Goal: Use online tool/utility: Use online tool/utility

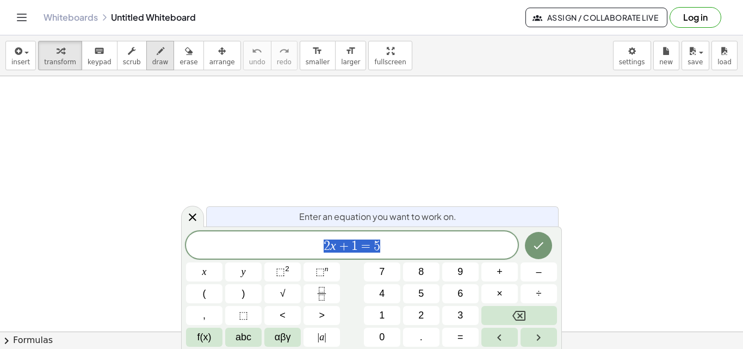
click at [157, 48] on icon "button" at bounding box center [161, 51] width 8 height 13
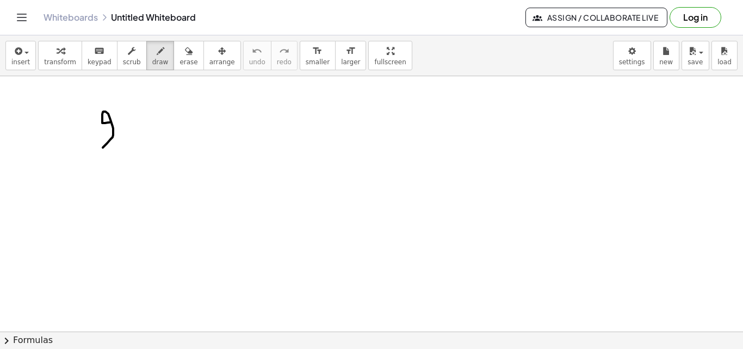
drag, startPoint x: 102, startPoint y: 121, endPoint x: 131, endPoint y: 142, distance: 35.3
drag, startPoint x: 136, startPoint y: 139, endPoint x: 140, endPoint y: 146, distance: 8.3
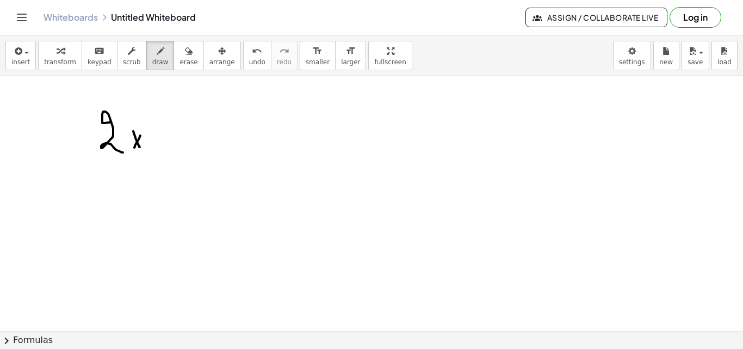
drag, startPoint x: 156, startPoint y: 147, endPoint x: 163, endPoint y: 144, distance: 8.5
drag, startPoint x: 162, startPoint y: 152, endPoint x: 177, endPoint y: 133, distance: 24.4
drag, startPoint x: 177, startPoint y: 127, endPoint x: 199, endPoint y: 146, distance: 29.3
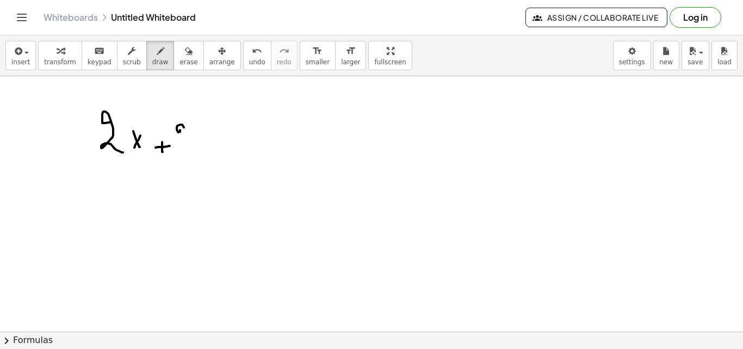
drag, startPoint x: 201, startPoint y: 123, endPoint x: 206, endPoint y: 145, distance: 21.9
drag, startPoint x: 231, startPoint y: 139, endPoint x: 222, endPoint y: 151, distance: 14.8
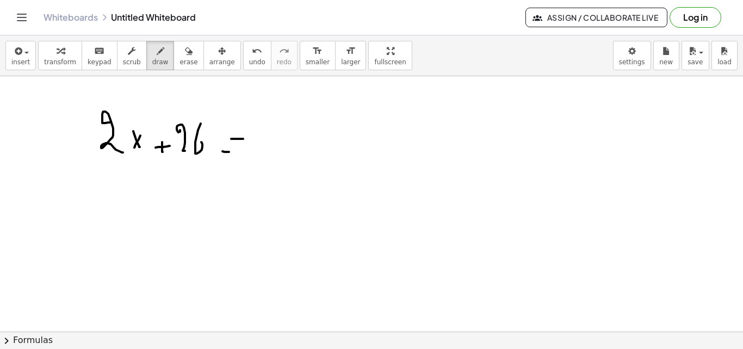
drag, startPoint x: 229, startPoint y: 152, endPoint x: 242, endPoint y: 152, distance: 13.1
drag, startPoint x: 262, startPoint y: 120, endPoint x: 293, endPoint y: 133, distance: 33.8
drag, startPoint x: 299, startPoint y: 126, endPoint x: 307, endPoint y: 129, distance: 8.1
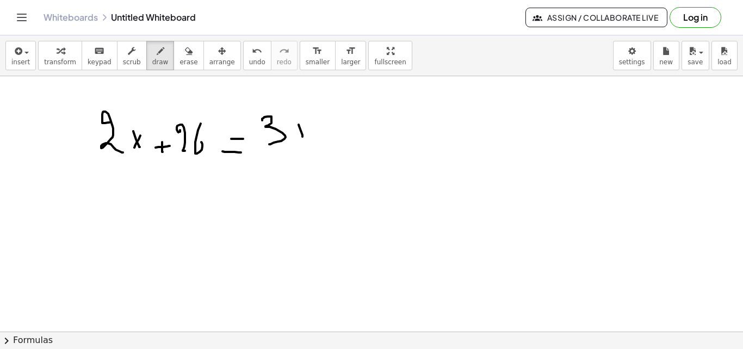
drag, startPoint x: 297, startPoint y: 133, endPoint x: 309, endPoint y: 134, distance: 11.5
drag, startPoint x: 325, startPoint y: 137, endPoint x: 342, endPoint y: 133, distance: 17.4
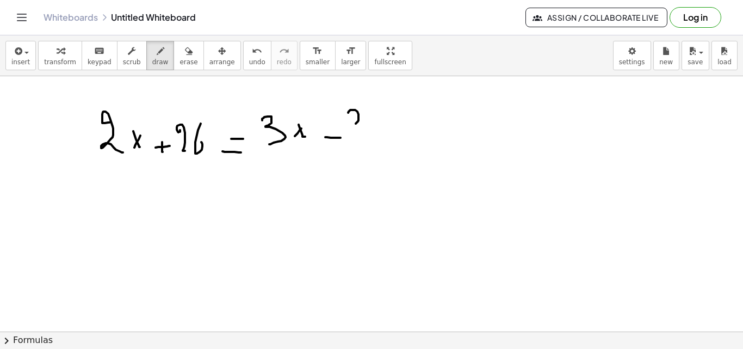
drag, startPoint x: 349, startPoint y: 111, endPoint x: 352, endPoint y: 140, distance: 29.1
drag, startPoint x: 377, startPoint y: 116, endPoint x: 372, endPoint y: 150, distance: 34.6
drag, startPoint x: 107, startPoint y: 193, endPoint x: 123, endPoint y: 209, distance: 23.1
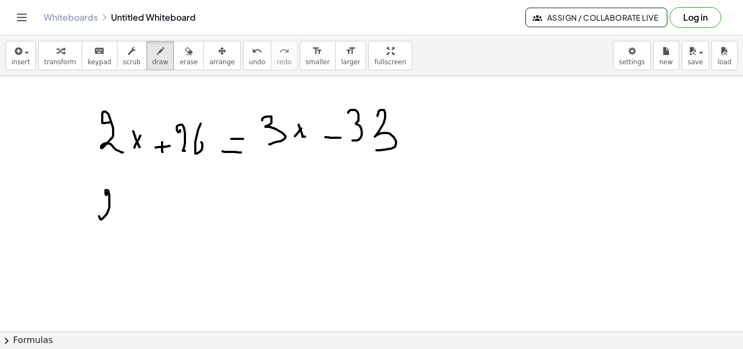
drag, startPoint x: 129, startPoint y: 225, endPoint x: 131, endPoint y: 201, distance: 23.4
drag, startPoint x: 127, startPoint y: 207, endPoint x: 126, endPoint y: 219, distance: 12.0
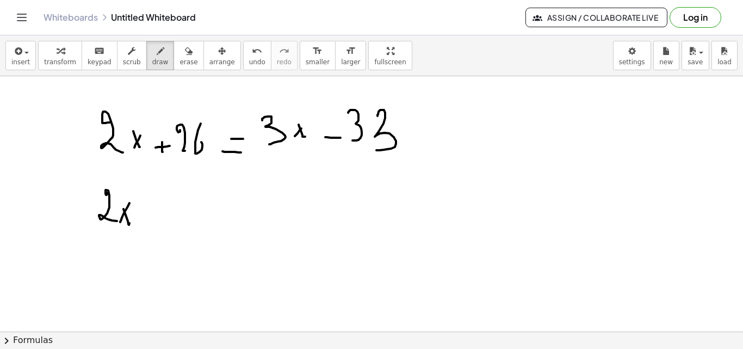
drag, startPoint x: 142, startPoint y: 215, endPoint x: 156, endPoint y: 204, distance: 17.5
drag, startPoint x: 156, startPoint y: 191, endPoint x: 166, endPoint y: 212, distance: 23.6
drag, startPoint x: 188, startPoint y: 203, endPoint x: 194, endPoint y: 208, distance: 7.7
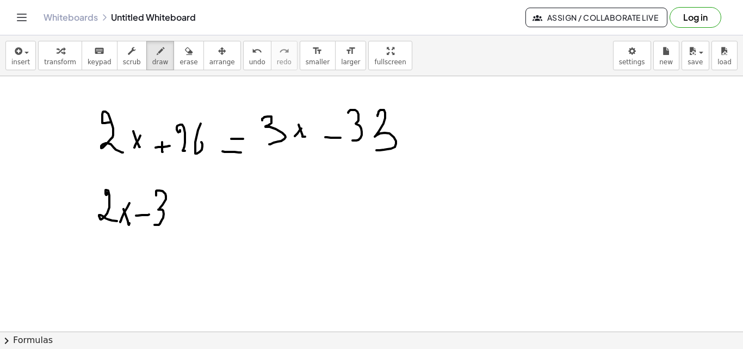
drag, startPoint x: 186, startPoint y: 221, endPoint x: 196, endPoint y: 215, distance: 11.8
drag, startPoint x: 217, startPoint y: 202, endPoint x: 227, endPoint y: 206, distance: 10.7
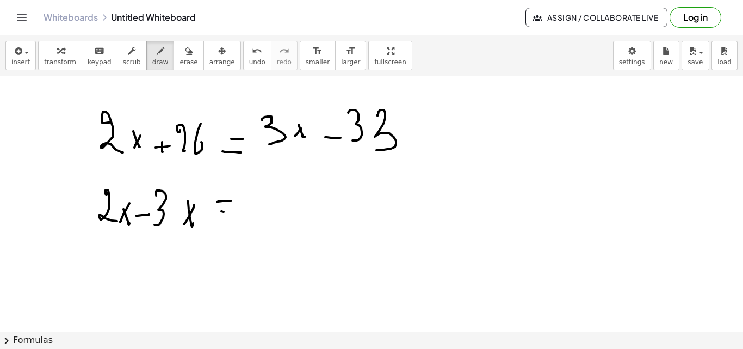
drag, startPoint x: 223, startPoint y: 212, endPoint x: 255, endPoint y: 214, distance: 31.7
drag, startPoint x: 264, startPoint y: 203, endPoint x: 300, endPoint y: 183, distance: 40.9
drag, startPoint x: 300, startPoint y: 181, endPoint x: 307, endPoint y: 203, distance: 23.4
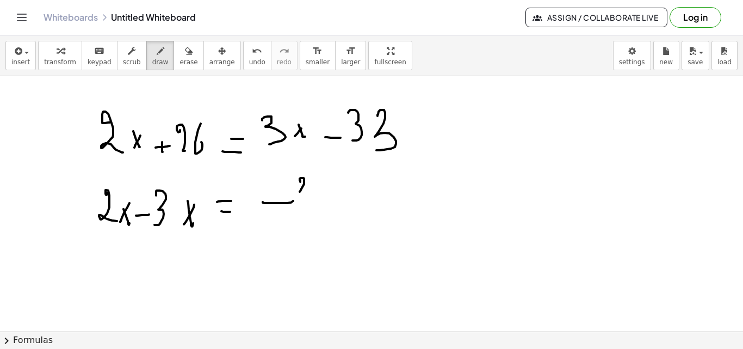
drag, startPoint x: 319, startPoint y: 182, endPoint x: 353, endPoint y: 199, distance: 37.7
drag, startPoint x: 400, startPoint y: 184, endPoint x: 427, endPoint y: 196, distance: 29.2
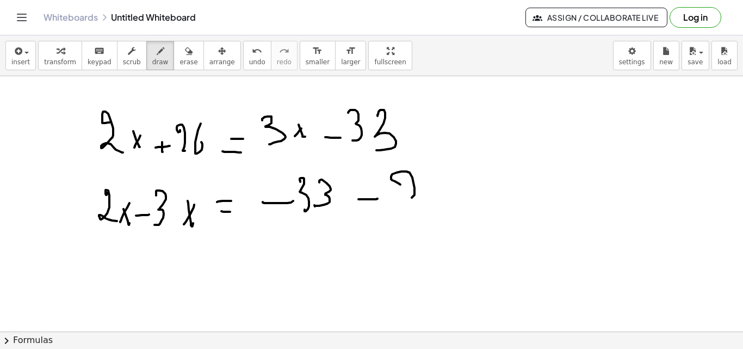
drag, startPoint x: 434, startPoint y: 178, endPoint x: 420, endPoint y: 189, distance: 17.8
drag, startPoint x: 133, startPoint y: 277, endPoint x: 182, endPoint y: 272, distance: 49.1
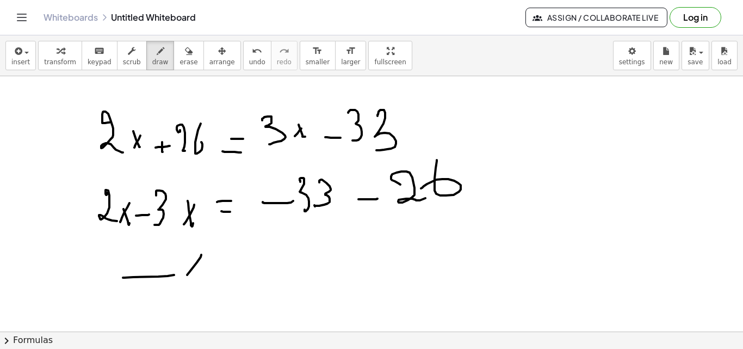
drag, startPoint x: 190, startPoint y: 262, endPoint x: 225, endPoint y: 257, distance: 35.1
drag
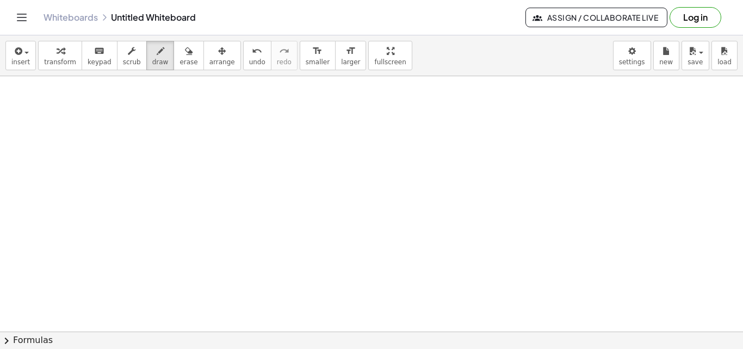
scroll to position [342, 0]
drag, startPoint x: 161, startPoint y: 152, endPoint x: 174, endPoint y: 148, distance: 13.5
click at [168, 169] on div at bounding box center [371, 116] width 743 height 765
click at [152, 169] on div at bounding box center [371, 116] width 743 height 765
click at [199, 154] on div at bounding box center [371, 116] width 743 height 765
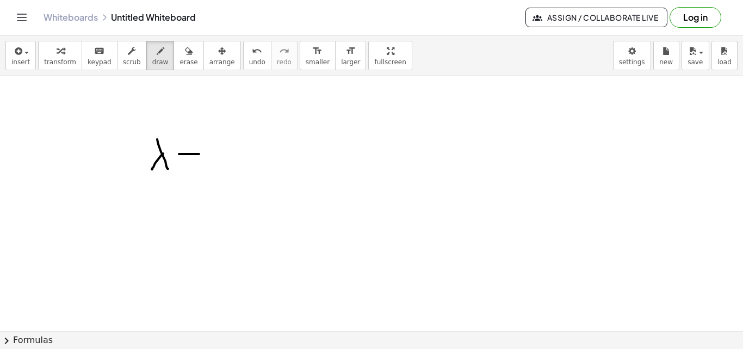
drag, startPoint x: 178, startPoint y: 170, endPoint x: 206, endPoint y: 156, distance: 31.6
click at [190, 171] on div at bounding box center [371, 116] width 743 height 765
drag, startPoint x: 223, startPoint y: 174, endPoint x: 229, endPoint y: 147, distance: 27.3
click at [225, 169] on div at bounding box center [371, 116] width 743 height 765
drag, startPoint x: 227, startPoint y: 164, endPoint x: 243, endPoint y: 187, distance: 28.1
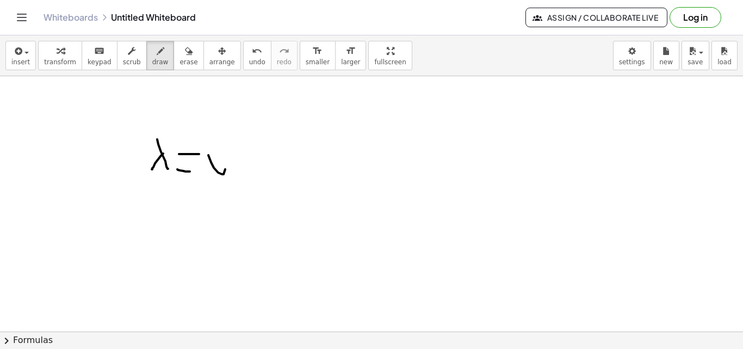
click at [218, 197] on div at bounding box center [371, 116] width 743 height 765
drag, startPoint x: 276, startPoint y: 147, endPoint x: 317, endPoint y: 114, distance: 53.3
click at [305, 189] on div at bounding box center [371, 116] width 743 height 765
drag, startPoint x: 333, startPoint y: 159, endPoint x: 355, endPoint y: 151, distance: 22.7
click at [343, 129] on div at bounding box center [371, 116] width 743 height 765
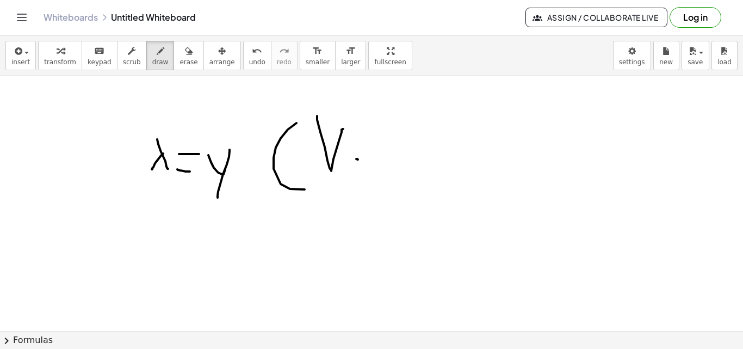
drag, startPoint x: 357, startPoint y: 159, endPoint x: 368, endPoint y: 142, distance: 20.1
click at [363, 155] on div at bounding box center [371, 116] width 743 height 765
drag, startPoint x: 368, startPoint y: 142, endPoint x: 392, endPoint y: 143, distance: 23.9
click at [374, 143] on div at bounding box center [371, 116] width 743 height 765
drag, startPoint x: 407, startPoint y: 159, endPoint x: 433, endPoint y: 172, distance: 29.9
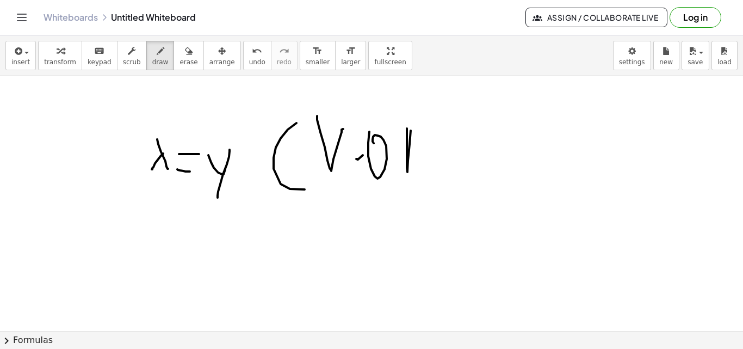
click at [434, 174] on div at bounding box center [371, 116] width 743 height 765
drag, startPoint x: 410, startPoint y: 156, endPoint x: 437, endPoint y: 150, distance: 27.7
click at [434, 151] on div at bounding box center [371, 116] width 743 height 765
drag, startPoint x: 437, startPoint y: 126, endPoint x: 432, endPoint y: 175, distance: 49.2
click at [435, 173] on div at bounding box center [371, 116] width 743 height 765
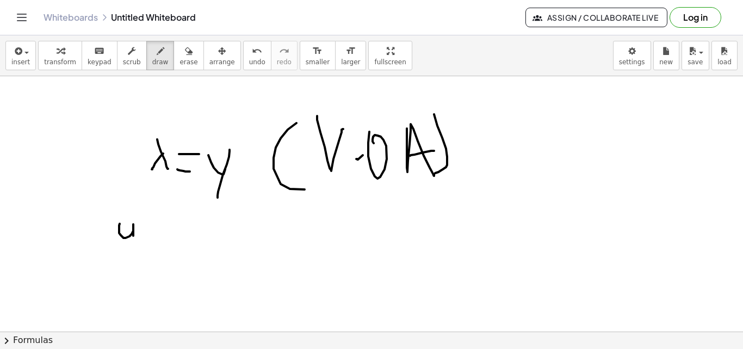
drag, startPoint x: 120, startPoint y: 223, endPoint x: 145, endPoint y: 231, distance: 26.1
click at [135, 245] on div at bounding box center [371, 116] width 743 height 765
click at [151, 232] on div at bounding box center [371, 116] width 743 height 765
drag, startPoint x: 148, startPoint y: 240, endPoint x: 159, endPoint y: 245, distance: 11.7
click at [157, 245] on div at bounding box center [371, 116] width 743 height 765
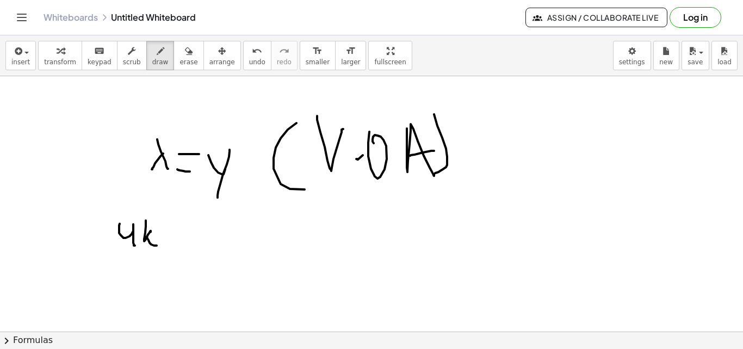
drag, startPoint x: 162, startPoint y: 243, endPoint x: 184, endPoint y: 240, distance: 22.5
click at [181, 241] on div at bounding box center [371, 116] width 743 height 765
drag, startPoint x: 175, startPoint y: 251, endPoint x: 185, endPoint y: 228, distance: 24.8
click at [175, 250] on div at bounding box center [371, 116] width 743 height 765
drag, startPoint x: 183, startPoint y: 243, endPoint x: 186, endPoint y: 235, distance: 8.1
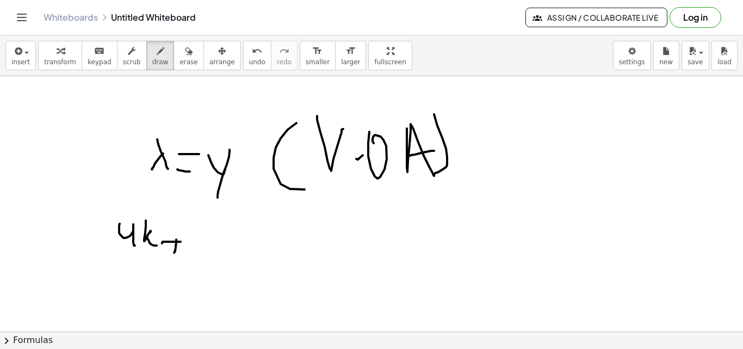
click at [183, 244] on div at bounding box center [371, 116] width 743 height 765
drag, startPoint x: 188, startPoint y: 233, endPoint x: 216, endPoint y: 246, distance: 30.7
click at [216, 248] on div at bounding box center [371, 116] width 743 height 765
drag, startPoint x: 221, startPoint y: 242, endPoint x: 243, endPoint y: 242, distance: 22.3
click at [243, 241] on div at bounding box center [371, 116] width 743 height 765
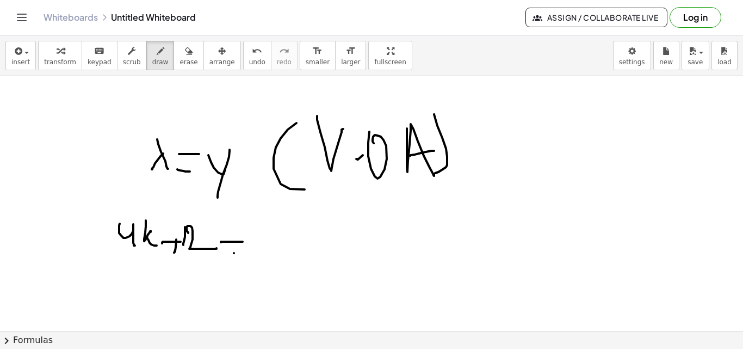
drag, startPoint x: 234, startPoint y: 253, endPoint x: 254, endPoint y: 249, distance: 21.1
click at [244, 251] on div at bounding box center [371, 116] width 743 height 765
drag, startPoint x: 285, startPoint y: 211, endPoint x: 290, endPoint y: 220, distance: 10.0
click at [283, 204] on div at bounding box center [371, 116] width 743 height 765
drag, startPoint x: 300, startPoint y: 236, endPoint x: 305, endPoint y: 228, distance: 8.8
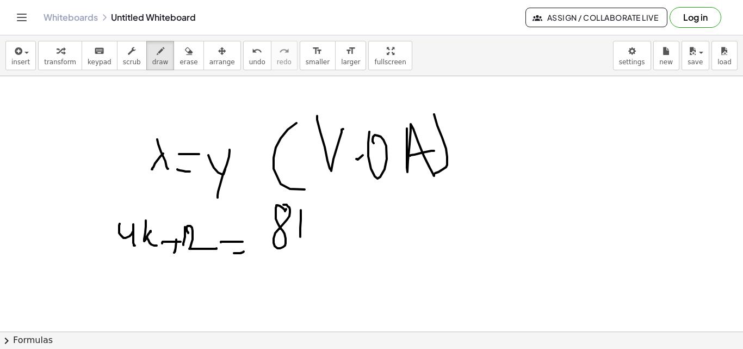
click at [310, 220] on div at bounding box center [371, 116] width 743 height 765
drag, startPoint x: 305, startPoint y: 228, endPoint x: 324, endPoint y: 231, distance: 19.8
click at [308, 236] on div at bounding box center [371, 116] width 743 height 765
drag, startPoint x: 330, startPoint y: 226, endPoint x: 344, endPoint y: 226, distance: 14.1
click at [343, 225] on div at bounding box center [371, 116] width 743 height 765
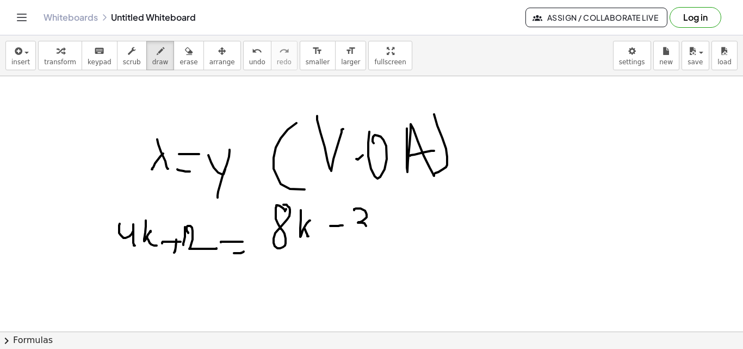
drag, startPoint x: 354, startPoint y: 210, endPoint x: 379, endPoint y: 219, distance: 26.5
click at [356, 233] on div at bounding box center [371, 116] width 743 height 765
drag, startPoint x: 385, startPoint y: 209, endPoint x: 373, endPoint y: 237, distance: 30.2
click at [374, 237] on div at bounding box center [371, 116] width 743 height 765
drag, startPoint x: 442, startPoint y: 208, endPoint x: 457, endPoint y: 207, distance: 15.9
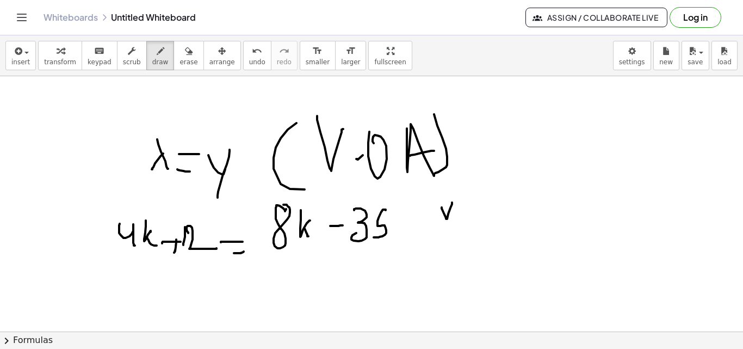
click at [452, 202] on div at bounding box center [371, 116] width 743 height 765
drag, startPoint x: 454, startPoint y: 219, endPoint x: 463, endPoint y: 206, distance: 16.0
click at [461, 216] on div at bounding box center [371, 116] width 743 height 765
drag, startPoint x: 464, startPoint y: 212, endPoint x: 464, endPoint y: 220, distance: 8.2
click at [464, 220] on div at bounding box center [371, 116] width 743 height 765
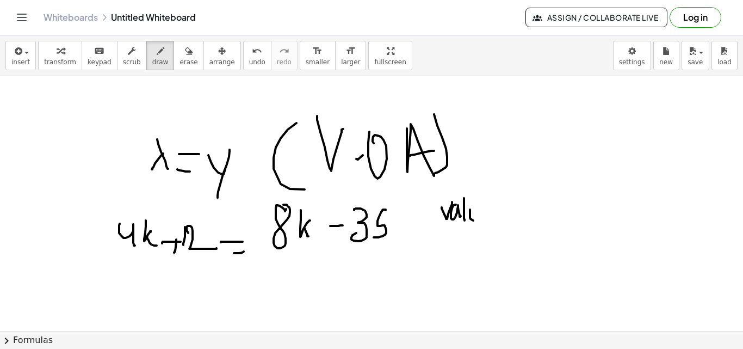
drag, startPoint x: 470, startPoint y: 214, endPoint x: 476, endPoint y: 213, distance: 6.7
click at [476, 210] on div at bounding box center [371, 116] width 743 height 765
drag, startPoint x: 476, startPoint y: 213, endPoint x: 483, endPoint y: 222, distance: 11.8
click at [481, 222] on div at bounding box center [371, 116] width 743 height 765
click at [506, 209] on div at bounding box center [371, 116] width 743 height 765
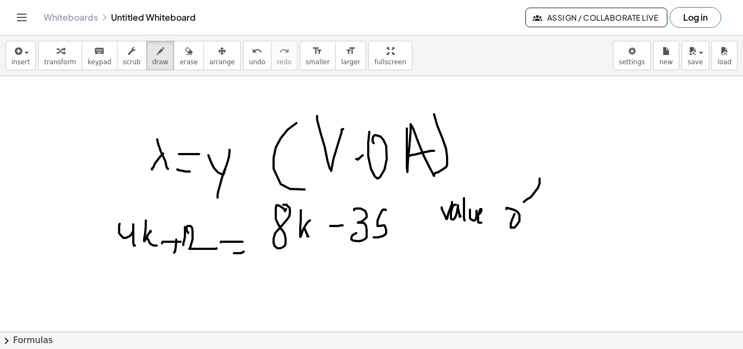
click at [526, 229] on div at bounding box center [371, 116] width 743 height 765
click at [539, 220] on div at bounding box center [371, 116] width 743 height 765
click at [558, 202] on div at bounding box center [371, 116] width 743 height 765
click at [558, 214] on div at bounding box center [371, 116] width 743 height 765
click at [135, 303] on div at bounding box center [371, 116] width 743 height 765
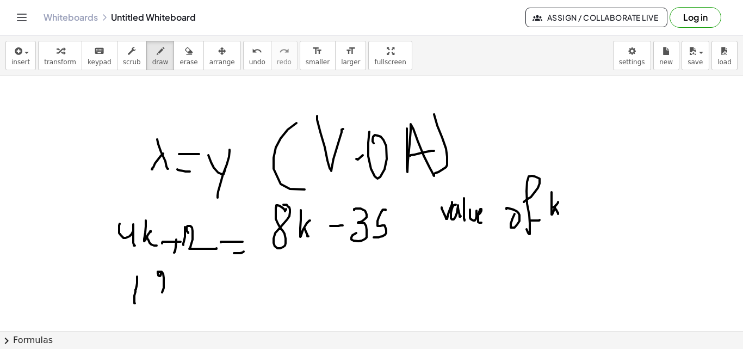
click at [173, 297] on div at bounding box center [371, 116] width 743 height 765
click at [195, 293] on div at bounding box center [371, 116] width 743 height 765
click at [189, 305] on div at bounding box center [371, 116] width 743 height 765
click at [198, 309] on div at bounding box center [371, 116] width 743 height 765
click at [227, 291] on div at bounding box center [371, 116] width 743 height 765
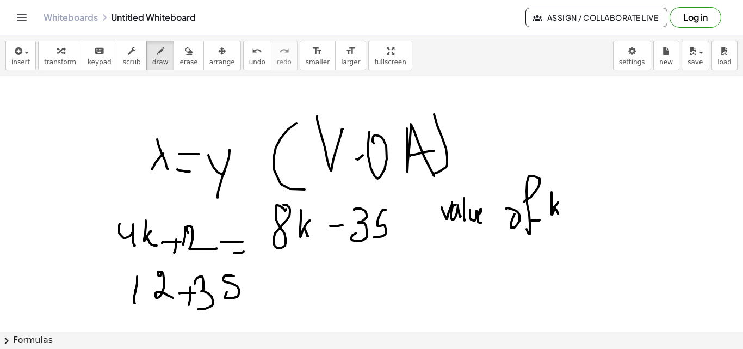
click at [272, 276] on div at bounding box center [371, 116] width 743 height 765
click at [272, 290] on div at bounding box center [371, 116] width 743 height 765
click at [293, 271] on div at bounding box center [371, 116] width 743 height 765
click at [326, 272] on div at bounding box center [371, 116] width 743 height 765
click at [333, 291] on div at bounding box center [371, 116] width 743 height 765
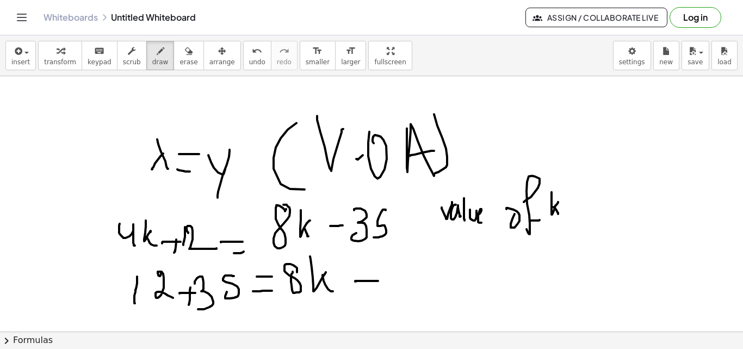
click at [378, 281] on div at bounding box center [371, 116] width 743 height 765
click at [367, 290] on div at bounding box center [371, 116] width 743 height 765
click at [385, 285] on div at bounding box center [371, 116] width 743 height 765
click at [402, 262] on div at bounding box center [371, 116] width 743 height 765
click at [417, 285] on div at bounding box center [371, 116] width 743 height 765
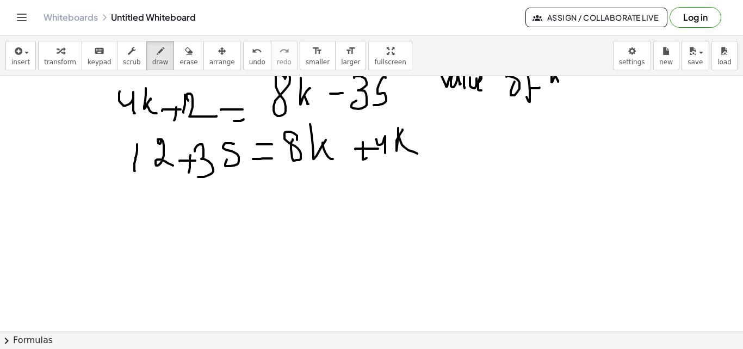
scroll to position [483, 0]
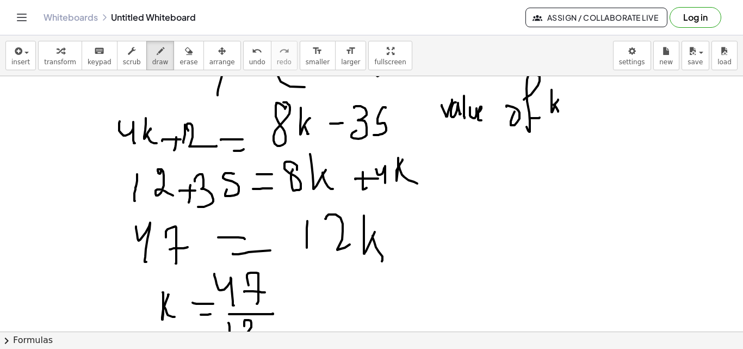
scroll to position [453, 0]
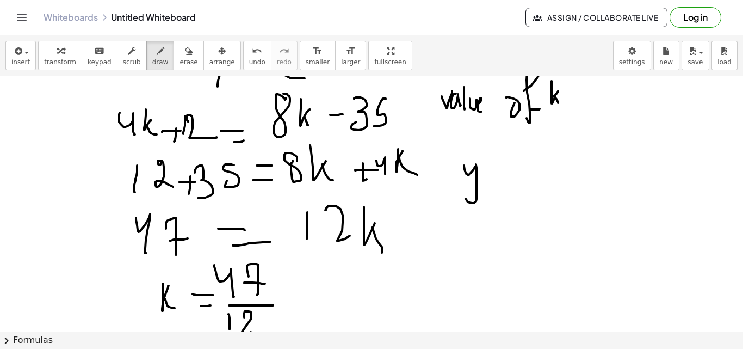
drag, startPoint x: 464, startPoint y: 166, endPoint x: 477, endPoint y: 189, distance: 26.6
click at [471, 189] on div at bounding box center [371, 5] width 743 height 765
click at [512, 173] on div at bounding box center [371, 5] width 743 height 765
drag, startPoint x: 494, startPoint y: 182, endPoint x: 518, endPoint y: 167, distance: 27.6
click at [499, 176] on div at bounding box center [371, 5] width 743 height 765
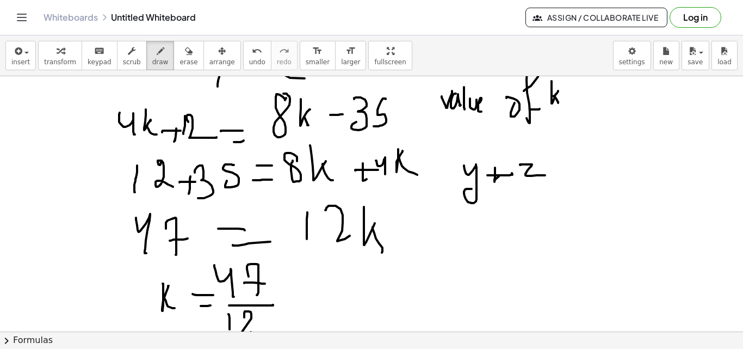
drag, startPoint x: 520, startPoint y: 165, endPoint x: 560, endPoint y: 175, distance: 41.0
click at [558, 175] on div at bounding box center [371, 5] width 743 height 765
drag, startPoint x: 563, startPoint y: 164, endPoint x: 588, endPoint y: 164, distance: 25.0
click at [587, 164] on div at bounding box center [371, 5] width 743 height 765
drag, startPoint x: 572, startPoint y: 176, endPoint x: 582, endPoint y: 178, distance: 11.2
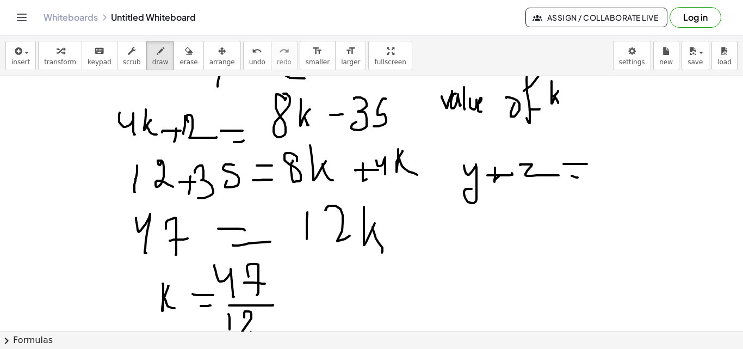
click at [582, 178] on div at bounding box center [371, 5] width 743 height 765
click at [607, 182] on div at bounding box center [371, 5] width 743 height 765
drag, startPoint x: 623, startPoint y: 144, endPoint x: 634, endPoint y: 146, distance: 10.5
click at [634, 143] on div at bounding box center [371, 5] width 743 height 765
drag, startPoint x: 650, startPoint y: 171, endPoint x: 643, endPoint y: 146, distance: 26.0
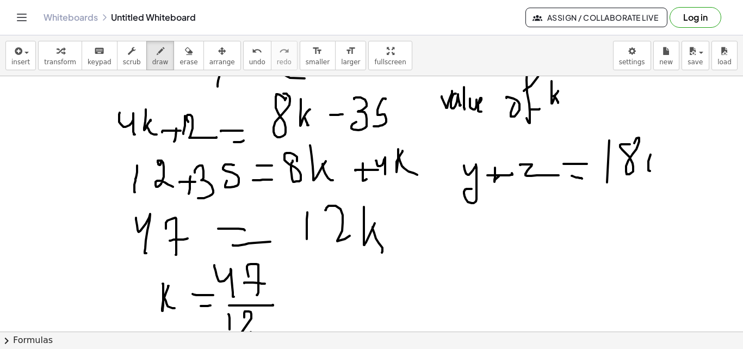
click at [644, 146] on div at bounding box center [371, 5] width 743 height 765
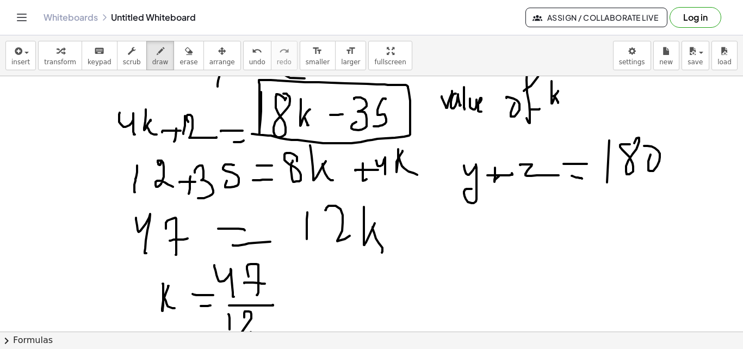
drag, startPoint x: 260, startPoint y: 125, endPoint x: 252, endPoint y: 134, distance: 12.3
click at [252, 134] on div at bounding box center [371, 5] width 743 height 765
click at [448, 213] on div at bounding box center [371, 5] width 743 height 765
drag, startPoint x: 459, startPoint y: 220, endPoint x: 450, endPoint y: 227, distance: 10.9
click at [450, 229] on div at bounding box center [371, 5] width 743 height 765
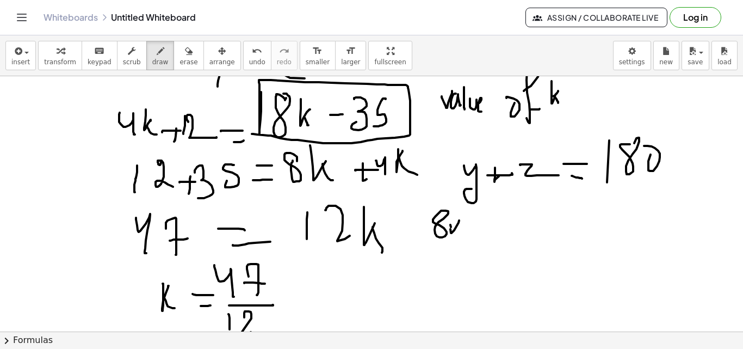
drag, startPoint x: 451, startPoint y: 227, endPoint x: 458, endPoint y: 228, distance: 7.7
click at [457, 231] on div at bounding box center [371, 5] width 743 height 765
drag, startPoint x: 464, startPoint y: 228, endPoint x: 476, endPoint y: 228, distance: 11.4
click at [475, 231] on div at bounding box center [371, 5] width 743 height 765
drag, startPoint x: 487, startPoint y: 212, endPoint x: 489, endPoint y: 222, distance: 10.6
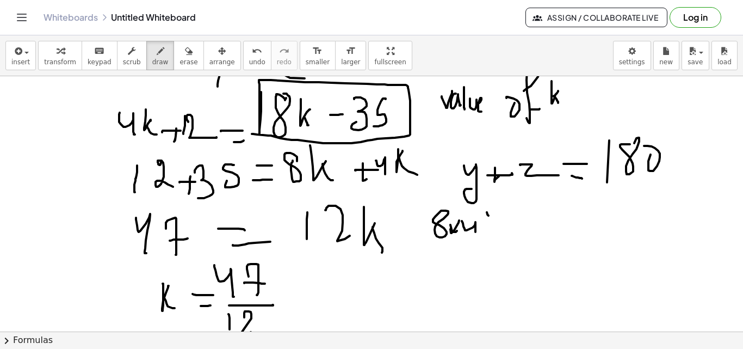
click at [490, 226] on div at bounding box center [371, 5] width 743 height 765
drag, startPoint x: 488, startPoint y: 220, endPoint x: 487, endPoint y: 225, distance: 5.5
click at [493, 220] on div at bounding box center [371, 5] width 743 height 765
drag, startPoint x: 480, startPoint y: 236, endPoint x: 470, endPoint y: 244, distance: 12.7
click at [516, 236] on div at bounding box center [371, 5] width 743 height 765
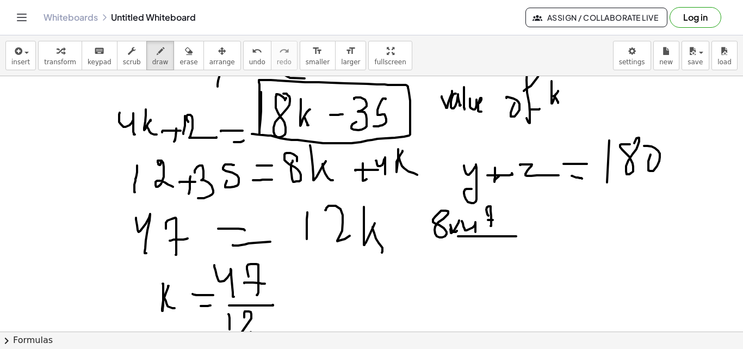
drag, startPoint x: 469, startPoint y: 249, endPoint x: 471, endPoint y: 257, distance: 8.3
click at [470, 258] on div at bounding box center [371, 5] width 743 height 765
drag, startPoint x: 494, startPoint y: 241, endPoint x: 518, endPoint y: 245, distance: 24.2
click at [514, 249] on div at bounding box center [371, 5] width 743 height 765
drag, startPoint x: 544, startPoint y: 222, endPoint x: 554, endPoint y: 209, distance: 16.8
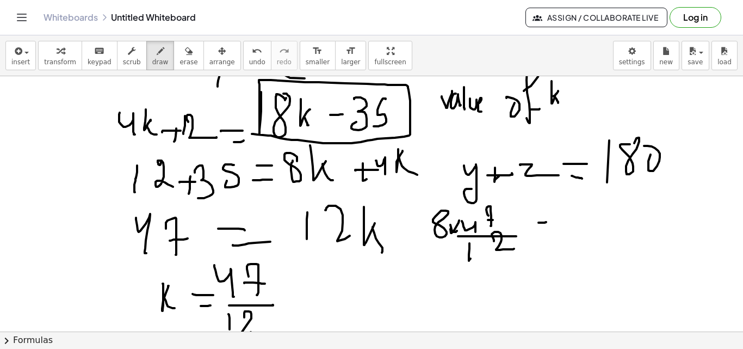
click at [550, 220] on div at bounding box center [371, 5] width 743 height 765
drag, startPoint x: 555, startPoint y: 203, endPoint x: 584, endPoint y: 214, distance: 31.3
click at [562, 222] on div at bounding box center [371, 5] width 743 height 765
drag, startPoint x: 584, startPoint y: 214, endPoint x: 608, endPoint y: 216, distance: 24.5
click at [608, 215] on div at bounding box center [371, 5] width 743 height 765
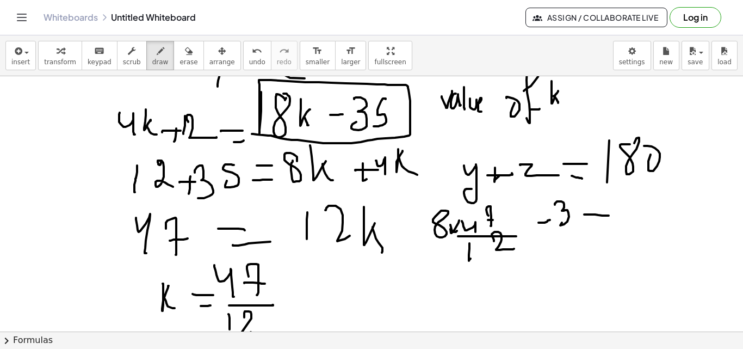
click at [586, 221] on div at bounding box center [371, 5] width 743 height 765
drag, startPoint x: 608, startPoint y: 201, endPoint x: 621, endPoint y: 217, distance: 20.6
click at [618, 217] on div at bounding box center [371, 5] width 743 height 765
click at [643, 204] on div at bounding box center [371, 5] width 743 height 765
drag, startPoint x: 631, startPoint y: 217, endPoint x: 646, endPoint y: 211, distance: 15.9
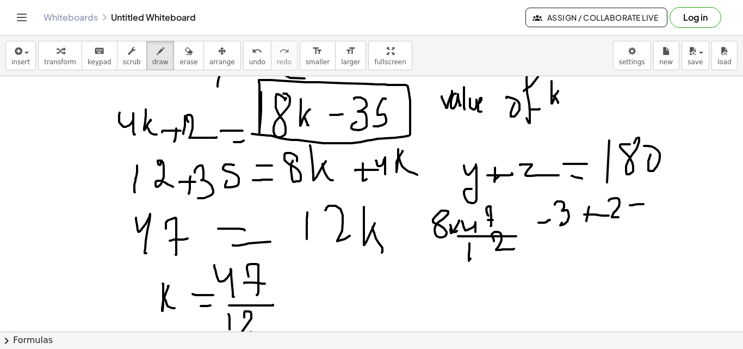
click at [642, 216] on div at bounding box center [371, 5] width 743 height 765
drag, startPoint x: 655, startPoint y: 225, endPoint x: 662, endPoint y: 204, distance: 22.5
click at [659, 220] on div at bounding box center [371, 5] width 743 height 765
drag, startPoint x: 659, startPoint y: 193, endPoint x: 667, endPoint y: 189, distance: 9.5
click at [667, 187] on div at bounding box center [371, 5] width 743 height 765
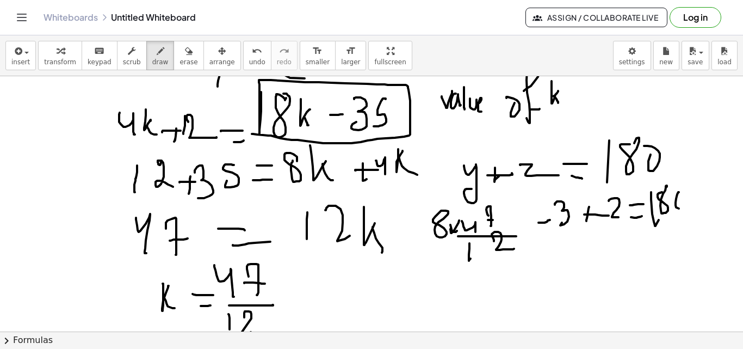
drag, startPoint x: 679, startPoint y: 192, endPoint x: 669, endPoint y: 192, distance: 9.2
click at [670, 191] on div at bounding box center [371, 5] width 743 height 765
drag, startPoint x: 474, startPoint y: 289, endPoint x: 493, endPoint y: 283, distance: 19.8
click at [488, 289] on div at bounding box center [371, 5] width 743 height 765
drag, startPoint x: 502, startPoint y: 285, endPoint x: 508, endPoint y: 278, distance: 9.3
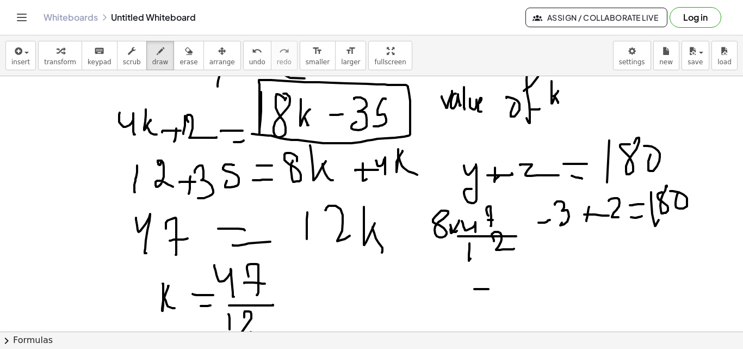
click at [505, 284] on div at bounding box center [371, 5] width 743 height 765
click at [512, 288] on div at bounding box center [371, 5] width 743 height 765
drag, startPoint x: 474, startPoint y: 294, endPoint x: 543, endPoint y: 296, distance: 69.1
click at [541, 294] on div at bounding box center [371, 5] width 743 height 765
drag, startPoint x: 511, startPoint y: 302, endPoint x: 521, endPoint y: 299, distance: 10.8
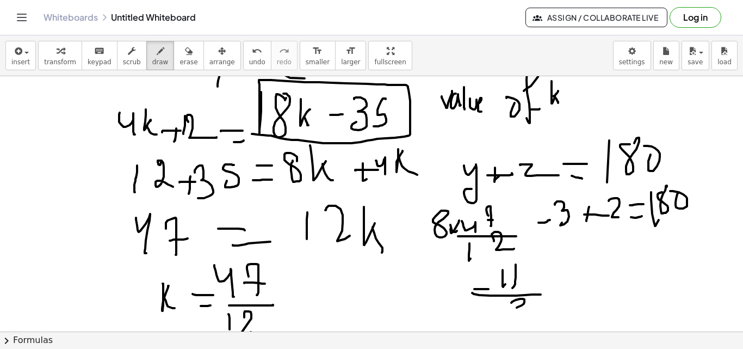
click at [506, 307] on div at bounding box center [371, 5] width 743 height 765
drag, startPoint x: 557, startPoint y: 284, endPoint x: 563, endPoint y: 286, distance: 6.7
click at [570, 285] on div at bounding box center [371, 5] width 743 height 765
drag, startPoint x: 557, startPoint y: 285, endPoint x: 557, endPoint y: 295, distance: 9.3
click at [557, 293] on div at bounding box center [371, 5] width 743 height 765
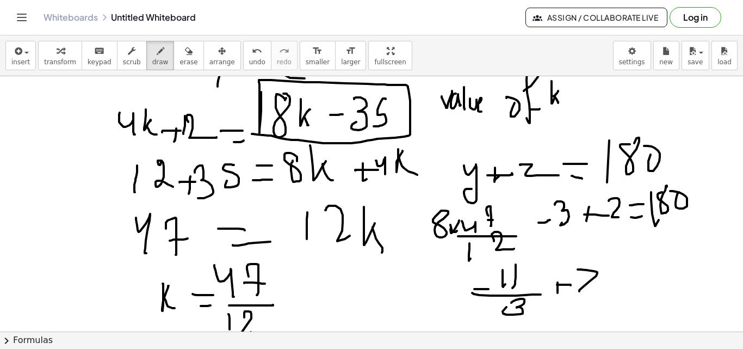
drag, startPoint x: 578, startPoint y: 269, endPoint x: 608, endPoint y: 284, distance: 33.8
click at [600, 287] on div at bounding box center [371, 5] width 743 height 765
drag, startPoint x: 616, startPoint y: 276, endPoint x: 603, endPoint y: 286, distance: 16.2
click at [625, 275] on div at bounding box center [371, 5] width 743 height 765
drag, startPoint x: 609, startPoint y: 285, endPoint x: 632, endPoint y: 276, distance: 25.1
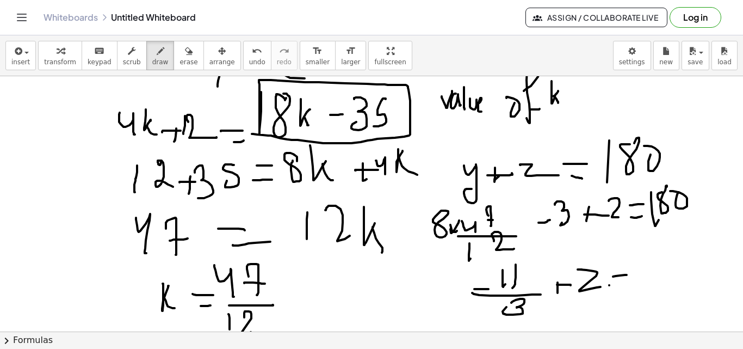
click at [630, 280] on div at bounding box center [371, 5] width 743 height 765
drag, startPoint x: 635, startPoint y: 268, endPoint x: 655, endPoint y: 268, distance: 20.7
click at [643, 282] on div at bounding box center [371, 5] width 743 height 765
drag, startPoint x: 650, startPoint y: 256, endPoint x: 673, endPoint y: 264, distance: 24.8
click at [659, 257] on div at bounding box center [371, 5] width 743 height 765
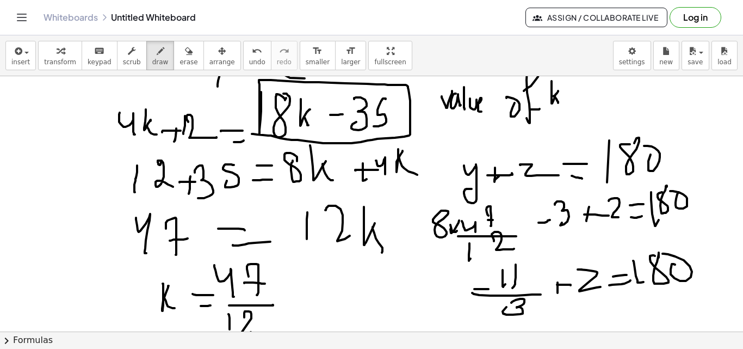
drag, startPoint x: 673, startPoint y: 264, endPoint x: 661, endPoint y: 253, distance: 15.8
click at [662, 253] on div at bounding box center [371, 5] width 743 height 765
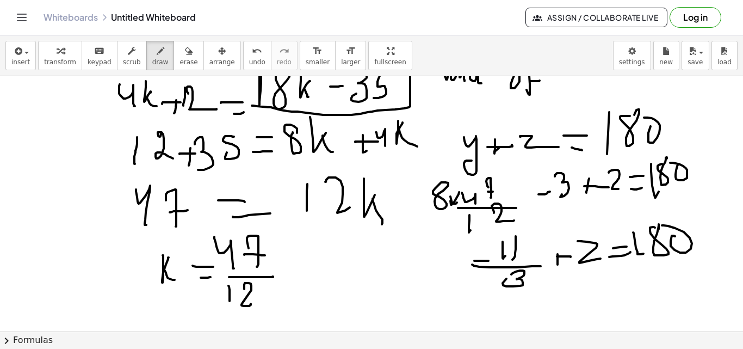
scroll to position [531, 0]
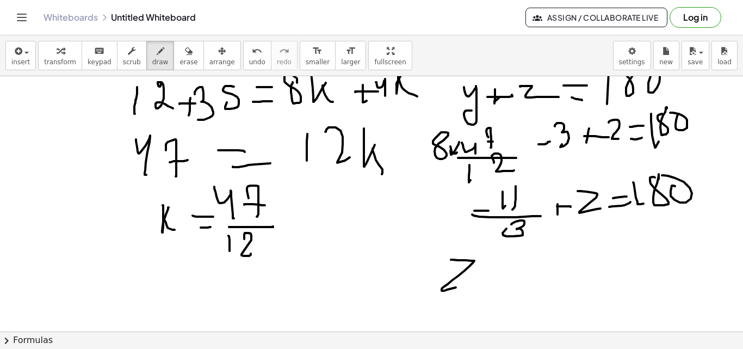
drag, startPoint x: 451, startPoint y: 259, endPoint x: 480, endPoint y: 283, distance: 37.1
click at [479, 283] on div at bounding box center [371, 55] width 743 height 1020
drag, startPoint x: 502, startPoint y: 271, endPoint x: 518, endPoint y: 275, distance: 16.1
click at [521, 269] on div at bounding box center [371, 55] width 743 height 1020
click at [523, 283] on div at bounding box center [371, 55] width 743 height 1020
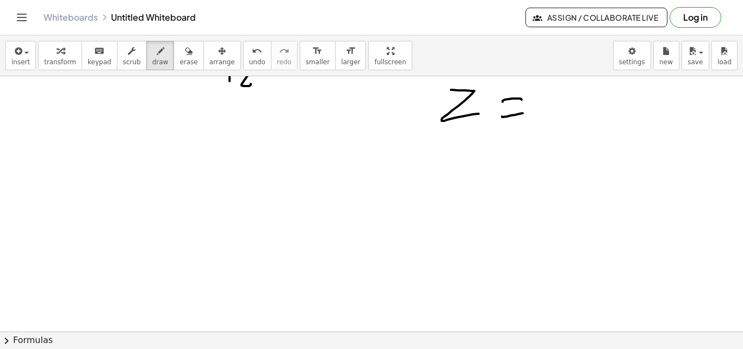
scroll to position [809, 0]
drag, startPoint x: 85, startPoint y: 120, endPoint x: 74, endPoint y: 138, distance: 20.7
drag, startPoint x: 91, startPoint y: 145, endPoint x: 92, endPoint y: 132, distance: 12.6
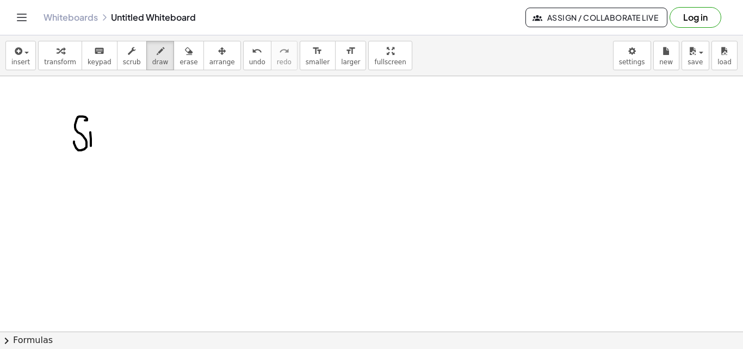
drag, startPoint x: 102, startPoint y: 144, endPoint x: 116, endPoint y: 146, distance: 14.8
drag, startPoint x: 132, startPoint y: 128, endPoint x: 181, endPoint y: 131, distance: 49.0
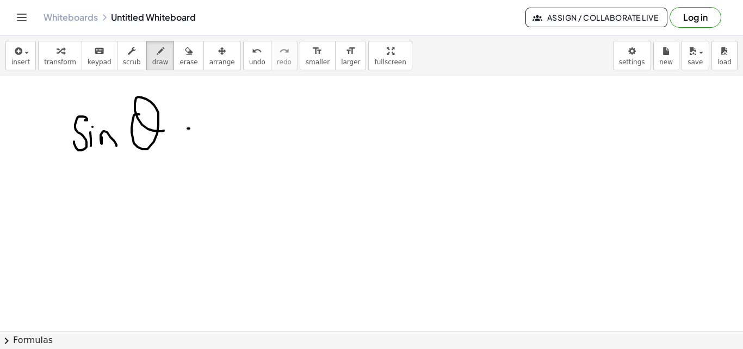
drag, startPoint x: 189, startPoint y: 128, endPoint x: 200, endPoint y: 130, distance: 10.5
drag, startPoint x: 191, startPoint y: 141, endPoint x: 207, endPoint y: 139, distance: 16.0
drag, startPoint x: 223, startPoint y: 139, endPoint x: 239, endPoint y: 125, distance: 20.8
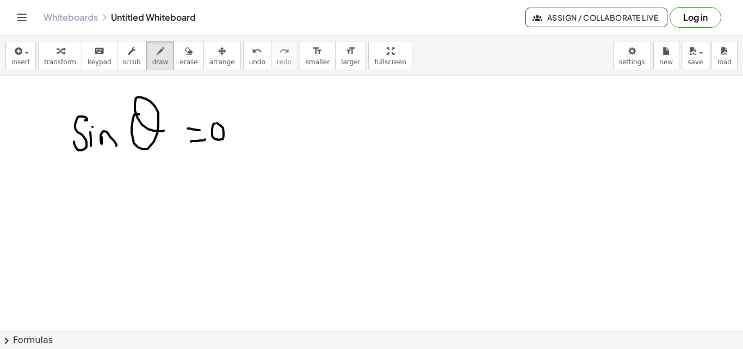
drag, startPoint x: 235, startPoint y: 152, endPoint x: 234, endPoint y: 136, distance: 15.8
drag, startPoint x: 250, startPoint y: 127, endPoint x: 245, endPoint y: 140, distance: 13.8
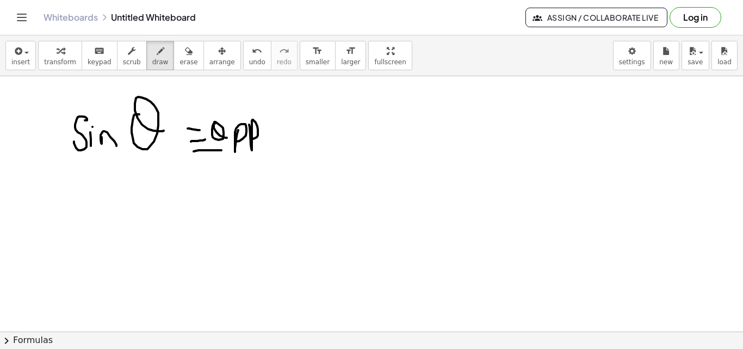
drag, startPoint x: 198, startPoint y: 150, endPoint x: 256, endPoint y: 153, distance: 57.7
drag, startPoint x: 196, startPoint y: 189, endPoint x: 221, endPoint y: 182, distance: 26.0
drag, startPoint x: 221, startPoint y: 182, endPoint x: 228, endPoint y: 179, distance: 7.4
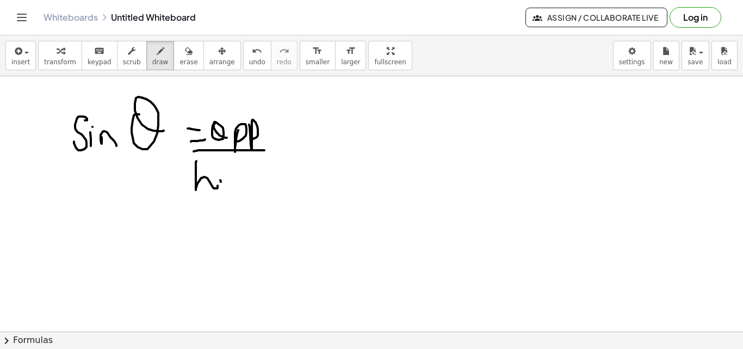
drag, startPoint x: 228, startPoint y: 179, endPoint x: 231, endPoint y: 199, distance: 19.8
drag, startPoint x: 237, startPoint y: 200, endPoint x: 238, endPoint y: 190, distance: 9.8
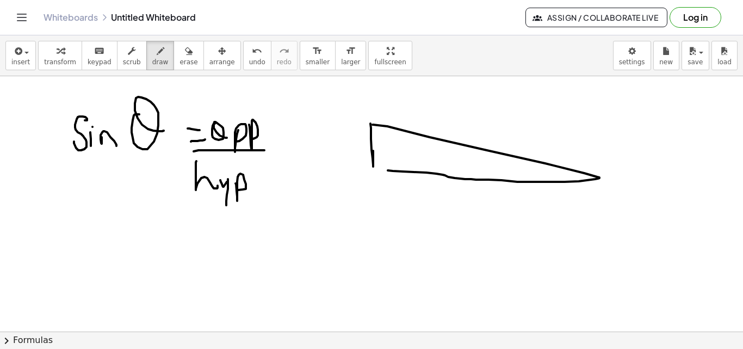
drag, startPoint x: 372, startPoint y: 125, endPoint x: 373, endPoint y: 171, distance: 46.2
drag, startPoint x: 175, startPoint y: 62, endPoint x: 491, endPoint y: 173, distance: 335.5
click at [177, 66] on button "erase" at bounding box center [188, 55] width 30 height 29
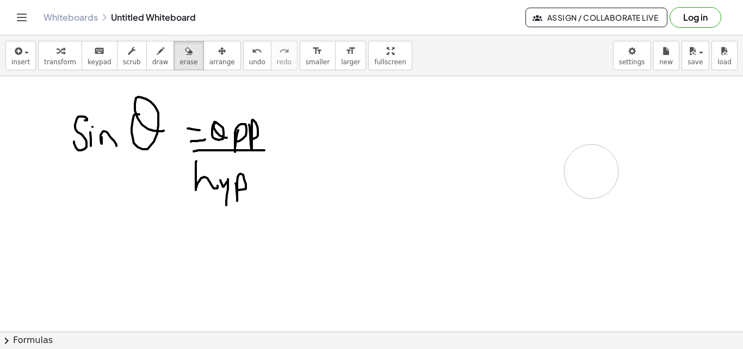
drag, startPoint x: 446, startPoint y: 183, endPoint x: 301, endPoint y: 85, distance: 174.8
click at [155, 67] on button "draw" at bounding box center [160, 55] width 28 height 29
drag, startPoint x: 343, startPoint y: 157, endPoint x: 341, endPoint y: 135, distance: 22.4
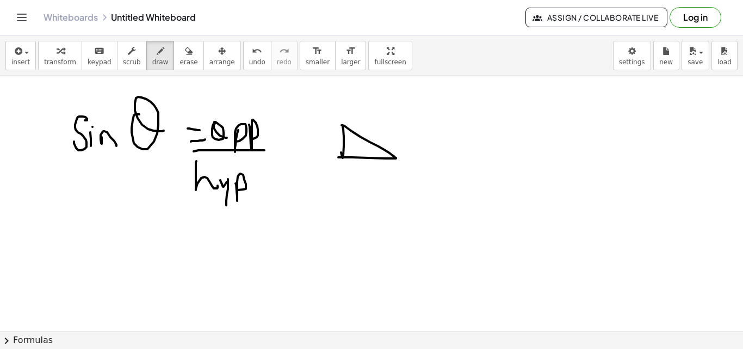
drag, startPoint x: 341, startPoint y: 125, endPoint x: 436, endPoint y: 136, distance: 95.3
drag, startPoint x: 444, startPoint y: 88, endPoint x: 471, endPoint y: 97, distance: 28.0
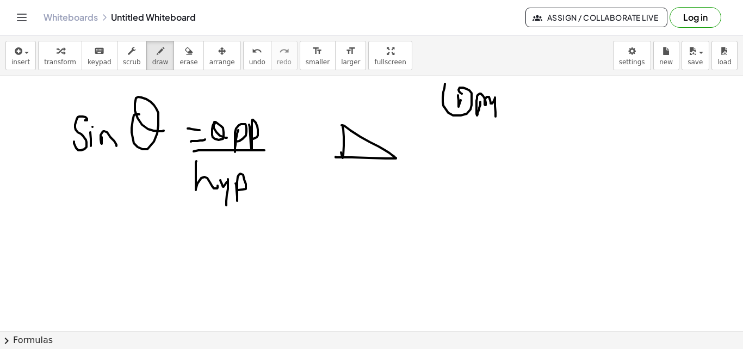
drag, startPoint x: 478, startPoint y: 111, endPoint x: 496, endPoint y: 120, distance: 20.4
drag, startPoint x: 498, startPoint y: 100, endPoint x: 504, endPoint y: 93, distance: 9.3
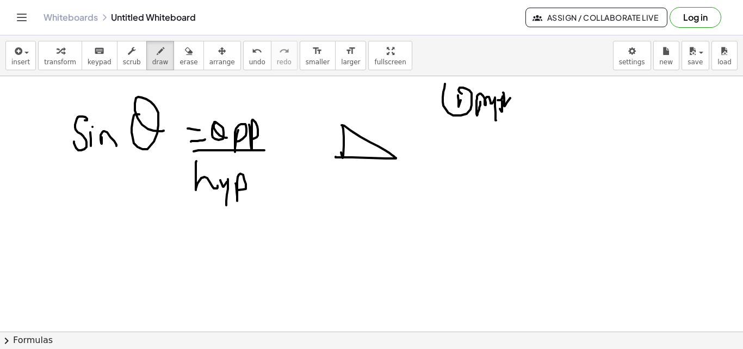
drag, startPoint x: 504, startPoint y: 93, endPoint x: 521, endPoint y: 98, distance: 18.6
drag, startPoint x: 421, startPoint y: 116, endPoint x: 560, endPoint y: 122, distance: 138.8
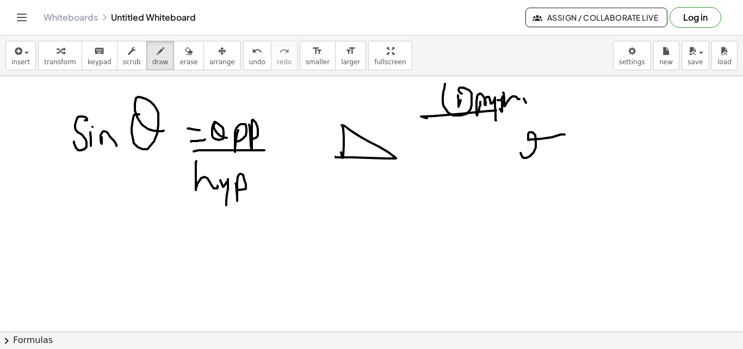
drag, startPoint x: 528, startPoint y: 140, endPoint x: 530, endPoint y: 127, distance: 13.2
drag, startPoint x: 535, startPoint y: 169, endPoint x: 564, endPoint y: 133, distance: 46.4
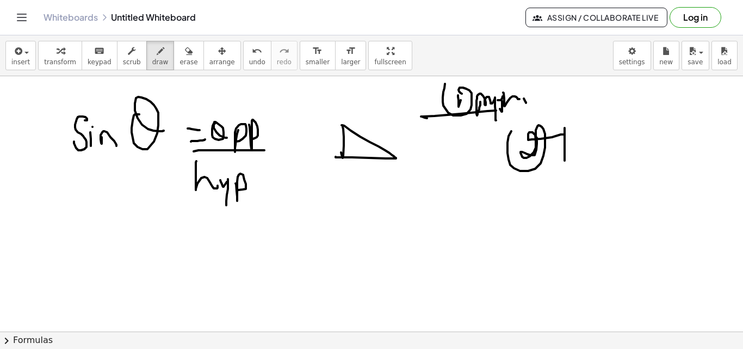
drag, startPoint x: 574, startPoint y: 158, endPoint x: 583, endPoint y: 147, distance: 13.9
drag, startPoint x: 583, startPoint y: 144, endPoint x: 587, endPoint y: 151, distance: 8.0
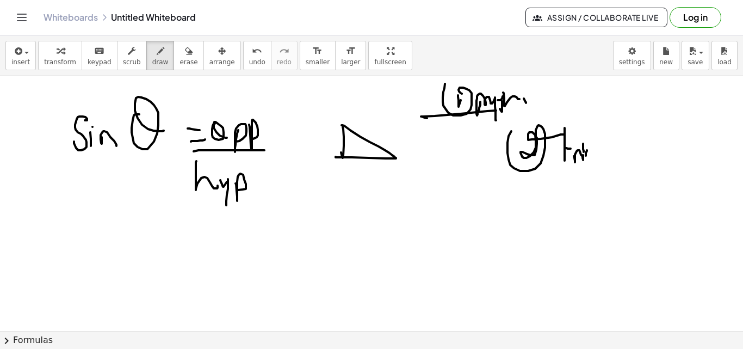
drag, startPoint x: 587, startPoint y: 151, endPoint x: 593, endPoint y: 157, distance: 9.2
drag, startPoint x: 601, startPoint y: 148, endPoint x: 579, endPoint y: 171, distance: 31.1
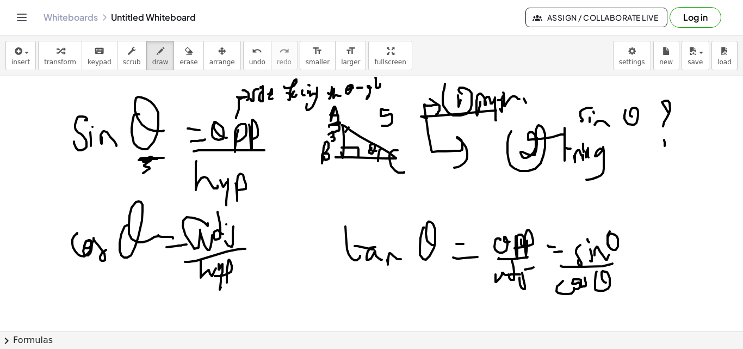
drag, startPoint x: 625, startPoint y: 165, endPoint x: 624, endPoint y: 177, distance: 12.0
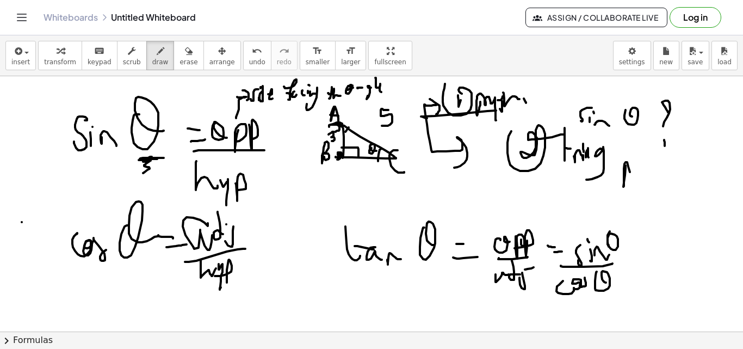
drag, startPoint x: 624, startPoint y: 177, endPoint x: 637, endPoint y: 167, distance: 16.2
drag, startPoint x: 638, startPoint y: 182, endPoint x: 630, endPoint y: 185, distance: 8.8
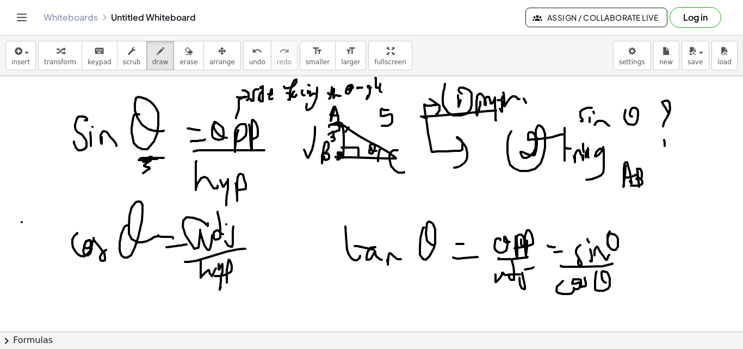
drag, startPoint x: 315, startPoint y: 127, endPoint x: 316, endPoint y: 147, distance: 20.7
drag, startPoint x: 305, startPoint y: 132, endPoint x: 324, endPoint y: 130, distance: 18.6
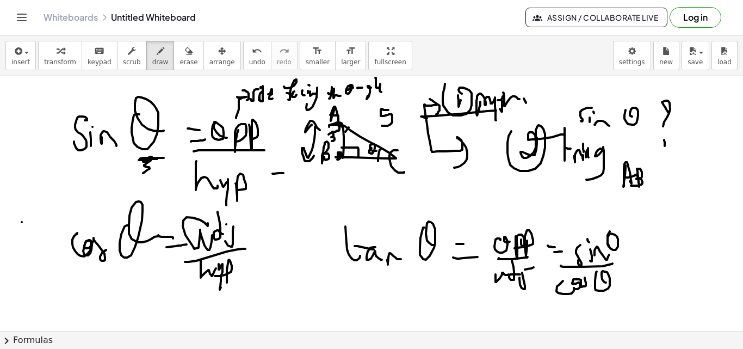
drag, startPoint x: 288, startPoint y: 172, endPoint x: 293, endPoint y: 167, distance: 7.3
drag, startPoint x: 294, startPoint y: 164, endPoint x: 295, endPoint y: 179, distance: 14.8
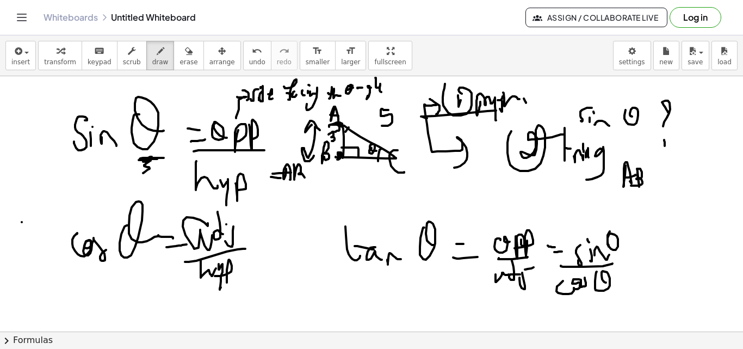
drag, startPoint x: 308, startPoint y: 186, endPoint x: 316, endPoint y: 173, distance: 15.2
drag, startPoint x: 284, startPoint y: 202, endPoint x: 290, endPoint y: 198, distance: 6.6
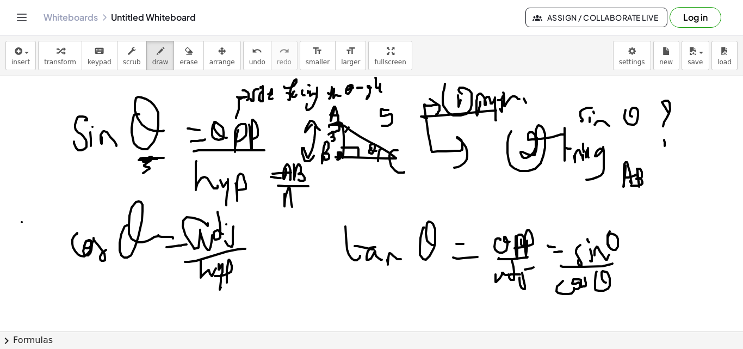
drag, startPoint x: 301, startPoint y: 192, endPoint x: 337, endPoint y: 198, distance: 35.9
drag, startPoint x: 338, startPoint y: 180, endPoint x: 347, endPoint y: 183, distance: 9.6
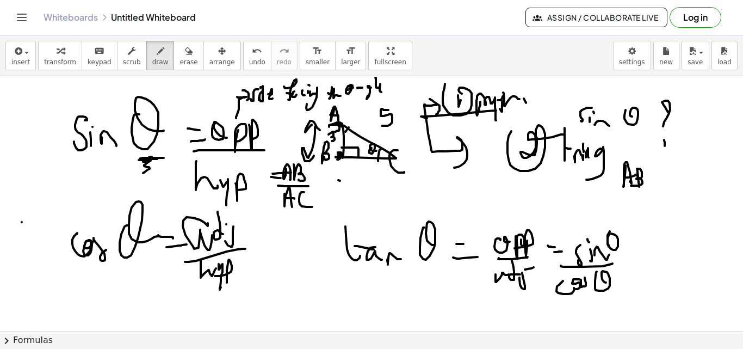
drag, startPoint x: 336, startPoint y: 190, endPoint x: 338, endPoint y: 170, distance: 19.8
drag, startPoint x: 374, startPoint y: 174, endPoint x: 367, endPoint y: 183, distance: 11.3
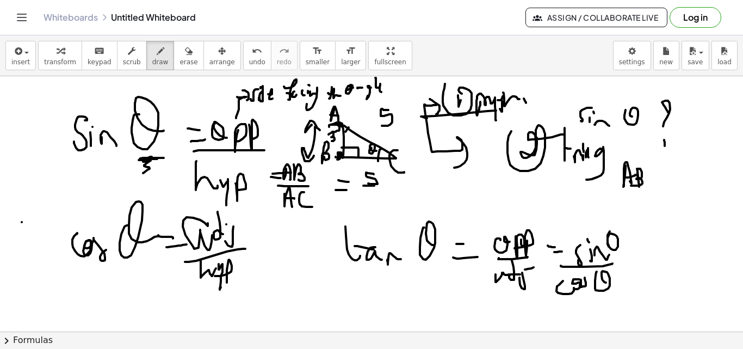
drag, startPoint x: 363, startPoint y: 185, endPoint x: 383, endPoint y: 187, distance: 20.1
drag, startPoint x: 368, startPoint y: 196, endPoint x: 356, endPoint y: 214, distance: 22.3
drag, startPoint x: 359, startPoint y: 208, endPoint x: 357, endPoint y: 219, distance: 11.1
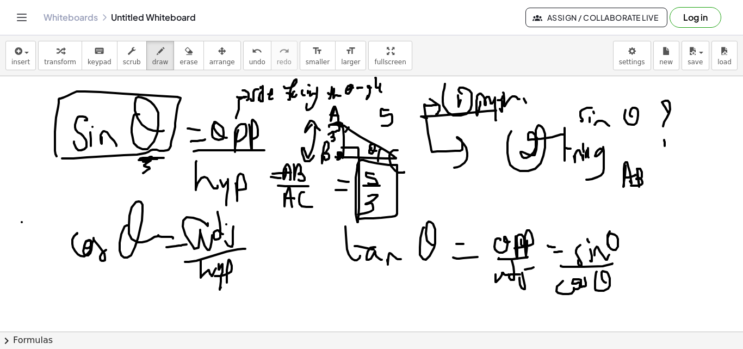
drag, startPoint x: 62, startPoint y: 158, endPoint x: 86, endPoint y: 152, distance: 25.3
drag, startPoint x: 426, startPoint y: 183, endPoint x: 420, endPoint y: 187, distance: 6.6
drag, startPoint x: 424, startPoint y: 192, endPoint x: 431, endPoint y: 190, distance: 6.9
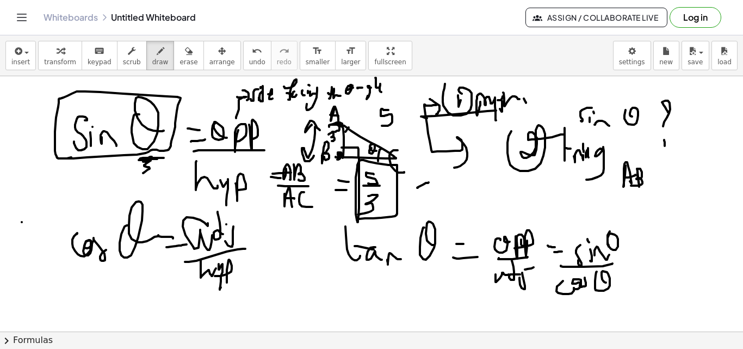
drag, startPoint x: 425, startPoint y: 177, endPoint x: 439, endPoint y: 203, distance: 29.9
drag, startPoint x: 482, startPoint y: 187, endPoint x: 472, endPoint y: 200, distance: 16.6
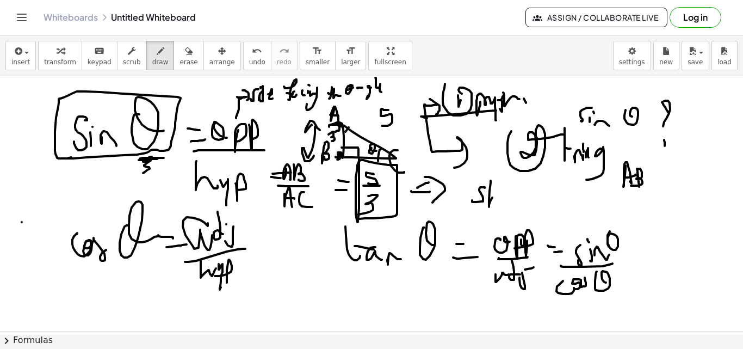
drag, startPoint x: 490, startPoint y: 181, endPoint x: 495, endPoint y: 205, distance: 25.0
drag, startPoint x: 498, startPoint y: 203, endPoint x: 496, endPoint y: 197, distance: 6.6
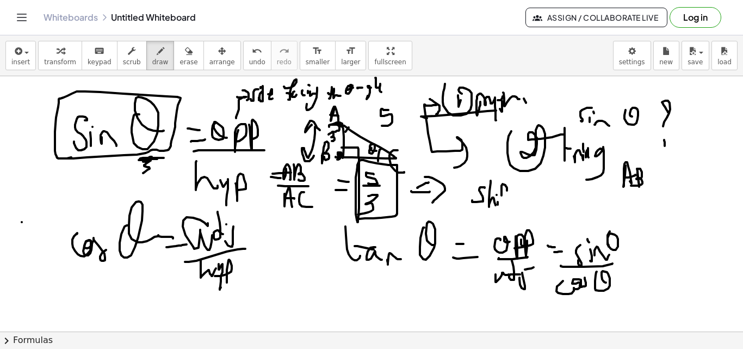
drag, startPoint x: 504, startPoint y: 184, endPoint x: 503, endPoint y: 202, distance: 17.4
drag, startPoint x: 503, startPoint y: 202, endPoint x: 510, endPoint y: 187, distance: 16.3
drag, startPoint x: 510, startPoint y: 187, endPoint x: 511, endPoint y: 200, distance: 13.1
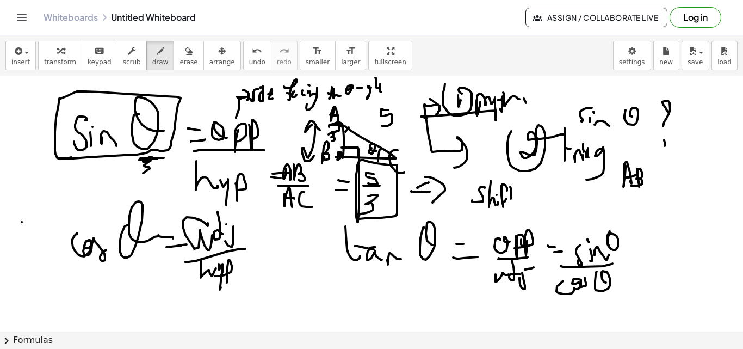
drag, startPoint x: 513, startPoint y: 196, endPoint x: 519, endPoint y: 194, distance: 6.2
drag, startPoint x: 535, startPoint y: 190, endPoint x: 529, endPoint y: 197, distance: 9.3
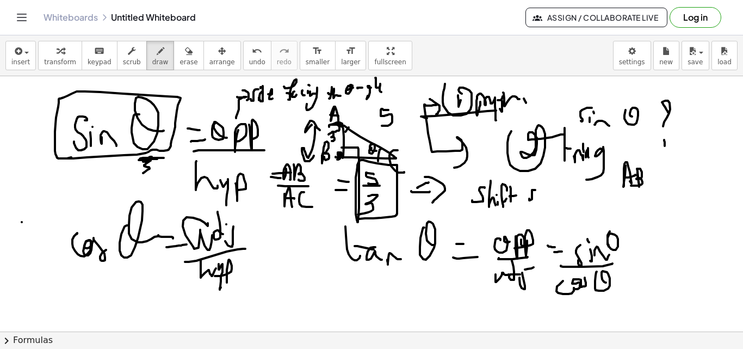
drag, startPoint x: 538, startPoint y: 189, endPoint x: 541, endPoint y: 197, distance: 8.6
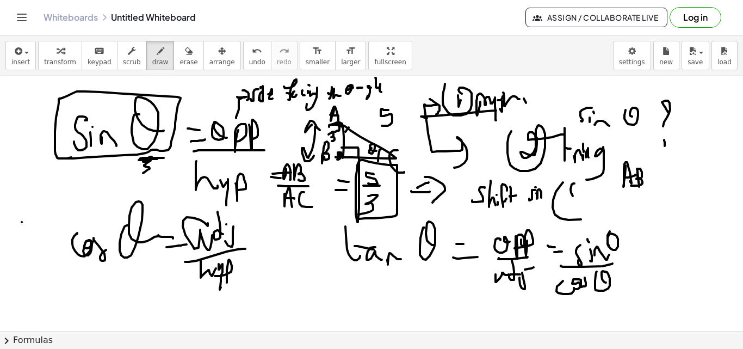
drag, startPoint x: 573, startPoint y: 196, endPoint x: 568, endPoint y: 188, distance: 8.8
drag, startPoint x: 581, startPoint y: 185, endPoint x: 562, endPoint y: 208, distance: 29.4
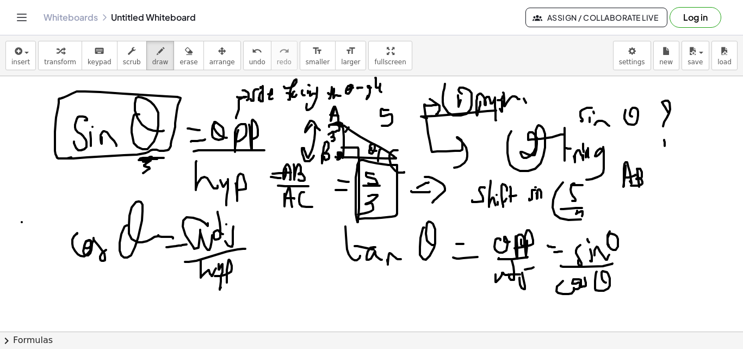
drag, startPoint x: 577, startPoint y: 210, endPoint x: 582, endPoint y: 221, distance: 11.4
drag, startPoint x: 605, startPoint y: 204, endPoint x: 586, endPoint y: 213, distance: 20.9
drag, startPoint x: 617, startPoint y: 209, endPoint x: 641, endPoint y: 208, distance: 24.5
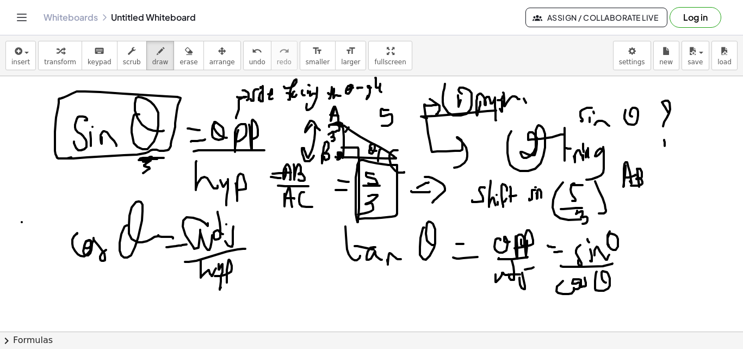
drag, startPoint x: 629, startPoint y: 215, endPoint x: 641, endPoint y: 215, distance: 12.0
drag, startPoint x: 684, startPoint y: 183, endPoint x: 693, endPoint y: 188, distance: 10.2
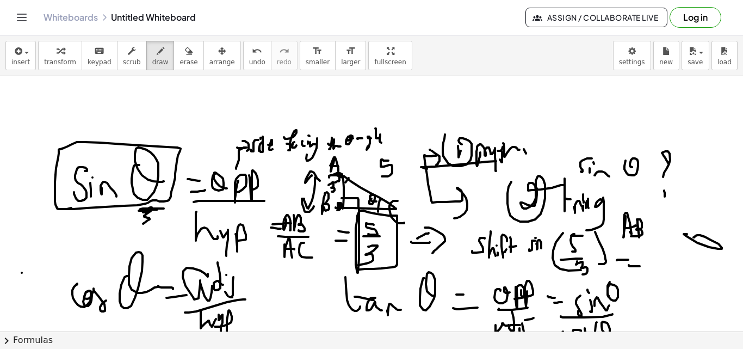
scroll to position [755, 0]
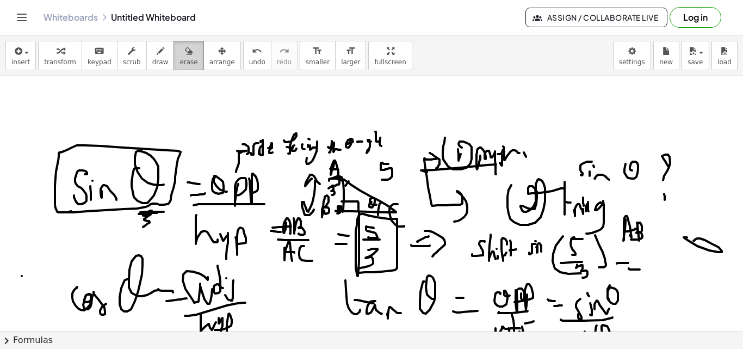
click at [179, 58] on span "erase" at bounding box center [188, 62] width 18 height 8
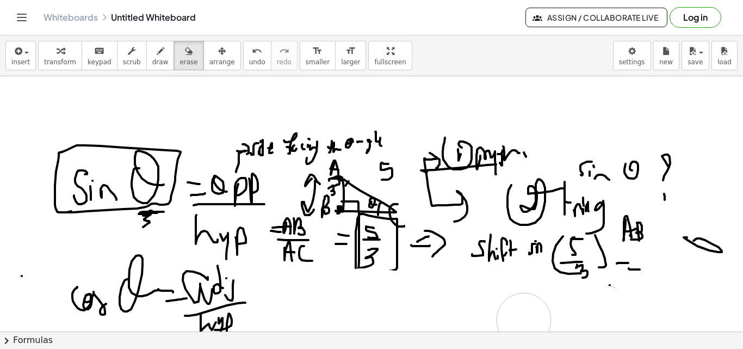
drag, startPoint x: 359, startPoint y: 312, endPoint x: 458, endPoint y: 263, distance: 110.4
click at [526, 317] on div at bounding box center [371, 86] width 743 height 1530
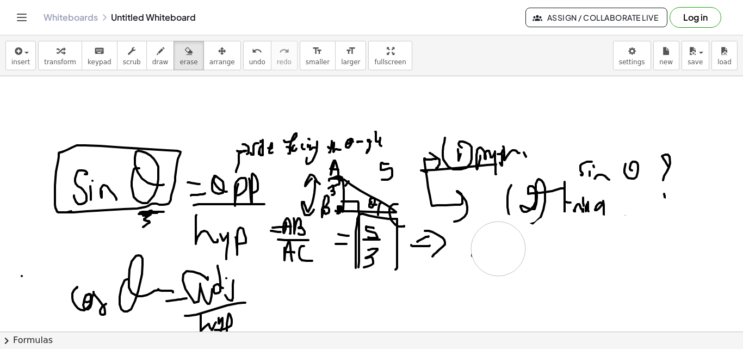
drag, startPoint x: 598, startPoint y: 279, endPoint x: 393, endPoint y: 252, distance: 207.3
click at [495, 253] on div at bounding box center [371, 86] width 743 height 1530
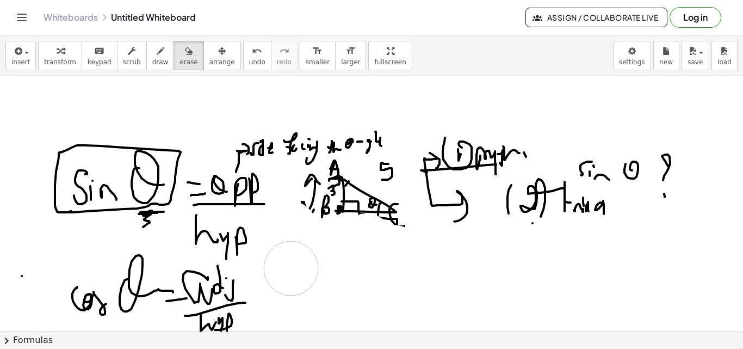
drag, startPoint x: 393, startPoint y: 252, endPoint x: 291, endPoint y: 268, distance: 102.9
click at [291, 268] on div at bounding box center [371, 86] width 743 height 1530
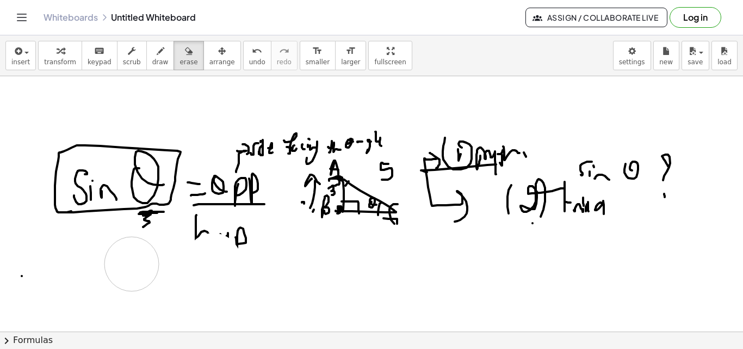
drag, startPoint x: 226, startPoint y: 321, endPoint x: 119, endPoint y: 80, distance: 263.6
click at [146, 278] on div at bounding box center [371, 86] width 743 height 1530
click at [152, 61] on span "draw" at bounding box center [160, 62] width 16 height 8
drag, startPoint x: 331, startPoint y: 251, endPoint x: 339, endPoint y: 250, distance: 7.7
click at [329, 256] on div at bounding box center [371, 86] width 743 height 1530
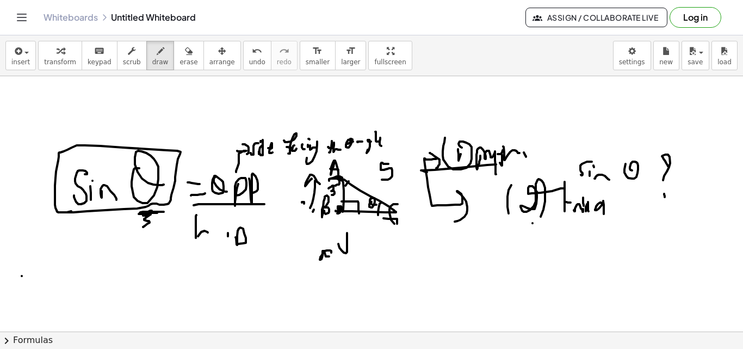
drag, startPoint x: 347, startPoint y: 233, endPoint x: 351, endPoint y: 245, distance: 12.6
click at [351, 245] on div at bounding box center [371, 86] width 743 height 1530
drag, startPoint x: 354, startPoint y: 262, endPoint x: 353, endPoint y: 240, distance: 22.3
click at [351, 253] on div at bounding box center [371, 86] width 743 height 1530
click at [354, 235] on div at bounding box center [371, 86] width 743 height 1530
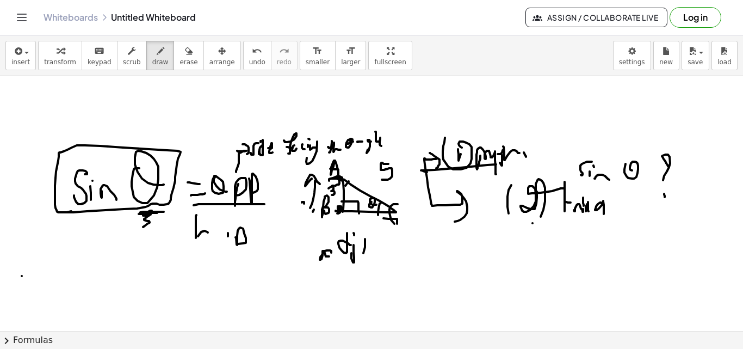
click at [362, 260] on div at bounding box center [371, 86] width 743 height 1530
click at [367, 246] on div at bounding box center [371, 86] width 743 height 1530
drag, startPoint x: 356, startPoint y: 252, endPoint x: 372, endPoint y: 246, distance: 17.4
click at [367, 252] on div at bounding box center [371, 86] width 743 height 1530
drag, startPoint x: 376, startPoint y: 234, endPoint x: 390, endPoint y: 250, distance: 21.2
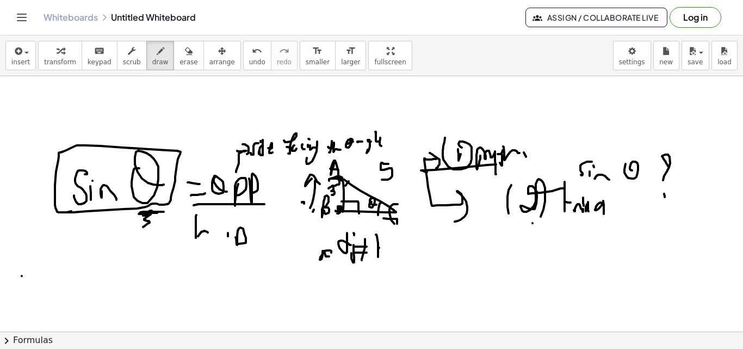
click at [389, 259] on div at bounding box center [371, 86] width 743 height 1530
drag, startPoint x: 390, startPoint y: 250, endPoint x: 398, endPoint y: 258, distance: 11.2
click at [395, 263] on div at bounding box center [371, 86] width 743 height 1530
drag, startPoint x: 401, startPoint y: 258, endPoint x: 395, endPoint y: 262, distance: 7.6
click at [398, 260] on div at bounding box center [371, 86] width 743 height 1530
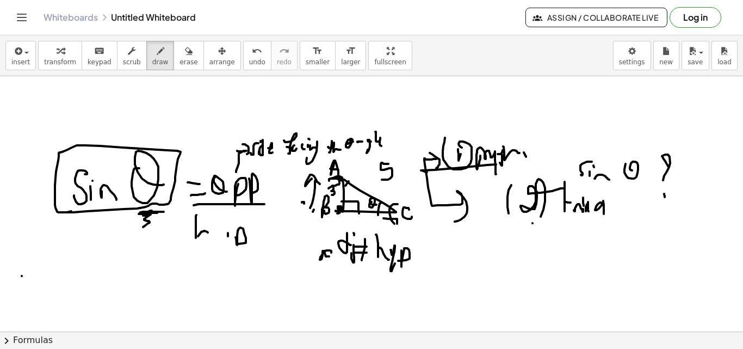
drag, startPoint x: 406, startPoint y: 208, endPoint x: 412, endPoint y: 216, distance: 10.3
click at [412, 216] on div at bounding box center [371, 86] width 743 height 1530
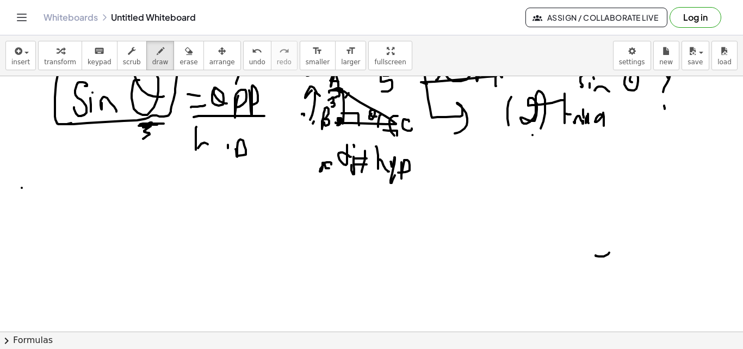
scroll to position [854, 0]
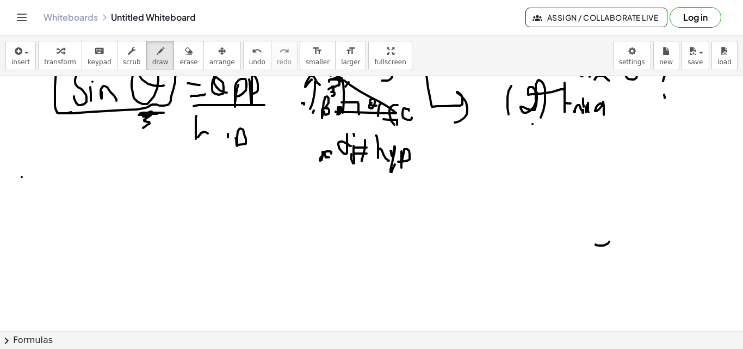
drag, startPoint x: 420, startPoint y: 242, endPoint x: 417, endPoint y: 254, distance: 12.9
drag, startPoint x: 505, startPoint y: 213, endPoint x: 504, endPoint y: 250, distance: 37.0
drag, startPoint x: 504, startPoint y: 204, endPoint x: 650, endPoint y: 263, distance: 156.9
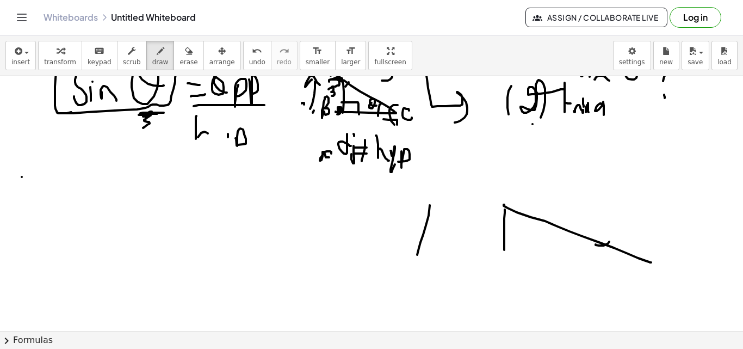
drag, startPoint x: 504, startPoint y: 250, endPoint x: 608, endPoint y: 248, distance: 104.4
drag, startPoint x: 499, startPoint y: 182, endPoint x: 508, endPoint y: 190, distance: 12.7
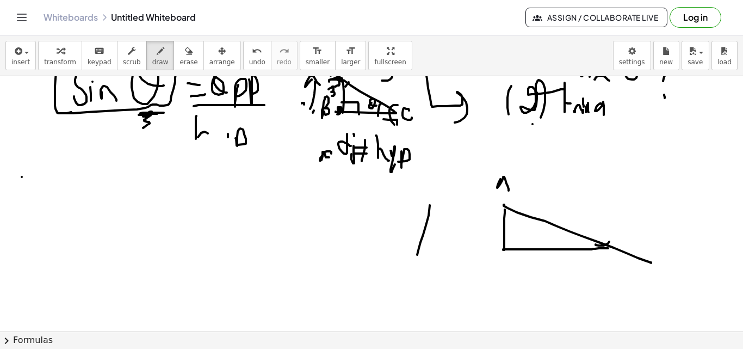
drag, startPoint x: 474, startPoint y: 265, endPoint x: 486, endPoint y: 254, distance: 16.9
drag, startPoint x: 620, startPoint y: 239, endPoint x: 626, endPoint y: 254, distance: 16.6
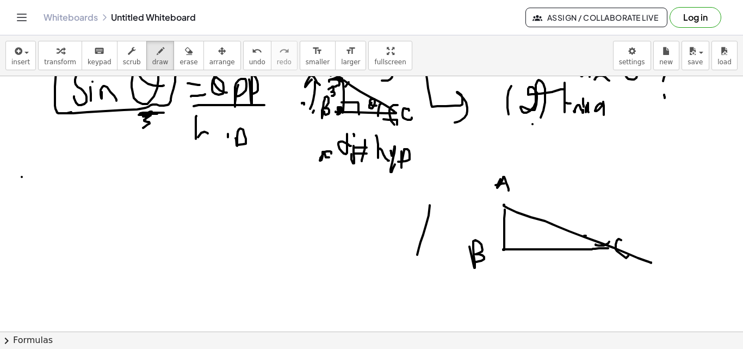
drag, startPoint x: 584, startPoint y: 235, endPoint x: 566, endPoint y: 239, distance: 18.8
drag, startPoint x: 566, startPoint y: 229, endPoint x: 572, endPoint y: 237, distance: 9.7
drag, startPoint x: 510, startPoint y: 238, endPoint x: 518, endPoint y: 244, distance: 10.6
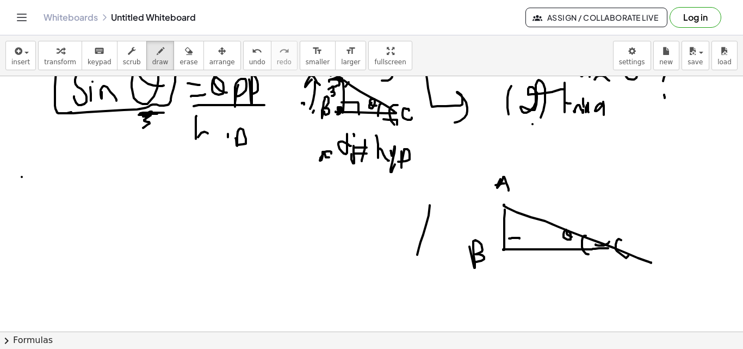
drag, startPoint x: 449, startPoint y: 220, endPoint x: 451, endPoint y: 214, distance: 5.9
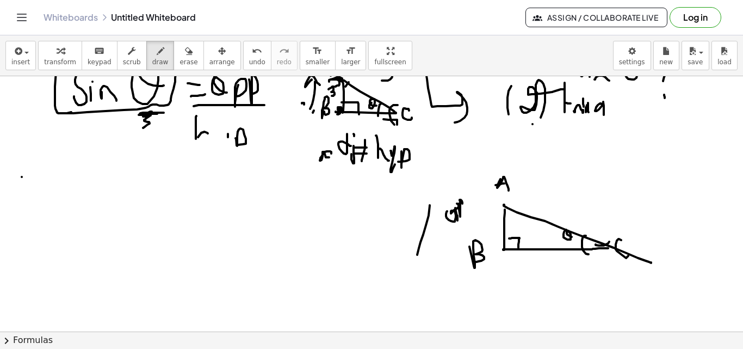
drag, startPoint x: 459, startPoint y: 209, endPoint x: 466, endPoint y: 205, distance: 8.3
drag, startPoint x: 536, startPoint y: 196, endPoint x: 548, endPoint y: 203, distance: 14.2
drag, startPoint x: 548, startPoint y: 203, endPoint x: 554, endPoint y: 203, distance: 6.0
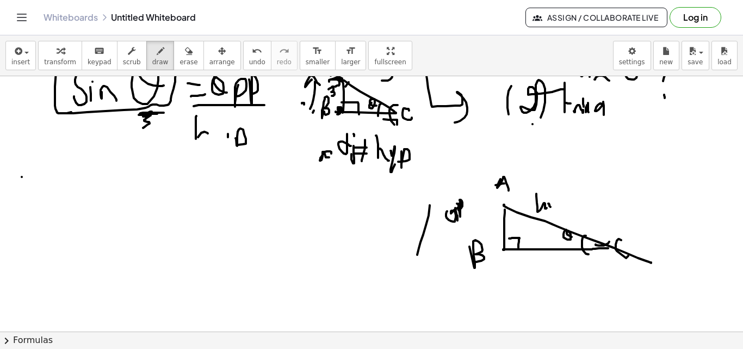
drag, startPoint x: 549, startPoint y: 218, endPoint x: 558, endPoint y: 204, distance: 16.9
drag, startPoint x: 558, startPoint y: 201, endPoint x: 537, endPoint y: 207, distance: 22.0
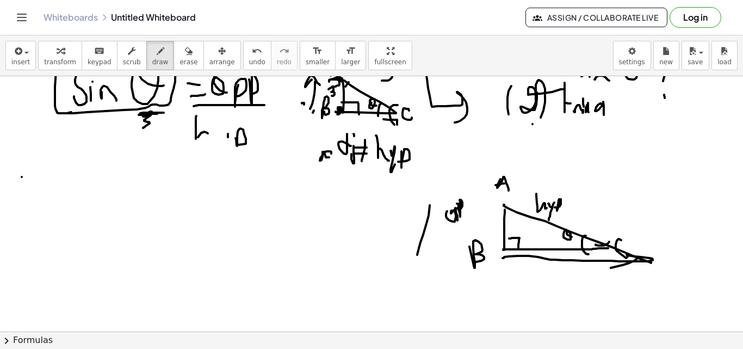
drag, startPoint x: 503, startPoint y: 258, endPoint x: 599, endPoint y: 273, distance: 96.9
drag, startPoint x: 503, startPoint y: 253, endPoint x: 505, endPoint y: 263, distance: 9.9
click at [179, 58] on span "erase" at bounding box center [188, 62] width 18 height 8
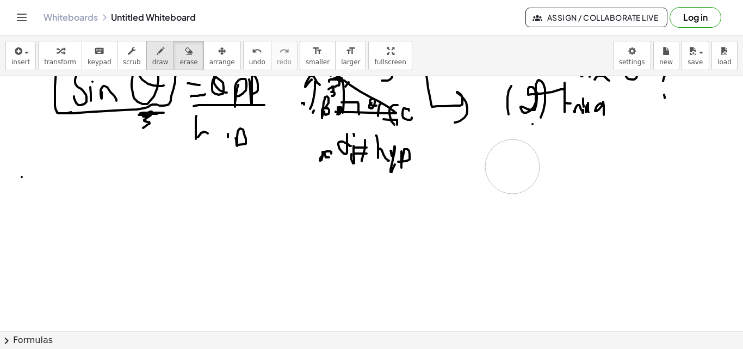
drag, startPoint x: 591, startPoint y: 262, endPoint x: 144, endPoint y: 52, distance: 493.1
drag, startPoint x: 144, startPoint y: 59, endPoint x: 188, endPoint y: 73, distance: 46.4
click at [152, 59] on span "draw" at bounding box center [160, 62] width 16 height 8
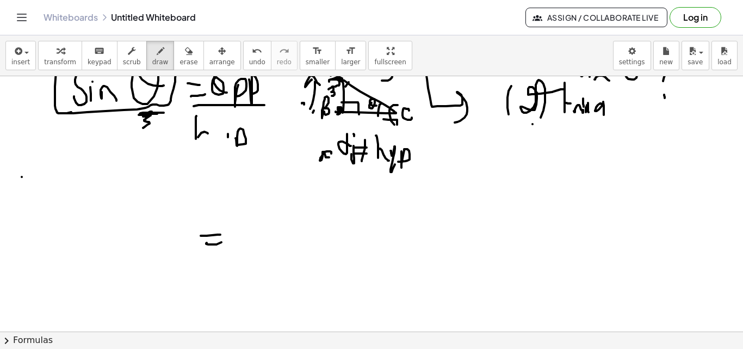
drag, startPoint x: 221, startPoint y: 242, endPoint x: 243, endPoint y: 218, distance: 32.7
drag, startPoint x: 245, startPoint y: 234, endPoint x: 284, endPoint y: 212, distance: 45.1
drag, startPoint x: 279, startPoint y: 210, endPoint x: 283, endPoint y: 238, distance: 27.5
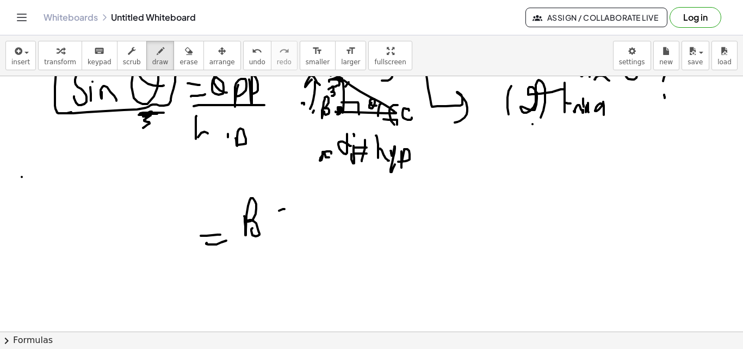
drag, startPoint x: 261, startPoint y: 250, endPoint x: 277, endPoint y: 213, distance: 39.9
drag, startPoint x: 241, startPoint y: 276, endPoint x: 256, endPoint y: 267, distance: 16.6
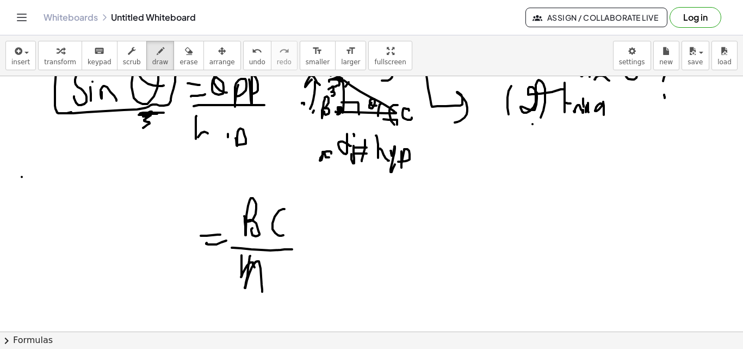
drag, startPoint x: 245, startPoint y: 287, endPoint x: 256, endPoint y: 280, distance: 13.0
drag, startPoint x: 249, startPoint y: 276, endPoint x: 266, endPoint y: 276, distance: 17.4
drag, startPoint x: 271, startPoint y: 280, endPoint x: 312, endPoint y: 268, distance: 42.9
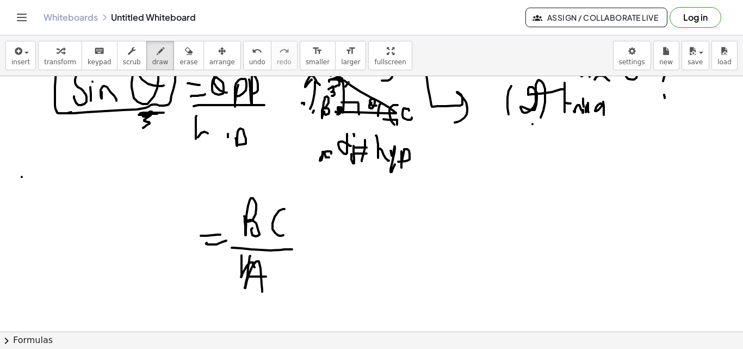
drag, startPoint x: 339, startPoint y: 233, endPoint x: 340, endPoint y: 241, distance: 8.3
drag, startPoint x: 337, startPoint y: 246, endPoint x: 346, endPoint y: 247, distance: 8.7
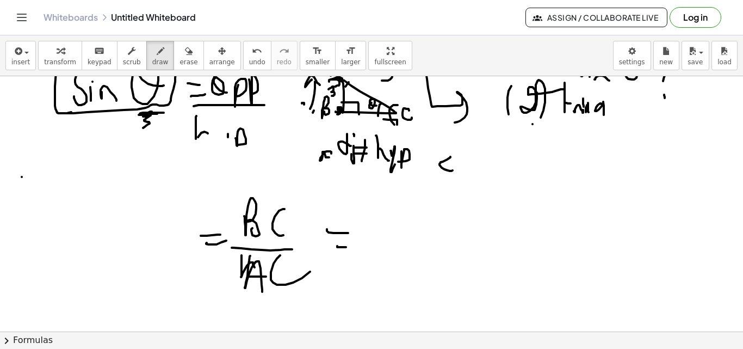
drag, startPoint x: 450, startPoint y: 157, endPoint x: 455, endPoint y: 170, distance: 13.9
drag, startPoint x: 459, startPoint y: 167, endPoint x: 468, endPoint y: 159, distance: 11.2
drag, startPoint x: 473, startPoint y: 154, endPoint x: 471, endPoint y: 182, distance: 27.2
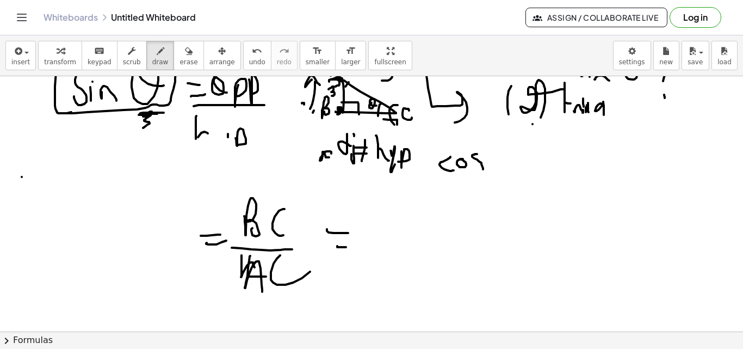
drag, startPoint x: 501, startPoint y: 141, endPoint x: 515, endPoint y: 144, distance: 13.9
drag, startPoint x: 516, startPoint y: 138, endPoint x: 517, endPoint y: 163, distance: 25.0
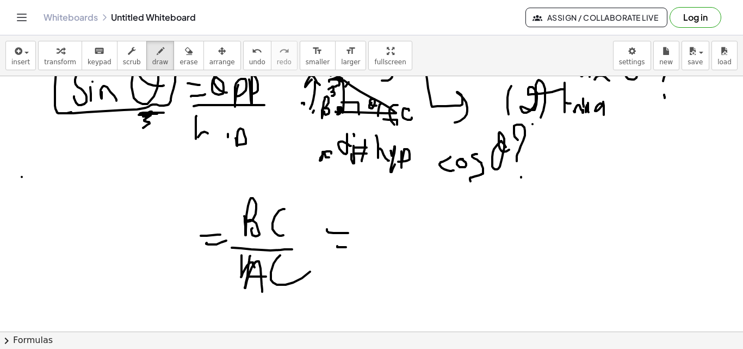
drag, startPoint x: 112, startPoint y: 235, endPoint x: 128, endPoint y: 245, distance: 18.3
drag, startPoint x: 139, startPoint y: 252, endPoint x: 135, endPoint y: 238, distance: 14.1
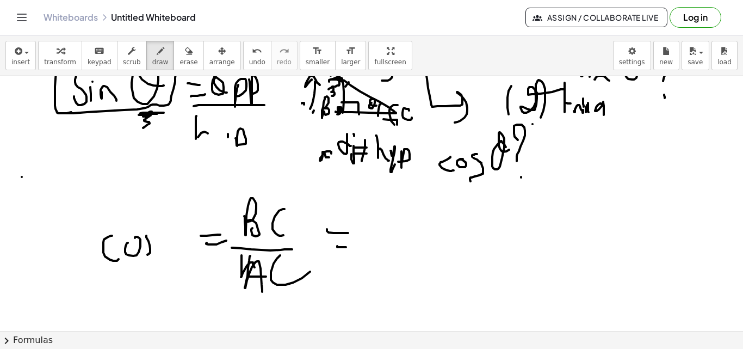
drag, startPoint x: 150, startPoint y: 251, endPoint x: 143, endPoint y: 250, distance: 7.1
drag, startPoint x: 154, startPoint y: 225, endPoint x: 200, endPoint y: 244, distance: 49.5
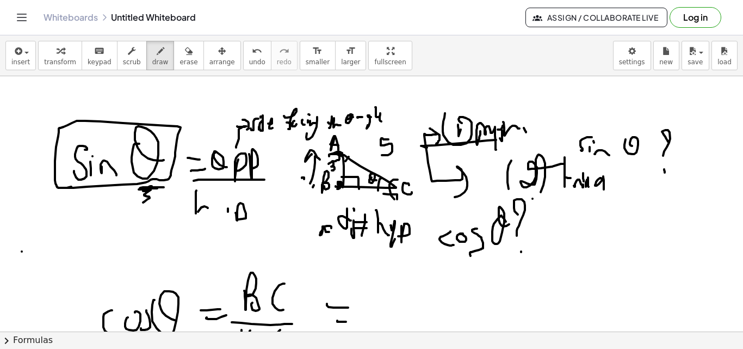
scroll to position [773, 0]
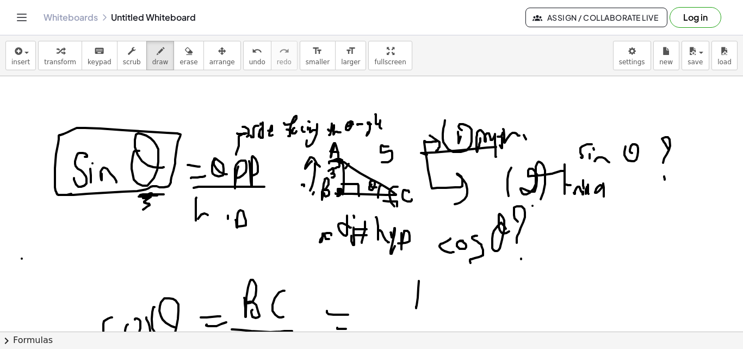
drag, startPoint x: 419, startPoint y: 281, endPoint x: 424, endPoint y: 302, distance: 21.9
click at [424, 302] on div at bounding box center [371, 68] width 743 height 1530
click at [427, 294] on div at bounding box center [371, 68] width 743 height 1530
click at [443, 294] on div at bounding box center [371, 68] width 743 height 1530
drag, startPoint x: 448, startPoint y: 281, endPoint x: 457, endPoint y: 290, distance: 13.5
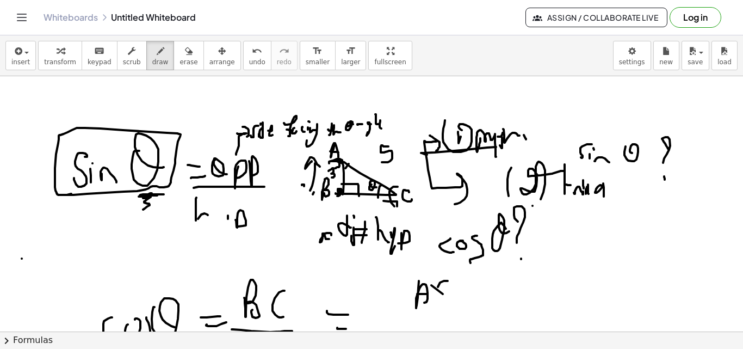
click at [455, 293] on div at bounding box center [371, 68] width 743 height 1530
click at [469, 289] on div at bounding box center [371, 68] width 743 height 1530
drag, startPoint x: 465, startPoint y: 300, endPoint x: 483, endPoint y: 284, distance: 23.1
click at [470, 297] on div at bounding box center [371, 68] width 743 height 1530
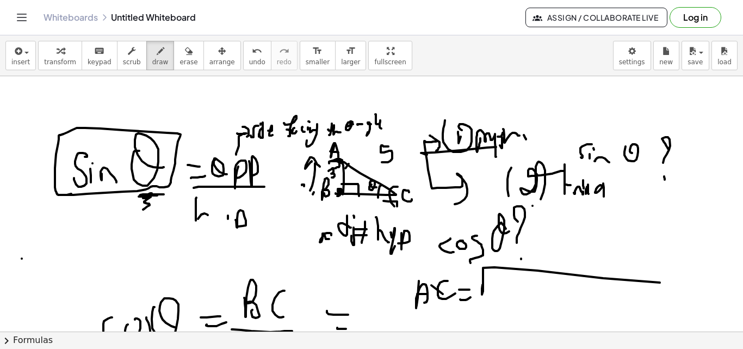
drag, startPoint x: 483, startPoint y: 284, endPoint x: 519, endPoint y: 270, distance: 39.3
click at [684, 284] on div at bounding box center [371, 68] width 743 height 1530
click at [500, 286] on div at bounding box center [371, 68] width 743 height 1530
drag, startPoint x: 505, startPoint y: 288, endPoint x: 518, endPoint y: 285, distance: 13.5
click at [517, 295] on div at bounding box center [371, 68] width 743 height 1530
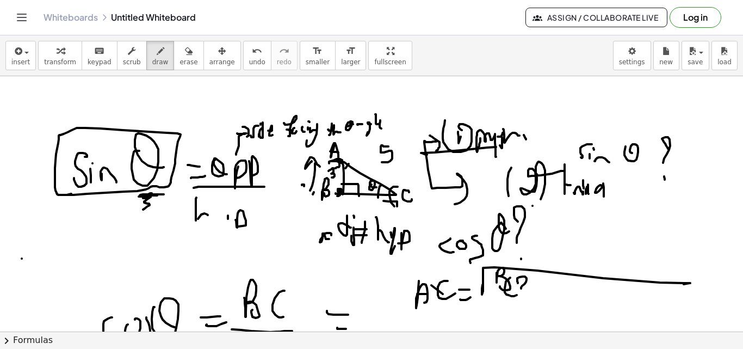
drag, startPoint x: 518, startPoint y: 283, endPoint x: 536, endPoint y: 292, distance: 20.7
click at [530, 290] on div at bounding box center [371, 68] width 743 height 1530
drag, startPoint x: 545, startPoint y: 297, endPoint x: 549, endPoint y: 290, distance: 7.8
click at [551, 296] on div at bounding box center [371, 68] width 743 height 1530
drag, startPoint x: 548, startPoint y: 299, endPoint x: 556, endPoint y: 286, distance: 15.4
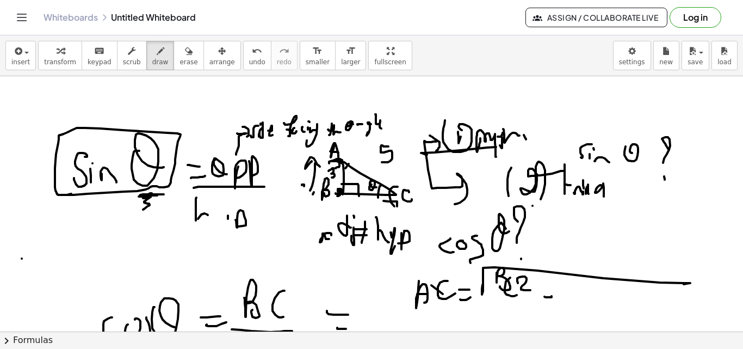
click at [548, 300] on div at bounding box center [371, 68] width 743 height 1530
drag, startPoint x: 555, startPoint y: 295, endPoint x: 562, endPoint y: 291, distance: 8.0
click at [566, 295] on div at bounding box center [371, 68] width 743 height 1530
drag, startPoint x: 569, startPoint y: 289, endPoint x: 575, endPoint y: 283, distance: 9.2
click at [573, 287] on div at bounding box center [371, 68] width 743 height 1530
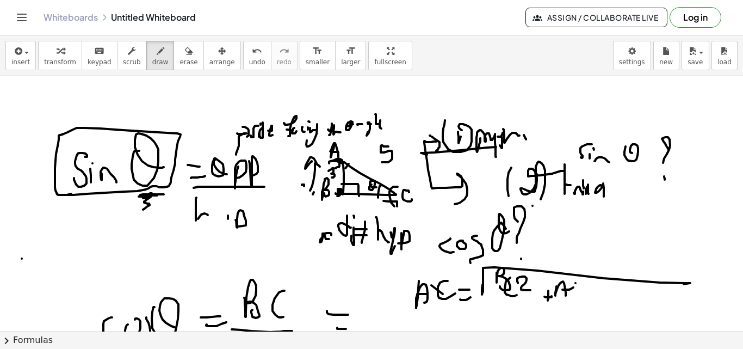
click at [576, 292] on div at bounding box center [371, 68] width 743 height 1530
drag, startPoint x: 579, startPoint y: 282, endPoint x: 606, endPoint y: 288, distance: 28.4
click at [598, 290] on div at bounding box center [371, 68] width 743 height 1530
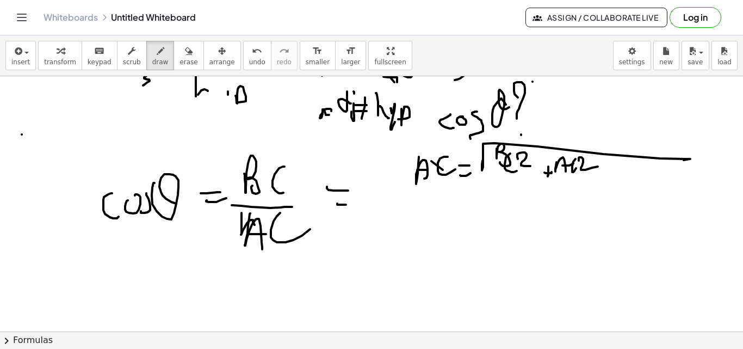
scroll to position [897, 0]
drag, startPoint x: 406, startPoint y: 221, endPoint x: 438, endPoint y: 214, distance: 33.4
drag, startPoint x: 423, startPoint y: 225, endPoint x: 477, endPoint y: 220, distance: 54.1
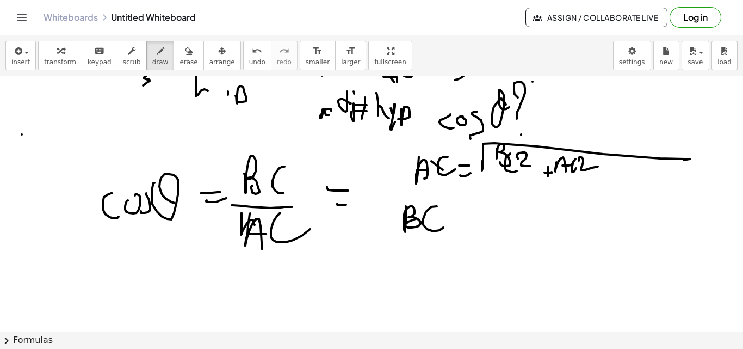
drag, startPoint x: 479, startPoint y: 219, endPoint x: 485, endPoint y: 219, distance: 6.0
drag, startPoint x: 508, startPoint y: 212, endPoint x: 621, endPoint y: 208, distance: 112.6
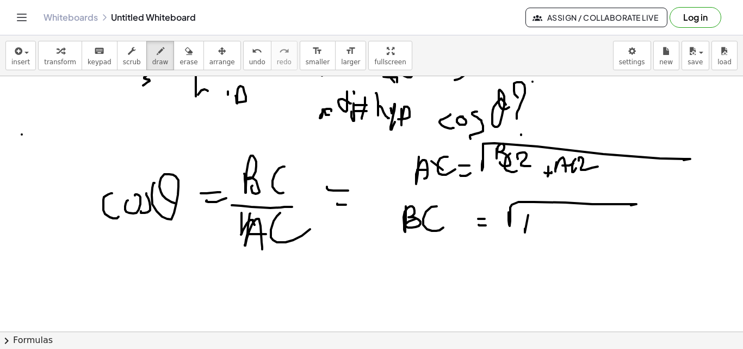
drag, startPoint x: 525, startPoint y: 229, endPoint x: 531, endPoint y: 227, distance: 5.7
drag, startPoint x: 530, startPoint y: 221, endPoint x: 546, endPoint y: 215, distance: 16.9
drag, startPoint x: 547, startPoint y: 213, endPoint x: 556, endPoint y: 215, distance: 9.6
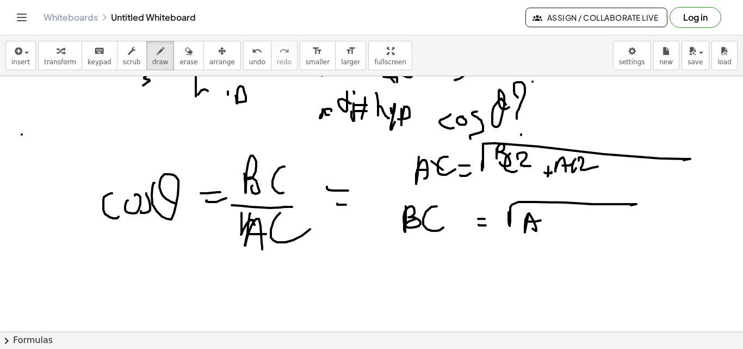
drag, startPoint x: 560, startPoint y: 206, endPoint x: 574, endPoint y: 222, distance: 21.2
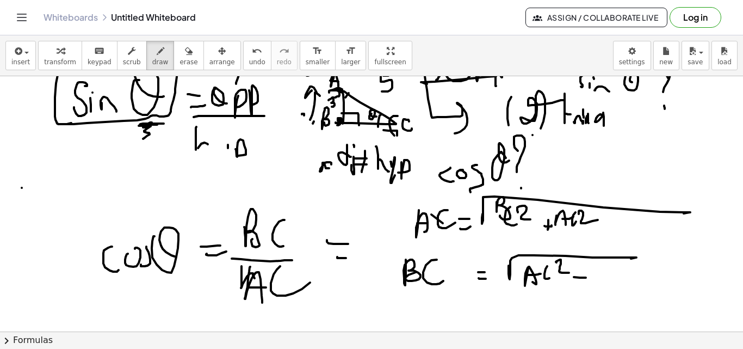
scroll to position [847, 0]
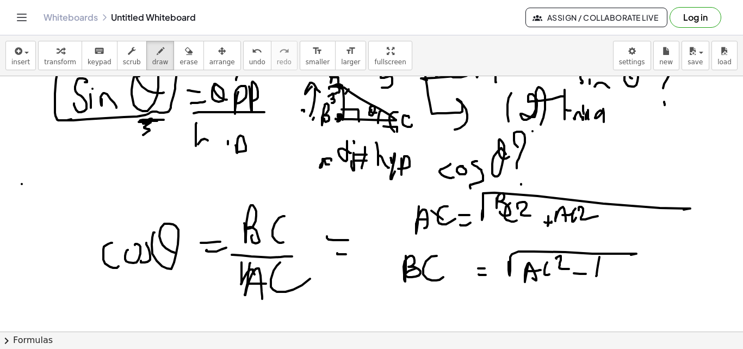
drag, startPoint x: 598, startPoint y: 263, endPoint x: 606, endPoint y: 275, distance: 14.5
drag, startPoint x: 601, startPoint y: 265, endPoint x: 611, endPoint y: 262, distance: 10.3
drag, startPoint x: 612, startPoint y: 263, endPoint x: 635, endPoint y: 266, distance: 22.5
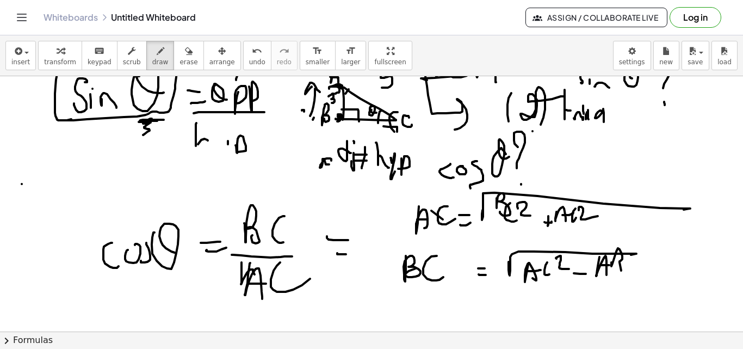
drag, startPoint x: 640, startPoint y: 260, endPoint x: 645, endPoint y: 268, distance: 9.1
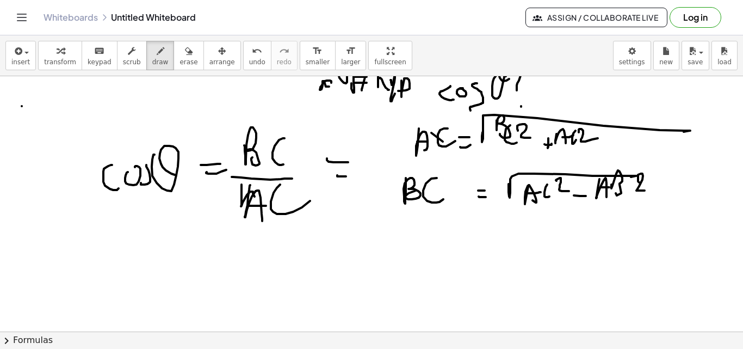
scroll to position [949, 0]
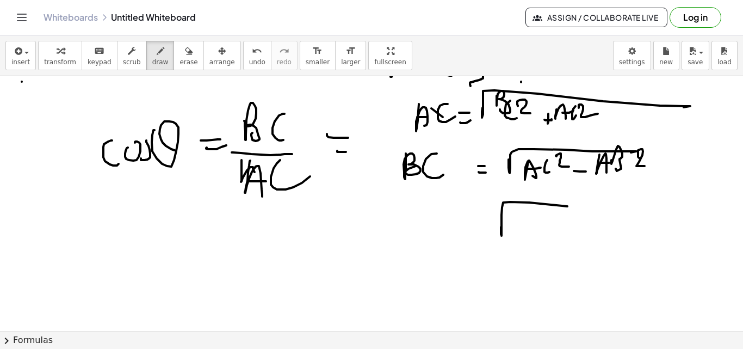
drag, startPoint x: 501, startPoint y: 234, endPoint x: 645, endPoint y: 207, distance: 146.5
drag, startPoint x: 526, startPoint y: 222, endPoint x: 532, endPoint y: 236, distance: 15.4
drag, startPoint x: 549, startPoint y: 215, endPoint x: 566, endPoint y: 230, distance: 22.7
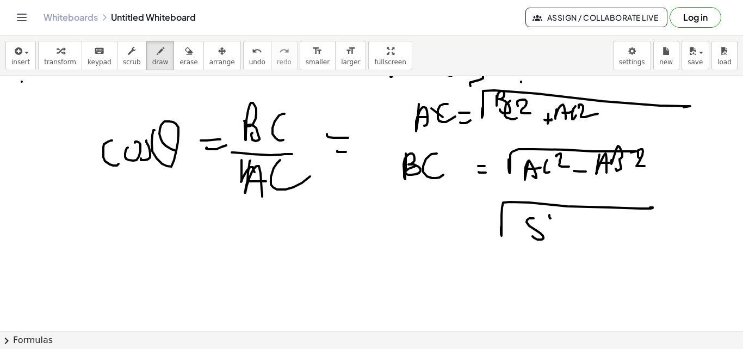
drag, startPoint x: 571, startPoint y: 234, endPoint x: 599, endPoint y: 230, distance: 28.5
drag, startPoint x: 608, startPoint y: 221, endPoint x: 628, endPoint y: 217, distance: 19.4
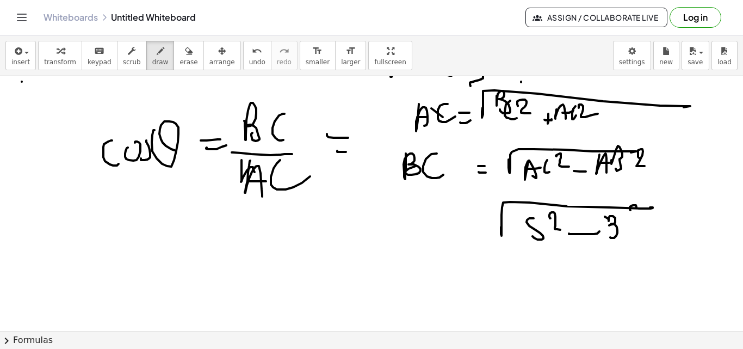
drag, startPoint x: 630, startPoint y: 209, endPoint x: 638, endPoint y: 220, distance: 13.6
drag, startPoint x: 501, startPoint y: 274, endPoint x: 513, endPoint y: 280, distance: 13.9
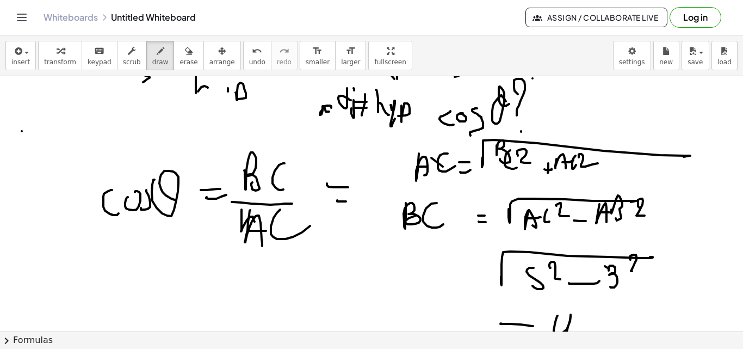
scroll to position [829, 0]
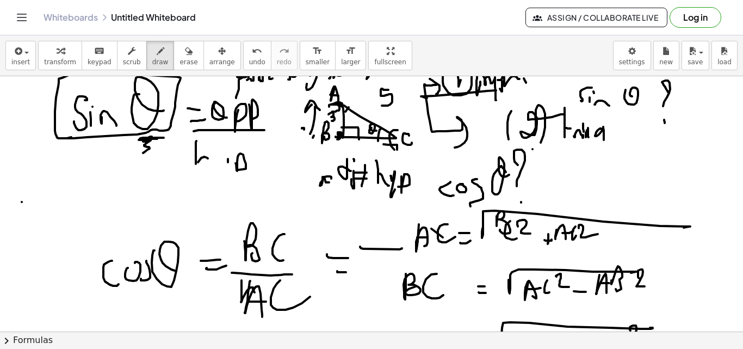
click at [402, 247] on div at bounding box center [371, 12] width 743 height 1530
click at [381, 239] on div at bounding box center [371, 12] width 743 height 1530
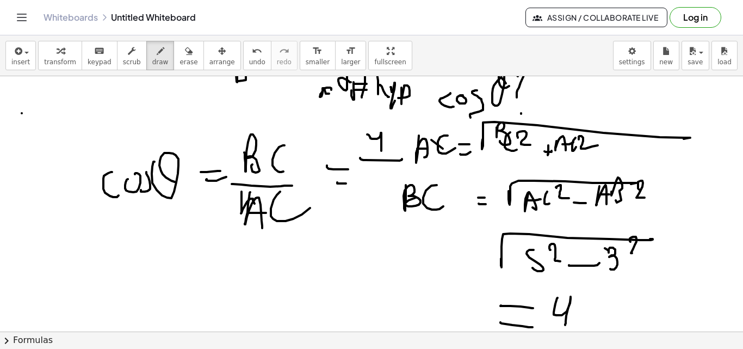
scroll to position [925, 0]
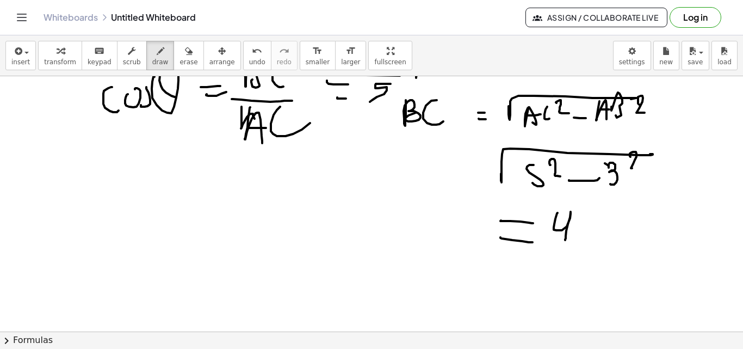
scroll to position [1023, 0]
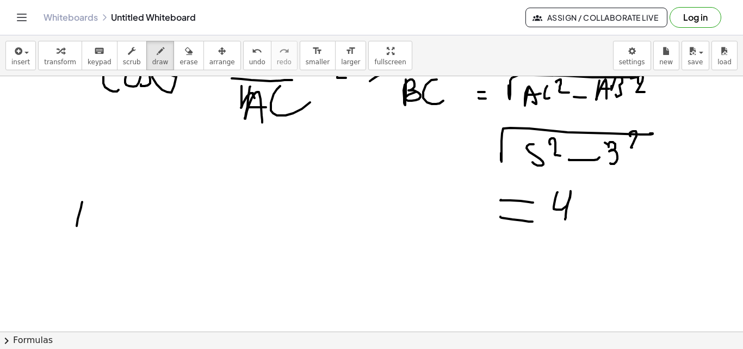
drag, startPoint x: 77, startPoint y: 226, endPoint x: 89, endPoint y: 230, distance: 12.7
drag, startPoint x: 77, startPoint y: 216, endPoint x: 98, endPoint y: 220, distance: 22.1
drag, startPoint x: 98, startPoint y: 225, endPoint x: 125, endPoint y: 224, distance: 26.7
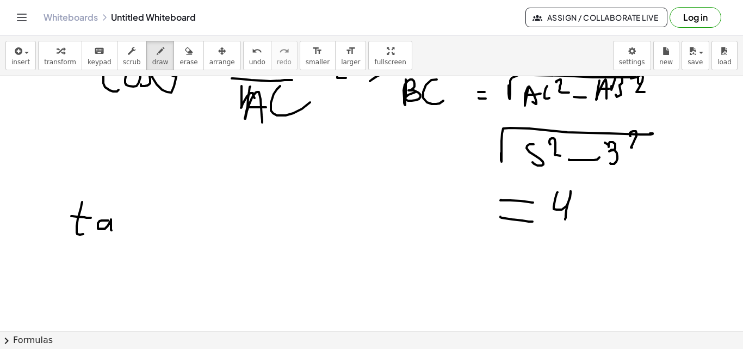
drag, startPoint x: 125, startPoint y: 226, endPoint x: 134, endPoint y: 234, distance: 11.9
drag, startPoint x: 150, startPoint y: 220, endPoint x: 192, endPoint y: 215, distance: 42.7
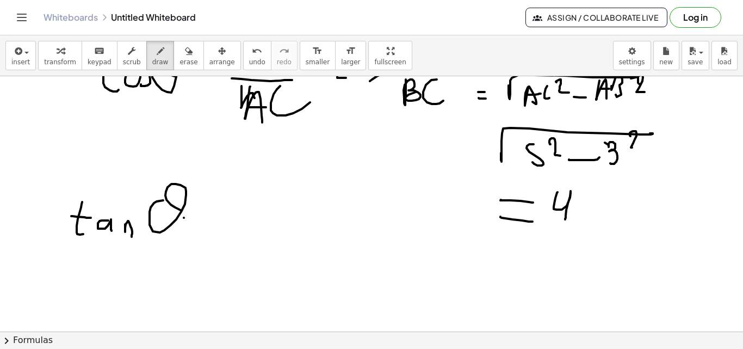
drag, startPoint x: 184, startPoint y: 218, endPoint x: 181, endPoint y: 228, distance: 10.7
drag, startPoint x: 196, startPoint y: 233, endPoint x: 217, endPoint y: 207, distance: 32.9
drag, startPoint x: 229, startPoint y: 206, endPoint x: 241, endPoint y: 216, distance: 15.4
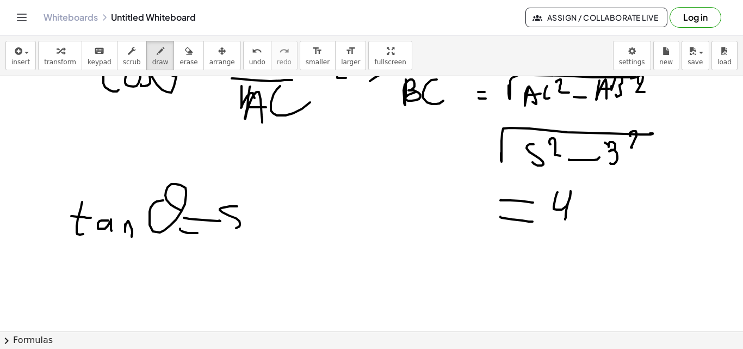
drag, startPoint x: 244, startPoint y: 224, endPoint x: 240, endPoint y: 202, distance: 22.1
drag, startPoint x: 240, startPoint y: 202, endPoint x: 248, endPoint y: 209, distance: 10.8
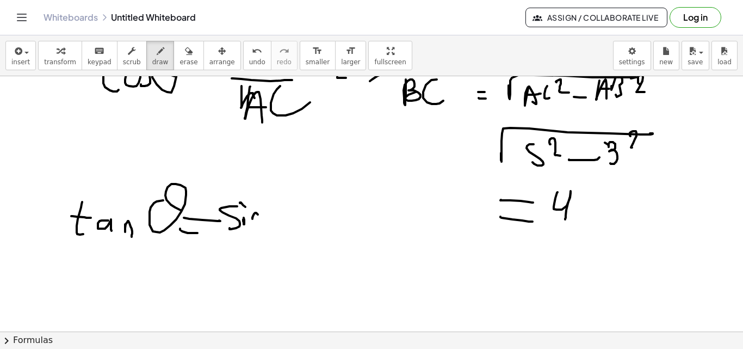
drag, startPoint x: 252, startPoint y: 218, endPoint x: 274, endPoint y: 209, distance: 23.1
drag, startPoint x: 275, startPoint y: 203, endPoint x: 282, endPoint y: 208, distance: 9.4
drag, startPoint x: 229, startPoint y: 239, endPoint x: 245, endPoint y: 240, distance: 15.9
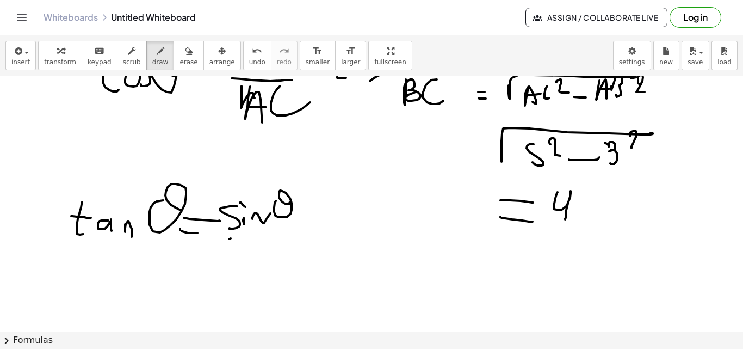
drag, startPoint x: 215, startPoint y: 264, endPoint x: 293, endPoint y: 253, distance: 78.4
drag, startPoint x: 322, startPoint y: 219, endPoint x: 319, endPoint y: 228, distance: 9.6
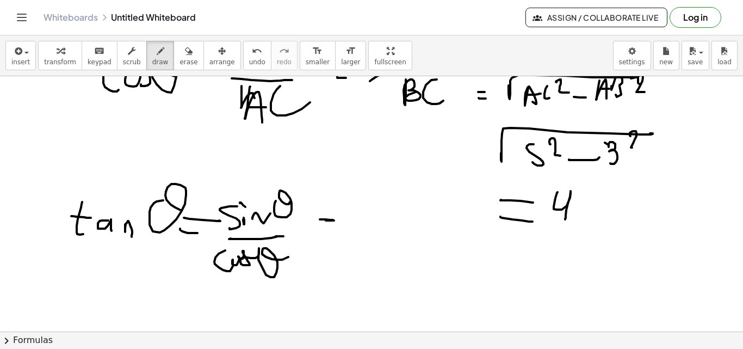
drag, startPoint x: 308, startPoint y: 232, endPoint x: 334, endPoint y: 233, distance: 26.1
drag, startPoint x: 365, startPoint y: 196, endPoint x: 374, endPoint y: 196, distance: 8.2
drag, startPoint x: 393, startPoint y: 187, endPoint x: 403, endPoint y: 184, distance: 10.6
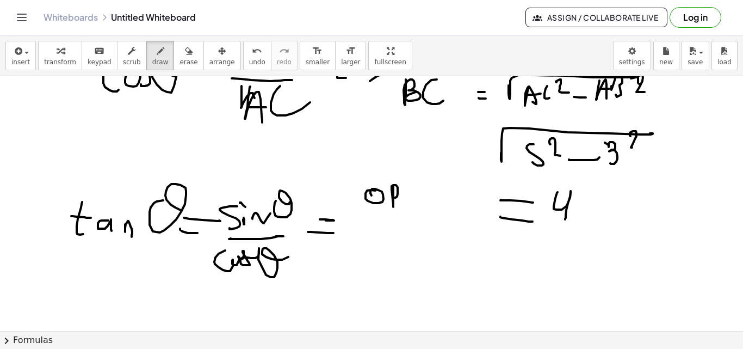
drag, startPoint x: 407, startPoint y: 206, endPoint x: 376, endPoint y: 206, distance: 31.0
drag, startPoint x: 358, startPoint y: 214, endPoint x: 418, endPoint y: 215, distance: 59.8
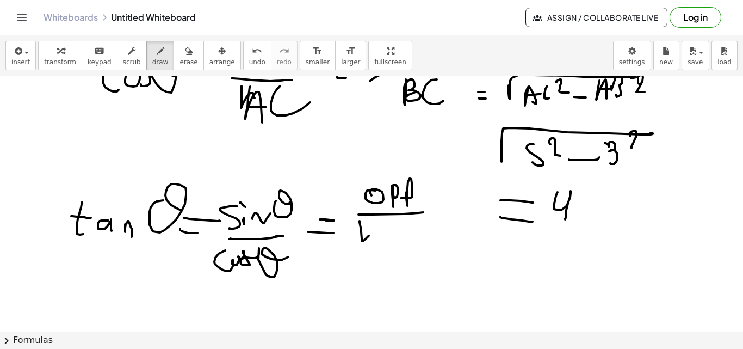
drag, startPoint x: 362, startPoint y: 241, endPoint x: 384, endPoint y: 234, distance: 23.9
drag, startPoint x: 399, startPoint y: 245, endPoint x: 382, endPoint y: 238, distance: 18.3
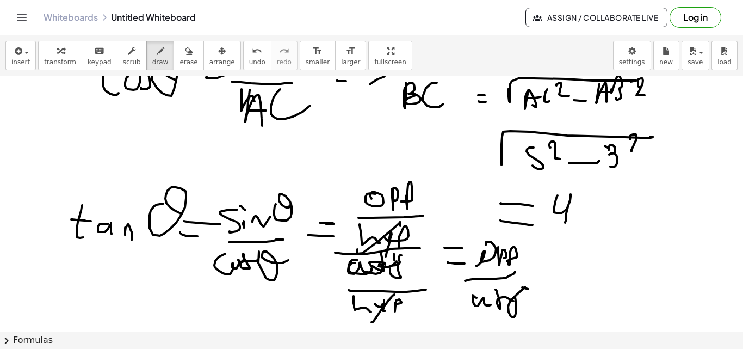
scroll to position [1094, 0]
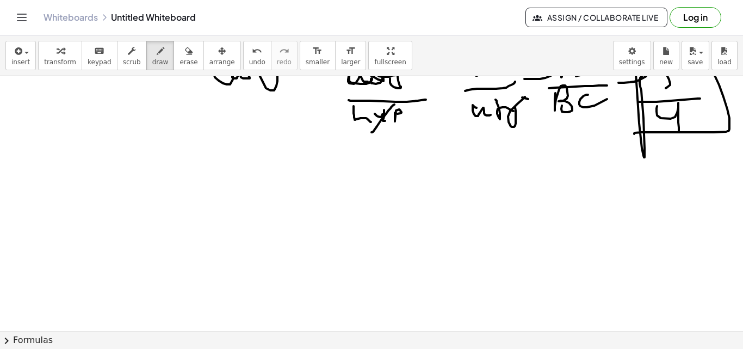
scroll to position [1231, 0]
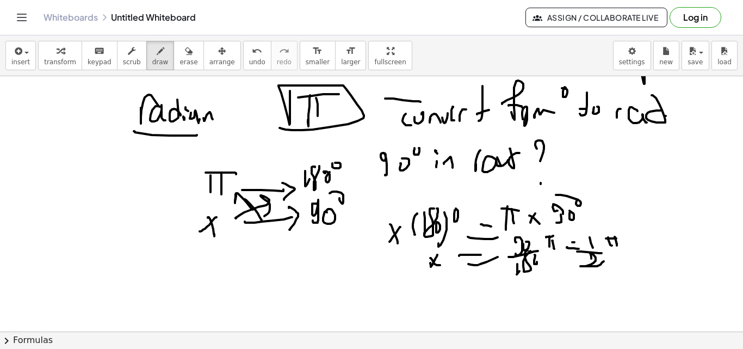
scroll to position [1288, 0]
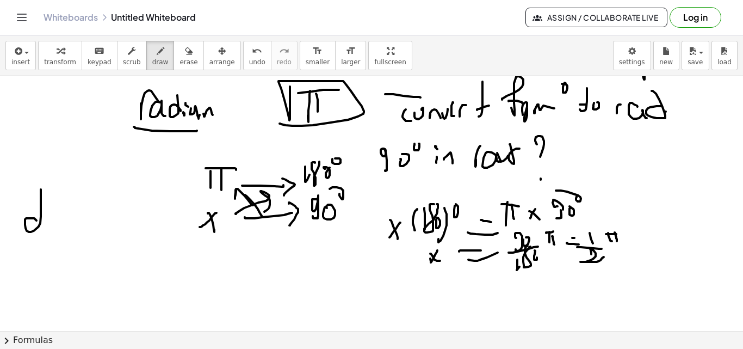
drag, startPoint x: 50, startPoint y: 222, endPoint x: 64, endPoint y: 231, distance: 16.6
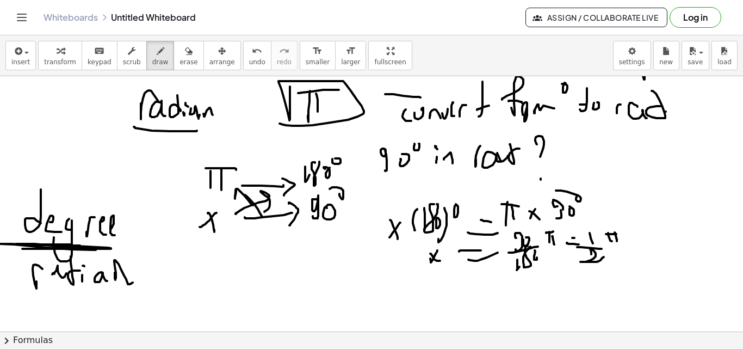
drag, startPoint x: 165, startPoint y: 275, endPoint x: 204, endPoint y: 272, distance: 39.8
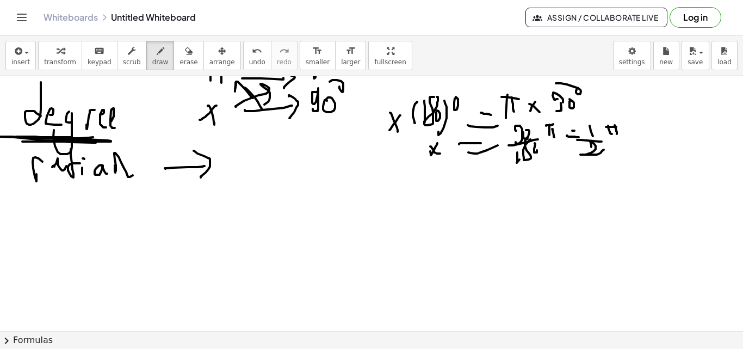
scroll to position [1415, 0]
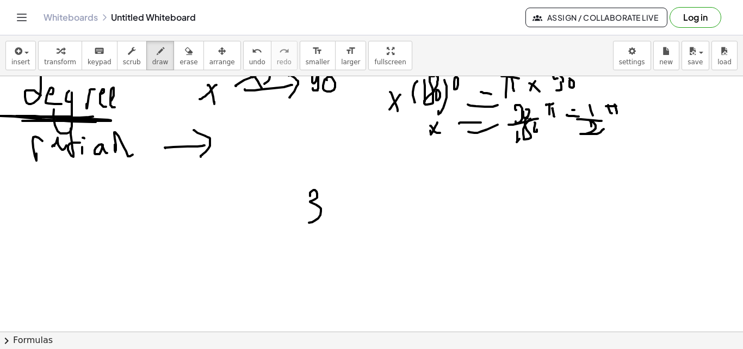
drag, startPoint x: 310, startPoint y: 195, endPoint x: 304, endPoint y: 219, distance: 24.7
drag, startPoint x: 291, startPoint y: 228, endPoint x: 340, endPoint y: 238, distance: 50.4
drag, startPoint x: 303, startPoint y: 250, endPoint x: 310, endPoint y: 267, distance: 18.3
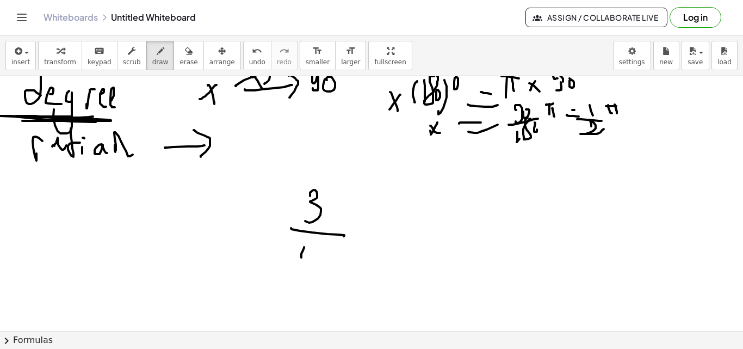
drag, startPoint x: 343, startPoint y: 223, endPoint x: 350, endPoint y: 239, distance: 17.0
drag, startPoint x: 350, startPoint y: 239, endPoint x: 382, endPoint y: 239, distance: 32.1
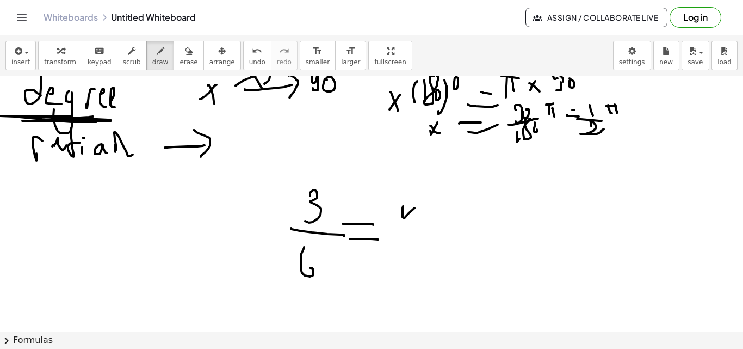
drag, startPoint x: 408, startPoint y: 213, endPoint x: 422, endPoint y: 221, distance: 15.9
drag, startPoint x: 421, startPoint y: 229, endPoint x: 448, endPoint y: 241, distance: 28.9
drag, startPoint x: 432, startPoint y: 246, endPoint x: 455, endPoint y: 260, distance: 26.1
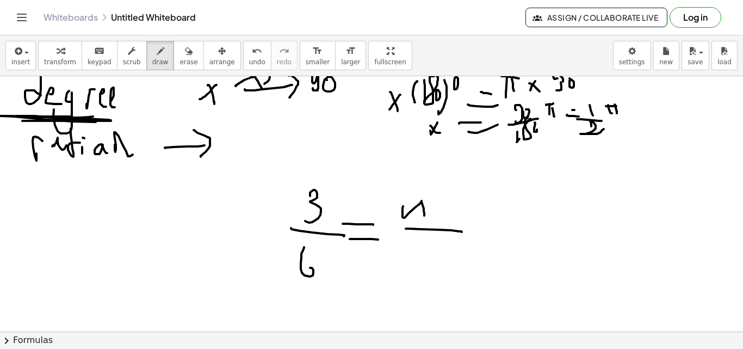
drag, startPoint x: 434, startPoint y: 266, endPoint x: 473, endPoint y: 249, distance: 41.9
drag, startPoint x: 485, startPoint y: 227, endPoint x: 479, endPoint y: 241, distance: 15.1
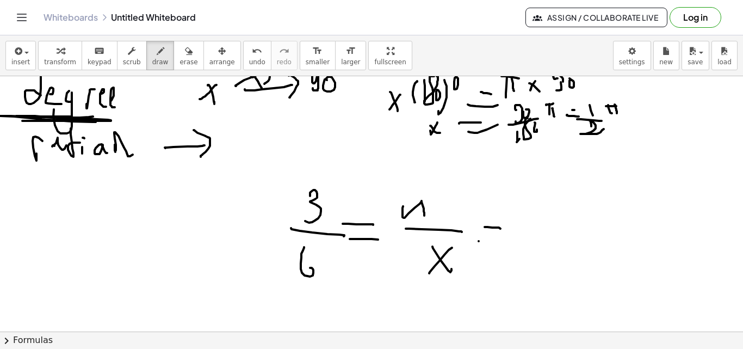
drag, startPoint x: 479, startPoint y: 241, endPoint x: 500, endPoint y: 228, distance: 24.9
drag, startPoint x: 514, startPoint y: 234, endPoint x: 498, endPoint y: 244, distance: 18.8
drag, startPoint x: 568, startPoint y: 193, endPoint x: 555, endPoint y: 223, distance: 33.1
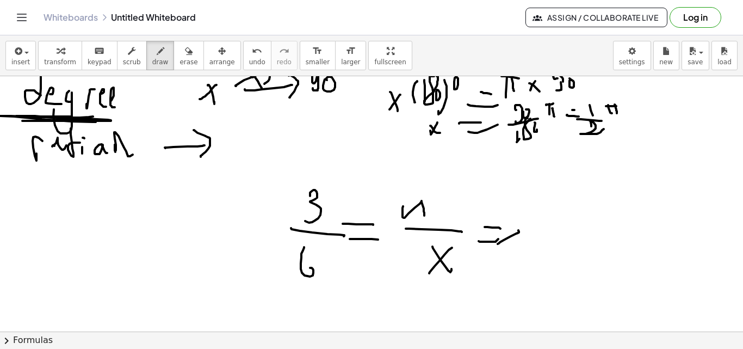
drag, startPoint x: 555, startPoint y: 223, endPoint x: 601, endPoint y: 229, distance: 46.7
drag, startPoint x: 580, startPoint y: 244, endPoint x: 642, endPoint y: 233, distance: 63.5
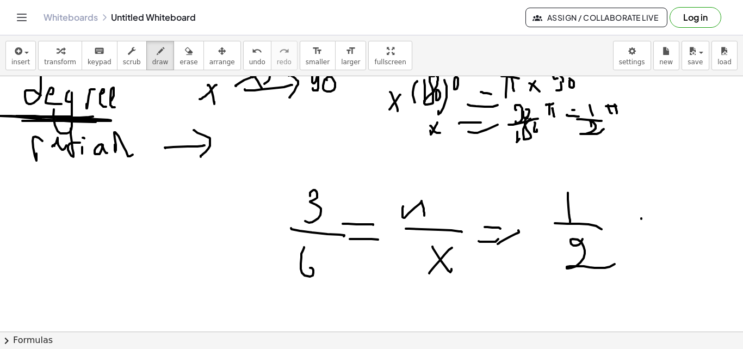
drag, startPoint x: 641, startPoint y: 218, endPoint x: 655, endPoint y: 221, distance: 14.4
drag, startPoint x: 638, startPoint y: 228, endPoint x: 670, endPoint y: 221, distance: 33.4
drag, startPoint x: 679, startPoint y: 190, endPoint x: 693, endPoint y: 219, distance: 32.4
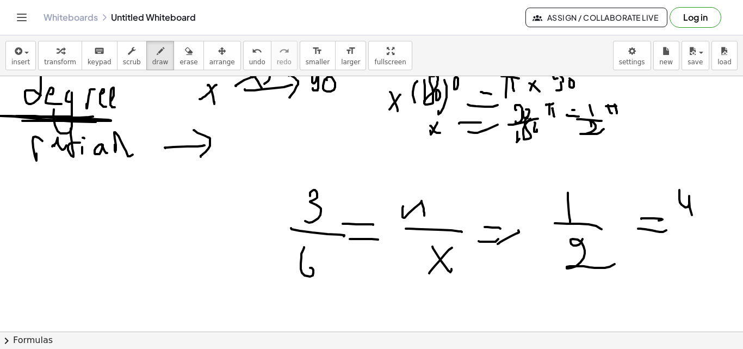
drag, startPoint x: 666, startPoint y: 241, endPoint x: 708, endPoint y: 233, distance: 42.7
drag, startPoint x: 698, startPoint y: 263, endPoint x: 691, endPoint y: 244, distance: 20.1
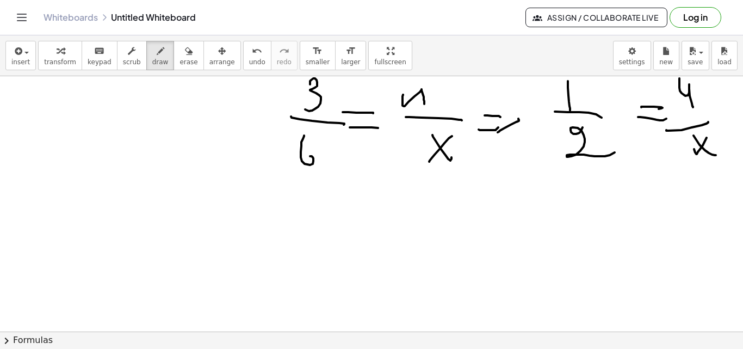
scroll to position [1530, 0]
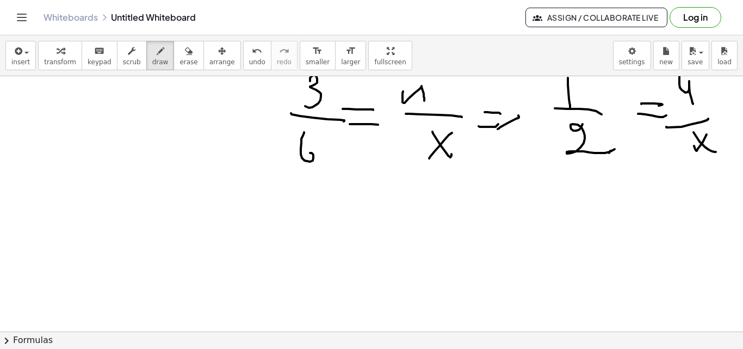
drag, startPoint x: 609, startPoint y: 153, endPoint x: 639, endPoint y: 127, distance: 39.8
drag, startPoint x: 502, startPoint y: 233, endPoint x: 488, endPoint y: 259, distance: 30.2
drag, startPoint x: 490, startPoint y: 245, endPoint x: 522, endPoint y: 238, distance: 32.7
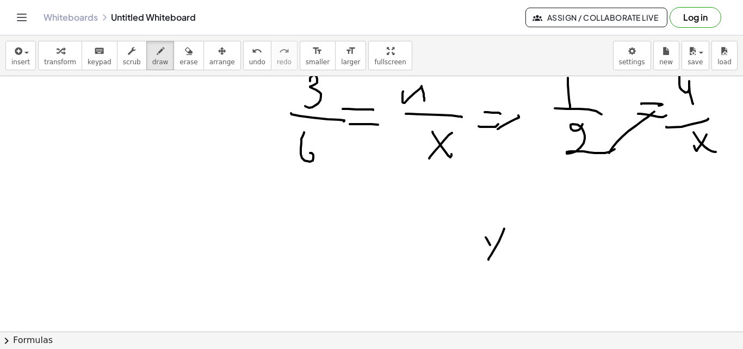
drag, startPoint x: 538, startPoint y: 231, endPoint x: 554, endPoint y: 231, distance: 16.3
drag, startPoint x: 534, startPoint y: 248, endPoint x: 569, endPoint y: 230, distance: 39.2
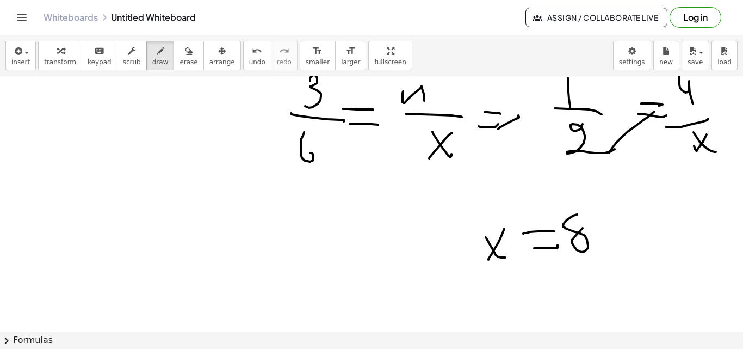
drag, startPoint x: 577, startPoint y: 214, endPoint x: 418, endPoint y: 256, distance: 164.2
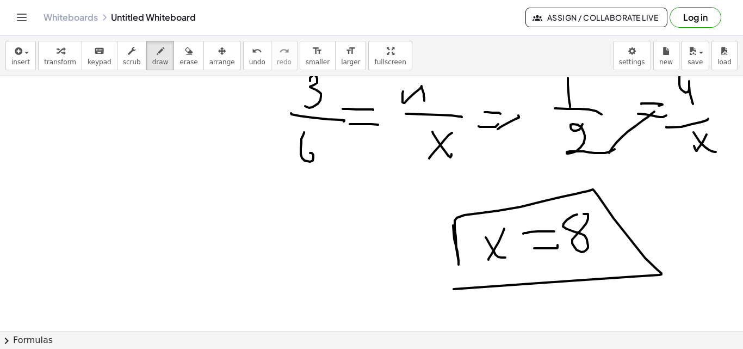
drag, startPoint x: 453, startPoint y: 225, endPoint x: 365, endPoint y: 290, distance: 109.6
drag, startPoint x: 275, startPoint y: 242, endPoint x: 275, endPoint y: 248, distance: 6.0
drag, startPoint x: 141, startPoint y: 257, endPoint x: 173, endPoint y: 246, distance: 34.2
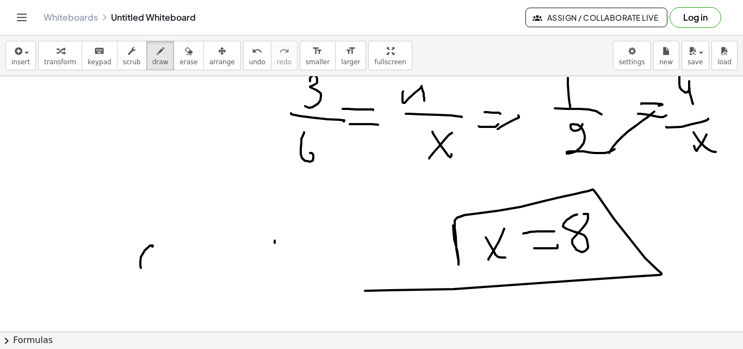
drag, startPoint x: 175, startPoint y: 243, endPoint x: 179, endPoint y: 265, distance: 23.2
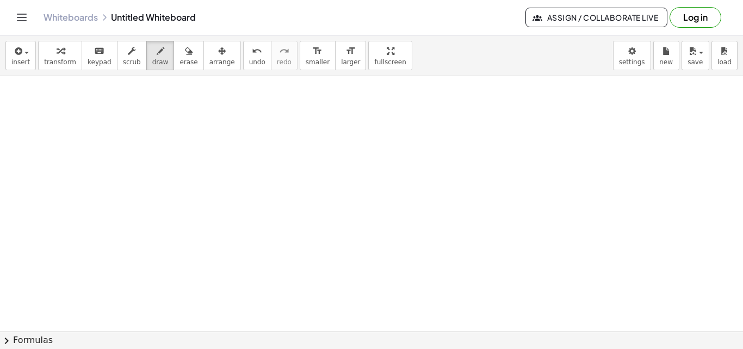
scroll to position [1907, 0]
drag, startPoint x: 166, startPoint y: 167, endPoint x: 182, endPoint y: 153, distance: 21.2
drag, startPoint x: 185, startPoint y: 153, endPoint x: 186, endPoint y: 165, distance: 11.5
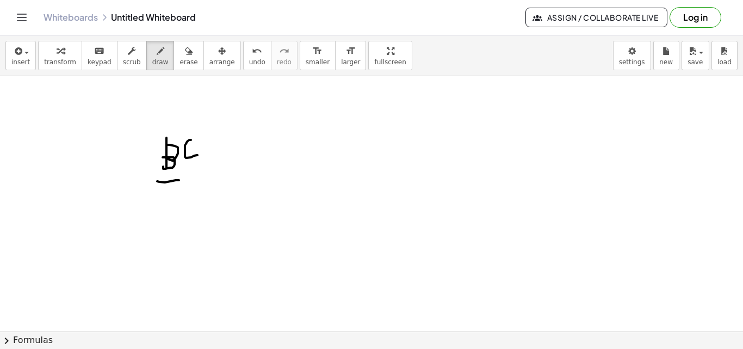
drag, startPoint x: 157, startPoint y: 181, endPoint x: 182, endPoint y: 182, distance: 25.0
drag, startPoint x: 163, startPoint y: 204, endPoint x: 171, endPoint y: 216, distance: 14.4
drag, startPoint x: 165, startPoint y: 209, endPoint x: 182, endPoint y: 206, distance: 17.3
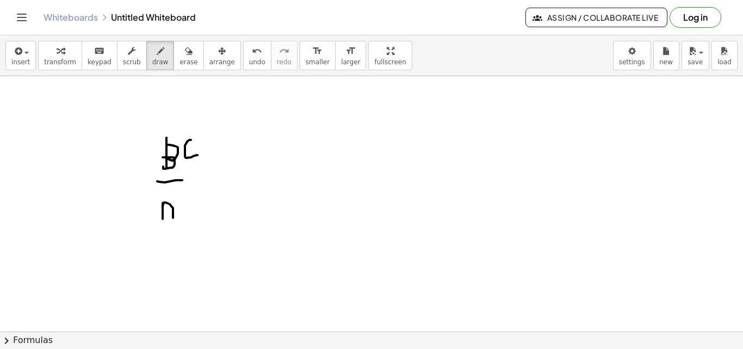
drag, startPoint x: 183, startPoint y: 213, endPoint x: 203, endPoint y: 195, distance: 27.0
drag, startPoint x: 219, startPoint y: 163, endPoint x: 232, endPoint y: 167, distance: 13.8
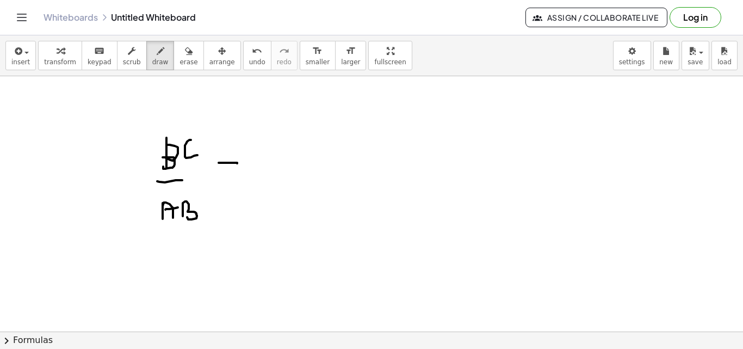
drag, startPoint x: 226, startPoint y: 171, endPoint x: 241, endPoint y: 173, distance: 14.8
drag, startPoint x: 262, startPoint y: 159, endPoint x: 272, endPoint y: 171, distance: 16.2
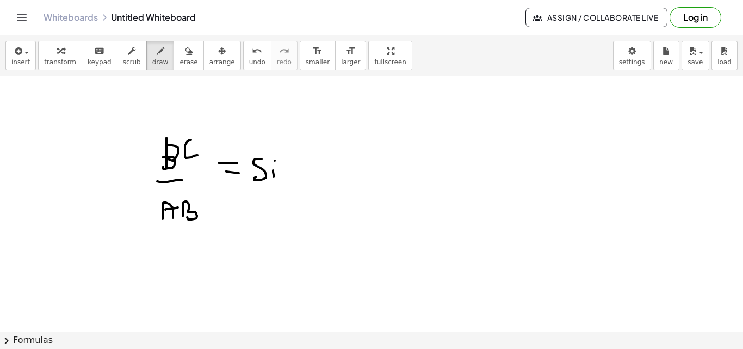
drag, startPoint x: 275, startPoint y: 160, endPoint x: 286, endPoint y: 163, distance: 11.7
drag, startPoint x: 287, startPoint y: 172, endPoint x: 304, endPoint y: 145, distance: 32.7
drag, startPoint x: 305, startPoint y: 169, endPoint x: 316, endPoint y: 163, distance: 12.4
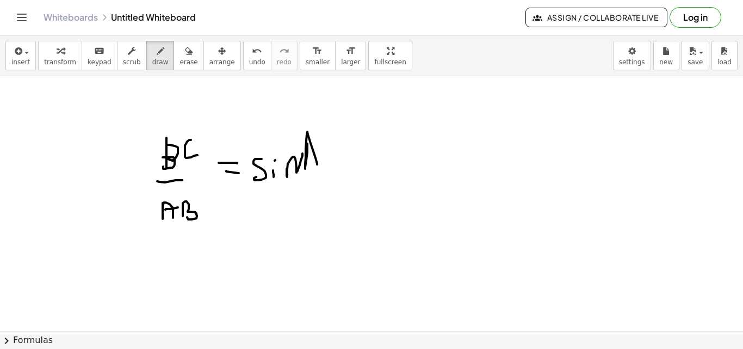
drag, startPoint x: 305, startPoint y: 155, endPoint x: 332, endPoint y: 151, distance: 27.5
drag, startPoint x: 341, startPoint y: 148, endPoint x: 351, endPoint y: 149, distance: 9.8
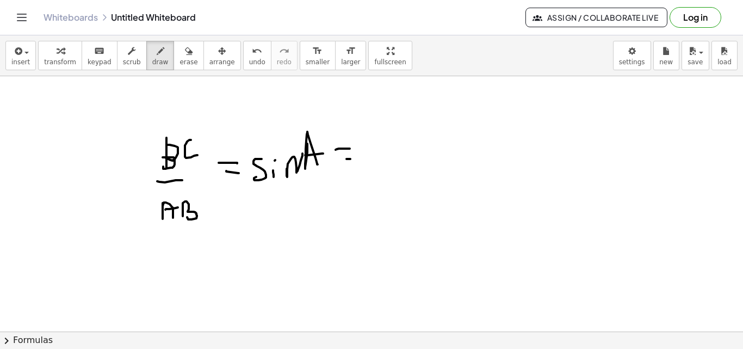
drag, startPoint x: 346, startPoint y: 159, endPoint x: 361, endPoint y: 148, distance: 18.0
drag, startPoint x: 378, startPoint y: 142, endPoint x: 384, endPoint y: 151, distance: 10.3
drag, startPoint x: 399, startPoint y: 151, endPoint x: 398, endPoint y: 141, distance: 9.8
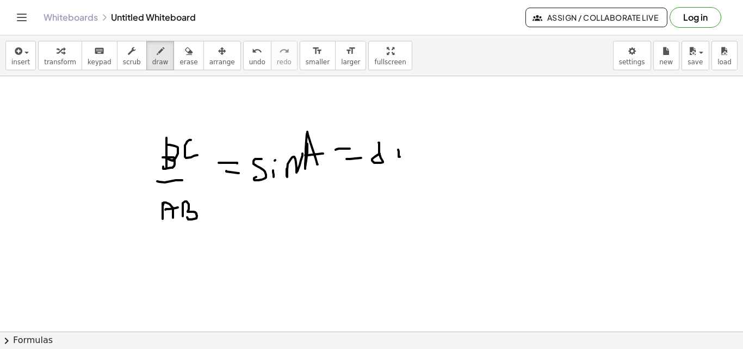
drag, startPoint x: 412, startPoint y: 158, endPoint x: 435, endPoint y: 146, distance: 25.8
drag, startPoint x: 448, startPoint y: 126, endPoint x: 442, endPoint y: 148, distance: 22.4
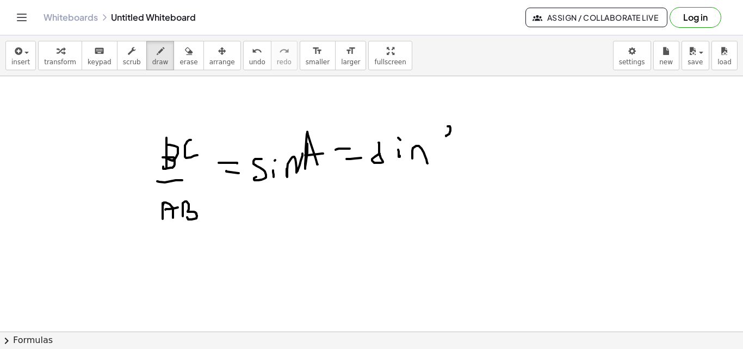
drag, startPoint x: 458, startPoint y: 132, endPoint x: 489, endPoint y: 158, distance: 40.5
drag, startPoint x: 496, startPoint y: 135, endPoint x: 526, endPoint y: 139, distance: 30.2
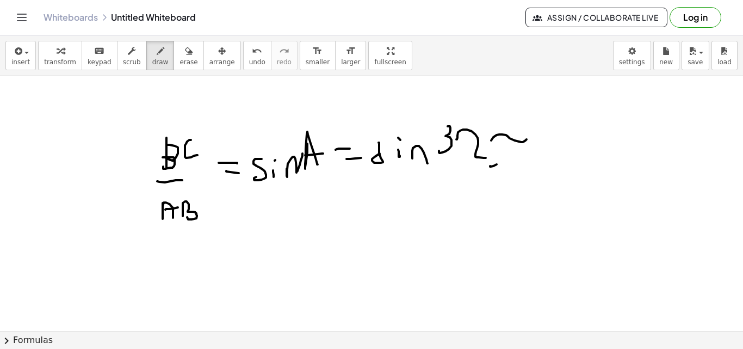
drag, startPoint x: 490, startPoint y: 166, endPoint x: 544, endPoint y: 151, distance: 56.5
drag, startPoint x: 541, startPoint y: 161, endPoint x: 562, endPoint y: 153, distance: 22.7
drag, startPoint x: 577, startPoint y: 168, endPoint x: 585, endPoint y: 151, distance: 19.0
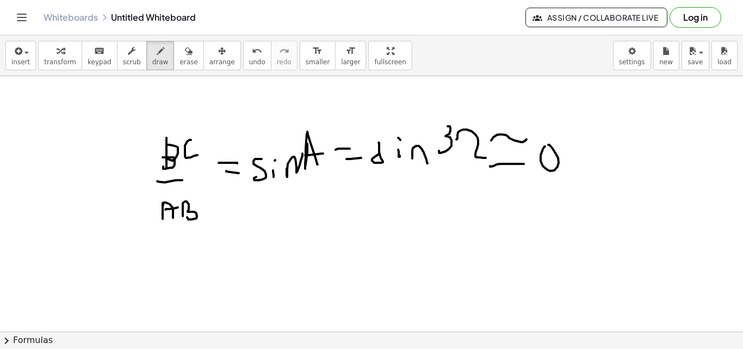
drag, startPoint x: 581, startPoint y: 146, endPoint x: 595, endPoint y: 170, distance: 27.8
drag, startPoint x: 603, startPoint y: 160, endPoint x: 632, endPoint y: 177, distance: 33.9
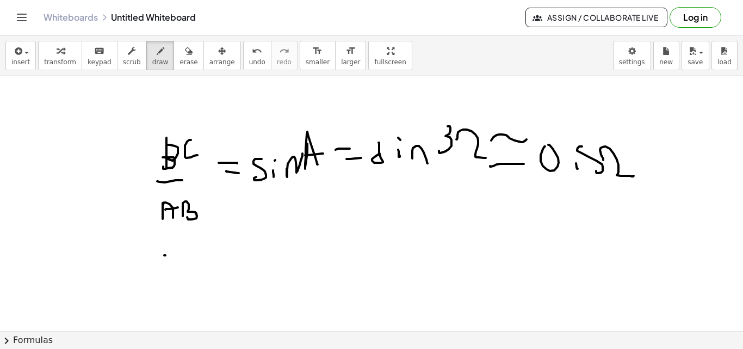
drag, startPoint x: 164, startPoint y: 255, endPoint x: 177, endPoint y: 265, distance: 15.9
drag, startPoint x: 176, startPoint y: 269, endPoint x: 183, endPoint y: 268, distance: 7.2
drag, startPoint x: 196, startPoint y: 274, endPoint x: 203, endPoint y: 270, distance: 7.8
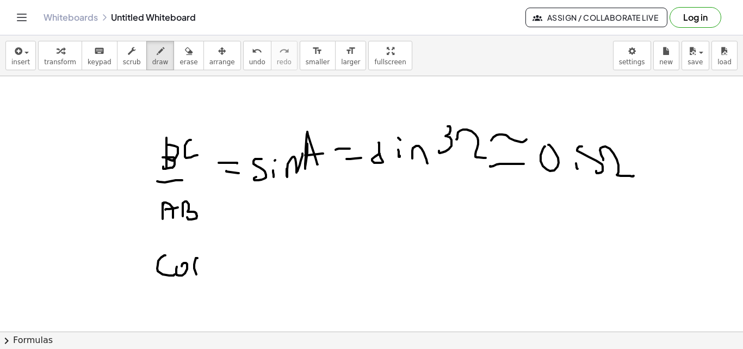
drag, startPoint x: 214, startPoint y: 283, endPoint x: 225, endPoint y: 285, distance: 11.6
drag, startPoint x: 262, startPoint y: 280, endPoint x: 253, endPoint y: 285, distance: 9.5
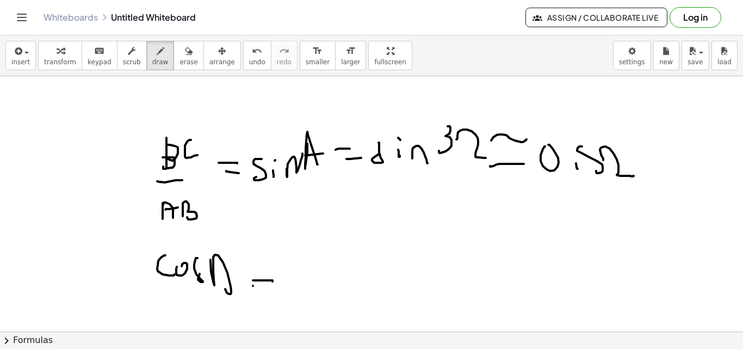
drag, startPoint x: 253, startPoint y: 285, endPoint x: 276, endPoint y: 281, distance: 23.2
drag, startPoint x: 320, startPoint y: 239, endPoint x: 316, endPoint y: 273, distance: 33.9
drag, startPoint x: 310, startPoint y: 264, endPoint x: 338, endPoint y: 252, distance: 30.7
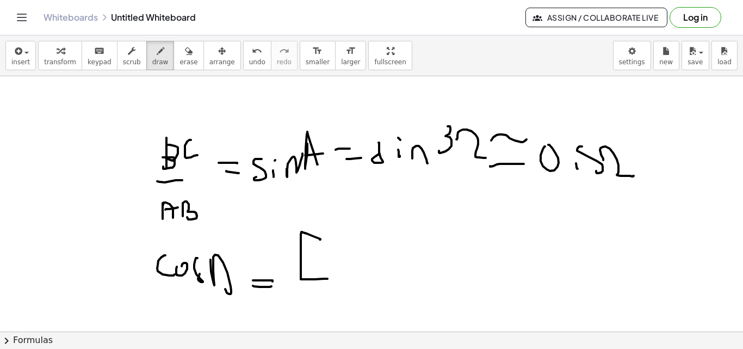
drag, startPoint x: 332, startPoint y: 228, endPoint x: 334, endPoint y: 279, distance: 50.6
drag, startPoint x: 339, startPoint y: 262, endPoint x: 322, endPoint y: 278, distance: 23.9
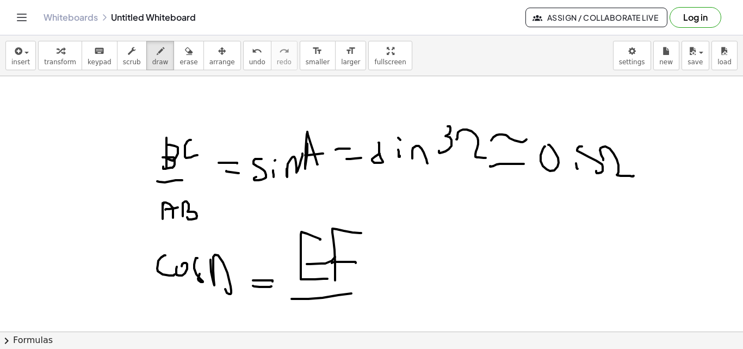
drag, startPoint x: 351, startPoint y: 293, endPoint x: 229, endPoint y: 153, distance: 185.7
drag, startPoint x: 294, startPoint y: 233, endPoint x: 299, endPoint y: 284, distance: 51.8
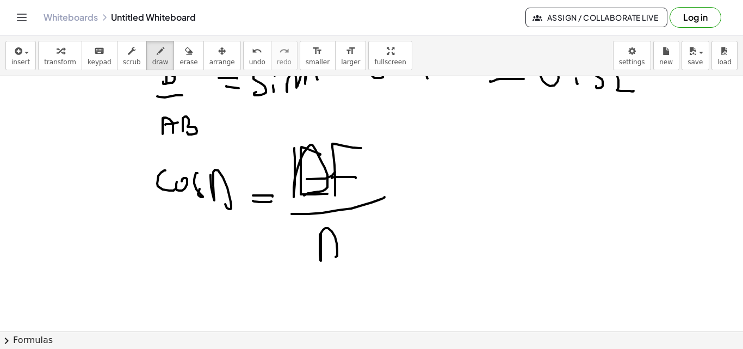
drag, startPoint x: 321, startPoint y: 233, endPoint x: 324, endPoint y: 247, distance: 15.0
drag, startPoint x: 366, startPoint y: 216, endPoint x: 352, endPoint y: 238, distance: 25.9
drag, startPoint x: 351, startPoint y: 238, endPoint x: 378, endPoint y: 209, distance: 39.6
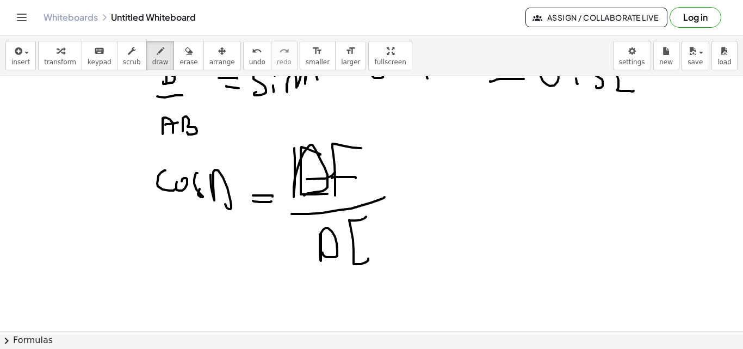
drag, startPoint x: 398, startPoint y: 186, endPoint x: 414, endPoint y: 183, distance: 16.5
drag, startPoint x: 394, startPoint y: 204, endPoint x: 417, endPoint y: 199, distance: 22.8
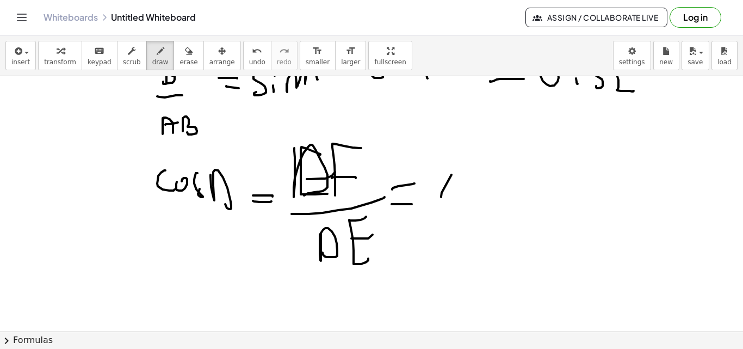
drag, startPoint x: 441, startPoint y: 197, endPoint x: 468, endPoint y: 183, distance: 30.6
drag, startPoint x: 468, startPoint y: 183, endPoint x: 483, endPoint y: 182, distance: 14.8
drag, startPoint x: 495, startPoint y: 171, endPoint x: 511, endPoint y: 183, distance: 19.8
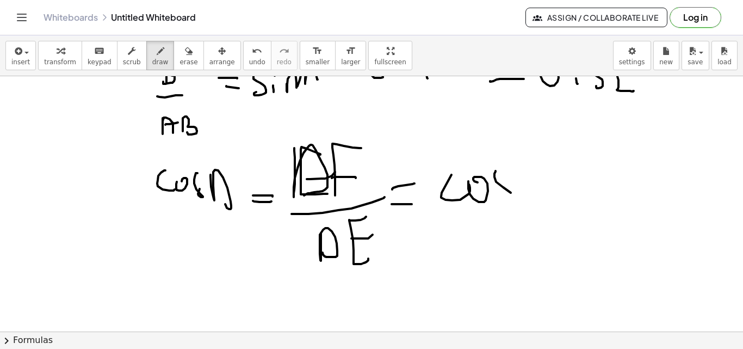
drag, startPoint x: 504, startPoint y: 184, endPoint x: 509, endPoint y: 210, distance: 26.7
drag, startPoint x: 526, startPoint y: 175, endPoint x: 541, endPoint y: 162, distance: 19.6
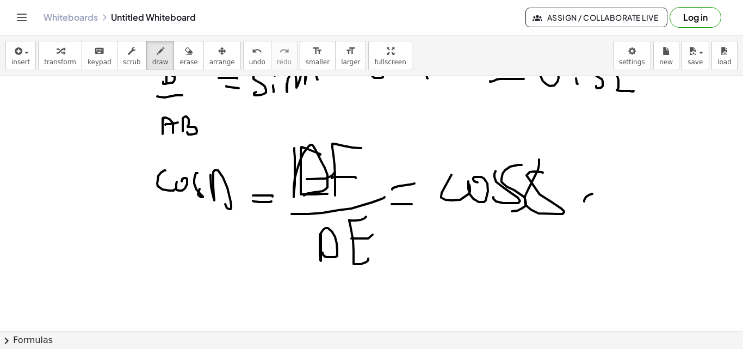
drag, startPoint x: 592, startPoint y: 194, endPoint x: 613, endPoint y: 201, distance: 22.5
drag, startPoint x: 603, startPoint y: 221, endPoint x: 617, endPoint y: 214, distance: 16.1
drag, startPoint x: 635, startPoint y: 189, endPoint x: 648, endPoint y: 185, distance: 13.6
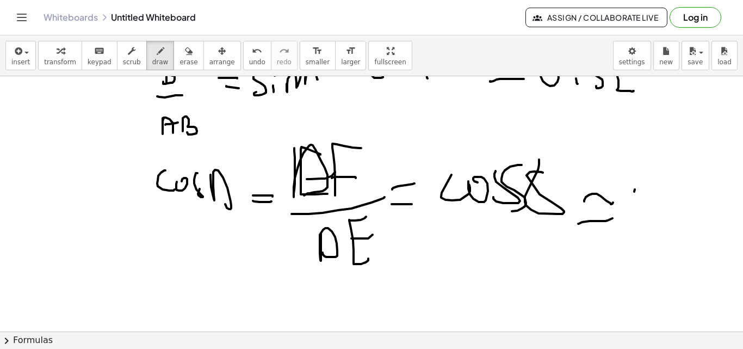
drag, startPoint x: 674, startPoint y: 200, endPoint x: 681, endPoint y: 195, distance: 8.2
drag, startPoint x: 690, startPoint y: 159, endPoint x: 693, endPoint y: 183, distance: 24.1
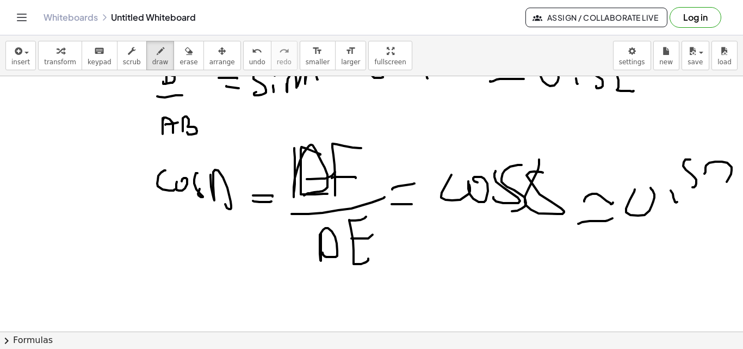
drag, startPoint x: 704, startPoint y: 173, endPoint x: 739, endPoint y: 239, distance: 74.4
click at [742, 195] on div "×" at bounding box center [371, 203] width 743 height 255
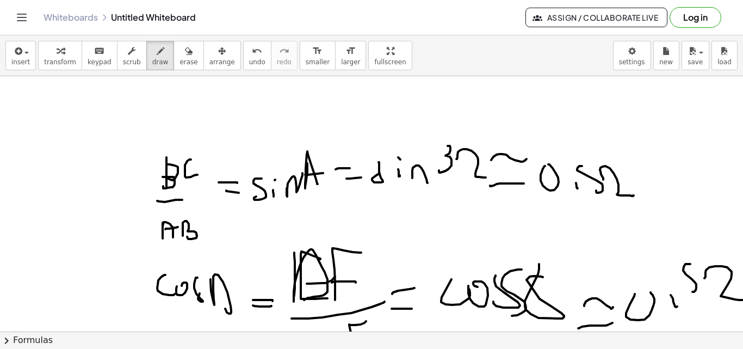
scroll to position [1937, 0]
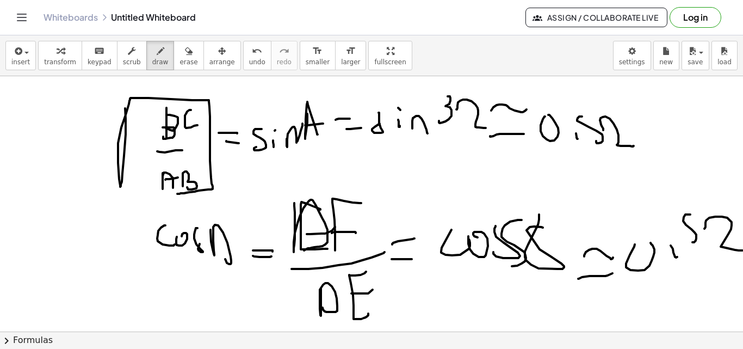
drag, startPoint x: 125, startPoint y: 108, endPoint x: 177, endPoint y: 194, distance: 100.1
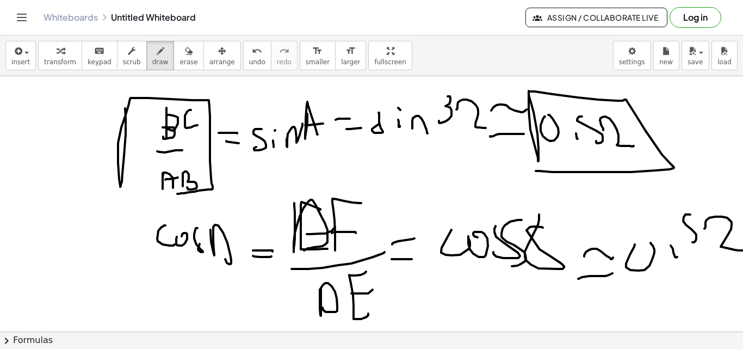
drag, startPoint x: 538, startPoint y: 161, endPoint x: 536, endPoint y: 171, distance: 10.0
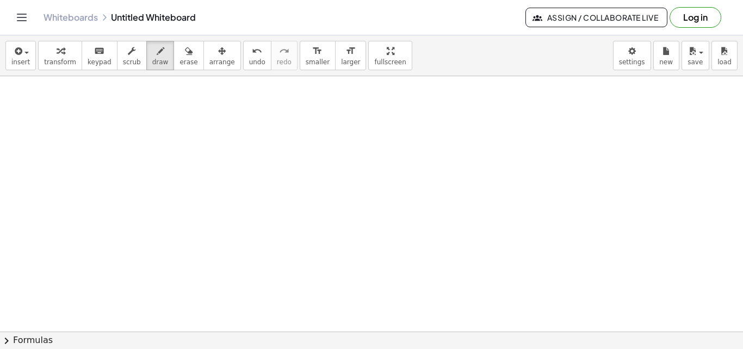
scroll to position [2337, 0]
drag, startPoint x: 90, startPoint y: 136, endPoint x: 100, endPoint y: 146, distance: 13.9
drag, startPoint x: 106, startPoint y: 142, endPoint x: 117, endPoint y: 156, distance: 17.8
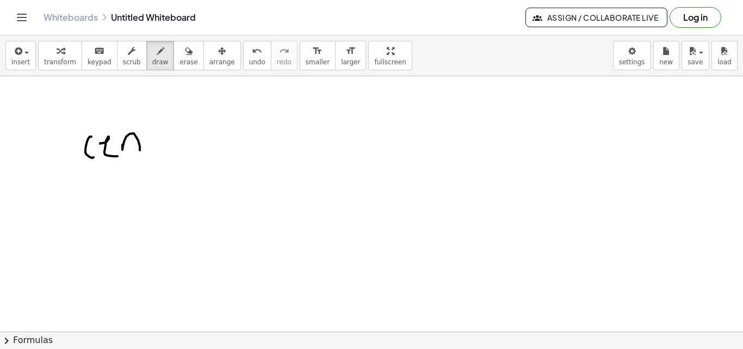
drag, startPoint x: 122, startPoint y: 150, endPoint x: 144, endPoint y: 130, distance: 29.3
drag, startPoint x: 147, startPoint y: 120, endPoint x: 150, endPoint y: 148, distance: 28.4
drag, startPoint x: 147, startPoint y: 139, endPoint x: 159, endPoint y: 140, distance: 12.0
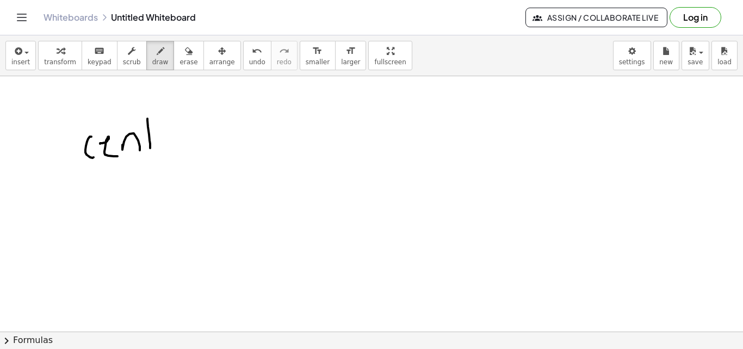
drag, startPoint x: 160, startPoint y: 144, endPoint x: 177, endPoint y: 152, distance: 18.7
drag, startPoint x: 173, startPoint y: 143, endPoint x: 191, endPoint y: 132, distance: 20.5
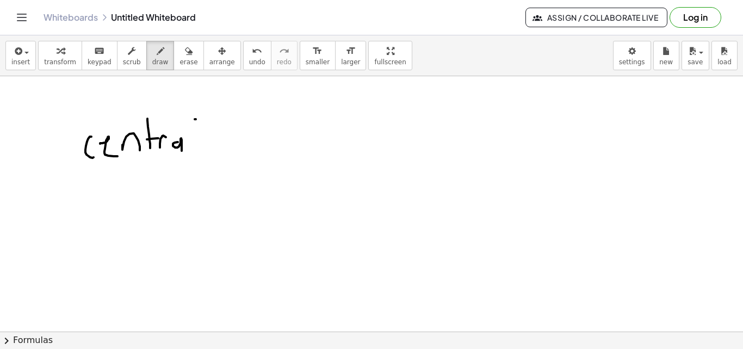
drag, startPoint x: 196, startPoint y: 119, endPoint x: 210, endPoint y: 159, distance: 42.3
drag, startPoint x: 235, startPoint y: 135, endPoint x: 232, endPoint y: 145, distance: 10.5
drag, startPoint x: 235, startPoint y: 139, endPoint x: 254, endPoint y: 133, distance: 20.1
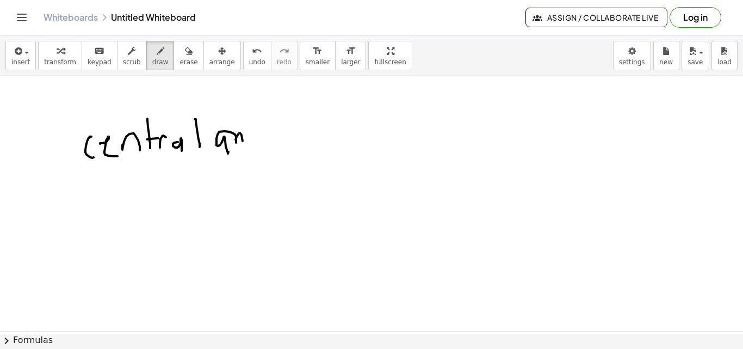
drag, startPoint x: 254, startPoint y: 135, endPoint x: 243, endPoint y: 145, distance: 15.4
drag, startPoint x: 265, startPoint y: 119, endPoint x: 263, endPoint y: 142, distance: 23.5
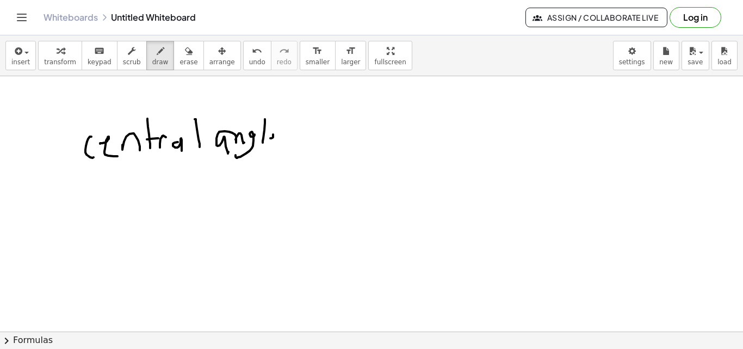
drag, startPoint x: 273, startPoint y: 134, endPoint x: 305, endPoint y: 144, distance: 33.0
drag, startPoint x: 296, startPoint y: 117, endPoint x: 320, endPoint y: 133, distance: 28.4
drag, startPoint x: 307, startPoint y: 134, endPoint x: 321, endPoint y: 136, distance: 14.3
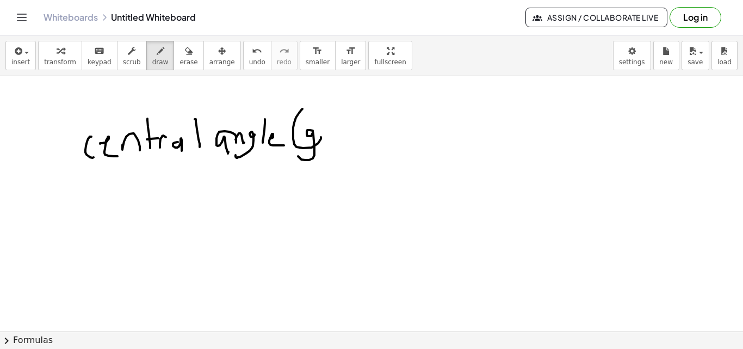
drag, startPoint x: 326, startPoint y: 138, endPoint x: 330, endPoint y: 133, distance: 5.9
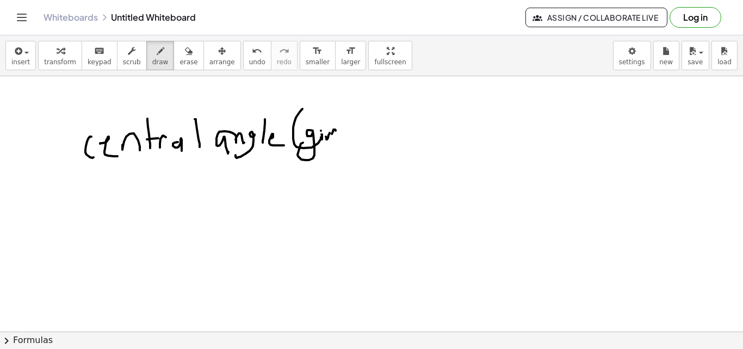
drag, startPoint x: 333, startPoint y: 132, endPoint x: 339, endPoint y: 140, distance: 10.4
drag, startPoint x: 340, startPoint y: 137, endPoint x: 361, endPoint y: 121, distance: 26.4
drag, startPoint x: 362, startPoint y: 127, endPoint x: 348, endPoint y: 144, distance: 21.2
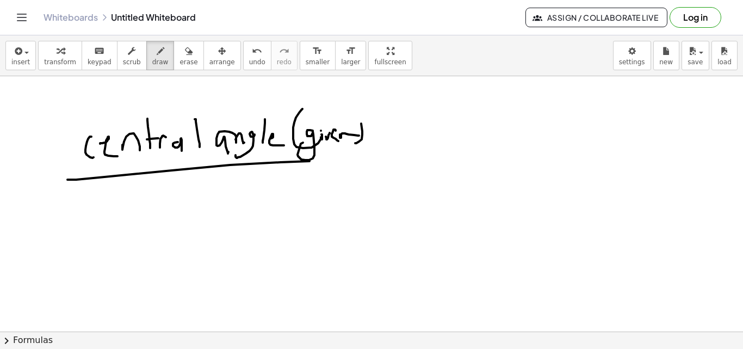
drag, startPoint x: 76, startPoint y: 179, endPoint x: 331, endPoint y: 159, distance: 255.3
drag, startPoint x: 160, startPoint y: 197, endPoint x: 163, endPoint y: 213, distance: 16.1
drag, startPoint x: 189, startPoint y: 205, endPoint x: 193, endPoint y: 200, distance: 6.5
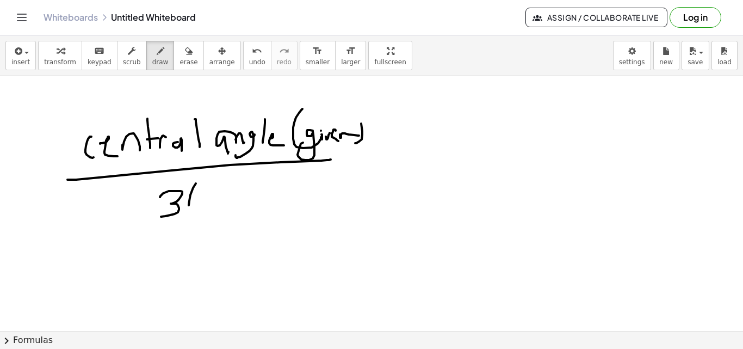
drag, startPoint x: 207, startPoint y: 195, endPoint x: 144, endPoint y: 185, distance: 64.4
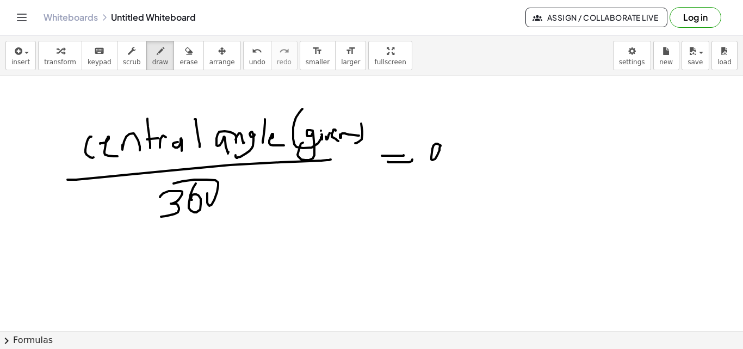
drag, startPoint x: 440, startPoint y: 145, endPoint x: 451, endPoint y: 157, distance: 16.2
drag, startPoint x: 451, startPoint y: 157, endPoint x: 470, endPoint y: 144, distance: 22.6
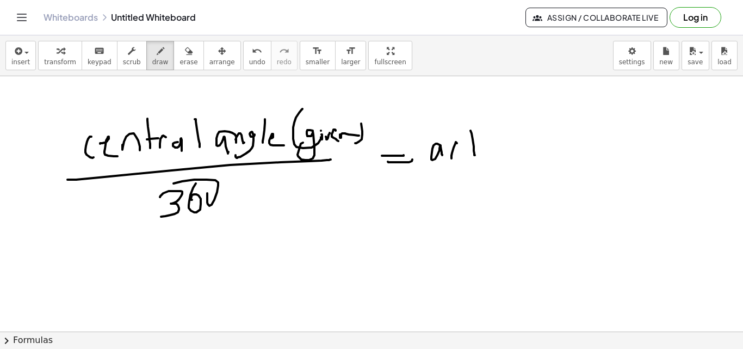
drag, startPoint x: 466, startPoint y: 148, endPoint x: 486, endPoint y: 160, distance: 23.4
drag, startPoint x: 488, startPoint y: 147, endPoint x: 493, endPoint y: 158, distance: 11.9
drag, startPoint x: 494, startPoint y: 158, endPoint x: 502, endPoint y: 158, distance: 8.2
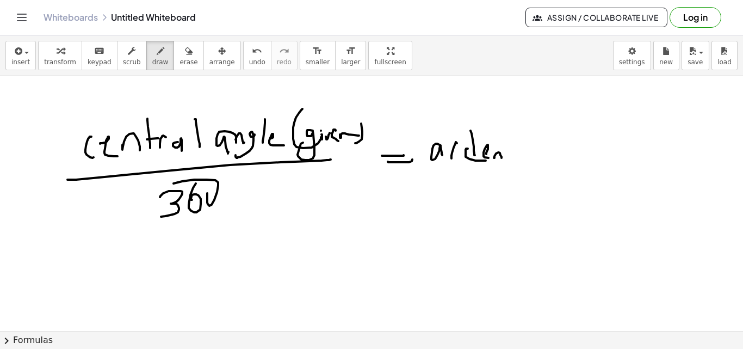
drag, startPoint x: 506, startPoint y: 156, endPoint x: 499, endPoint y: 169, distance: 15.6
drag, startPoint x: 524, startPoint y: 150, endPoint x: 514, endPoint y: 136, distance: 16.8
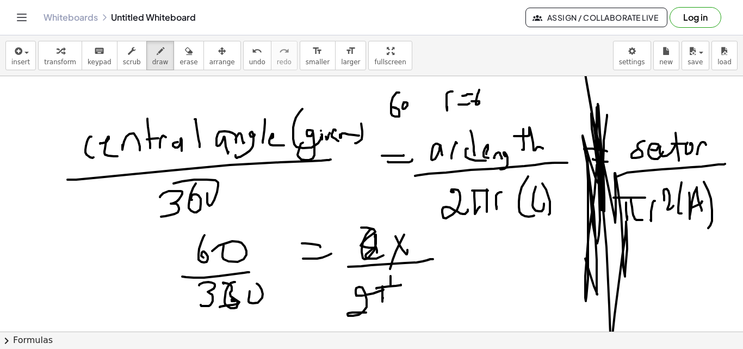
click at [424, 327] on div "×" at bounding box center [371, 203] width 743 height 255
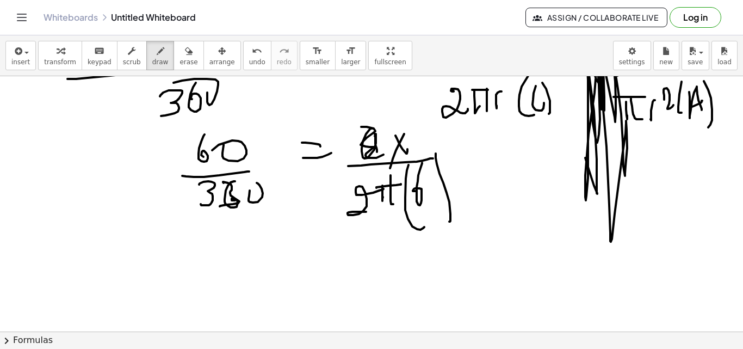
scroll to position [2444, 0]
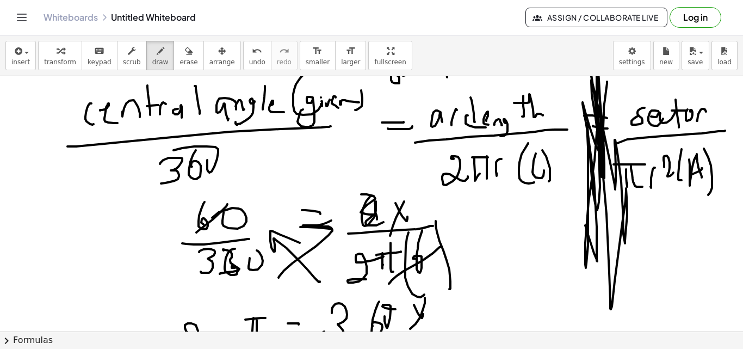
scroll to position [2464, 0]
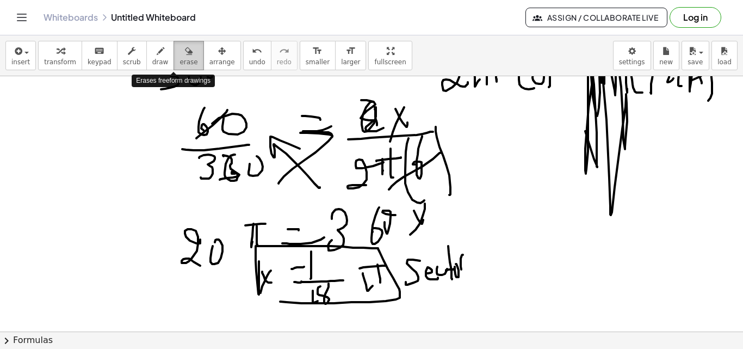
click at [179, 63] on span "erase" at bounding box center [188, 62] width 18 height 8
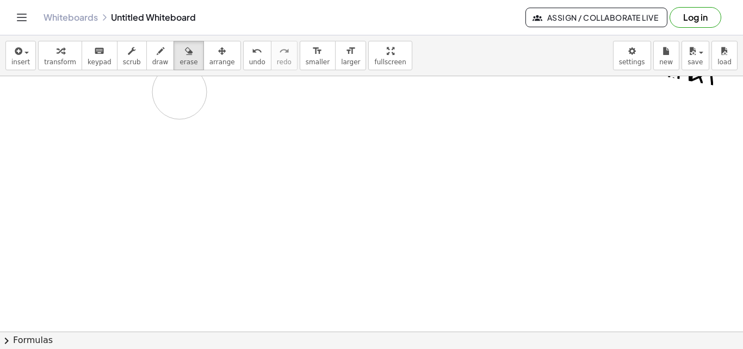
drag, startPoint x: 594, startPoint y: 122, endPoint x: 673, endPoint y: 269, distance: 166.7
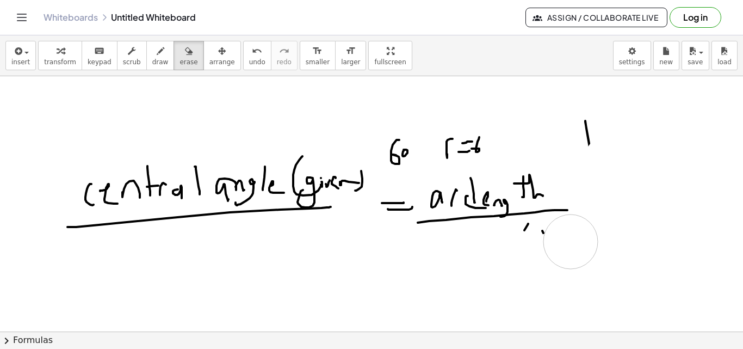
drag, startPoint x: 623, startPoint y: 248, endPoint x: 566, endPoint y: 246, distance: 57.7
drag, startPoint x: 396, startPoint y: 149, endPoint x: 610, endPoint y: 147, distance: 214.3
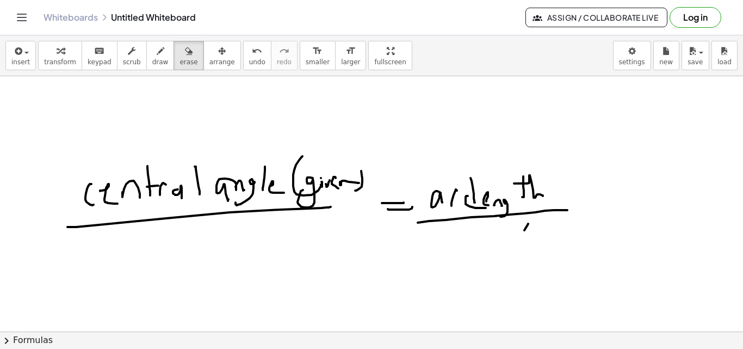
drag, startPoint x: 156, startPoint y: 57, endPoint x: 172, endPoint y: 80, distance: 29.0
click at [156, 57] on button "draw" at bounding box center [160, 55] width 28 height 29
drag, startPoint x: 119, startPoint y: 238, endPoint x: 176, endPoint y: 243, distance: 57.8
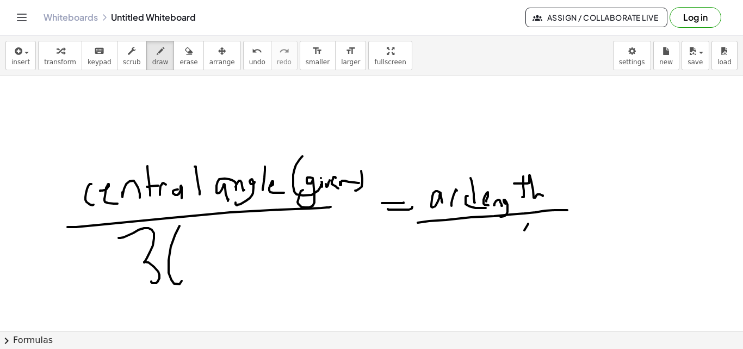
drag, startPoint x: 171, startPoint y: 246, endPoint x: 185, endPoint y: 268, distance: 25.8
drag, startPoint x: 198, startPoint y: 250, endPoint x: 237, endPoint y: 259, distance: 39.3
drag, startPoint x: 463, startPoint y: 232, endPoint x: 470, endPoint y: 238, distance: 9.4
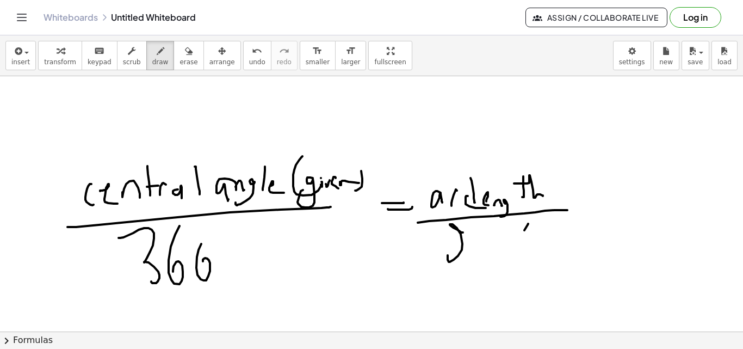
drag, startPoint x: 478, startPoint y: 259, endPoint x: 483, endPoint y: 238, distance: 21.2
drag, startPoint x: 483, startPoint y: 238, endPoint x: 500, endPoint y: 260, distance: 27.6
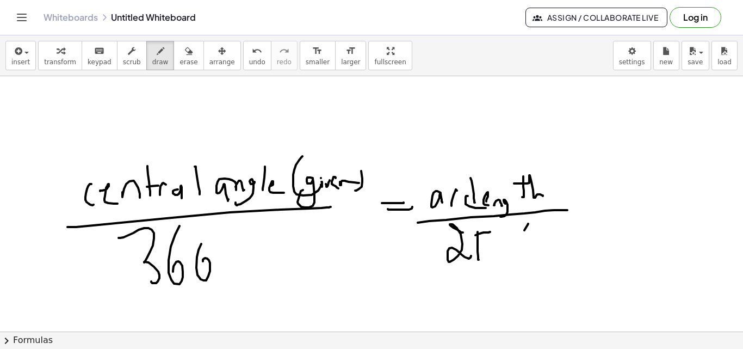
drag, startPoint x: 505, startPoint y: 263, endPoint x: 544, endPoint y: 226, distance: 54.6
drag, startPoint x: 536, startPoint y: 245, endPoint x: 559, endPoint y: 230, distance: 27.2
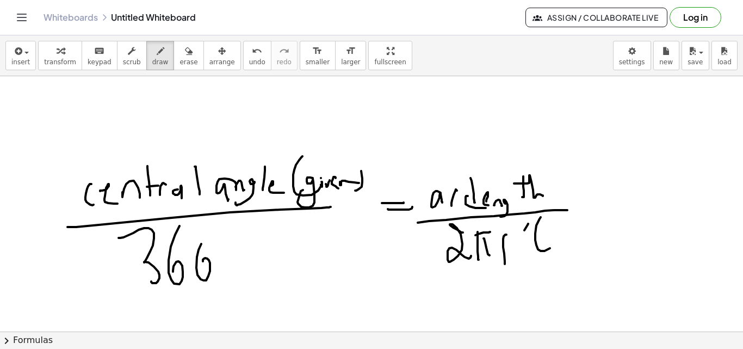
drag, startPoint x: 567, startPoint y: 232, endPoint x: 560, endPoint y: 256, distance: 25.5
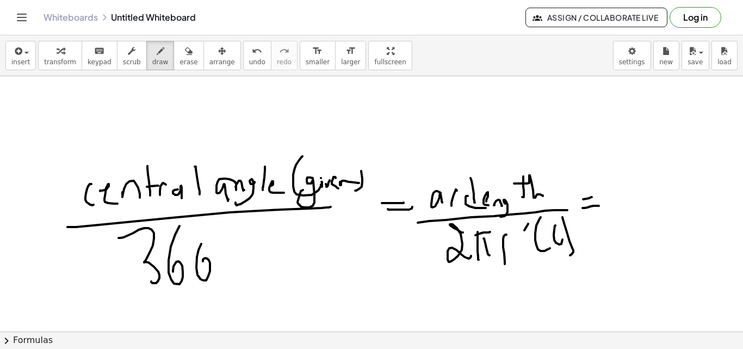
drag, startPoint x: 623, startPoint y: 201, endPoint x: 696, endPoint y: 197, distance: 72.4
drag, startPoint x: 630, startPoint y: 178, endPoint x: 635, endPoint y: 185, distance: 7.8
drag, startPoint x: 648, startPoint y: 178, endPoint x: 667, endPoint y: 170, distance: 20.5
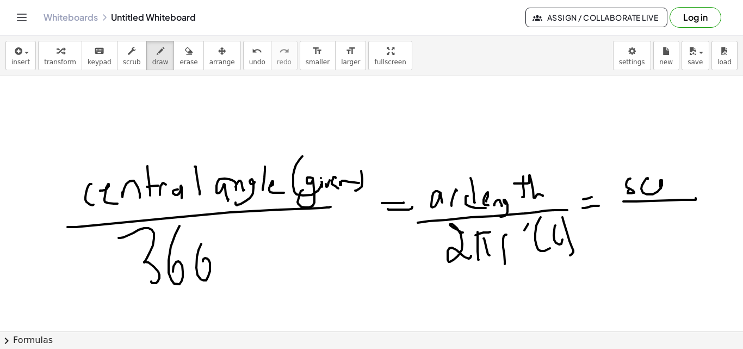
drag, startPoint x: 632, startPoint y: 229, endPoint x: 632, endPoint y: 243, distance: 13.6
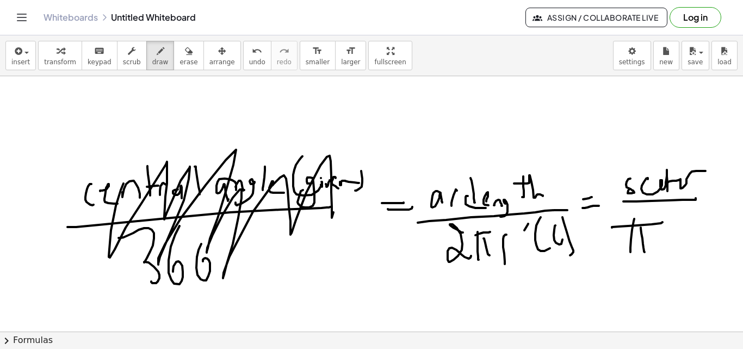
drag, startPoint x: 109, startPoint y: 249, endPoint x: 356, endPoint y: 187, distance: 254.7
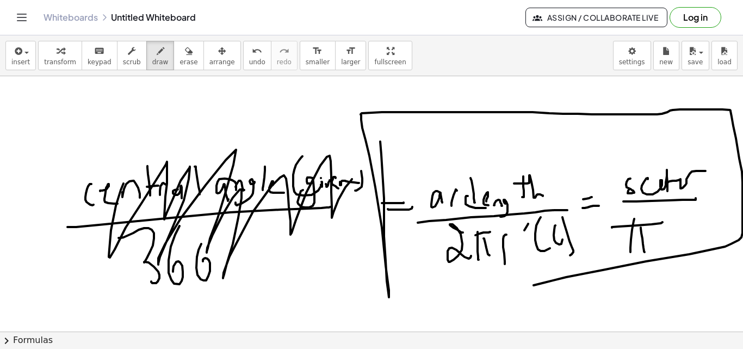
drag, startPoint x: 381, startPoint y: 154, endPoint x: 518, endPoint y: 285, distance: 188.8
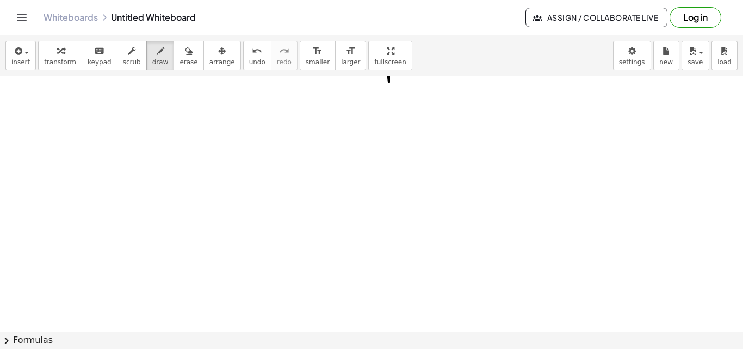
scroll to position [2552, 0]
drag, startPoint x: 101, startPoint y: 127, endPoint x: 136, endPoint y: 150, distance: 41.8
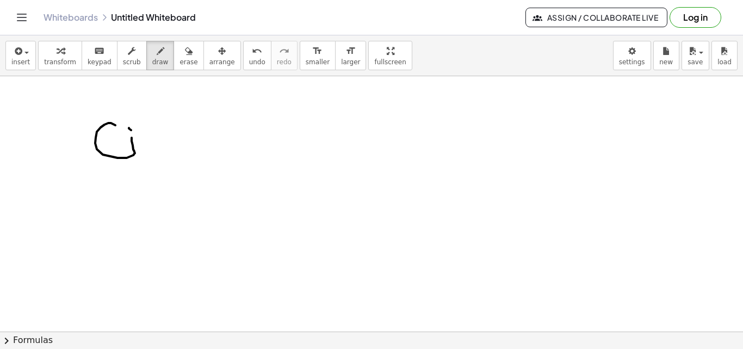
drag, startPoint x: 166, startPoint y: 147, endPoint x: 190, endPoint y: 139, distance: 25.5
drag, startPoint x: 170, startPoint y: 146, endPoint x: 188, endPoint y: 114, distance: 36.3
drag, startPoint x: 201, startPoint y: 140, endPoint x: 284, endPoint y: 145, distance: 83.9
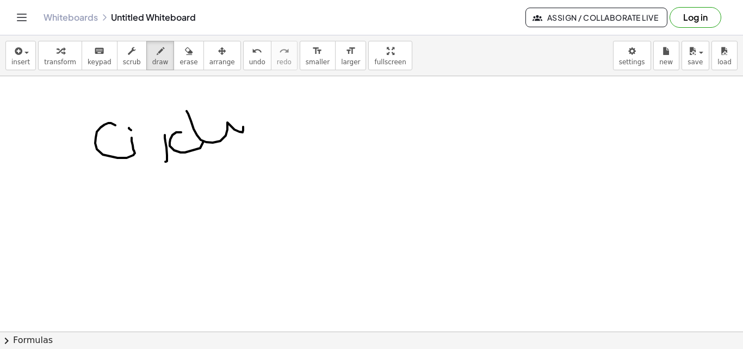
drag, startPoint x: 294, startPoint y: 129, endPoint x: 339, endPoint y: 138, distance: 46.0
drag, startPoint x: 319, startPoint y: 127, endPoint x: 358, endPoint y: 135, distance: 40.6
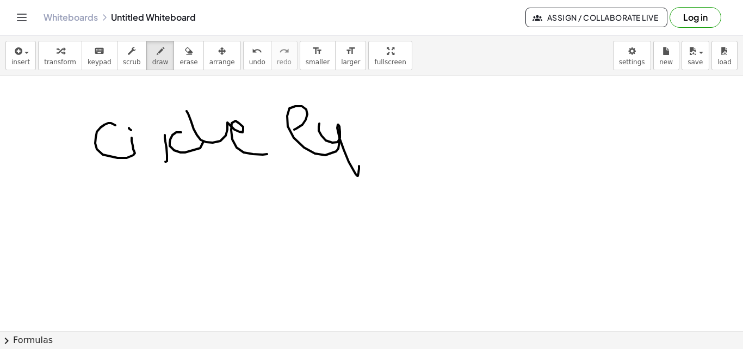
drag, startPoint x: 359, startPoint y: 139, endPoint x: 398, endPoint y: 139, distance: 39.2
drag, startPoint x: 409, startPoint y: 146, endPoint x: 440, endPoint y: 135, distance: 33.4
drag, startPoint x: 430, startPoint y: 113, endPoint x: 463, endPoint y: 151, distance: 49.7
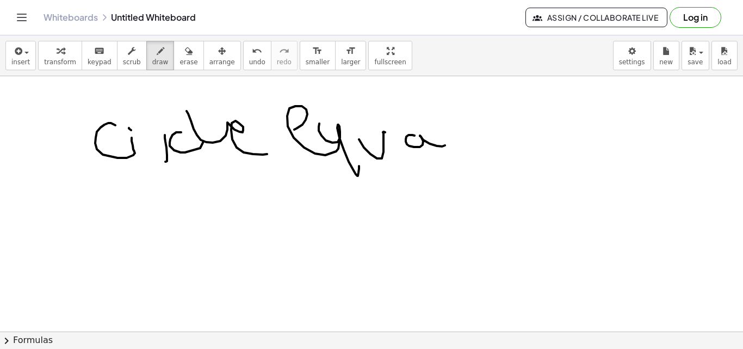
drag, startPoint x: 442, startPoint y: 128, endPoint x: 470, endPoint y: 126, distance: 28.9
drag, startPoint x: 478, startPoint y: 137, endPoint x: 471, endPoint y: 122, distance: 16.8
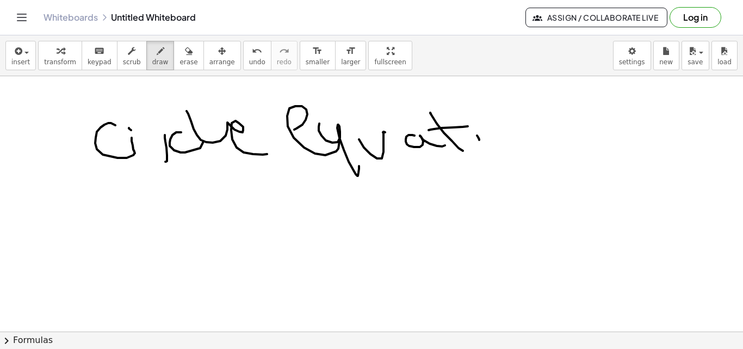
drag, startPoint x: 533, startPoint y: 133, endPoint x: 552, endPoint y: 144, distance: 21.2
drag, startPoint x: 383, startPoint y: 188, endPoint x: 404, endPoint y: 193, distance: 21.4
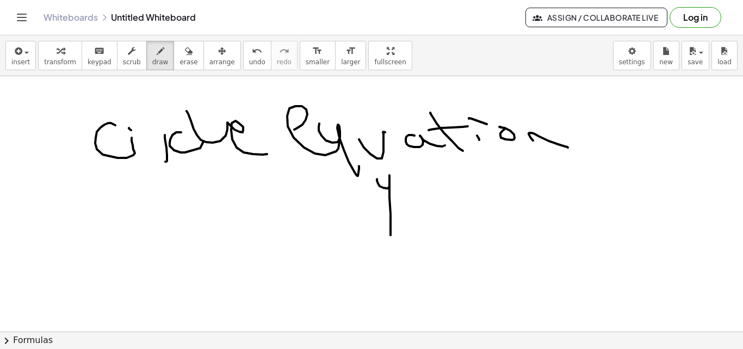
drag, startPoint x: 408, startPoint y: 190, endPoint x: 418, endPoint y: 191, distance: 10.5
drag, startPoint x: 421, startPoint y: 201, endPoint x: 438, endPoint y: 197, distance: 17.7
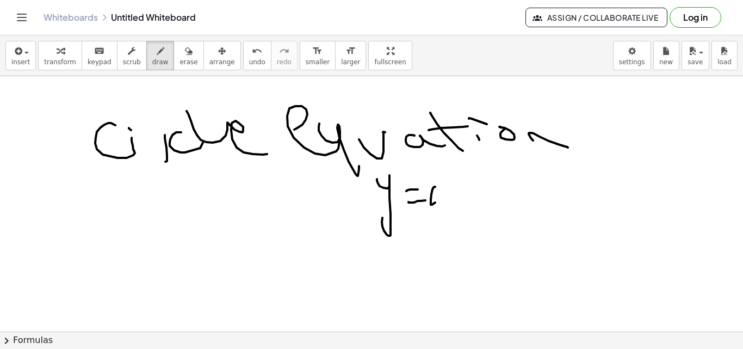
drag, startPoint x: 432, startPoint y: 204, endPoint x: 442, endPoint y: 196, distance: 13.5
drag, startPoint x: 463, startPoint y: 197, endPoint x: 461, endPoint y: 206, distance: 8.4
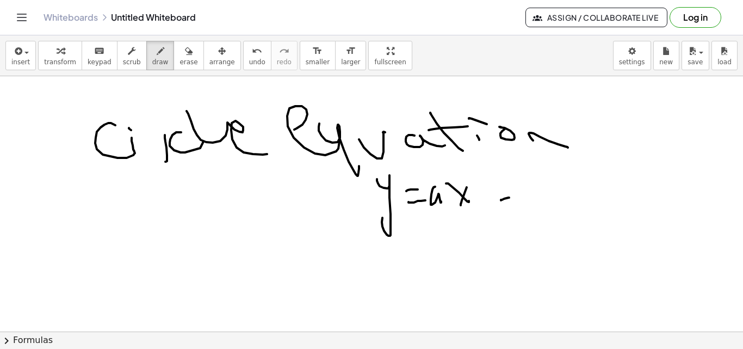
drag, startPoint x: 505, startPoint y: 201, endPoint x: 511, endPoint y: 183, distance: 18.2
drag, startPoint x: 387, startPoint y: 257, endPoint x: 405, endPoint y: 253, distance: 18.2
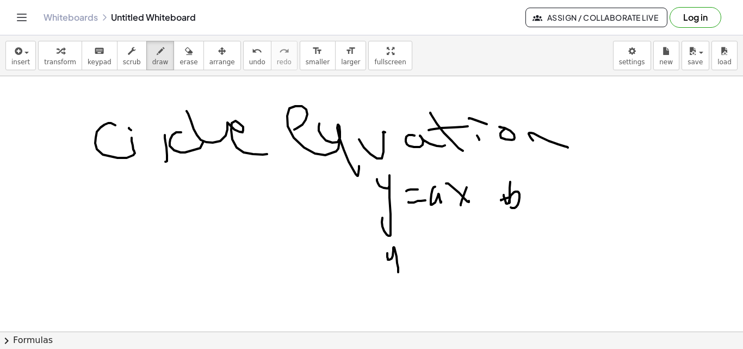
drag, startPoint x: 423, startPoint y: 251, endPoint x: 418, endPoint y: 256, distance: 7.0
drag, startPoint x: 418, startPoint y: 256, endPoint x: 447, endPoint y: 244, distance: 31.7
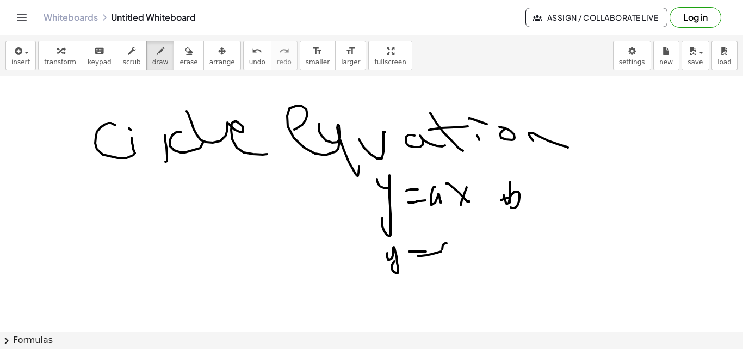
drag, startPoint x: 442, startPoint y: 249, endPoint x: 459, endPoint y: 247, distance: 17.5
drag, startPoint x: 459, startPoint y: 246, endPoint x: 467, endPoint y: 249, distance: 8.3
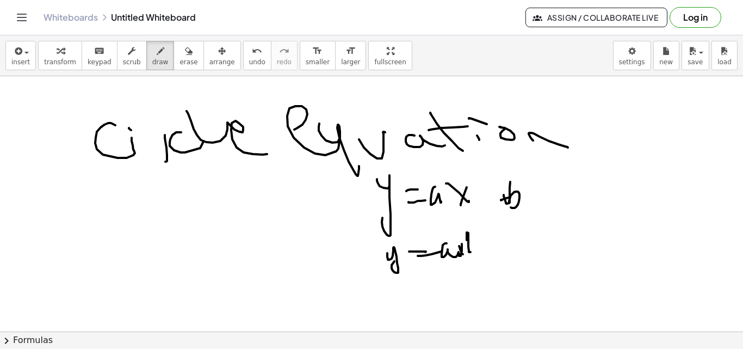
drag, startPoint x: 467, startPoint y: 232, endPoint x: 488, endPoint y: 249, distance: 26.8
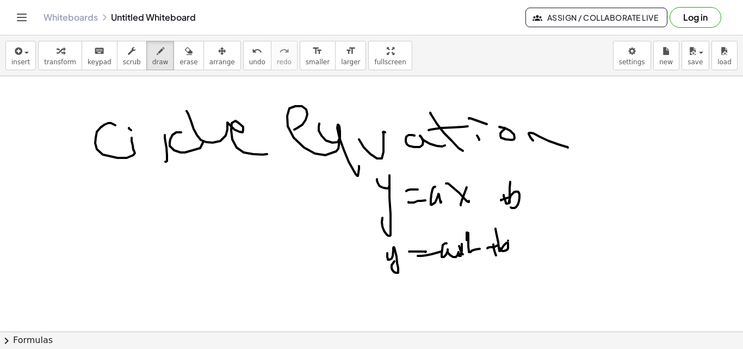
drag, startPoint x: 508, startPoint y: 240, endPoint x: 518, endPoint y: 243, distance: 10.6
drag, startPoint x: 516, startPoint y: 238, endPoint x: 526, endPoint y: 245, distance: 12.5
drag, startPoint x: 526, startPoint y: 244, endPoint x: 533, endPoint y: 240, distance: 7.6
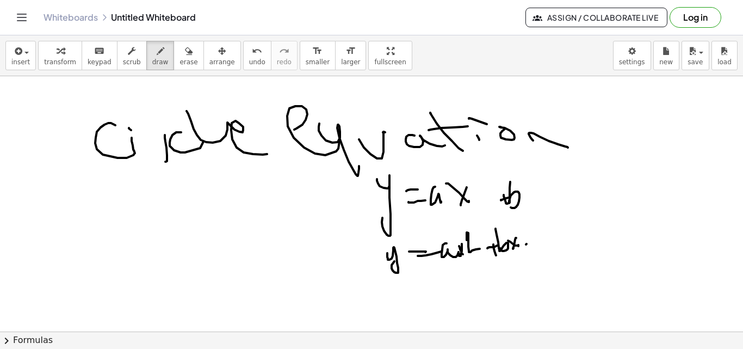
drag, startPoint x: 527, startPoint y: 237, endPoint x: 540, endPoint y: 240, distance: 13.5
drag, startPoint x: 539, startPoint y: 240, endPoint x: 542, endPoint y: 249, distance: 9.1
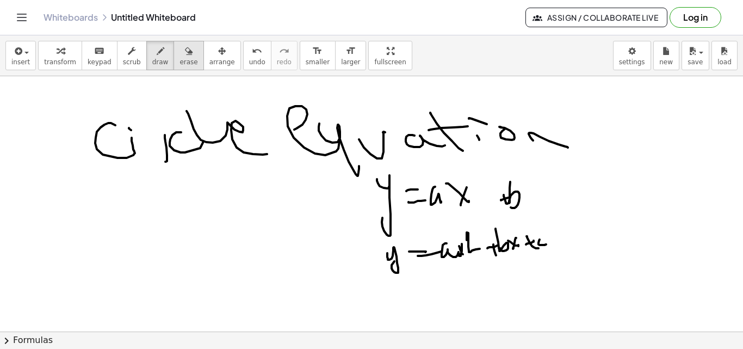
drag, startPoint x: 179, startPoint y: 64, endPoint x: 541, endPoint y: 209, distance: 389.0
click at [179, 65] on span "erase" at bounding box center [188, 62] width 18 height 8
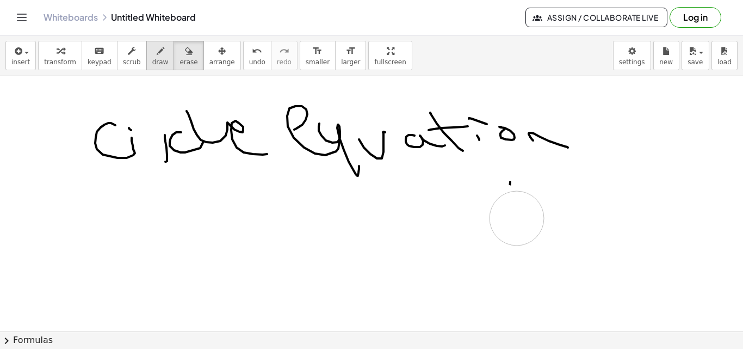
click at [152, 63] on span "draw" at bounding box center [160, 62] width 16 height 8
click at [152, 59] on span "draw" at bounding box center [160, 62] width 16 height 8
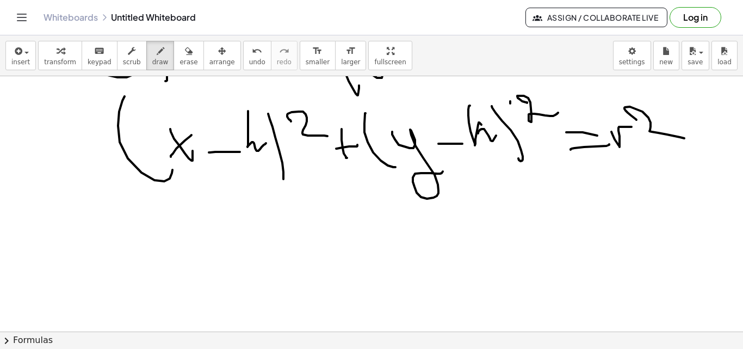
scroll to position [2640, 0]
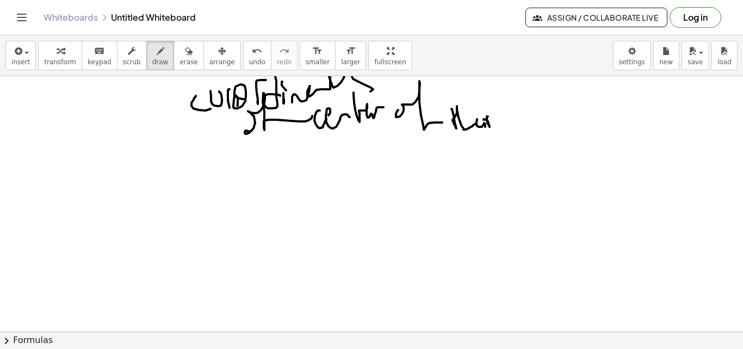
scroll to position [2840, 0]
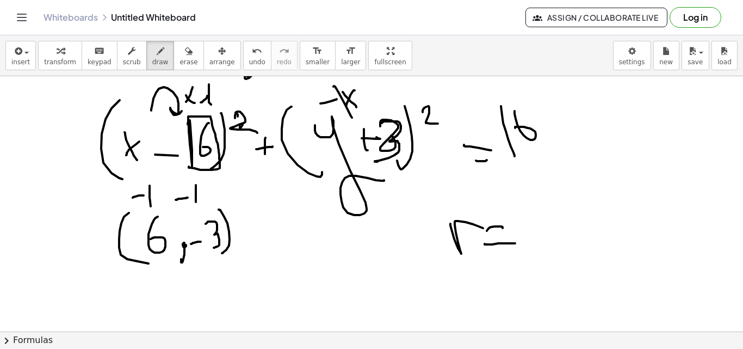
scroll to position [2895, 0]
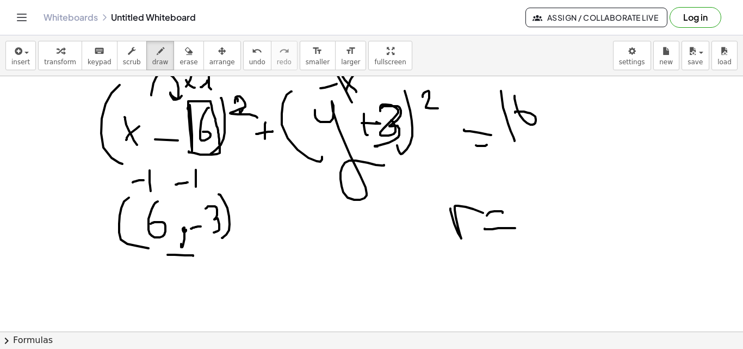
drag, startPoint x: 169, startPoint y: 254, endPoint x: 146, endPoint y: 254, distance: 22.3
drag, startPoint x: 213, startPoint y: 258, endPoint x: 148, endPoint y: 260, distance: 64.7
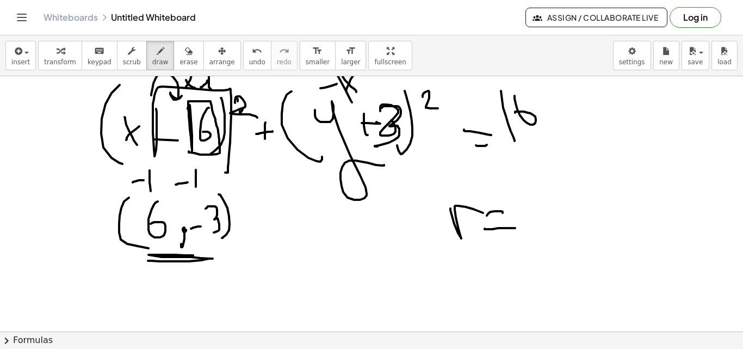
drag, startPoint x: 157, startPoint y: 126, endPoint x: 161, endPoint y: 172, distance: 46.4
drag, startPoint x: 147, startPoint y: 279, endPoint x: 151, endPoint y: 265, distance: 14.6
drag, startPoint x: 153, startPoint y: 272, endPoint x: 164, endPoint y: 275, distance: 11.1
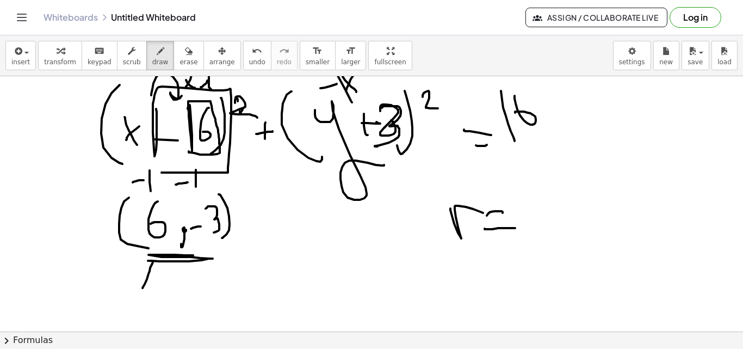
drag, startPoint x: 185, startPoint y: 285, endPoint x: 184, endPoint y: 293, distance: 7.6
drag, startPoint x: 195, startPoint y: 278, endPoint x: 202, endPoint y: 268, distance: 12.2
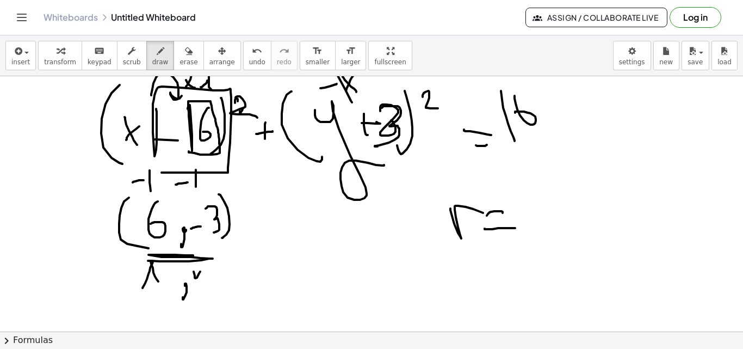
drag, startPoint x: 204, startPoint y: 266, endPoint x: 196, endPoint y: 306, distance: 40.4
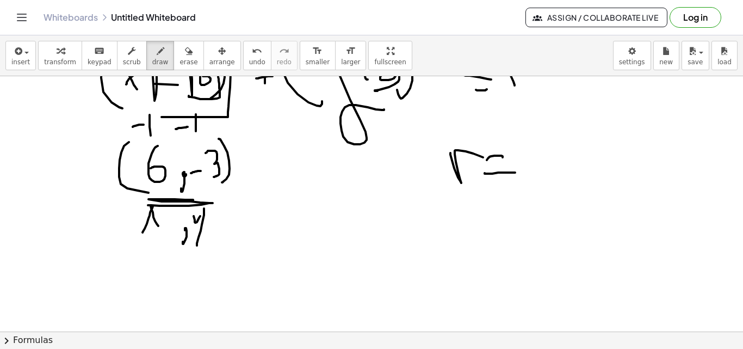
scroll to position [2886, 0]
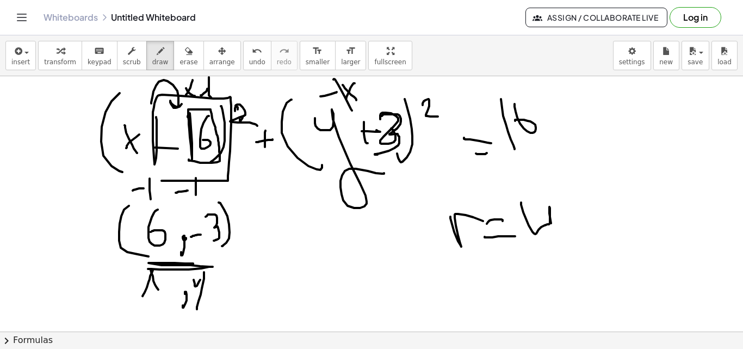
drag, startPoint x: 541, startPoint y: 227, endPoint x: 564, endPoint y: 245, distance: 29.4
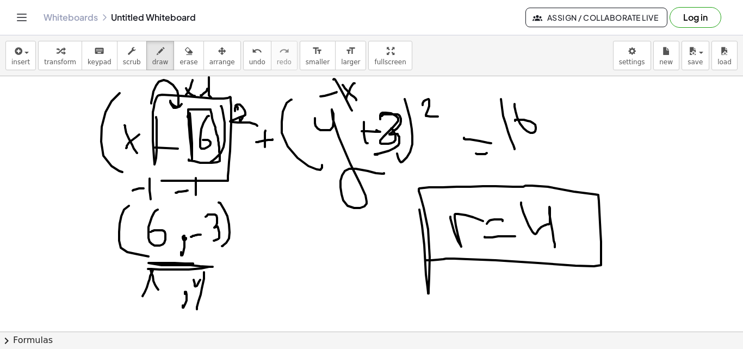
drag, startPoint x: 429, startPoint y: 290, endPoint x: 441, endPoint y: 246, distance: 45.3
drag, startPoint x: 444, startPoint y: 241, endPoint x: 510, endPoint y: 261, distance: 69.2
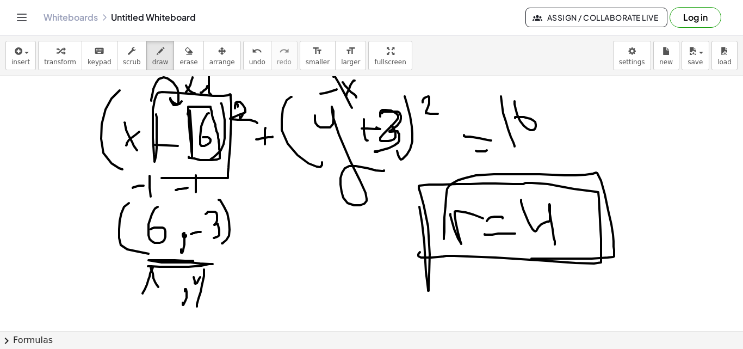
scroll to position [2872, 0]
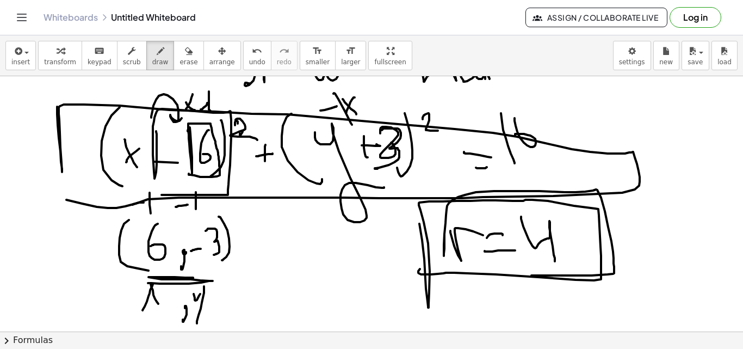
drag, startPoint x: 58, startPoint y: 125, endPoint x: 514, endPoint y: 115, distance: 456.3
drag, startPoint x: 582, startPoint y: 119, endPoint x: 588, endPoint y: 119, distance: 6.0
drag, startPoint x: 588, startPoint y: 119, endPoint x: 594, endPoint y: 134, distance: 15.9
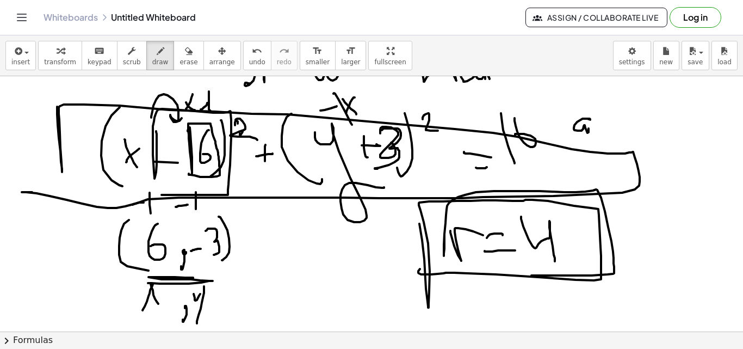
drag, startPoint x: 594, startPoint y: 134, endPoint x: 610, endPoint y: 121, distance: 19.7
drag, startPoint x: 608, startPoint y: 121, endPoint x: 617, endPoint y: 119, distance: 9.0
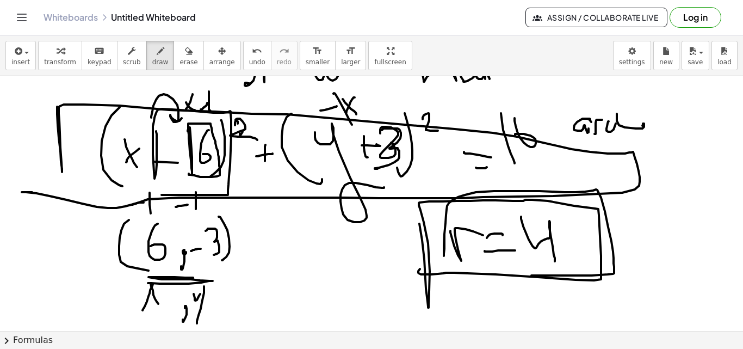
drag, startPoint x: 617, startPoint y: 114, endPoint x: 667, endPoint y: 124, distance: 51.1
drag, startPoint x: 667, startPoint y: 123, endPoint x: 678, endPoint y: 135, distance: 15.4
drag, startPoint x: 667, startPoint y: 129, endPoint x: 704, endPoint y: 133, distance: 37.7
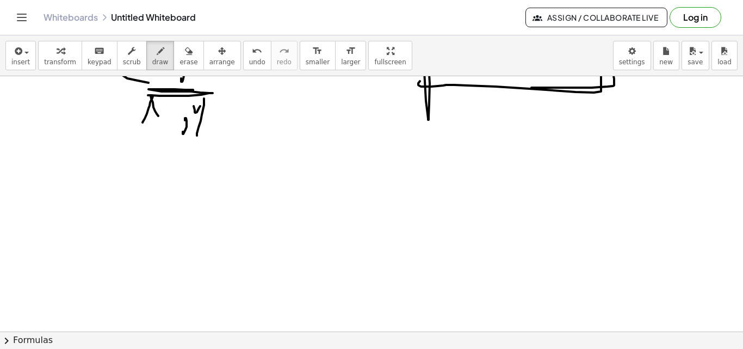
scroll to position [3197, 0]
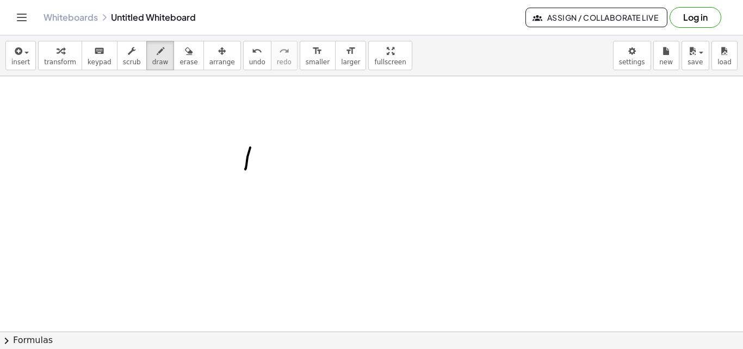
drag, startPoint x: 245, startPoint y: 169, endPoint x: 257, endPoint y: 159, distance: 15.5
drag, startPoint x: 267, startPoint y: 154, endPoint x: 270, endPoint y: 170, distance: 16.1
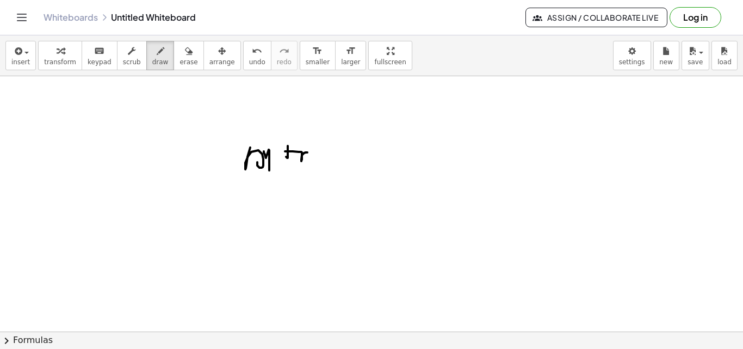
drag, startPoint x: 289, startPoint y: 151, endPoint x: 317, endPoint y: 154, distance: 27.9
drag, startPoint x: 311, startPoint y: 163, endPoint x: 322, endPoint y: 162, distance: 10.9
drag, startPoint x: 324, startPoint y: 162, endPoint x: 338, endPoint y: 163, distance: 13.6
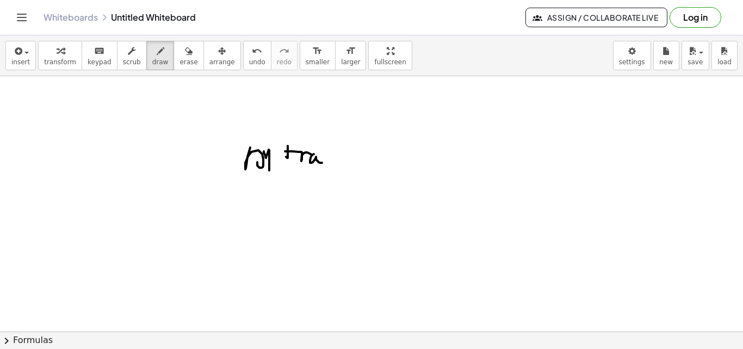
drag, startPoint x: 342, startPoint y: 152, endPoint x: 348, endPoint y: 137, distance: 15.9
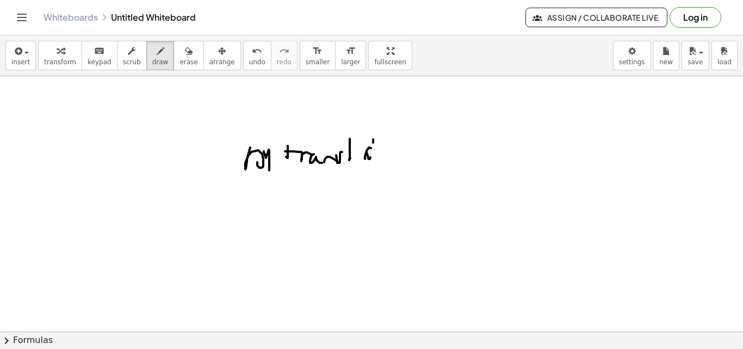
drag, startPoint x: 373, startPoint y: 142, endPoint x: 368, endPoint y: 154, distance: 12.4
drag, startPoint x: 368, startPoint y: 154, endPoint x: 381, endPoint y: 150, distance: 13.8
drag, startPoint x: 382, startPoint y: 159, endPoint x: 381, endPoint y: 152, distance: 6.6
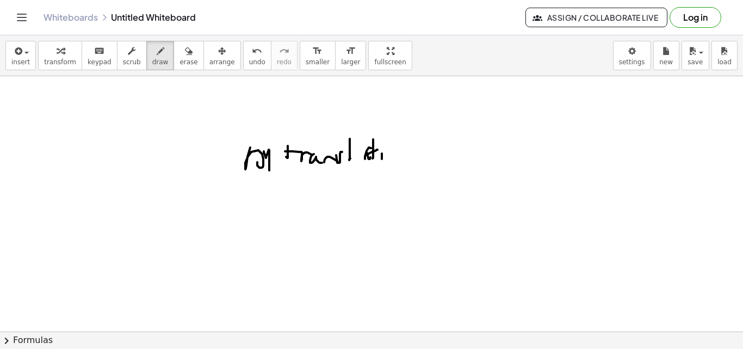
drag, startPoint x: 381, startPoint y: 144, endPoint x: 386, endPoint y: 149, distance: 6.9
drag, startPoint x: 387, startPoint y: 152, endPoint x: 403, endPoint y: 173, distance: 26.7
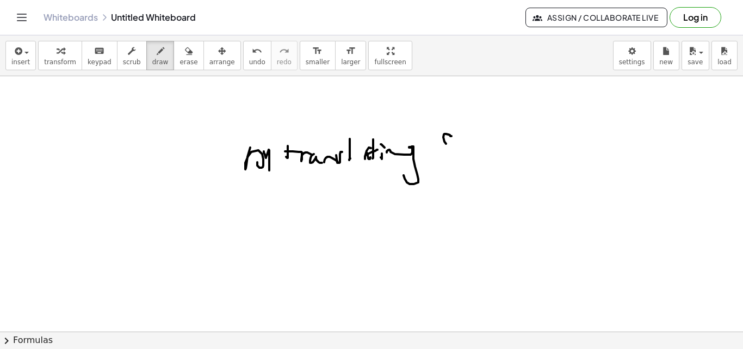
drag, startPoint x: 450, startPoint y: 135, endPoint x: 458, endPoint y: 138, distance: 8.6
drag, startPoint x: 458, startPoint y: 134, endPoint x: 487, endPoint y: 141, distance: 29.1
drag, startPoint x: 486, startPoint y: 145, endPoint x: 537, endPoint y: 140, distance: 51.4
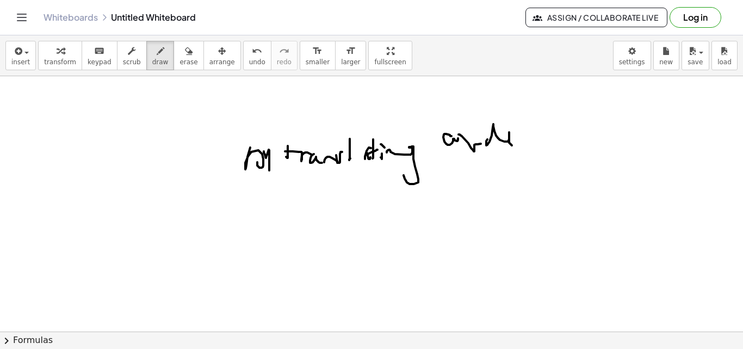
drag, startPoint x: 542, startPoint y: 122, endPoint x: 557, endPoint y: 151, distance: 32.6
drag, startPoint x: 580, startPoint y: 176, endPoint x: 591, endPoint y: 145, distance: 33.4
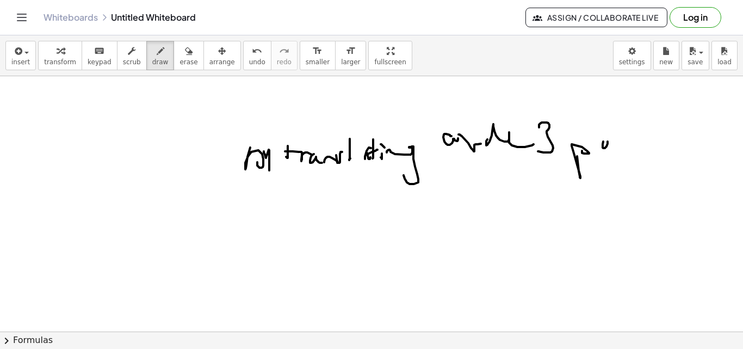
drag, startPoint x: 603, startPoint y: 147, endPoint x: 609, endPoint y: 142, distance: 8.2
drag, startPoint x: 606, startPoint y: 136, endPoint x: 618, endPoint y: 137, distance: 12.5
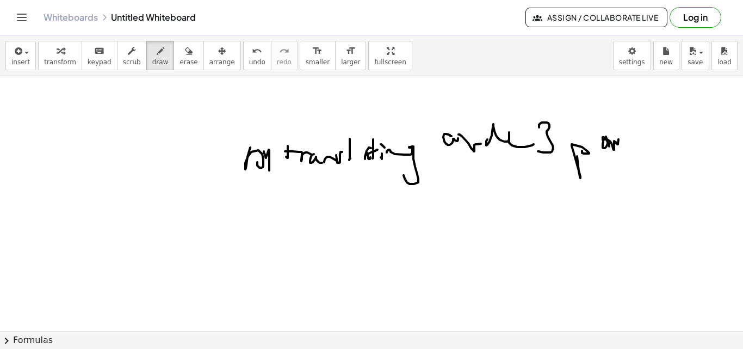
drag, startPoint x: 619, startPoint y: 131, endPoint x: 620, endPoint y: 148, distance: 17.5
drag, startPoint x: 623, startPoint y: 142, endPoint x: 630, endPoint y: 137, distance: 8.6
drag, startPoint x: 637, startPoint y: 150, endPoint x: 629, endPoint y: 154, distance: 9.0
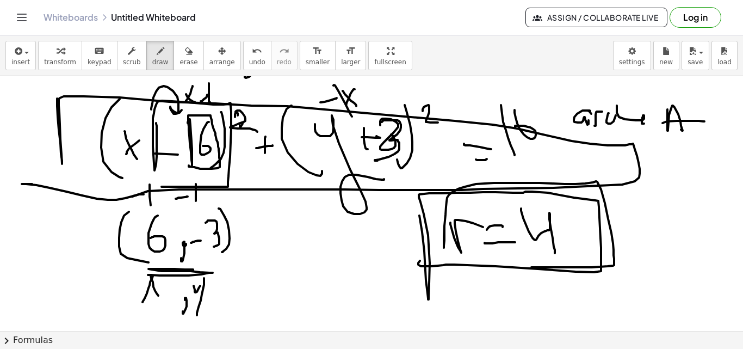
scroll to position [2975, 0]
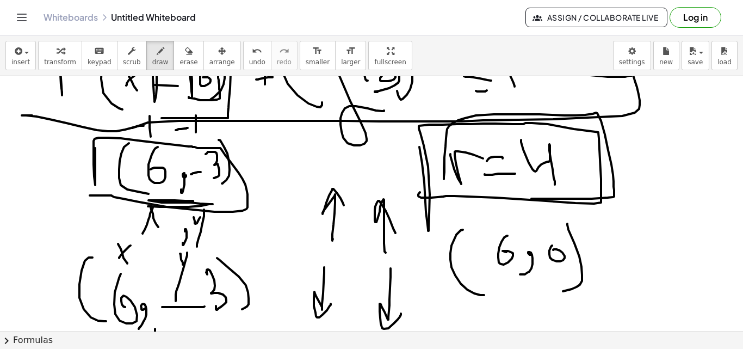
scroll to position [2966, 0]
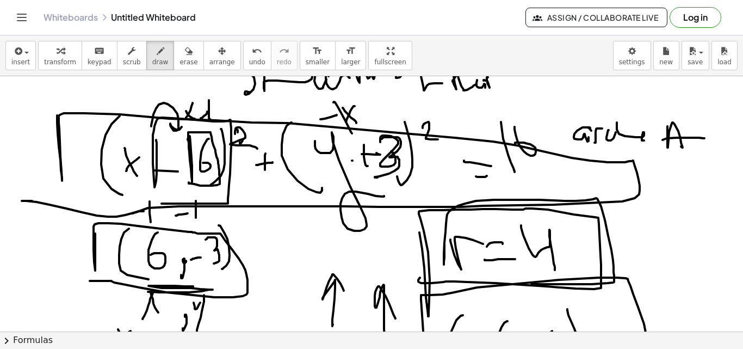
drag, startPoint x: 352, startPoint y: 160, endPoint x: 359, endPoint y: 148, distance: 13.9
drag, startPoint x: 355, startPoint y: 183, endPoint x: 354, endPoint y: 146, distance: 36.4
drag, startPoint x: 384, startPoint y: 136, endPoint x: 337, endPoint y: 214, distance: 90.7
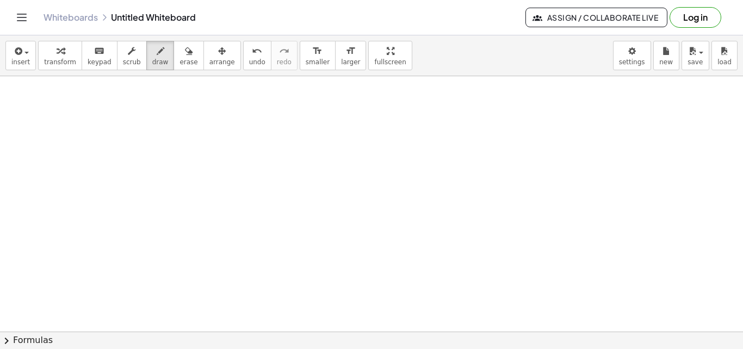
scroll to position [3389, 0]
drag, startPoint x: 104, startPoint y: 120, endPoint x: 125, endPoint y: 158, distance: 43.3
drag, startPoint x: 146, startPoint y: 159, endPoint x: 159, endPoint y: 158, distance: 13.1
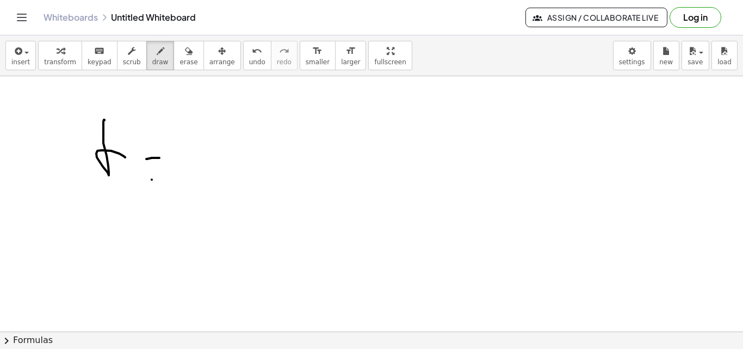
drag, startPoint x: 152, startPoint y: 179, endPoint x: 206, endPoint y: 171, distance: 55.0
drag, startPoint x: 372, startPoint y: 90, endPoint x: 406, endPoint y: 137, distance: 57.8
drag, startPoint x: 424, startPoint y: 102, endPoint x: 413, endPoint y: 115, distance: 16.6
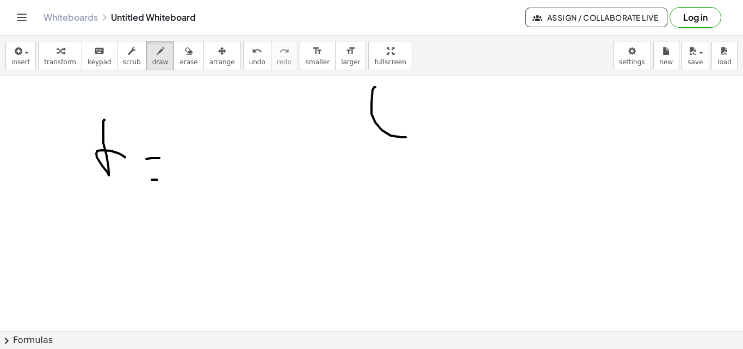
drag, startPoint x: 424, startPoint y: 119, endPoint x: 431, endPoint y: 117, distance: 7.2
drag, startPoint x: 436, startPoint y: 123, endPoint x: 445, endPoint y: 109, distance: 16.9
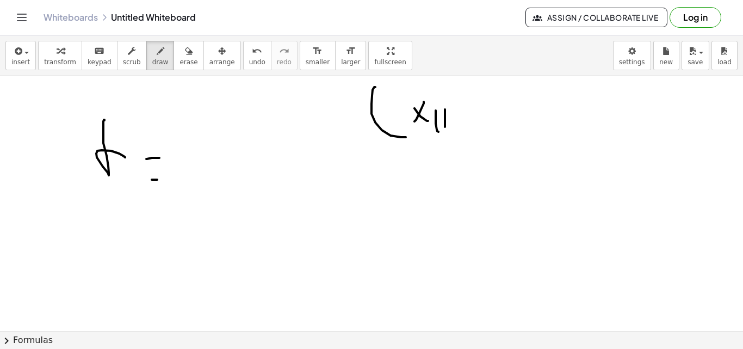
drag, startPoint x: 445, startPoint y: 109, endPoint x: 449, endPoint y: 125, distance: 16.4
drag, startPoint x: 454, startPoint y: 113, endPoint x: 466, endPoint y: 109, distance: 12.4
drag, startPoint x: 466, startPoint y: 109, endPoint x: 474, endPoint y: 140, distance: 32.1
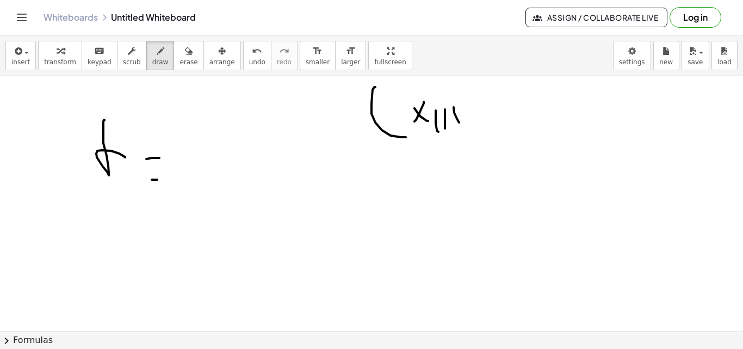
drag, startPoint x: 489, startPoint y: 126, endPoint x: 511, endPoint y: 132, distance: 22.0
drag, startPoint x: 529, startPoint y: 98, endPoint x: 539, endPoint y: 111, distance: 17.1
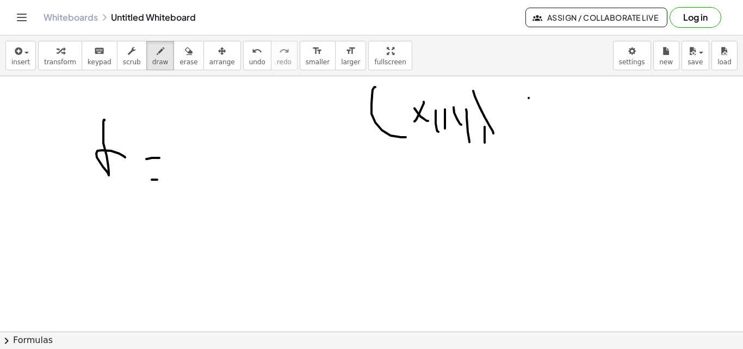
drag, startPoint x: 536, startPoint y: 110, endPoint x: 548, endPoint y: 124, distance: 18.1
drag, startPoint x: 551, startPoint y: 119, endPoint x: 567, endPoint y: 127, distance: 17.3
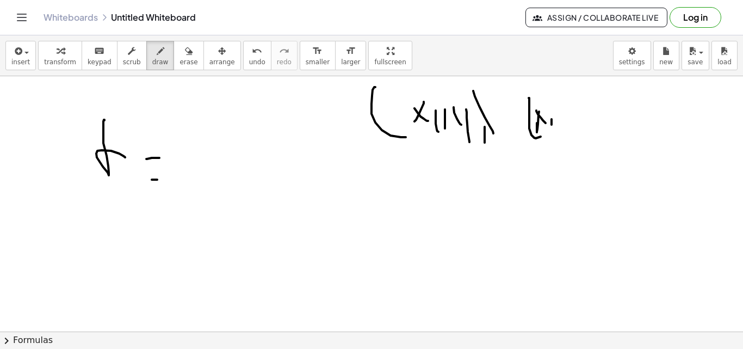
drag, startPoint x: 576, startPoint y: 128, endPoint x: 585, endPoint y: 120, distance: 11.9
drag, startPoint x: 585, startPoint y: 120, endPoint x: 591, endPoint y: 138, distance: 19.6
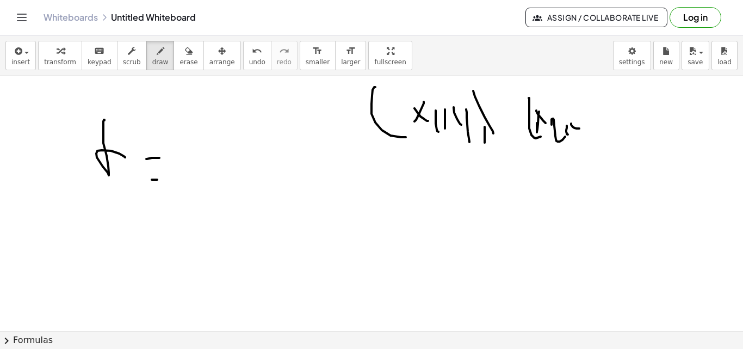
drag, startPoint x: 595, startPoint y: 130, endPoint x: 596, endPoint y: 111, distance: 19.1
drag, startPoint x: 593, startPoint y: 104, endPoint x: 586, endPoint y: 185, distance: 81.3
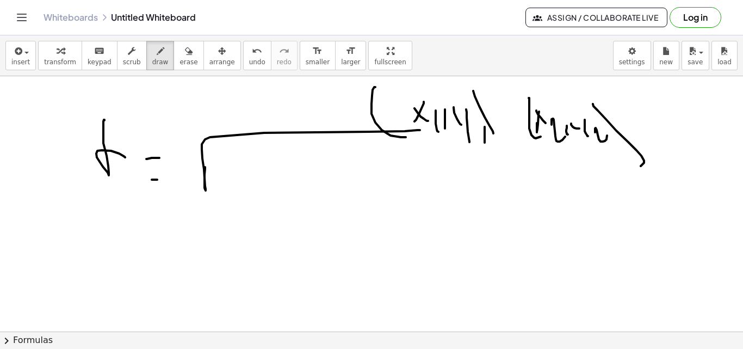
drag, startPoint x: 206, startPoint y: 190, endPoint x: 479, endPoint y: 126, distance: 280.4
drag, startPoint x: 233, startPoint y: 200, endPoint x: 268, endPoint y: 189, distance: 36.5
drag, startPoint x: 268, startPoint y: 181, endPoint x: 255, endPoint y: 172, distance: 16.0
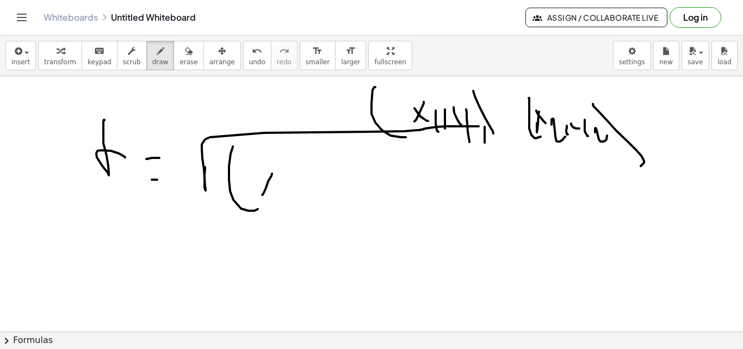
drag, startPoint x: 255, startPoint y: 172, endPoint x: 281, endPoint y: 191, distance: 32.2
drag, startPoint x: 282, startPoint y: 181, endPoint x: 305, endPoint y: 196, distance: 26.7
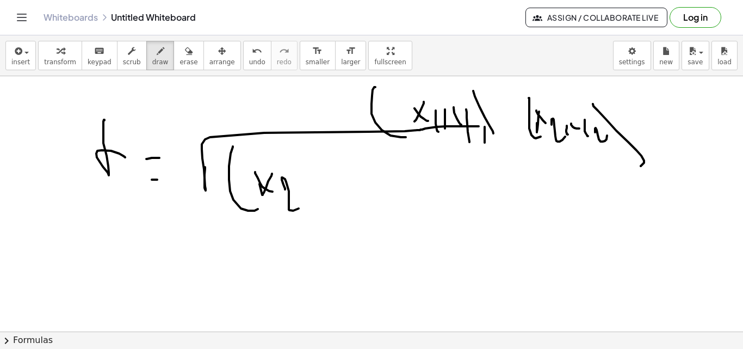
drag, startPoint x: 333, startPoint y: 184, endPoint x: 353, endPoint y: 184, distance: 20.1
drag, startPoint x: 365, startPoint y: 185, endPoint x: 362, endPoint y: 172, distance: 13.6
drag, startPoint x: 362, startPoint y: 172, endPoint x: 359, endPoint y: 196, distance: 24.6
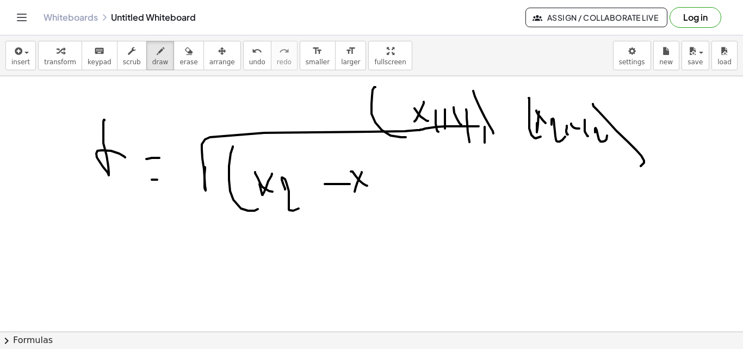
drag, startPoint x: 365, startPoint y: 184, endPoint x: 369, endPoint y: 191, distance: 8.0
drag, startPoint x: 365, startPoint y: 158, endPoint x: 383, endPoint y: 214, distance: 59.5
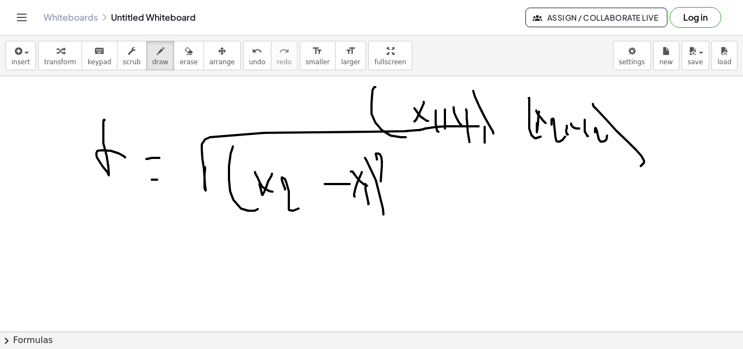
drag, startPoint x: 377, startPoint y: 159, endPoint x: 396, endPoint y: 180, distance: 28.5
drag, startPoint x: 402, startPoint y: 177, endPoint x: 419, endPoint y: 176, distance: 16.9
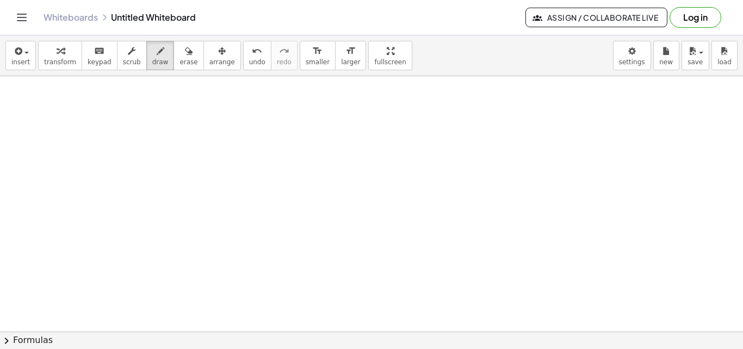
scroll to position [3637, 0]
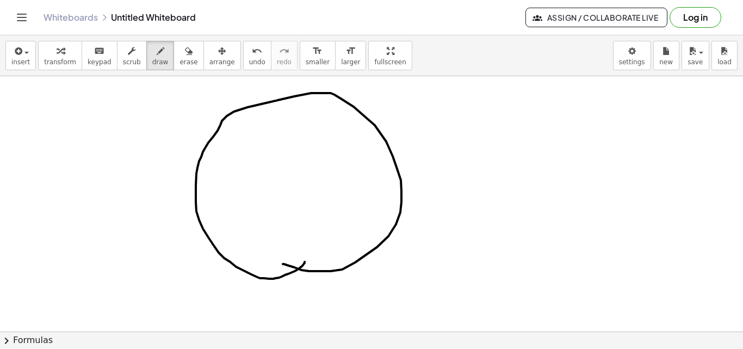
drag, startPoint x: 318, startPoint y: 271, endPoint x: 305, endPoint y: 262, distance: 16.4
drag, startPoint x: 209, startPoint y: 152, endPoint x: 401, endPoint y: 146, distance: 192.0
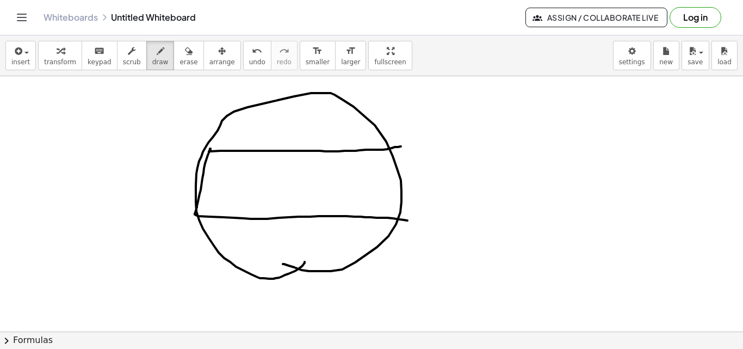
drag, startPoint x: 210, startPoint y: 150, endPoint x: 412, endPoint y: 181, distance: 204.1
drag, startPoint x: 387, startPoint y: 206, endPoint x: 387, endPoint y: 219, distance: 12.5
drag, startPoint x: 433, startPoint y: 98, endPoint x: 460, endPoint y: 100, distance: 26.7
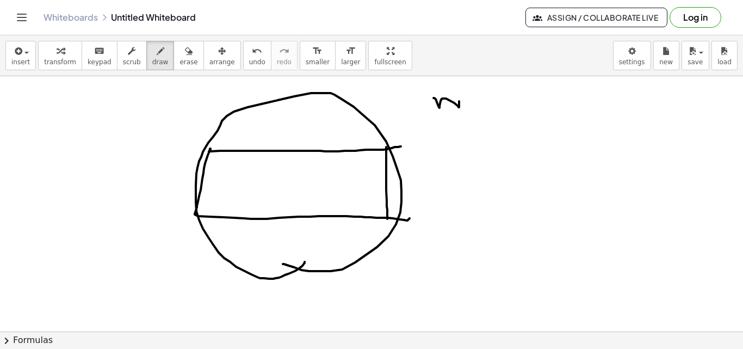
drag, startPoint x: 488, startPoint y: 104, endPoint x: 495, endPoint y: 110, distance: 9.3
drag, startPoint x: 513, startPoint y: 117, endPoint x: 525, endPoint y: 119, distance: 12.1
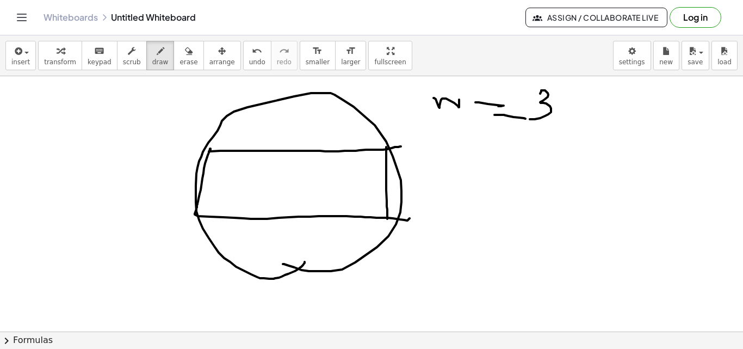
drag, startPoint x: 540, startPoint y: 94, endPoint x: 512, endPoint y: 150, distance: 63.2
drag, startPoint x: 443, startPoint y: 177, endPoint x: 480, endPoint y: 176, distance: 36.4
drag, startPoint x: 510, startPoint y: 176, endPoint x: 510, endPoint y: 190, distance: 13.6
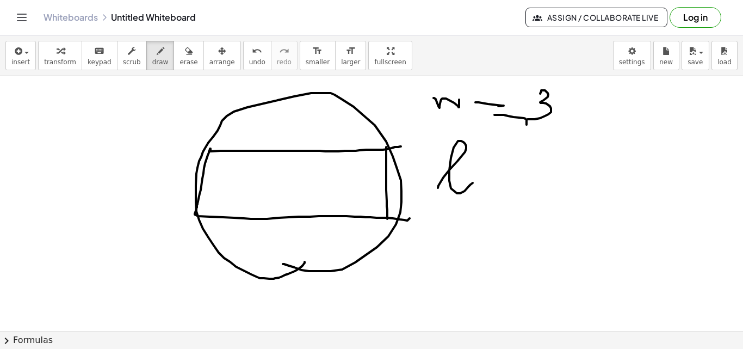
drag, startPoint x: 491, startPoint y: 202, endPoint x: 519, endPoint y: 201, distance: 28.3
drag, startPoint x: 525, startPoint y: 175, endPoint x: 475, endPoint y: 203, distance: 57.5
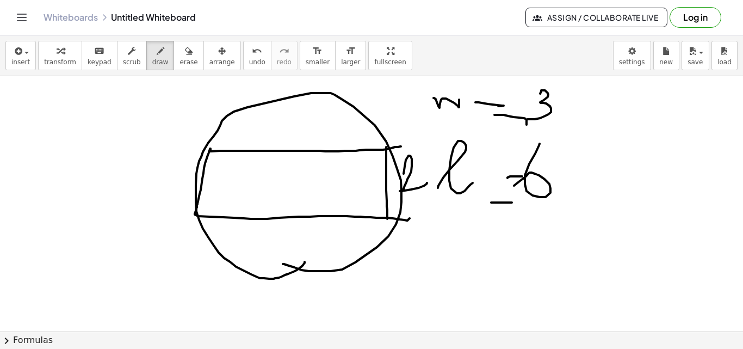
drag, startPoint x: 405, startPoint y: 190, endPoint x: 394, endPoint y: 213, distance: 25.3
drag, startPoint x: 413, startPoint y: 169, endPoint x: 417, endPoint y: 196, distance: 28.0
drag, startPoint x: 303, startPoint y: 121, endPoint x: 264, endPoint y: 157, distance: 53.1
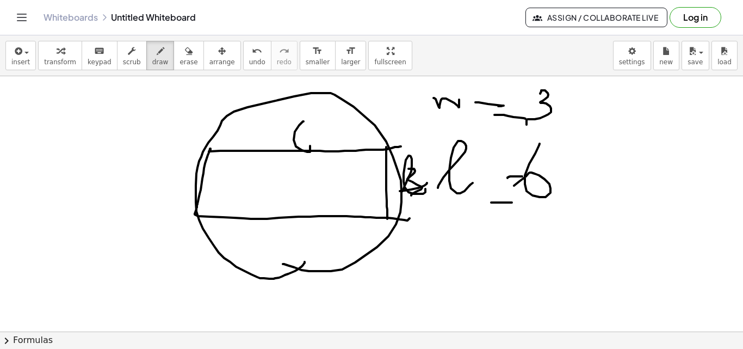
drag, startPoint x: 185, startPoint y: 174, endPoint x: 191, endPoint y: 192, distance: 19.1
drag, startPoint x: 17, startPoint y: 130, endPoint x: 44, endPoint y: 114, distance: 31.2
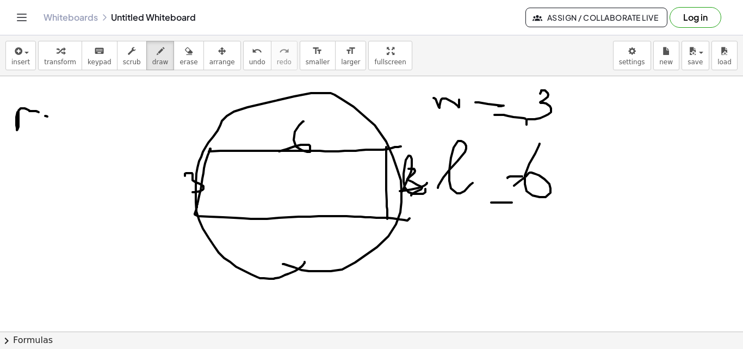
drag, startPoint x: 45, startPoint y: 116, endPoint x: 61, endPoint y: 122, distance: 17.4
drag, startPoint x: 65, startPoint y: 138, endPoint x: 76, endPoint y: 131, distance: 12.8
drag, startPoint x: 67, startPoint y: 103, endPoint x: 76, endPoint y: 143, distance: 40.5
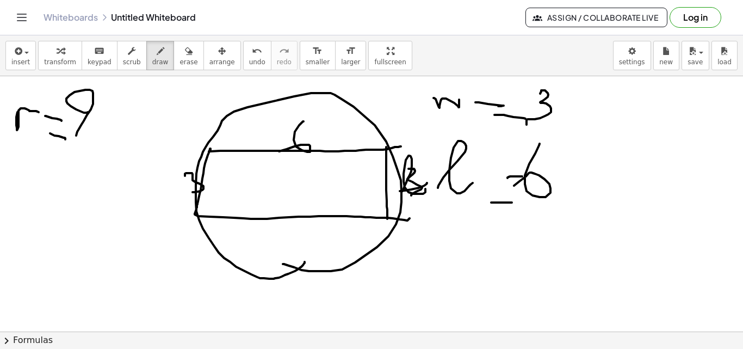
drag, startPoint x: 82, startPoint y: 169, endPoint x: 149, endPoint y: 259, distance: 112.8
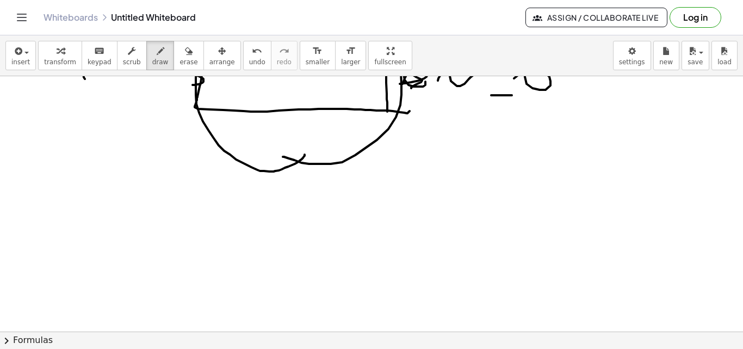
scroll to position [3754, 0]
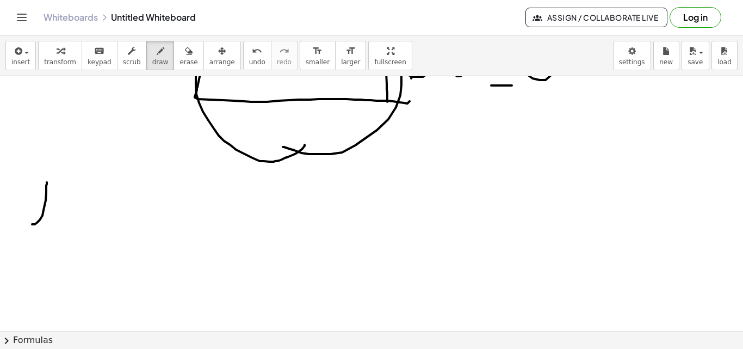
drag, startPoint x: 46, startPoint y: 192, endPoint x: 53, endPoint y: 218, distance: 27.0
drag, startPoint x: 57, startPoint y: 214, endPoint x: 57, endPoint y: 224, distance: 10.3
drag, startPoint x: 55, startPoint y: 200, endPoint x: 55, endPoint y: 207, distance: 7.1
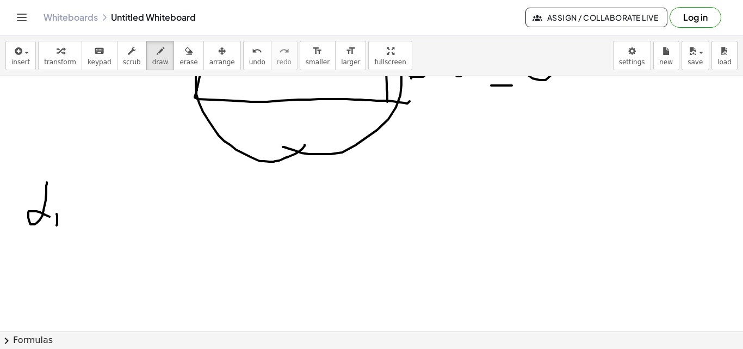
drag, startPoint x: 61, startPoint y: 208, endPoint x: 86, endPoint y: 218, distance: 26.6
drag, startPoint x: 88, startPoint y: 223, endPoint x: 141, endPoint y: 206, distance: 56.7
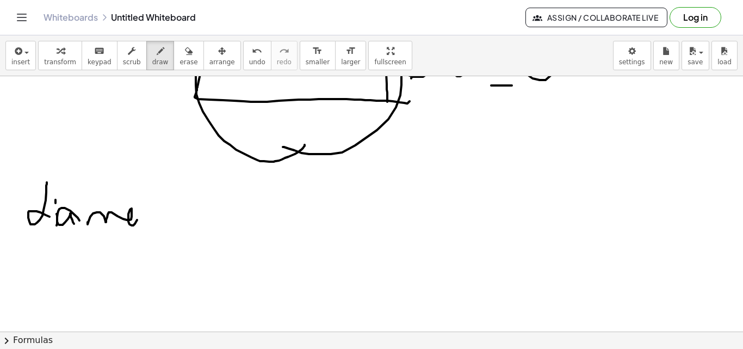
drag, startPoint x: 146, startPoint y: 190, endPoint x: 142, endPoint y: 215, distance: 25.8
drag, startPoint x: 154, startPoint y: 213, endPoint x: 169, endPoint y: 211, distance: 15.3
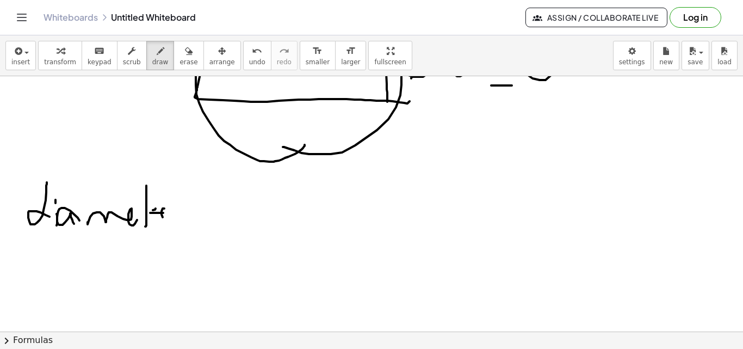
drag, startPoint x: 163, startPoint y: 217, endPoint x: 171, endPoint y: 220, distance: 9.3
drag, startPoint x: 199, startPoint y: 232, endPoint x: 238, endPoint y: 230, distance: 38.6
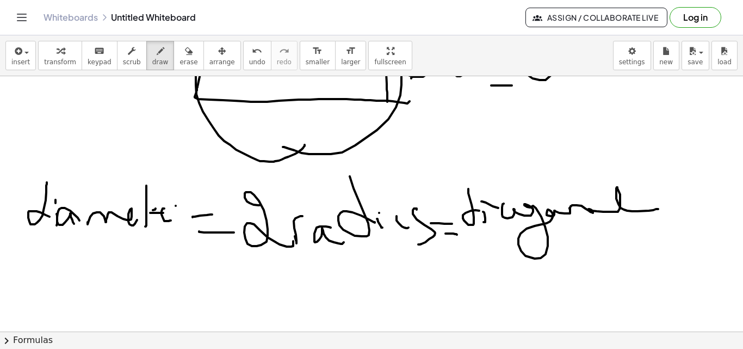
click at [738, 207] on div "×" at bounding box center [371, 203] width 743 height 255
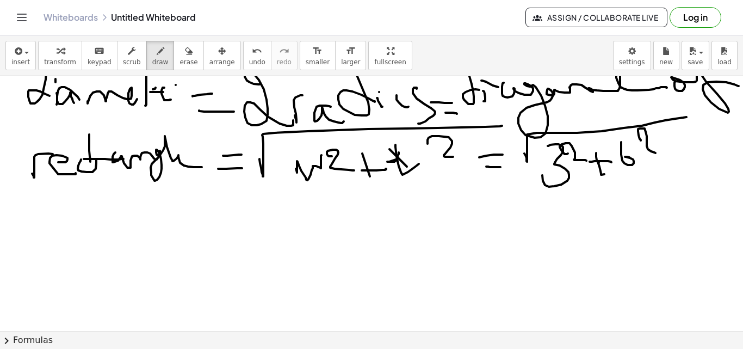
scroll to position [3907, 0]
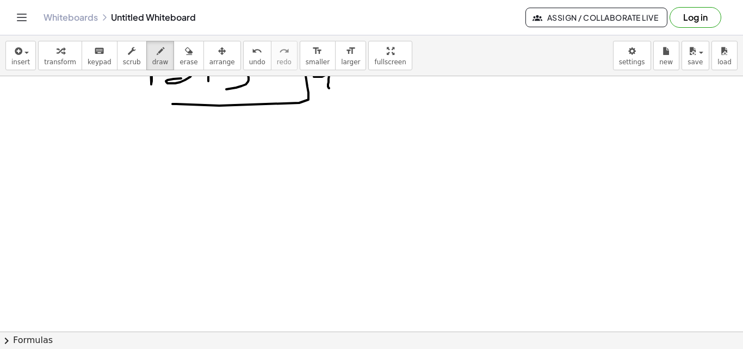
scroll to position [3969, 0]
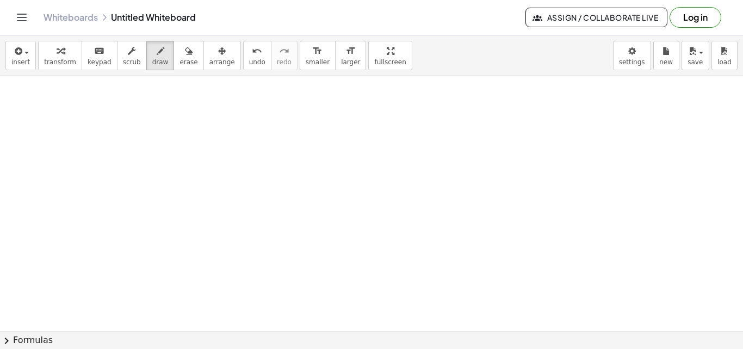
scroll to position [4344, 0]
drag, startPoint x: 108, startPoint y: 108, endPoint x: 128, endPoint y: 135, distance: 34.6
drag, startPoint x: 140, startPoint y: 123, endPoint x: 148, endPoint y: 127, distance: 8.8
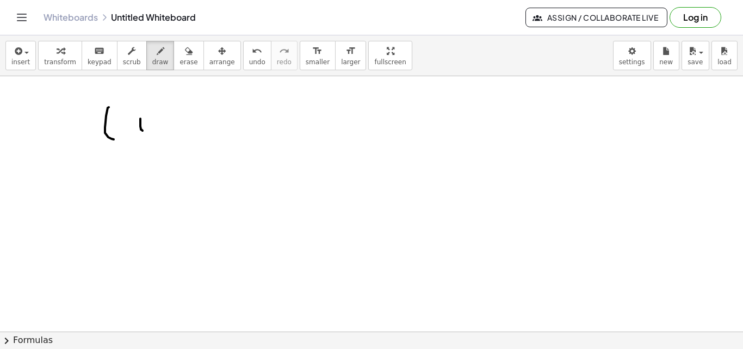
drag, startPoint x: 173, startPoint y: 125, endPoint x: 191, endPoint y: 103, distance: 28.2
drag, startPoint x: 194, startPoint y: 124, endPoint x: 216, endPoint y: 113, distance: 25.5
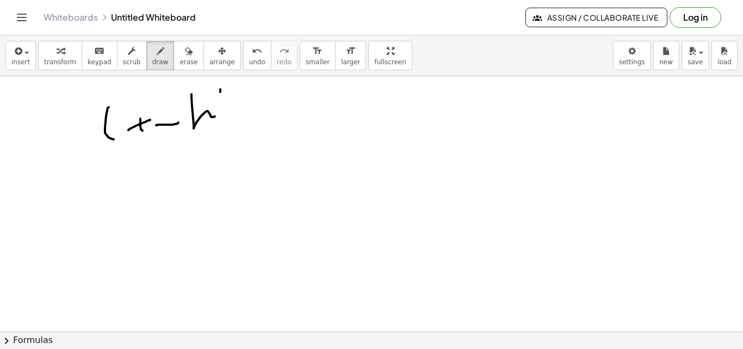
drag, startPoint x: 220, startPoint y: 89, endPoint x: 238, endPoint y: 94, distance: 18.6
drag, startPoint x: 241, startPoint y: 89, endPoint x: 264, endPoint y: 111, distance: 31.5
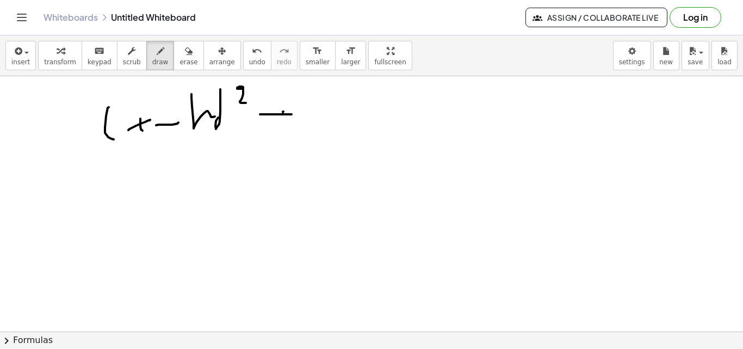
drag, startPoint x: 260, startPoint y: 114, endPoint x: 292, endPoint y: 114, distance: 32.1
drag, startPoint x: 272, startPoint y: 125, endPoint x: 317, endPoint y: 111, distance: 47.0
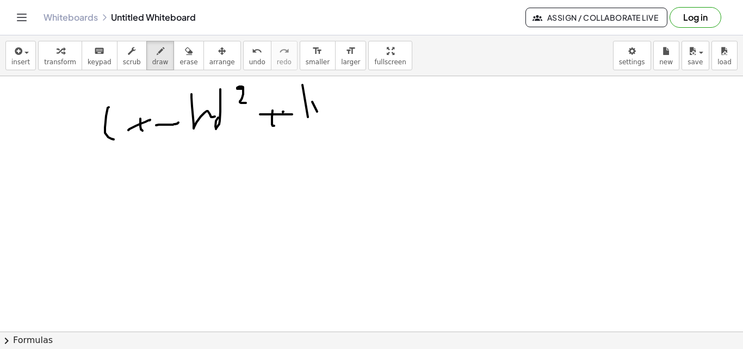
drag, startPoint x: 306, startPoint y: 84, endPoint x: 326, endPoint y: 123, distance: 44.8
drag, startPoint x: 319, startPoint y: 117, endPoint x: 324, endPoint y: 106, distance: 11.9
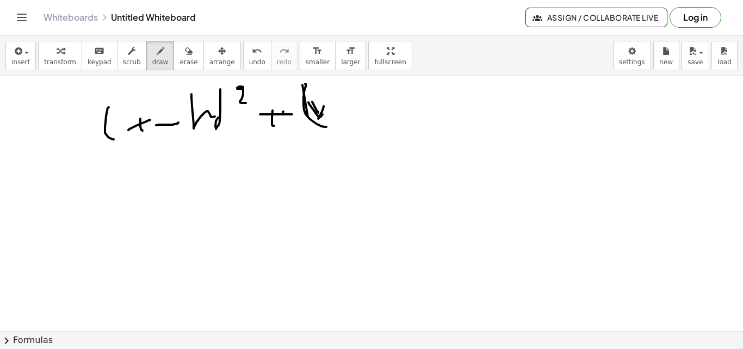
drag, startPoint x: 324, startPoint y: 106, endPoint x: 329, endPoint y: 117, distance: 12.2
drag, startPoint x: 350, startPoint y: 94, endPoint x: 362, endPoint y: 106, distance: 17.3
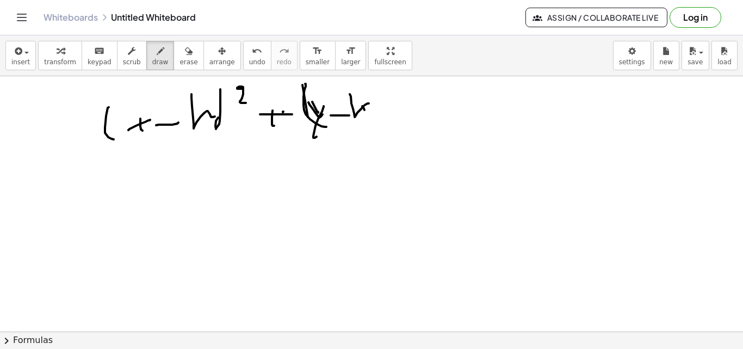
drag, startPoint x: 362, startPoint y: 106, endPoint x: 374, endPoint y: 117, distance: 16.1
drag, startPoint x: 371, startPoint y: 90, endPoint x: 376, endPoint y: 108, distance: 19.1
drag, startPoint x: 378, startPoint y: 92, endPoint x: 389, endPoint y: 103, distance: 15.4
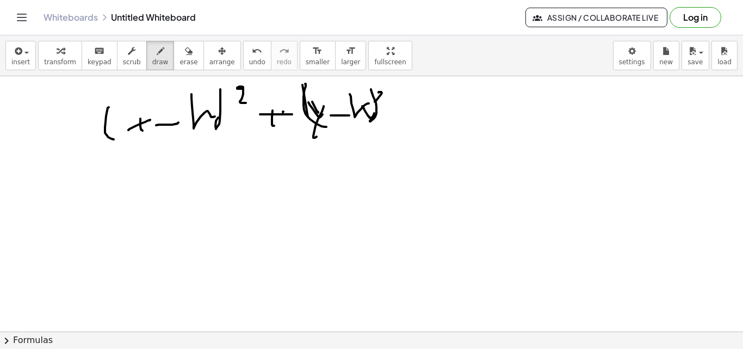
drag, startPoint x: 402, startPoint y: 108, endPoint x: 421, endPoint y: 113, distance: 20.1
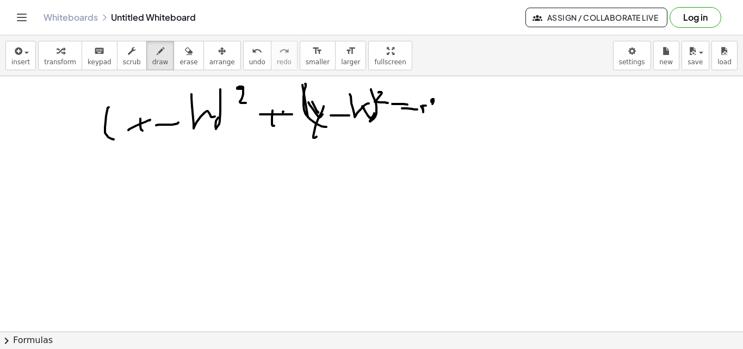
drag, startPoint x: 432, startPoint y: 100, endPoint x: 438, endPoint y: 108, distance: 10.9
drag, startPoint x: 322, startPoint y: 181, endPoint x: 319, endPoint y: 171, distance: 10.2
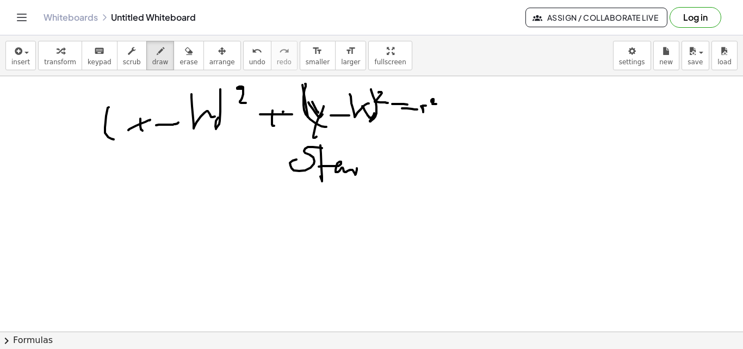
drag, startPoint x: 322, startPoint y: 166, endPoint x: 364, endPoint y: 142, distance: 48.4
drag, startPoint x: 375, startPoint y: 174, endPoint x: 431, endPoint y: 138, distance: 66.5
drag, startPoint x: 441, startPoint y: 151, endPoint x: 476, endPoint y: 147, distance: 35.6
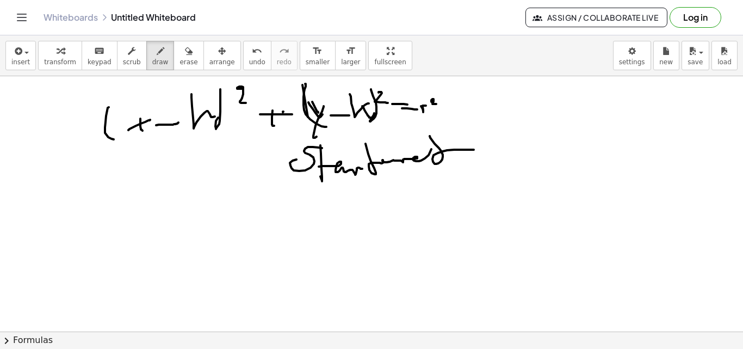
drag, startPoint x: 481, startPoint y: 136, endPoint x: 498, endPoint y: 156, distance: 26.6
drag, startPoint x: 512, startPoint y: 168, endPoint x: 512, endPoint y: 153, distance: 14.7
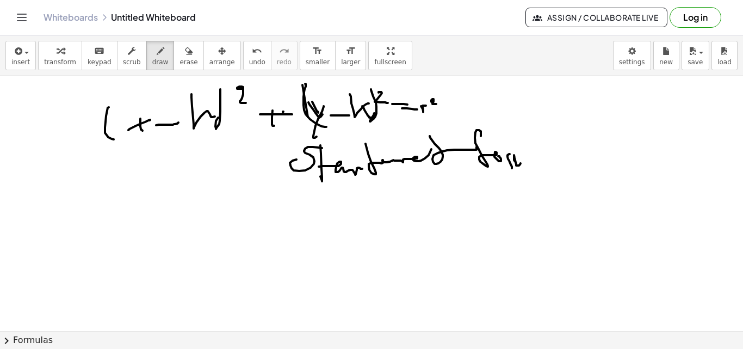
drag, startPoint x: 515, startPoint y: 162, endPoint x: 524, endPoint y: 164, distance: 9.5
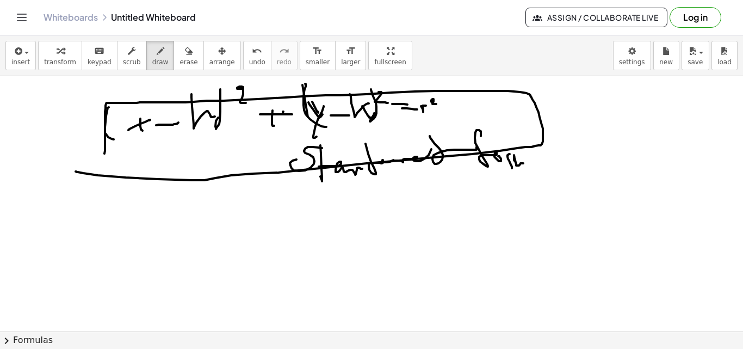
drag, startPoint x: 78, startPoint y: 172, endPoint x: 103, endPoint y: 159, distance: 28.0
drag, startPoint x: 129, startPoint y: 228, endPoint x: 158, endPoint y: 245, distance: 33.9
drag, startPoint x: 156, startPoint y: 228, endPoint x: 136, endPoint y: 256, distance: 34.7
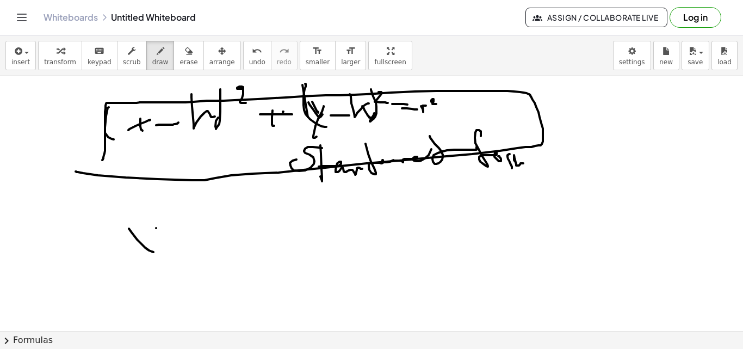
drag, startPoint x: 172, startPoint y: 220, endPoint x: 169, endPoint y: 232, distance: 12.4
drag, startPoint x: 199, startPoint y: 245, endPoint x: 216, endPoint y: 239, distance: 18.4
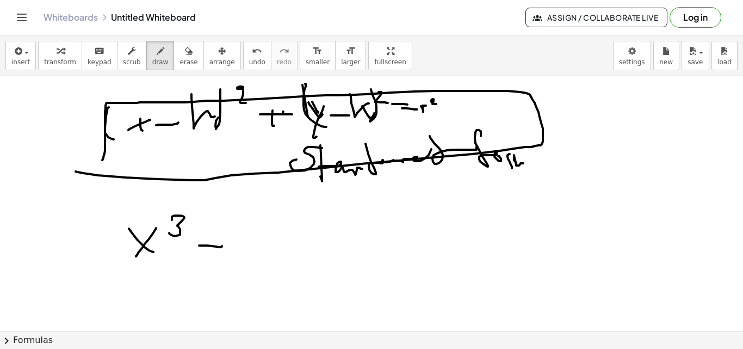
drag, startPoint x: 210, startPoint y: 249, endPoint x: 220, endPoint y: 238, distance: 15.0
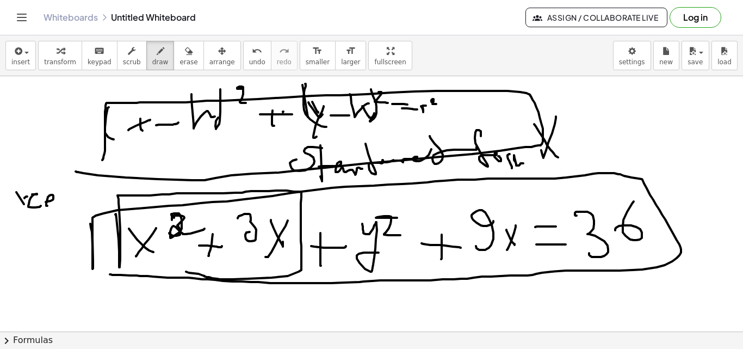
drag, startPoint x: 116, startPoint y: 214, endPoint x: 176, endPoint y: 276, distance: 86.5
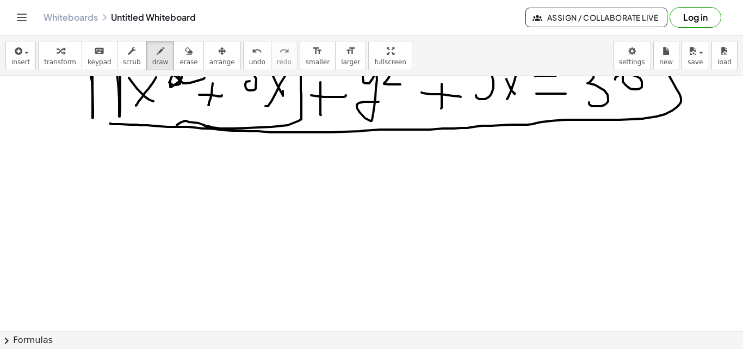
scroll to position [4367, 0]
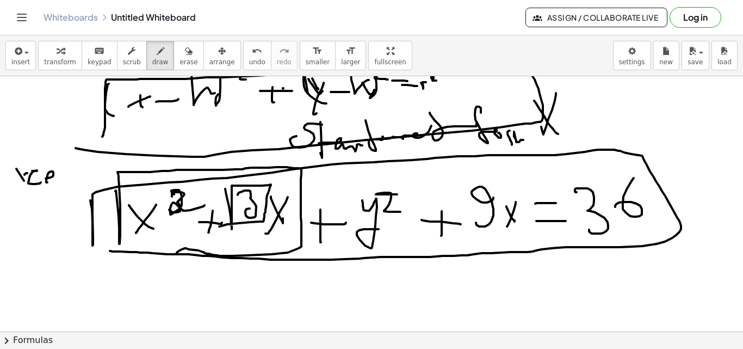
drag, startPoint x: 232, startPoint y: 229, endPoint x: 219, endPoint y: 227, distance: 12.6
drag, startPoint x: 166, startPoint y: 274, endPoint x: 173, endPoint y: 269, distance: 8.6
drag, startPoint x: 165, startPoint y: 277, endPoint x: 177, endPoint y: 276, distance: 11.5
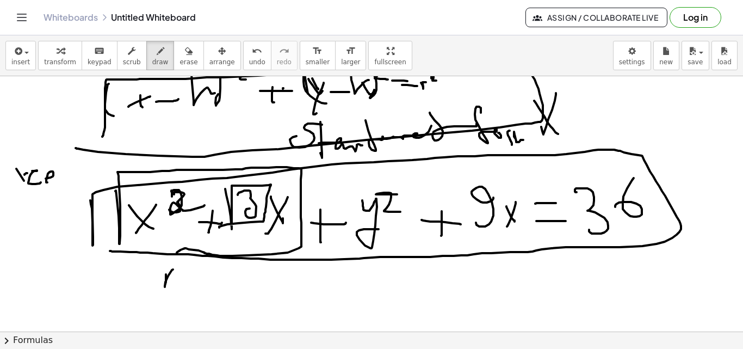
drag, startPoint x: 190, startPoint y: 274, endPoint x: 184, endPoint y: 283, distance: 11.0
drag, startPoint x: 182, startPoint y: 286, endPoint x: 195, endPoint y: 284, distance: 12.7
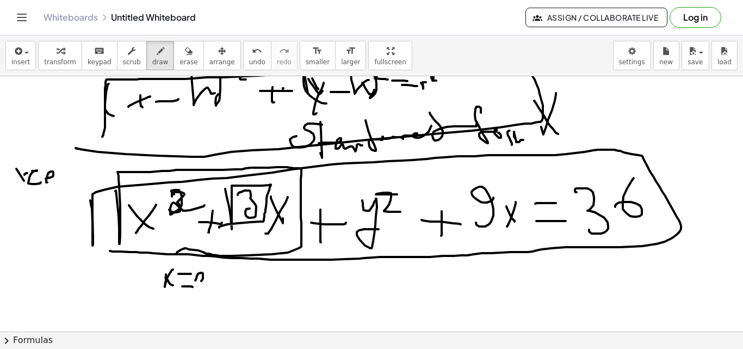
drag, startPoint x: 201, startPoint y: 272, endPoint x: 188, endPoint y: 299, distance: 29.4
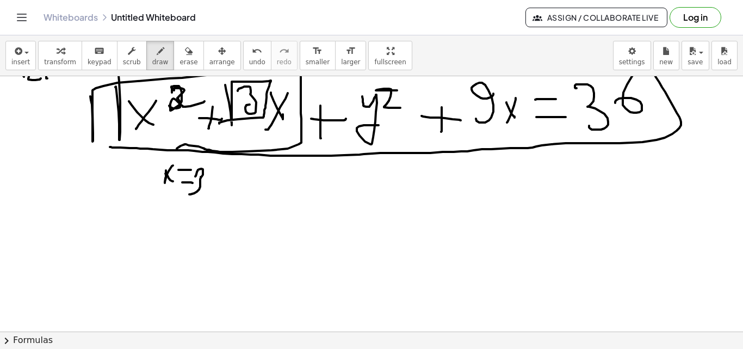
drag, startPoint x: 214, startPoint y: 189, endPoint x: 239, endPoint y: 195, distance: 26.2
drag, startPoint x: 259, startPoint y: 174, endPoint x: 255, endPoint y: 195, distance: 21.0
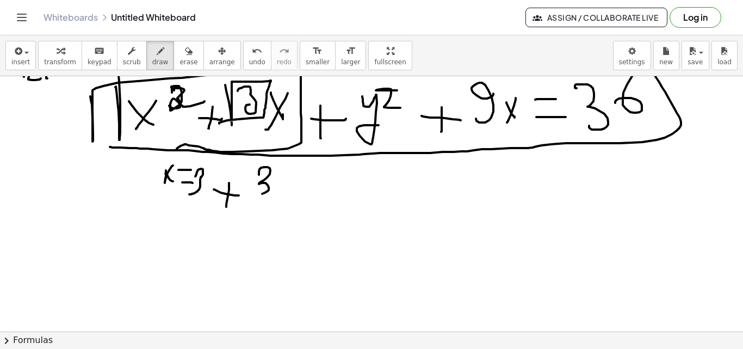
drag, startPoint x: 250, startPoint y: 197, endPoint x: 279, endPoint y: 196, distance: 28.9
drag, startPoint x: 237, startPoint y: 167, endPoint x: 259, endPoint y: 232, distance: 69.0
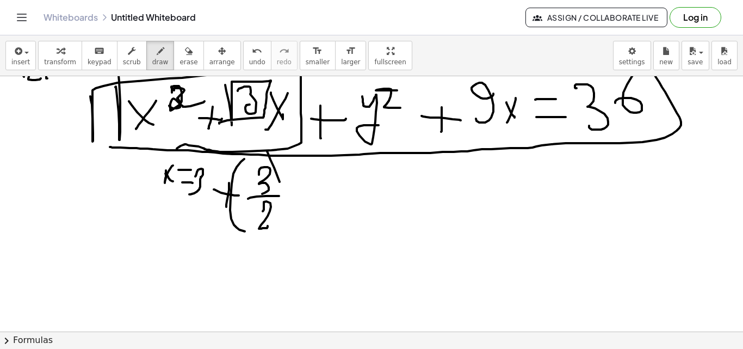
drag, startPoint x: 280, startPoint y: 182, endPoint x: 281, endPoint y: 210, distance: 28.9
drag, startPoint x: 287, startPoint y: 166, endPoint x: 308, endPoint y: 182, distance: 26.0
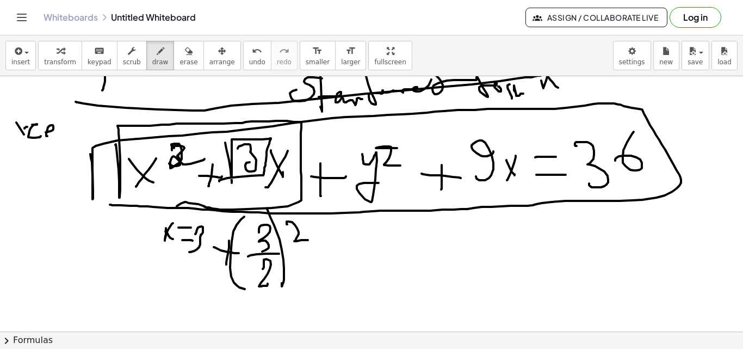
scroll to position [4402, 0]
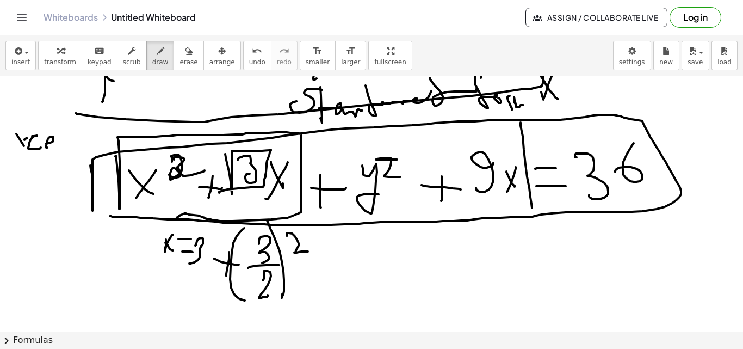
drag, startPoint x: 527, startPoint y: 177, endPoint x: 532, endPoint y: 208, distance: 32.0
drag, startPoint x: 631, startPoint y: 241, endPoint x: 633, endPoint y: 233, distance: 7.9
drag, startPoint x: 628, startPoint y: 228, endPoint x: 616, endPoint y: 261, distance: 35.1
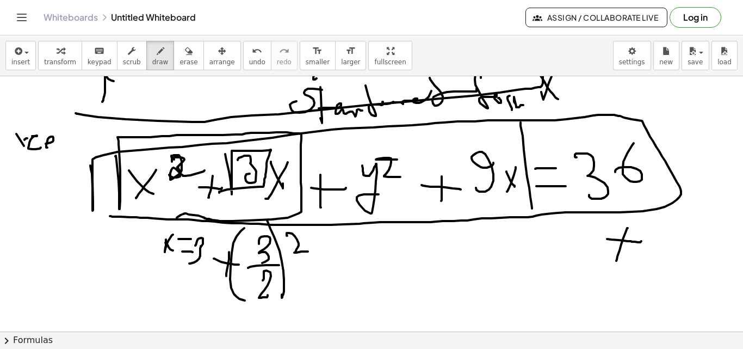
drag, startPoint x: 653, startPoint y: 214, endPoint x: 645, endPoint y: 266, distance: 52.2
drag, startPoint x: 654, startPoint y: 222, endPoint x: 652, endPoint y: 243, distance: 21.3
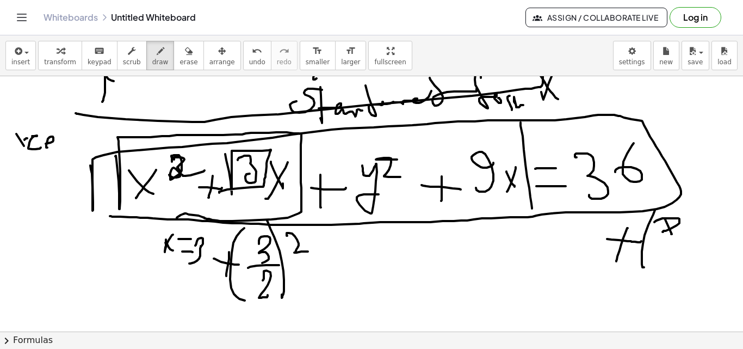
drag, startPoint x: 690, startPoint y: 246, endPoint x: 679, endPoint y: 252, distance: 12.4
drag, startPoint x: 661, startPoint y: 260, endPoint x: 677, endPoint y: 283, distance: 28.1
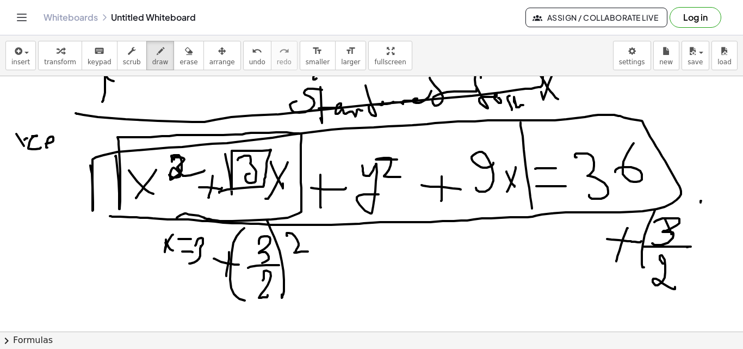
drag, startPoint x: 701, startPoint y: 201, endPoint x: 688, endPoint y: 294, distance: 94.4
drag, startPoint x: 699, startPoint y: 211, endPoint x: 714, endPoint y: 226, distance: 21.5
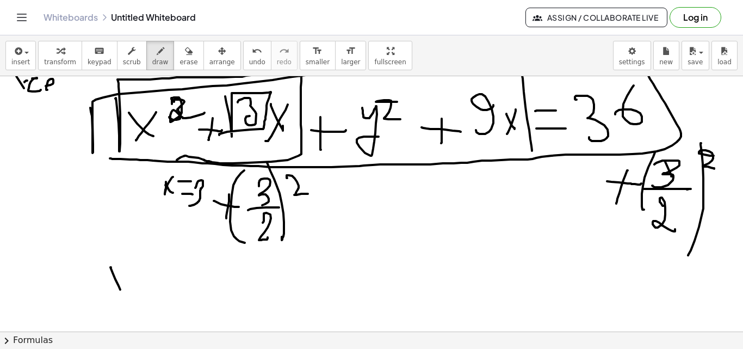
drag, startPoint x: 113, startPoint y: 272, endPoint x: 123, endPoint y: 288, distance: 19.2
drag, startPoint x: 129, startPoint y: 265, endPoint x: 112, endPoint y: 296, distance: 35.1
drag, startPoint x: 163, startPoint y: 248, endPoint x: 152, endPoint y: 259, distance: 15.4
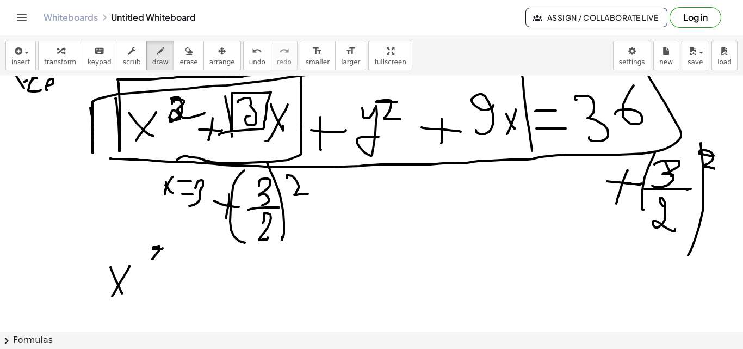
drag, startPoint x: 160, startPoint y: 241, endPoint x: 154, endPoint y: 254, distance: 14.4
drag, startPoint x: 189, startPoint y: 243, endPoint x: 201, endPoint y: 288, distance: 47.4
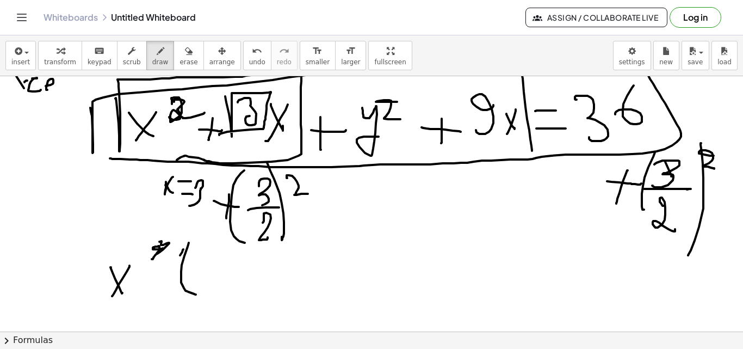
drag, startPoint x: 182, startPoint y: 252, endPoint x: 176, endPoint y: 274, distance: 23.1
drag, startPoint x: 179, startPoint y: 281, endPoint x: 169, endPoint y: 281, distance: 10.3
drag, startPoint x: 128, startPoint y: 271, endPoint x: 142, endPoint y: 289, distance: 22.4
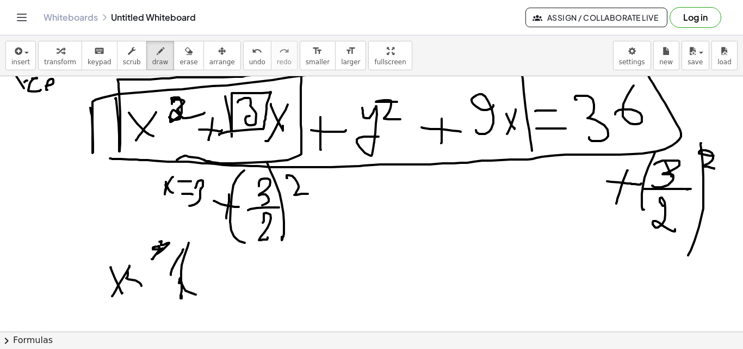
drag, startPoint x: 201, startPoint y: 291, endPoint x: 231, endPoint y: 305, distance: 33.3
drag, startPoint x: 239, startPoint y: 278, endPoint x: 230, endPoint y: 273, distance: 10.5
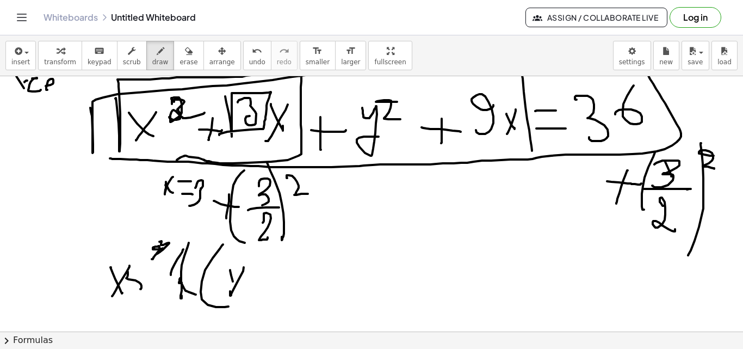
drag, startPoint x: 282, startPoint y: 268, endPoint x: 294, endPoint y: 290, distance: 25.1
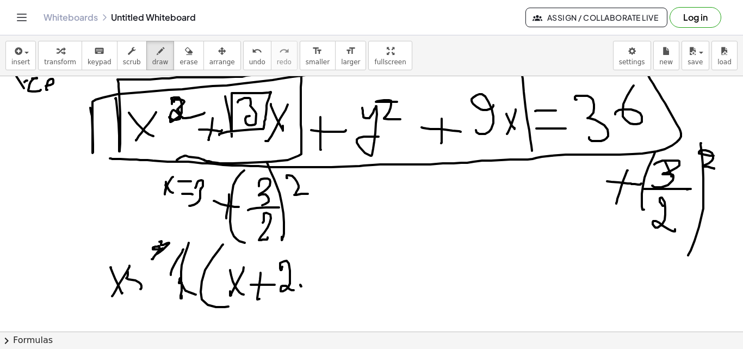
drag, startPoint x: 300, startPoint y: 284, endPoint x: 314, endPoint y: 270, distance: 20.0
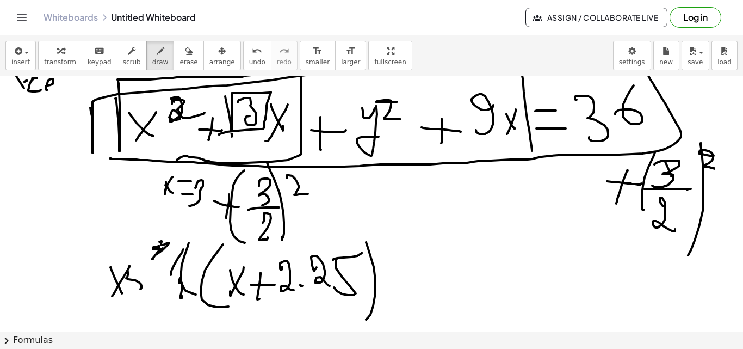
drag, startPoint x: 253, startPoint y: 239, endPoint x: 264, endPoint y: 253, distance: 18.6
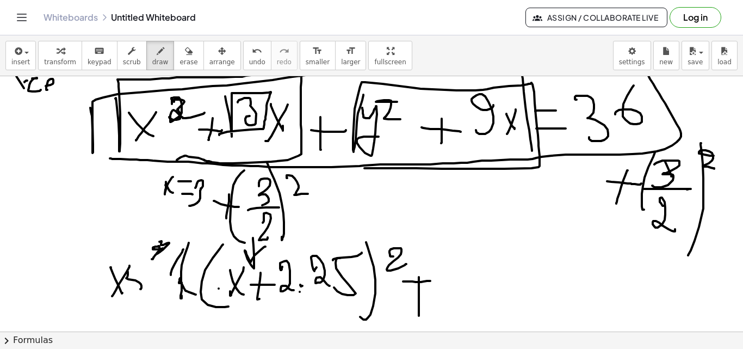
drag, startPoint x: 357, startPoint y: 122, endPoint x: 364, endPoint y: 168, distance: 46.3
drag, startPoint x: 483, startPoint y: 212, endPoint x: 499, endPoint y: 183, distance: 32.6
drag, startPoint x: 498, startPoint y: 185, endPoint x: 485, endPoint y: 195, distance: 16.3
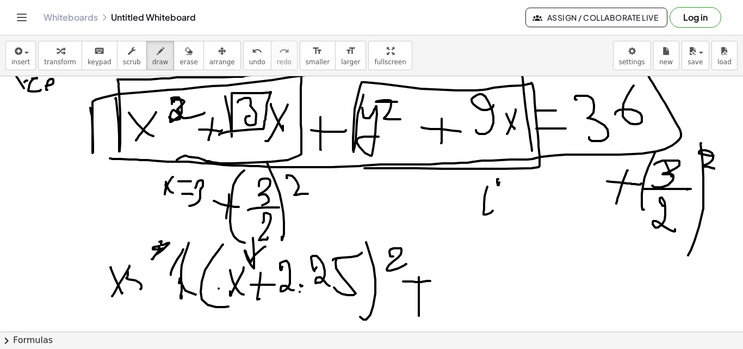
drag, startPoint x: 510, startPoint y: 196, endPoint x: 504, endPoint y: 204, distance: 10.1
drag, startPoint x: 504, startPoint y: 204, endPoint x: 517, endPoint y: 202, distance: 13.2
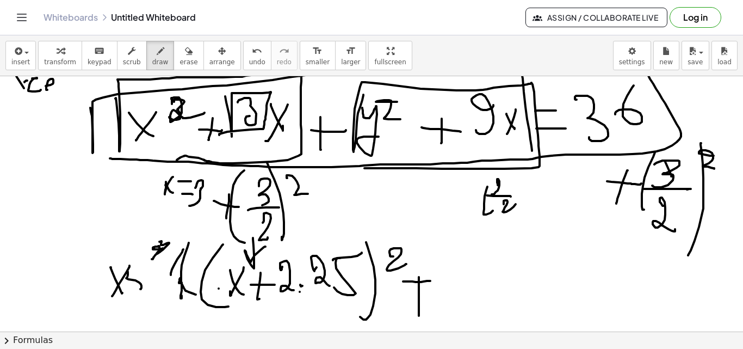
drag, startPoint x: 520, startPoint y: 187, endPoint x: 518, endPoint y: 211, distance: 24.0
drag, startPoint x: 527, startPoint y: 177, endPoint x: 517, endPoint y: 189, distance: 15.4
drag, startPoint x: 464, startPoint y: 254, endPoint x: 471, endPoint y: 298, distance: 44.7
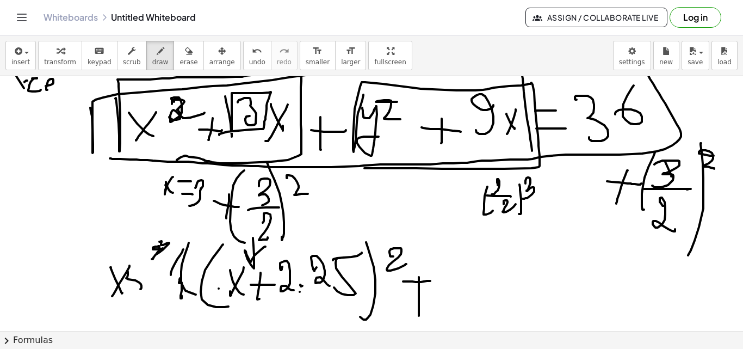
drag, startPoint x: 486, startPoint y: 278, endPoint x: 493, endPoint y: 270, distance: 11.6
drag, startPoint x: 514, startPoint y: 272, endPoint x: 532, endPoint y: 265, distance: 19.5
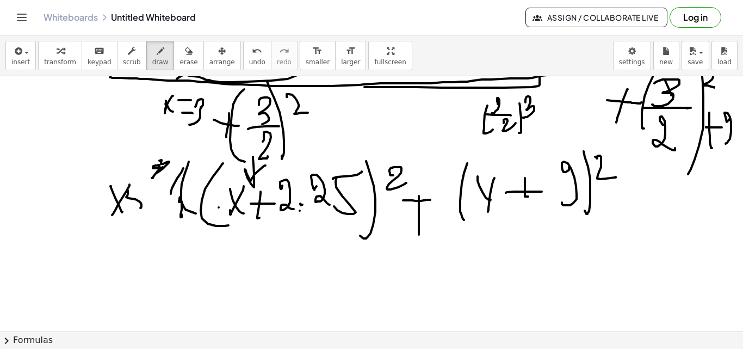
scroll to position [4552, 0]
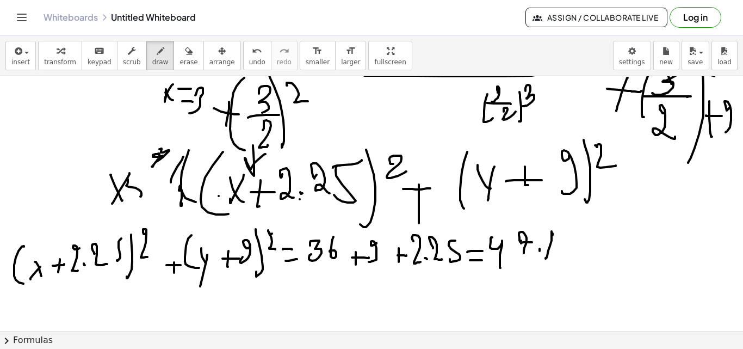
click at [176, 66] on button "erase" at bounding box center [188, 55] width 30 height 29
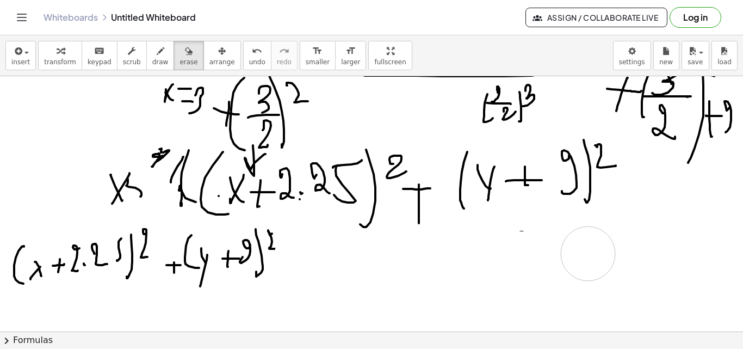
click at [156, 69] on button "draw" at bounding box center [160, 55] width 28 height 29
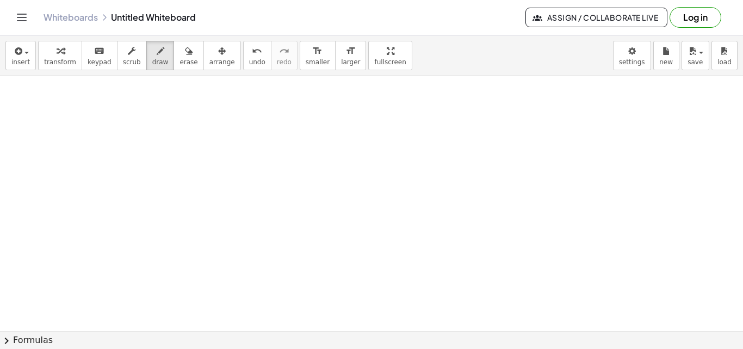
scroll to position [4818, 0]
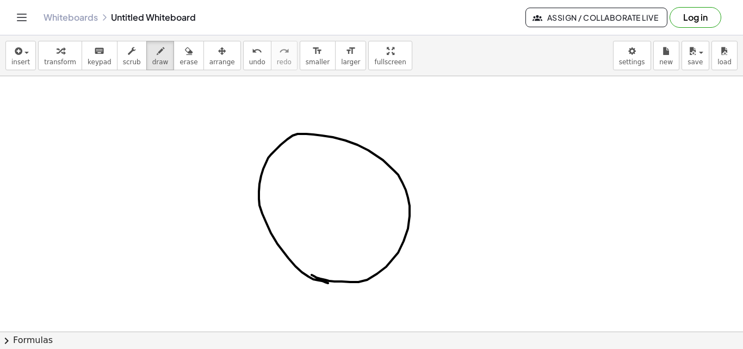
drag, startPoint x: 325, startPoint y: 280, endPoint x: 411, endPoint y: 200, distance: 117.0
drag, startPoint x: 345, startPoint y: 100, endPoint x: 469, endPoint y: 266, distance: 207.1
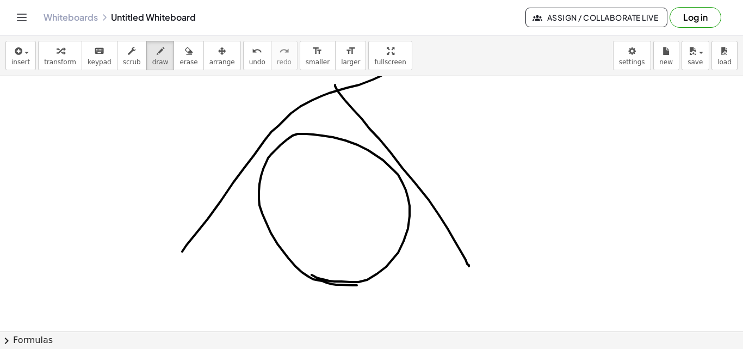
drag, startPoint x: 182, startPoint y: 251, endPoint x: 402, endPoint y: 60, distance: 291.4
click at [402, 60] on div "insert select one: Math Expression Function Text Youtube Video Graphing Geometr…" at bounding box center [371, 191] width 743 height 313
drag, startPoint x: 334, startPoint y: 89, endPoint x: 341, endPoint y: 89, distance: 7.1
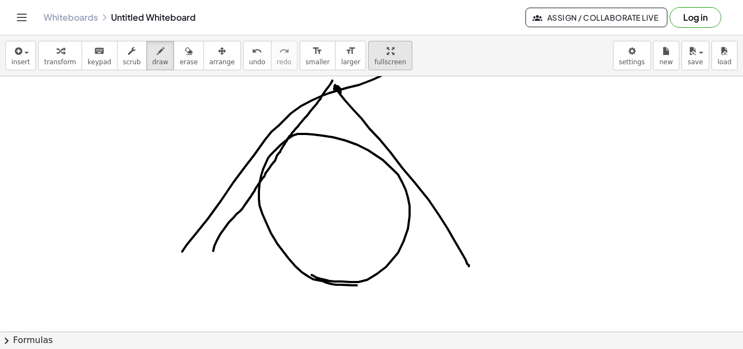
drag, startPoint x: 213, startPoint y: 250, endPoint x: 343, endPoint y: 66, distance: 225.6
click at [343, 66] on div "insert select one: Math Expression Function Text Youtube Video Graphing Geometr…" at bounding box center [371, 191] width 743 height 313
drag, startPoint x: 328, startPoint y: 91, endPoint x: 336, endPoint y: 91, distance: 7.6
click at [185, 56] on icon "button" at bounding box center [189, 51] width 8 height 13
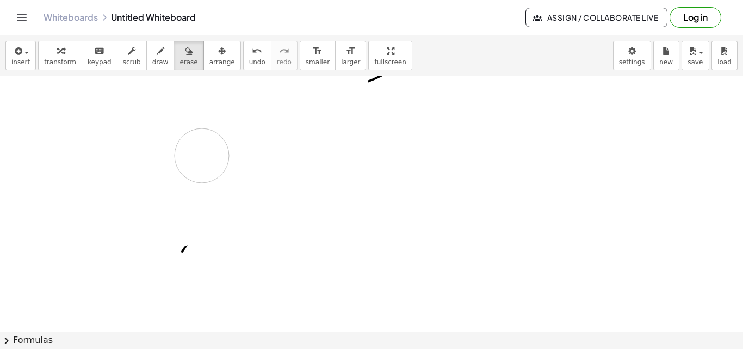
drag, startPoint x: 216, startPoint y: 128, endPoint x: 138, endPoint y: 81, distance: 91.5
click at [152, 62] on span "draw" at bounding box center [160, 62] width 16 height 8
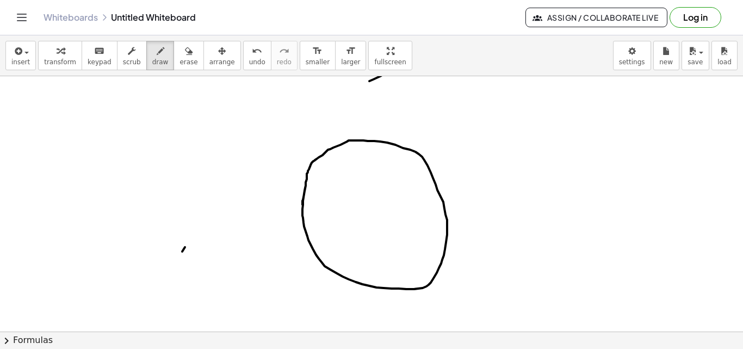
drag, startPoint x: 305, startPoint y: 190, endPoint x: 361, endPoint y: 185, distance: 56.8
drag, startPoint x: 368, startPoint y: 88, endPoint x: 498, endPoint y: 277, distance: 229.6
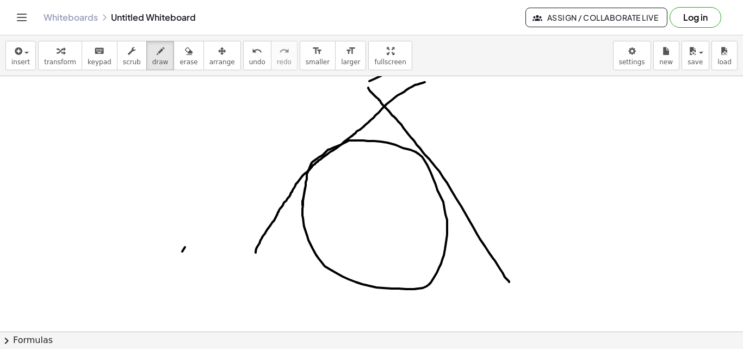
drag, startPoint x: 256, startPoint y: 252, endPoint x: 434, endPoint y: 79, distance: 248.8
drag, startPoint x: 357, startPoint y: 122, endPoint x: 363, endPoint y: 129, distance: 8.5
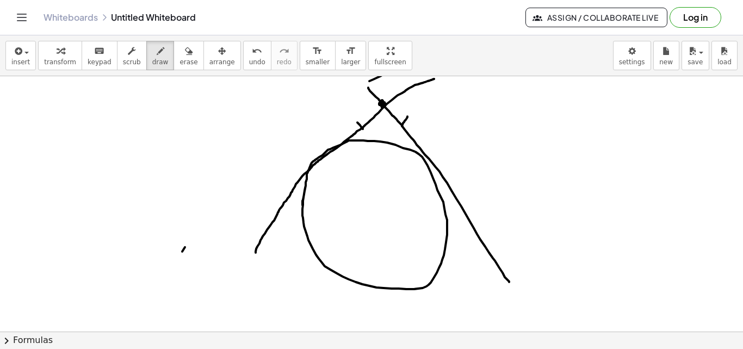
drag, startPoint x: 407, startPoint y: 116, endPoint x: 400, endPoint y: 133, distance: 18.3
drag, startPoint x: 207, startPoint y: 149, endPoint x: 233, endPoint y: 161, distance: 29.2
drag, startPoint x: 233, startPoint y: 166, endPoint x: 218, endPoint y: 158, distance: 17.3
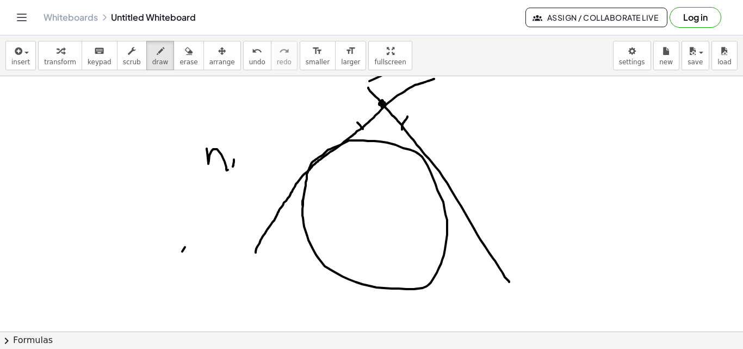
drag, startPoint x: 233, startPoint y: 166, endPoint x: 225, endPoint y: 151, distance: 16.5
drag, startPoint x: 225, startPoint y: 151, endPoint x: 240, endPoint y: 152, distance: 14.7
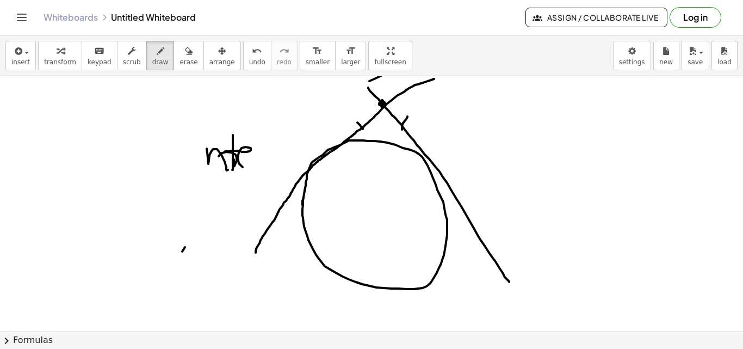
drag, startPoint x: 246, startPoint y: 152, endPoint x: 261, endPoint y: 151, distance: 14.7
drag, startPoint x: 261, startPoint y: 149, endPoint x: 260, endPoint y: 167, distance: 18.5
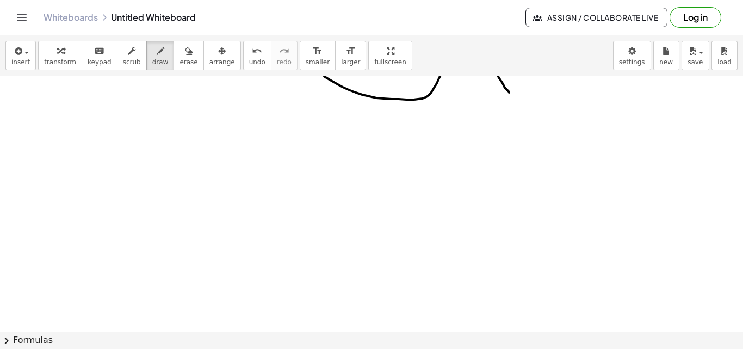
scroll to position [5216, 0]
drag, startPoint x: 141, startPoint y: 178, endPoint x: 146, endPoint y: 200, distance: 21.8
drag, startPoint x: 170, startPoint y: 175, endPoint x: 168, endPoint y: 209, distance: 34.8
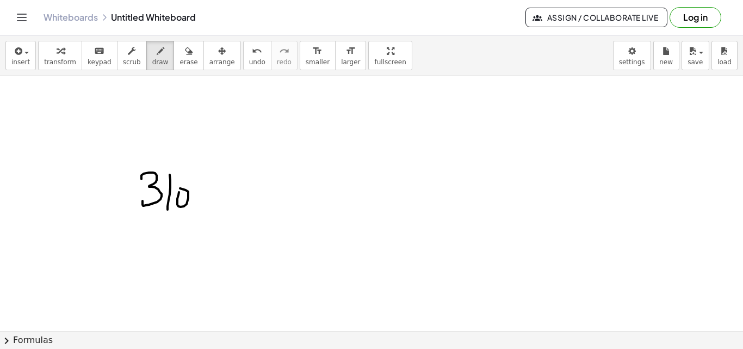
drag, startPoint x: 178, startPoint y: 206, endPoint x: 195, endPoint y: 196, distance: 19.3
drag, startPoint x: 207, startPoint y: 201, endPoint x: 210, endPoint y: 191, distance: 10.8
drag, startPoint x: 206, startPoint y: 193, endPoint x: 216, endPoint y: 192, distance: 10.3
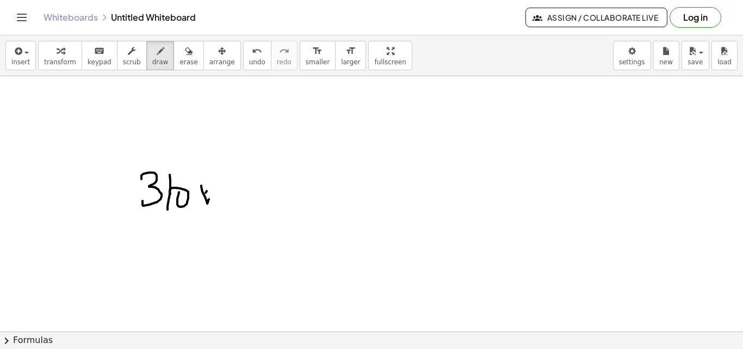
drag, startPoint x: 222, startPoint y: 176, endPoint x: 225, endPoint y: 196, distance: 20.3
drag, startPoint x: 238, startPoint y: 181, endPoint x: 228, endPoint y: 202, distance: 22.6
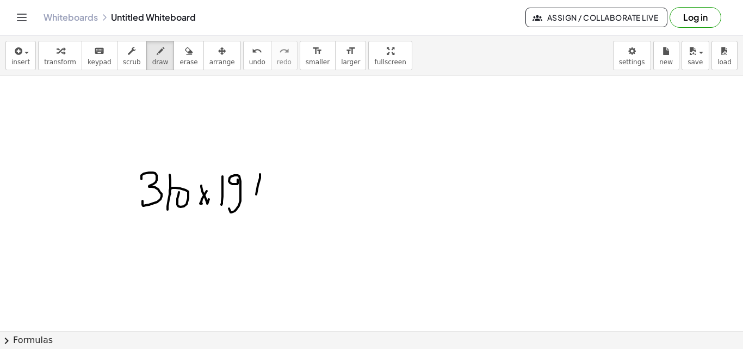
drag, startPoint x: 256, startPoint y: 194, endPoint x: 240, endPoint y: 182, distance: 20.6
drag, startPoint x: 239, startPoint y: 177, endPoint x: 263, endPoint y: 208, distance: 38.8
drag, startPoint x: 263, startPoint y: 208, endPoint x: 171, endPoint y: 92, distance: 147.5
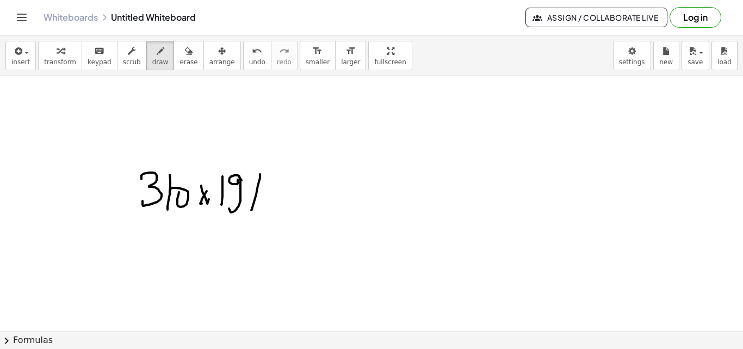
drag, startPoint x: 296, startPoint y: 198, endPoint x: 309, endPoint y: 207, distance: 16.0
drag, startPoint x: 305, startPoint y: 215, endPoint x: 312, endPoint y: 214, distance: 7.2
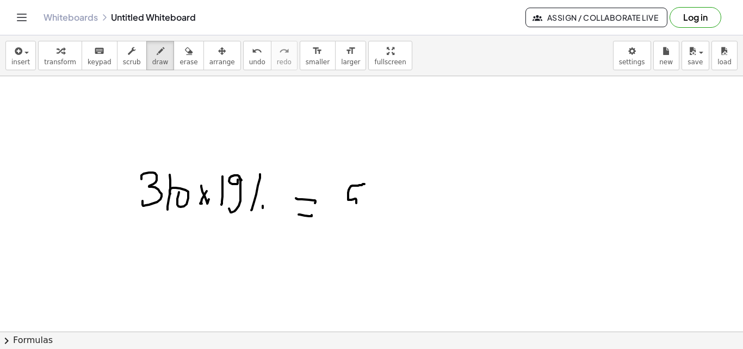
drag, startPoint x: 364, startPoint y: 184, endPoint x: 355, endPoint y: 210, distance: 27.7
drag, startPoint x: 391, startPoint y: 210, endPoint x: 406, endPoint y: 202, distance: 17.5
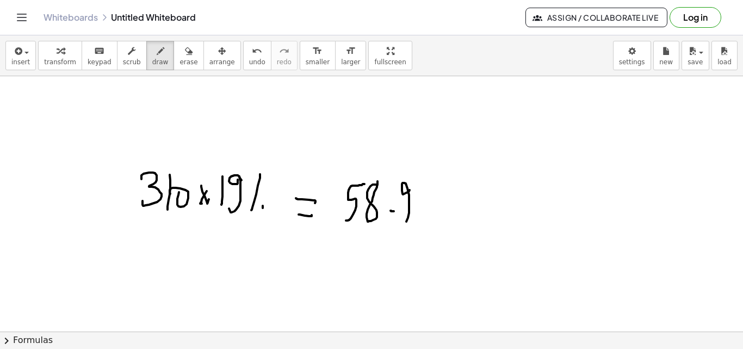
drag, startPoint x: 404, startPoint y: 194, endPoint x: 395, endPoint y: 220, distance: 28.0
drag, startPoint x: 430, startPoint y: 209, endPoint x: 465, endPoint y: 203, distance: 35.8
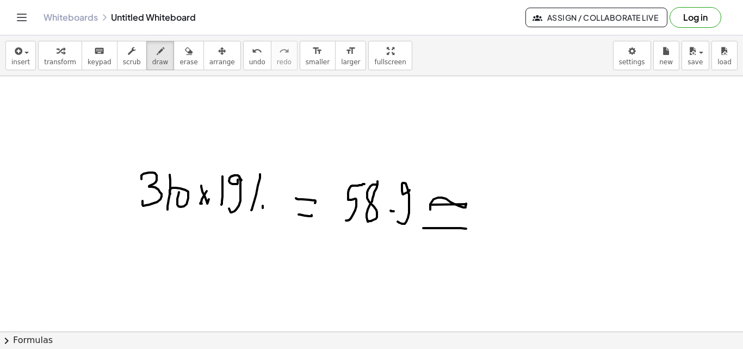
drag, startPoint x: 423, startPoint y: 228, endPoint x: 476, endPoint y: 227, distance: 52.8
drag, startPoint x: 500, startPoint y: 196, endPoint x: 493, endPoint y: 215, distance: 20.3
drag, startPoint x: 508, startPoint y: 210, endPoint x: 495, endPoint y: 226, distance: 20.9
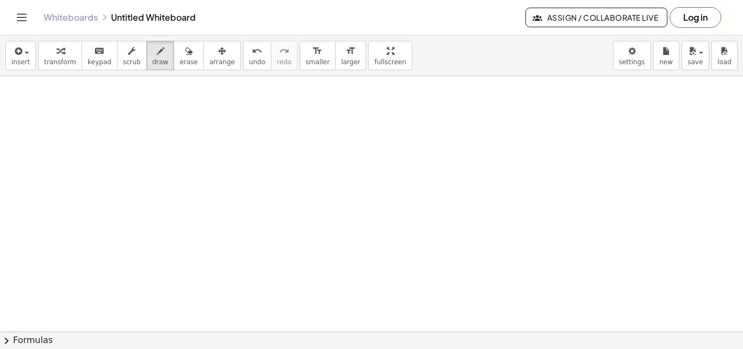
scroll to position [5617, 0]
drag, startPoint x: 28, startPoint y: 159, endPoint x: 61, endPoint y: 165, distance: 33.6
drag, startPoint x: 40, startPoint y: 164, endPoint x: 45, endPoint y: 193, distance: 29.3
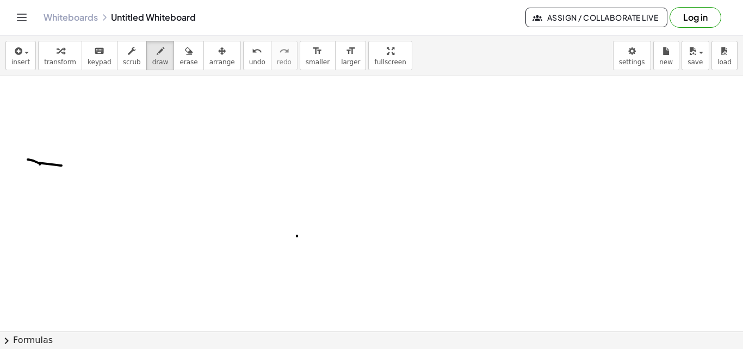
drag, startPoint x: 80, startPoint y: 202, endPoint x: 71, endPoint y: 183, distance: 21.9
drag, startPoint x: 70, startPoint y: 179, endPoint x: 97, endPoint y: 182, distance: 27.4
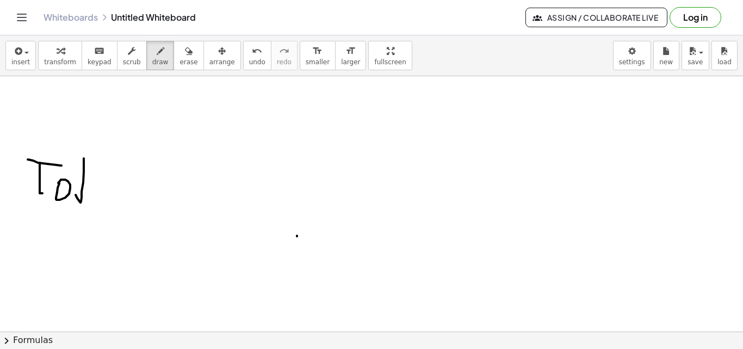
drag, startPoint x: 90, startPoint y: 179, endPoint x: 104, endPoint y: 185, distance: 16.1
drag, startPoint x: 110, startPoint y: 194, endPoint x: 163, endPoint y: 186, distance: 53.4
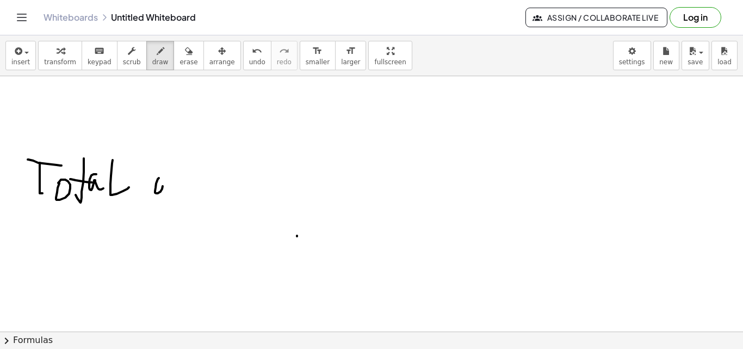
drag, startPoint x: 156, startPoint y: 183, endPoint x: 165, endPoint y: 175, distance: 12.3
drag, startPoint x: 189, startPoint y: 162, endPoint x: 214, endPoint y: 187, distance: 35.4
drag, startPoint x: 229, startPoint y: 203, endPoint x: 229, endPoint y: 180, distance: 22.8
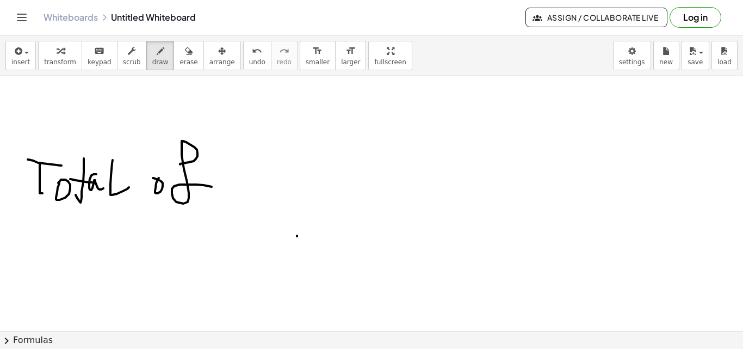
drag, startPoint x: 229, startPoint y: 179, endPoint x: 232, endPoint y: 185, distance: 7.1
drag, startPoint x: 250, startPoint y: 184, endPoint x: 263, endPoint y: 195, distance: 17.0
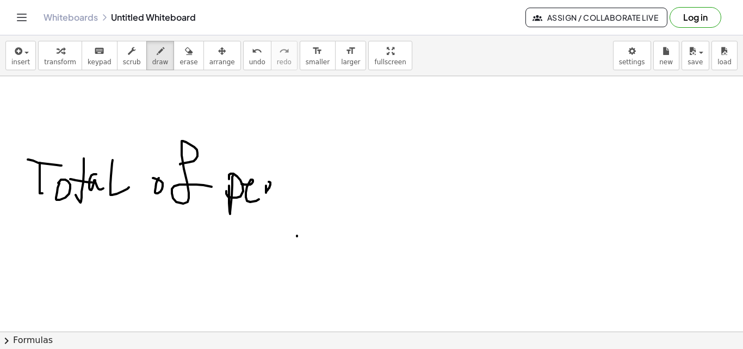
drag, startPoint x: 270, startPoint y: 194, endPoint x: 274, endPoint y: 189, distance: 6.6
drag, startPoint x: 289, startPoint y: 171, endPoint x: 319, endPoint y: 178, distance: 30.6
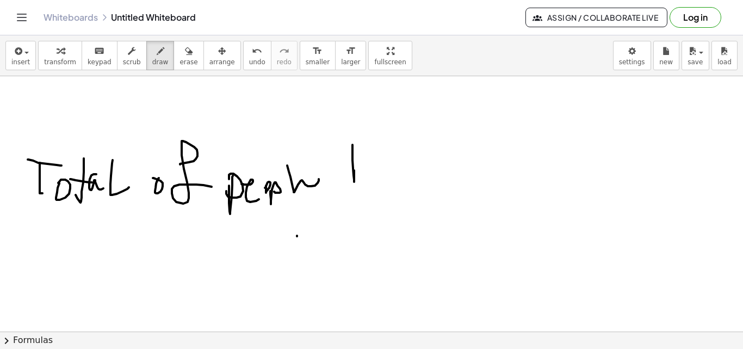
drag, startPoint x: 352, startPoint y: 145, endPoint x: 381, endPoint y: 177, distance: 42.4
drag, startPoint x: 373, startPoint y: 182, endPoint x: 391, endPoint y: 180, distance: 18.0
drag, startPoint x: 397, startPoint y: 190, endPoint x: 403, endPoint y: 178, distance: 13.6
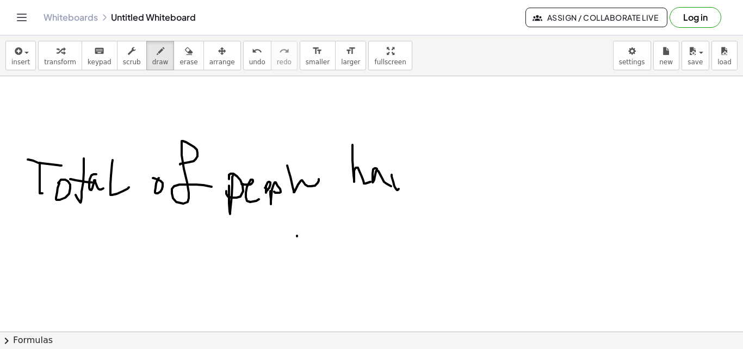
drag, startPoint x: 411, startPoint y: 195, endPoint x: 409, endPoint y: 178, distance: 16.4
drag, startPoint x: 409, startPoint y: 178, endPoint x: 424, endPoint y: 194, distance: 21.5
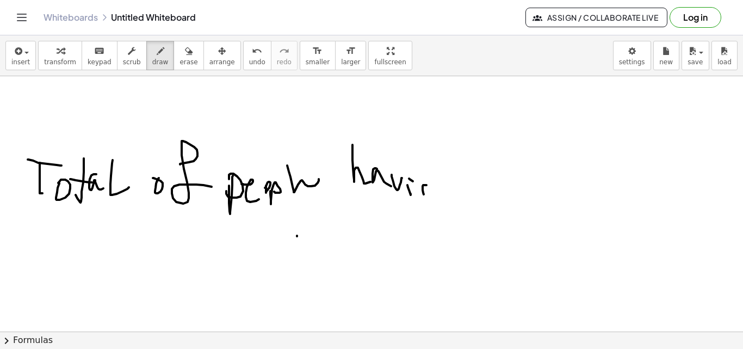
drag, startPoint x: 424, startPoint y: 194, endPoint x: 444, endPoint y: 176, distance: 27.7
drag, startPoint x: 444, startPoint y: 176, endPoint x: 410, endPoint y: 222, distance: 57.5
drag, startPoint x: 94, startPoint y: 257, endPoint x: 113, endPoint y: 235, distance: 28.9
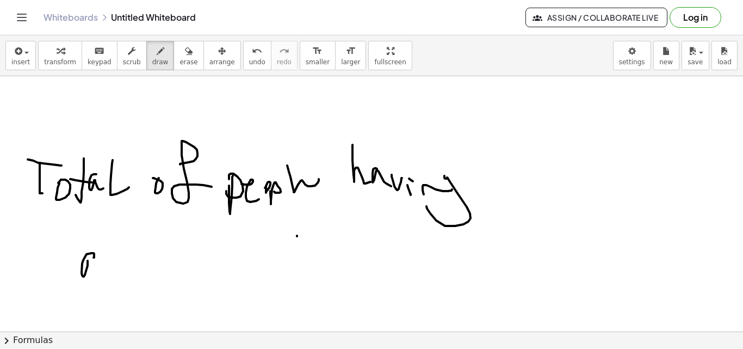
drag, startPoint x: 113, startPoint y: 235, endPoint x: 112, endPoint y: 258, distance: 22.8
drag, startPoint x: 112, startPoint y: 258, endPoint x: 133, endPoint y: 237, distance: 29.6
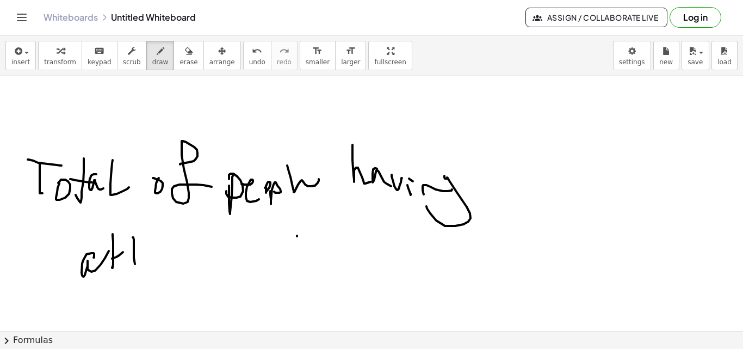
drag, startPoint x: 133, startPoint y: 237, endPoint x: 143, endPoint y: 268, distance: 32.2
drag, startPoint x: 144, startPoint y: 264, endPoint x: 190, endPoint y: 246, distance: 49.1
drag, startPoint x: 190, startPoint y: 246, endPoint x: 238, endPoint y: 264, distance: 51.6
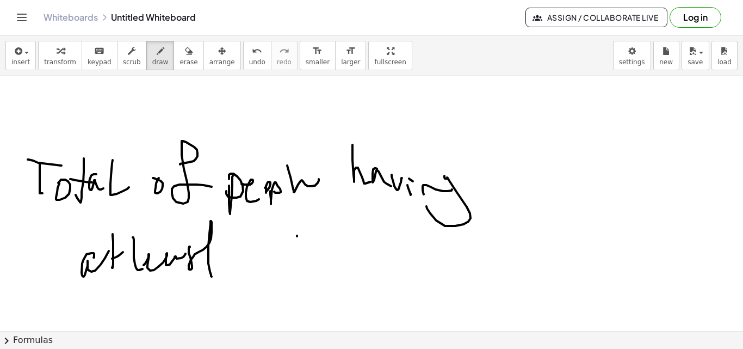
drag, startPoint x: 272, startPoint y: 236, endPoint x: 312, endPoint y: 231, distance: 40.6
drag, startPoint x: 312, startPoint y: 231, endPoint x: 352, endPoint y: 265, distance: 52.8
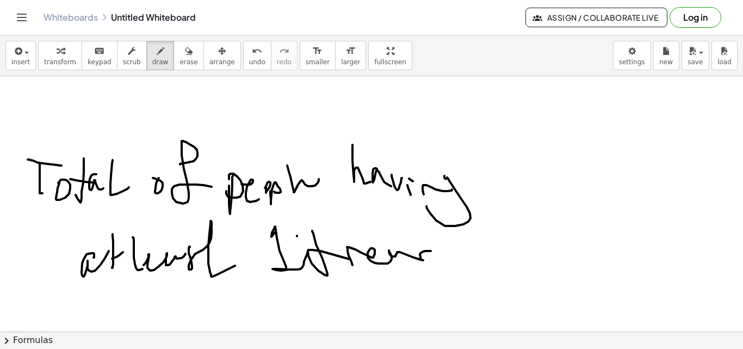
drag, startPoint x: 352, startPoint y: 265, endPoint x: 477, endPoint y: 268, distance: 125.1
drag, startPoint x: 500, startPoint y: 253, endPoint x: 512, endPoint y: 253, distance: 12.0
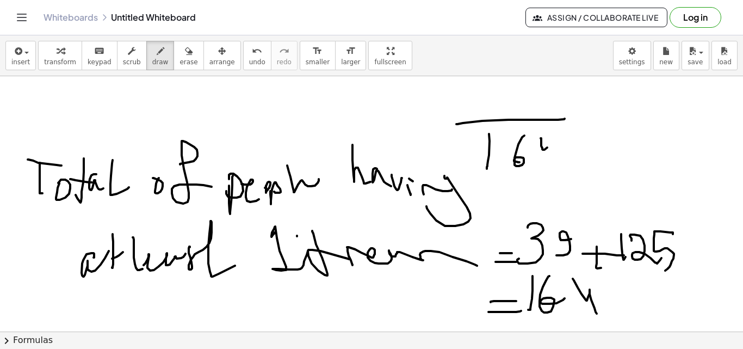
drag, startPoint x: 450, startPoint y: 93, endPoint x: 461, endPoint y: 92, distance: 10.9
drag, startPoint x: 458, startPoint y: 95, endPoint x: 469, endPoint y: 97, distance: 11.0
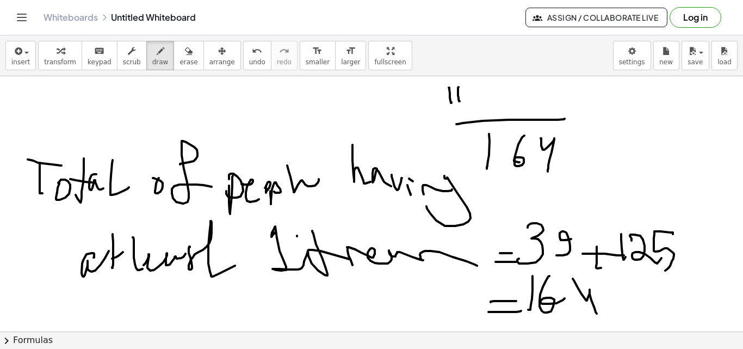
drag, startPoint x: 469, startPoint y: 97, endPoint x: 481, endPoint y: 96, distance: 12.0
drag, startPoint x: 475, startPoint y: 95, endPoint x: 495, endPoint y: 91, distance: 20.4
drag, startPoint x: 498, startPoint y: 84, endPoint x: 503, endPoint y: 94, distance: 10.9
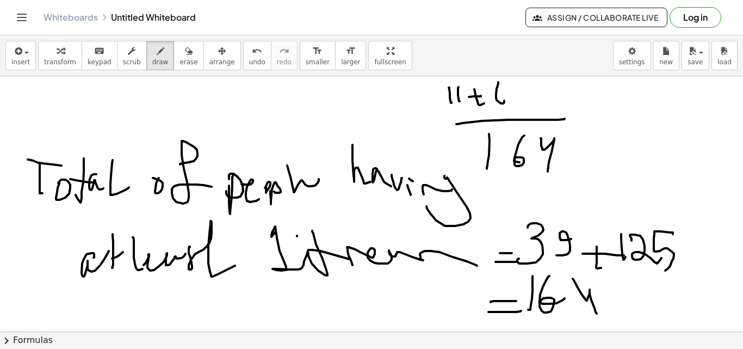
drag, startPoint x: 514, startPoint y: 92, endPoint x: 517, endPoint y: 82, distance: 10.7
drag, startPoint x: 249, startPoint y: 108, endPoint x: 262, endPoint y: 113, distance: 13.6
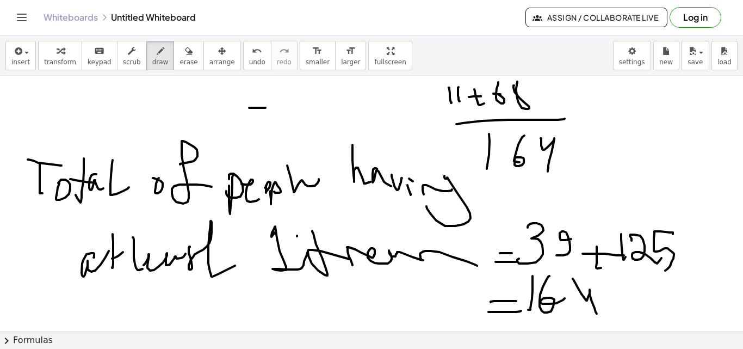
drag, startPoint x: 253, startPoint y: 120, endPoint x: 263, endPoint y: 121, distance: 9.8
drag, startPoint x: 283, startPoint y: 102, endPoint x: 294, endPoint y: 126, distance: 26.8
drag, startPoint x: 294, startPoint y: 112, endPoint x: 305, endPoint y: 111, distance: 10.3
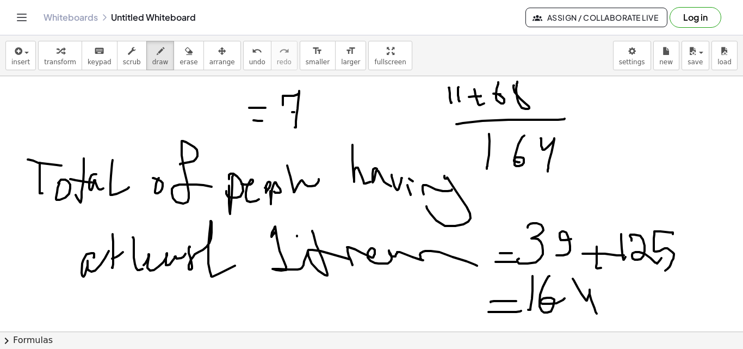
drag, startPoint x: 314, startPoint y: 102, endPoint x: 302, endPoint y: 121, distance: 22.0
drag, startPoint x: 251, startPoint y: 132, endPoint x: 351, endPoint y: 129, distance: 100.1
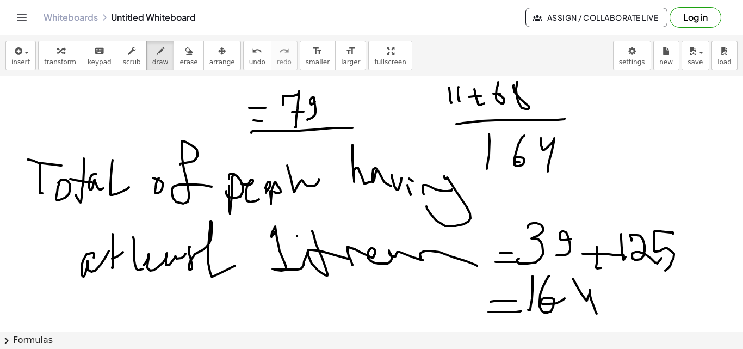
drag, startPoint x: 278, startPoint y: 143, endPoint x: 278, endPoint y: 161, distance: 18.0
drag, startPoint x: 291, startPoint y: 150, endPoint x: 299, endPoint y: 152, distance: 8.4
drag, startPoint x: 306, startPoint y: 145, endPoint x: 312, endPoint y: 163, distance: 19.4
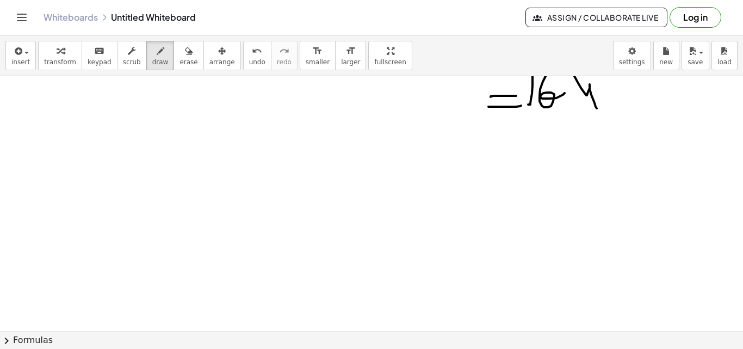
scroll to position [6119, 0]
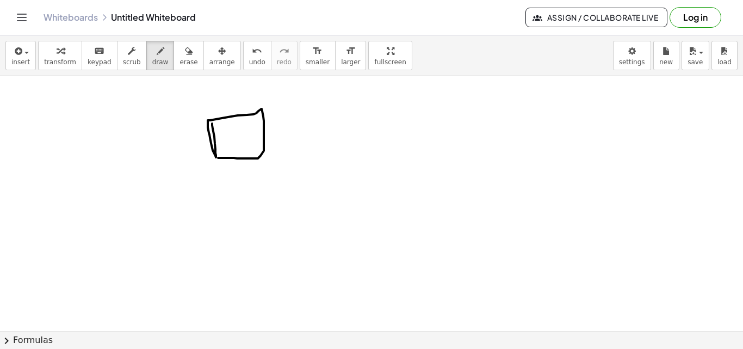
drag, startPoint x: 212, startPoint y: 123, endPoint x: 215, endPoint y: 158, distance: 34.4
drag, startPoint x: 299, startPoint y: 94, endPoint x: 311, endPoint y: 112, distance: 21.9
drag, startPoint x: 314, startPoint y: 102, endPoint x: 327, endPoint y: 130, distance: 30.4
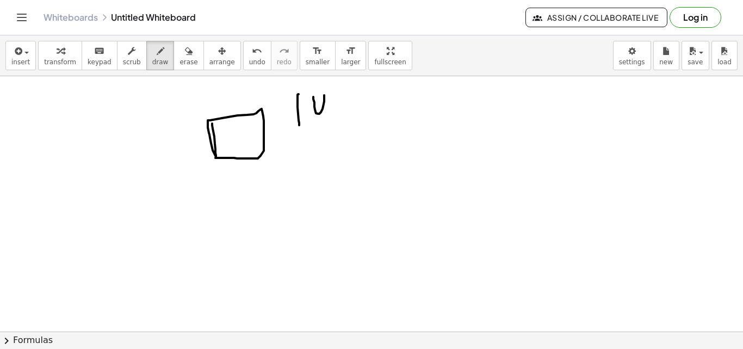
drag, startPoint x: 357, startPoint y: 92, endPoint x: 340, endPoint y: 127, distance: 39.4
drag, startPoint x: 340, startPoint y: 126, endPoint x: 355, endPoint y: 122, distance: 15.8
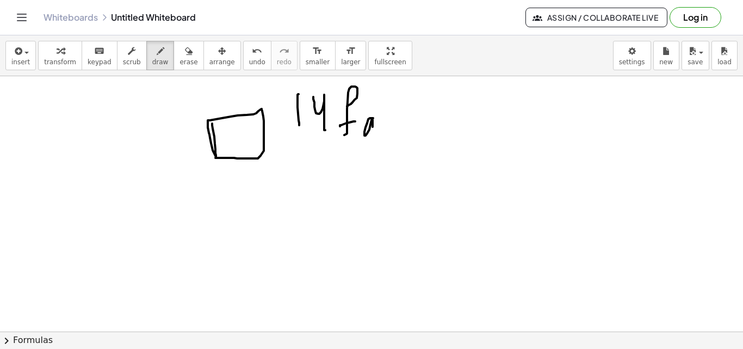
drag, startPoint x: 373, startPoint y: 118, endPoint x: 370, endPoint y: 128, distance: 10.3
drag, startPoint x: 389, startPoint y: 131, endPoint x: 400, endPoint y: 134, distance: 12.0
drag, startPoint x: 195, startPoint y: 215, endPoint x: 196, endPoint y: 231, distance: 15.8
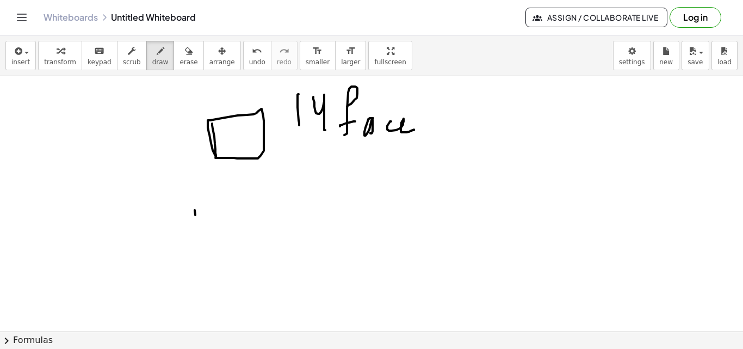
drag, startPoint x: 248, startPoint y: 215, endPoint x: 275, endPoint y: 231, distance: 31.4
drag, startPoint x: 302, startPoint y: 210, endPoint x: 325, endPoint y: 221, distance: 25.5
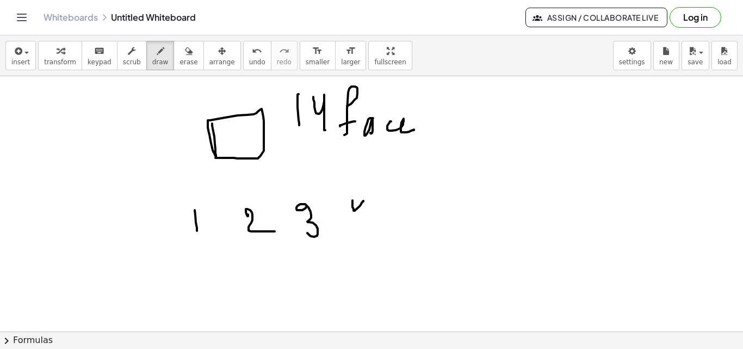
drag, startPoint x: 352, startPoint y: 200, endPoint x: 390, endPoint y: 217, distance: 41.6
drag, startPoint x: 403, startPoint y: 191, endPoint x: 399, endPoint y: 214, distance: 22.7
drag, startPoint x: 435, startPoint y: 195, endPoint x: 463, endPoint y: 207, distance: 30.7
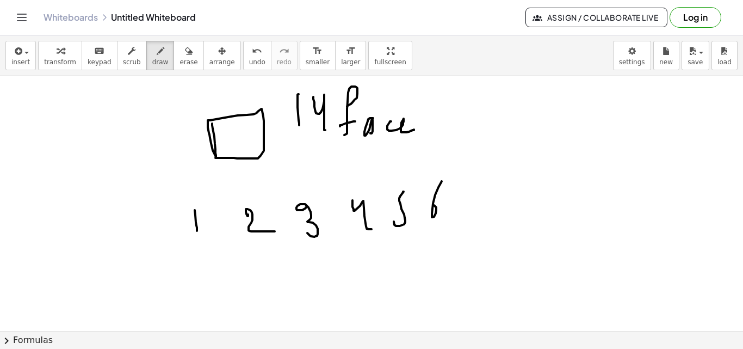
drag, startPoint x: 467, startPoint y: 201, endPoint x: 477, endPoint y: 222, distance: 24.1
drag, startPoint x: 472, startPoint y: 213, endPoint x: 500, endPoint y: 207, distance: 28.3
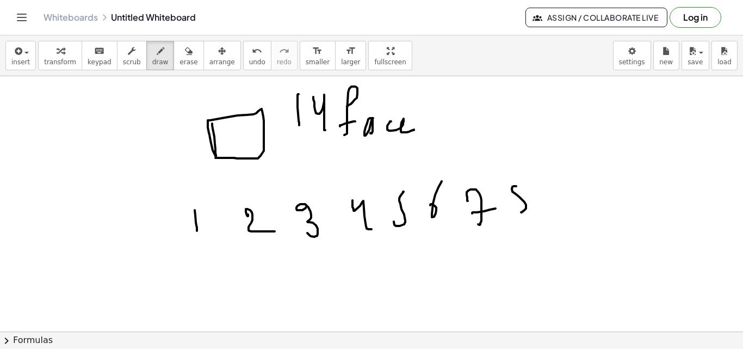
drag, startPoint x: 515, startPoint y: 186, endPoint x: 524, endPoint y: 184, distance: 8.9
drag, startPoint x: 554, startPoint y: 197, endPoint x: 549, endPoint y: 219, distance: 22.4
drag, startPoint x: 593, startPoint y: 198, endPoint x: 598, endPoint y: 217, distance: 19.7
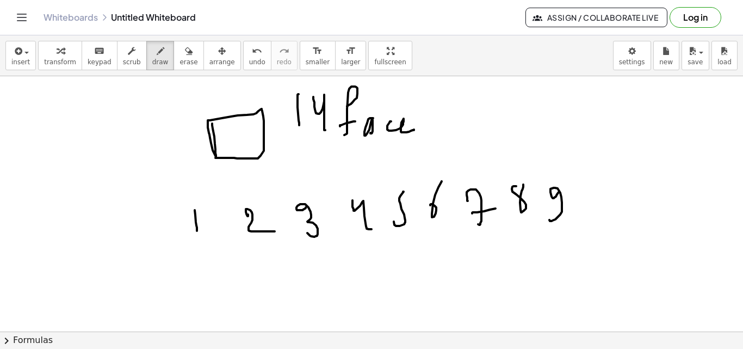
drag, startPoint x: 609, startPoint y: 209, endPoint x: 614, endPoint y: 199, distance: 10.9
drag, startPoint x: 235, startPoint y: 307, endPoint x: 253, endPoint y: 275, distance: 36.5
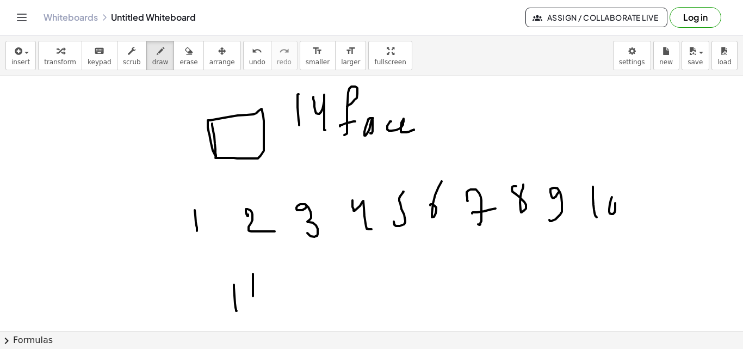
drag, startPoint x: 253, startPoint y: 275, endPoint x: 270, endPoint y: 303, distance: 33.2
drag, startPoint x: 309, startPoint y: 283, endPoint x: 324, endPoint y: 295, distance: 19.3
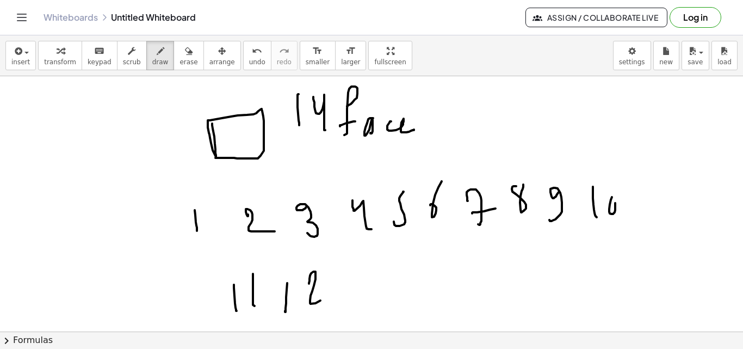
drag, startPoint x: 362, startPoint y: 300, endPoint x: 368, endPoint y: 291, distance: 11.0
drag, startPoint x: 383, startPoint y: 271, endPoint x: 424, endPoint y: 278, distance: 41.4
drag, startPoint x: 430, startPoint y: 264, endPoint x: 436, endPoint y: 289, distance: 25.7
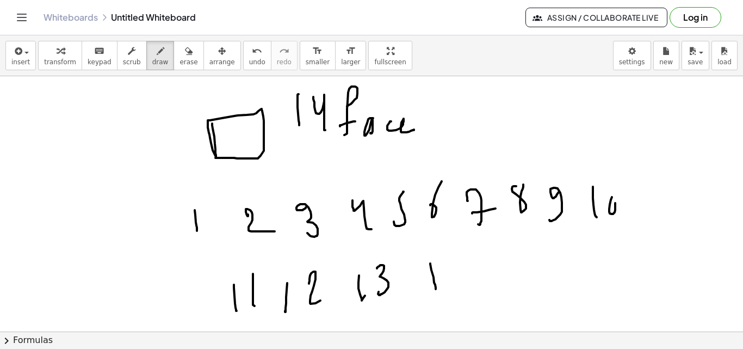
drag, startPoint x: 445, startPoint y: 266, endPoint x: 458, endPoint y: 268, distance: 13.1
drag, startPoint x: 458, startPoint y: 281, endPoint x: 455, endPoint y: 289, distance: 9.3
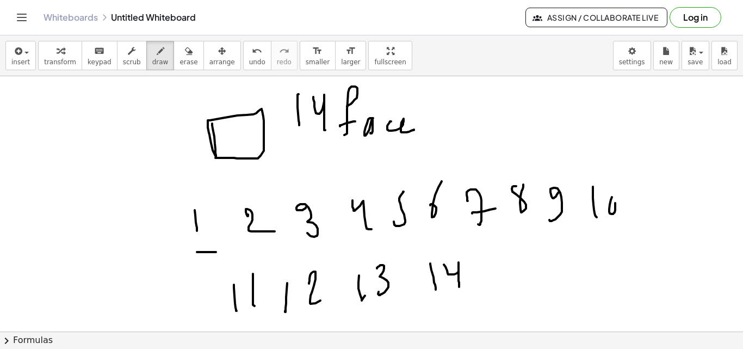
drag, startPoint x: 197, startPoint y: 252, endPoint x: 193, endPoint y: 200, distance: 51.8
drag, startPoint x: 246, startPoint y: 243, endPoint x: 288, endPoint y: 239, distance: 42.6
drag, startPoint x: 308, startPoint y: 242, endPoint x: 353, endPoint y: 237, distance: 46.0
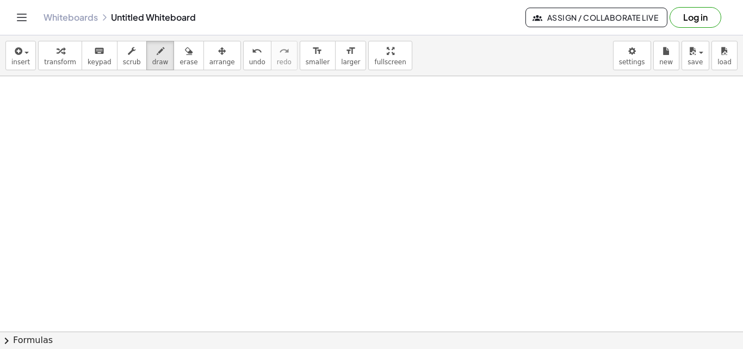
scroll to position [6450, 0]
drag, startPoint x: 268, startPoint y: 152, endPoint x: 237, endPoint y: 182, distance: 42.7
drag, startPoint x: 240, startPoint y: 166, endPoint x: 272, endPoint y: 189, distance: 39.5
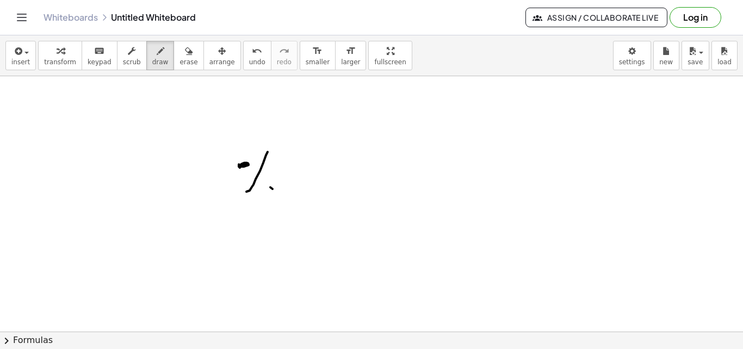
drag, startPoint x: 272, startPoint y: 189, endPoint x: 266, endPoint y: 181, distance: 10.4
drag, startPoint x: 292, startPoint y: 163, endPoint x: 191, endPoint y: 92, distance: 122.6
drag, startPoint x: 312, startPoint y: 160, endPoint x: 324, endPoint y: 167, distance: 13.6
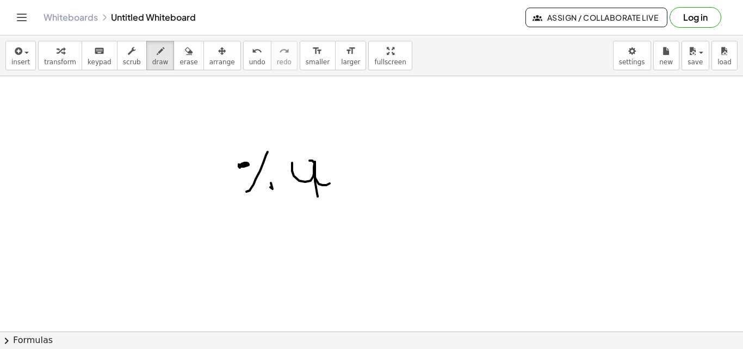
drag, startPoint x: 331, startPoint y: 182, endPoint x: 357, endPoint y: 166, distance: 30.2
drag, startPoint x: 386, startPoint y: 157, endPoint x: 401, endPoint y: 156, distance: 14.8
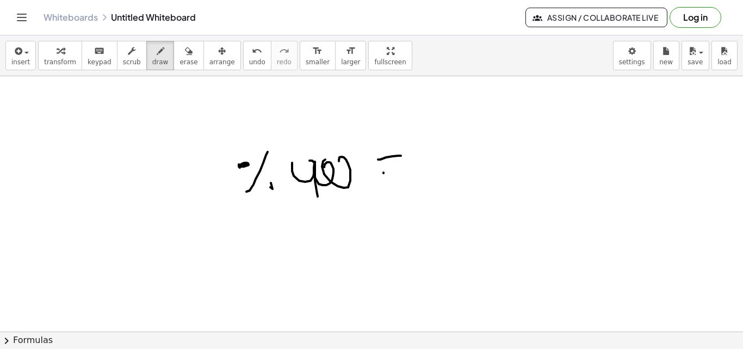
drag, startPoint x: 383, startPoint y: 172, endPoint x: 430, endPoint y: 171, distance: 46.2
drag, startPoint x: 465, startPoint y: 147, endPoint x: 508, endPoint y: 172, distance: 50.2
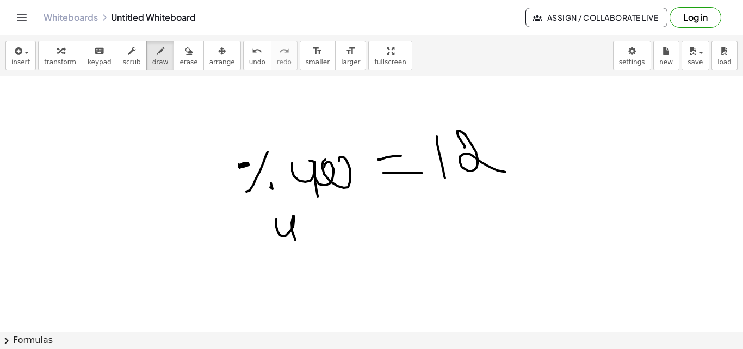
drag, startPoint x: 276, startPoint y: 219, endPoint x: 316, endPoint y: 230, distance: 41.3
drag, startPoint x: 315, startPoint y: 220, endPoint x: 326, endPoint y: 237, distance: 19.9
drag, startPoint x: 348, startPoint y: 244, endPoint x: 336, endPoint y: 253, distance: 15.2
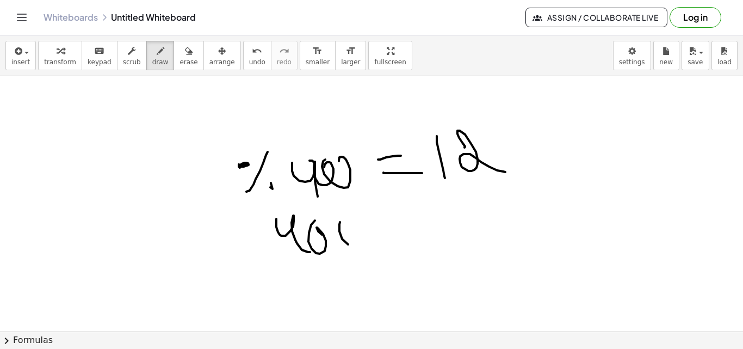
drag, startPoint x: 275, startPoint y: 260, endPoint x: 393, endPoint y: 248, distance: 118.1
drag, startPoint x: 309, startPoint y: 301, endPoint x: 336, endPoint y: 286, distance: 31.2
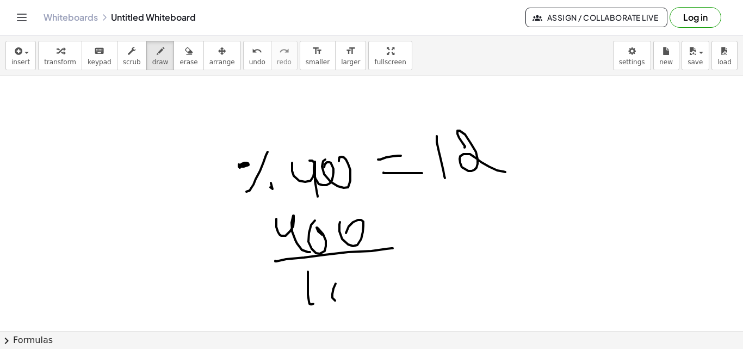
drag, startPoint x: 335, startPoint y: 300, endPoint x: 346, endPoint y: 278, distance: 25.0
drag, startPoint x: 350, startPoint y: 274, endPoint x: 366, endPoint y: 268, distance: 17.1
drag, startPoint x: 410, startPoint y: 229, endPoint x: 438, endPoint y: 228, distance: 27.8
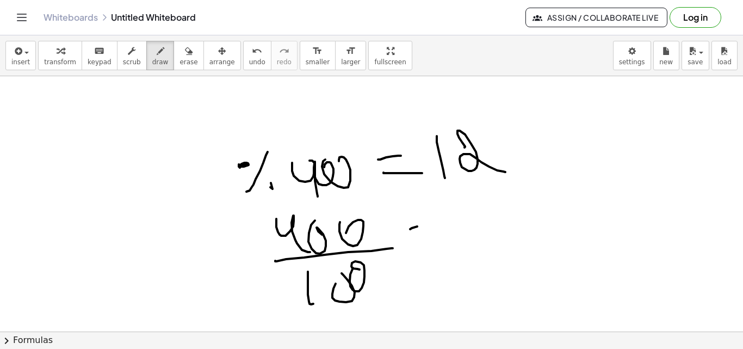
drag, startPoint x: 418, startPoint y: 244, endPoint x: 457, endPoint y: 238, distance: 39.0
drag, startPoint x: 474, startPoint y: 203, endPoint x: 502, endPoint y: 209, distance: 29.0
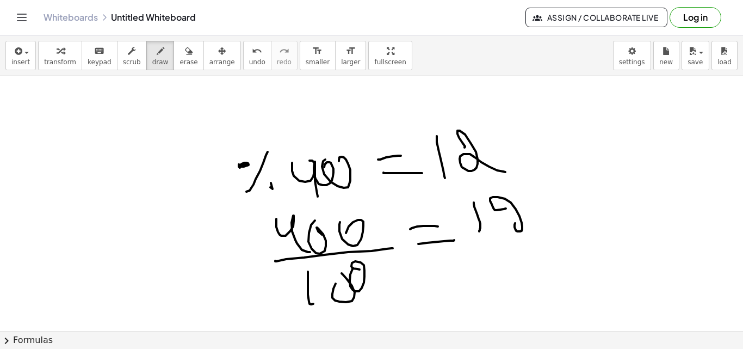
drag, startPoint x: 506, startPoint y: 208, endPoint x: 549, endPoint y: 223, distance: 45.4
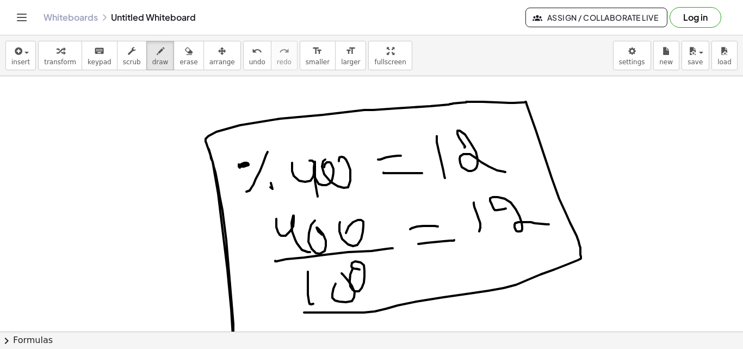
drag, startPoint x: 213, startPoint y: 162, endPoint x: 269, endPoint y: 313, distance: 161.4
drag, startPoint x: 92, startPoint y: 120, endPoint x: 94, endPoint y: 107, distance: 12.7
drag, startPoint x: 101, startPoint y: 101, endPoint x: 127, endPoint y: 126, distance: 36.5
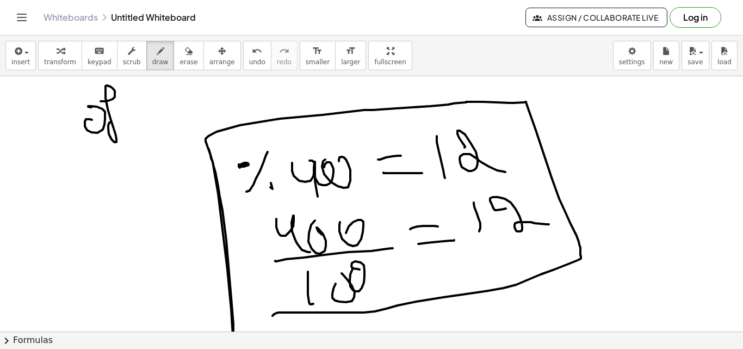
drag, startPoint x: 134, startPoint y: 132, endPoint x: 141, endPoint y: 122, distance: 11.8
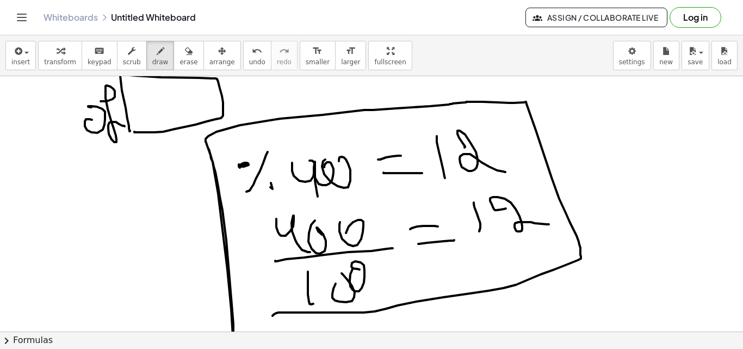
drag, startPoint x: 236, startPoint y: 103, endPoint x: 246, endPoint y: 104, distance: 9.8
drag, startPoint x: 250, startPoint y: 98, endPoint x: 257, endPoint y: 106, distance: 10.8
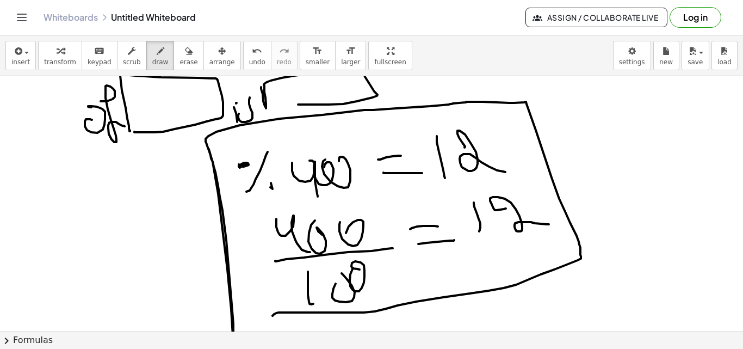
drag, startPoint x: 261, startPoint y: 87, endPoint x: 291, endPoint y: 107, distance: 35.7
drag, startPoint x: 13, startPoint y: 232, endPoint x: 96, endPoint y: 239, distance: 83.0
drag, startPoint x: 128, startPoint y: 228, endPoint x: 120, endPoint y: 231, distance: 8.6
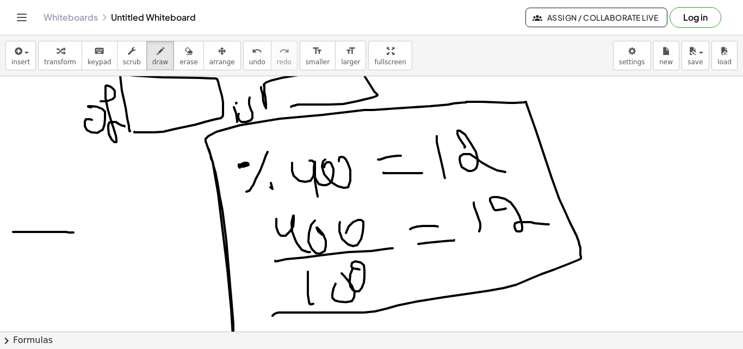
drag, startPoint x: 122, startPoint y: 216, endPoint x: 153, endPoint y: 249, distance: 45.4
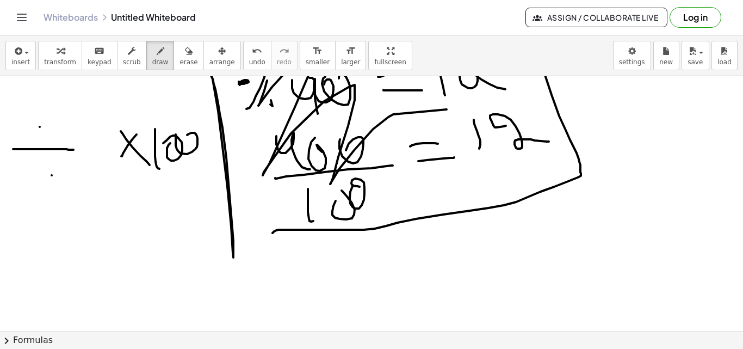
scroll to position [6583, 0]
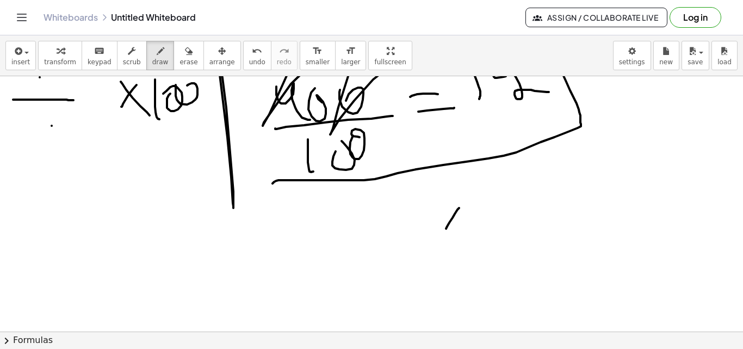
click at [185, 57] on icon "button" at bounding box center [189, 51] width 8 height 13
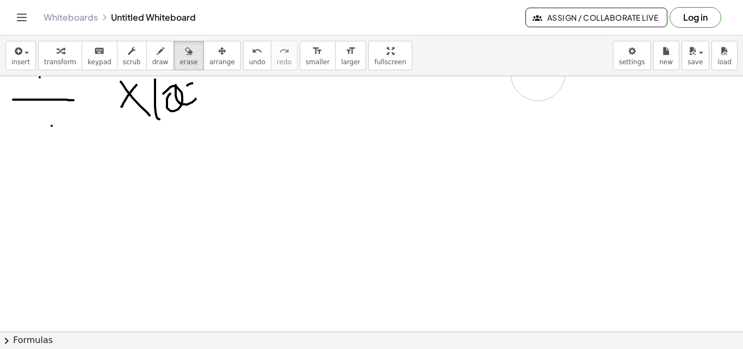
click at [492, 76] on div "insert select one: Math Expression Function Text Youtube Video Graphing Geometr…" at bounding box center [371, 191] width 743 height 313
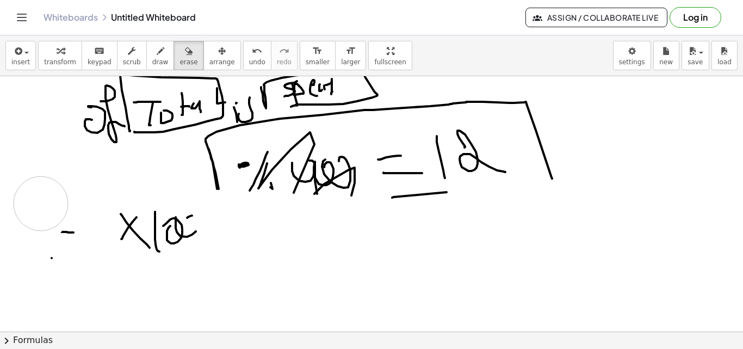
drag, startPoint x: 29, startPoint y: 196, endPoint x: 41, endPoint y: 203, distance: 14.2
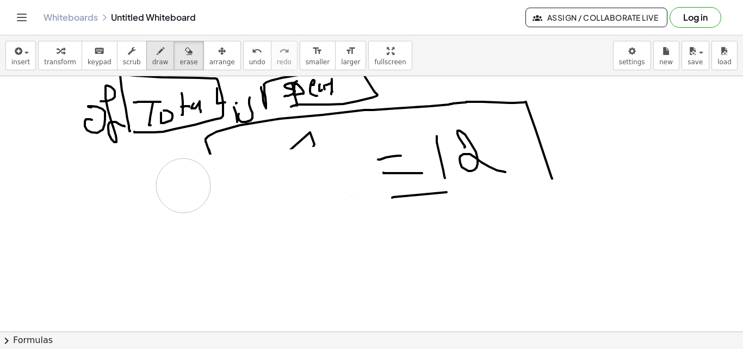
drag, startPoint x: 52, startPoint y: 224, endPoint x: 152, endPoint y: 65, distance: 187.4
click at [152, 64] on span "draw" at bounding box center [160, 62] width 16 height 8
drag, startPoint x: 117, startPoint y: 225, endPoint x: 181, endPoint y: 223, distance: 63.1
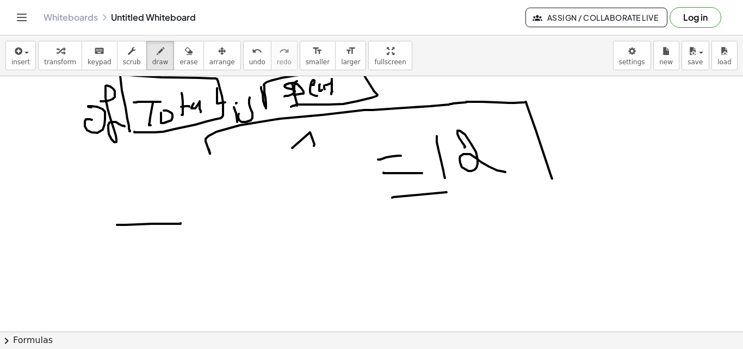
drag, startPoint x: 145, startPoint y: 261, endPoint x: 159, endPoint y: 254, distance: 16.1
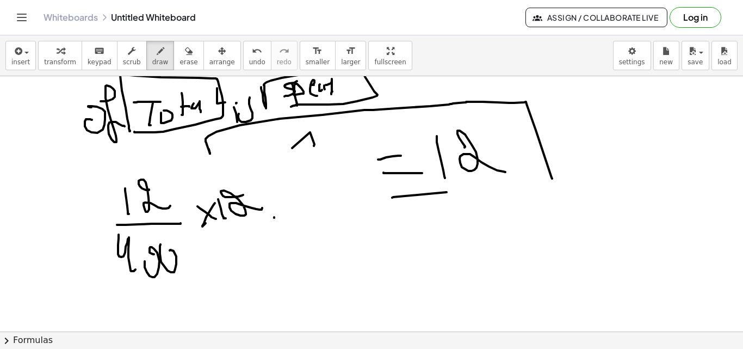
drag, startPoint x: 249, startPoint y: 209, endPoint x: 258, endPoint y: 203, distance: 11.0
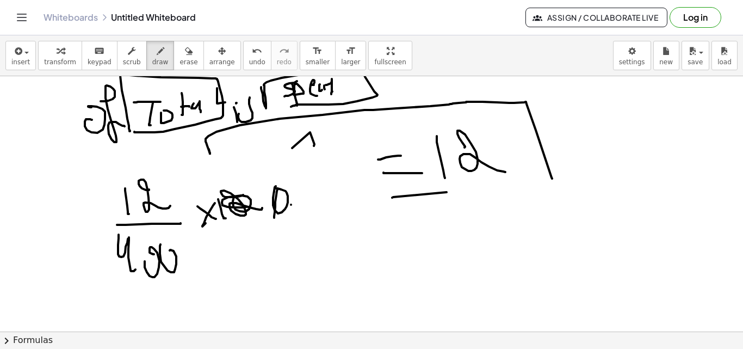
click at [173, 71] on div "insert select one: Math Expression Function Text Youtube Video Graphing Geometr…" at bounding box center [371, 55] width 743 height 41
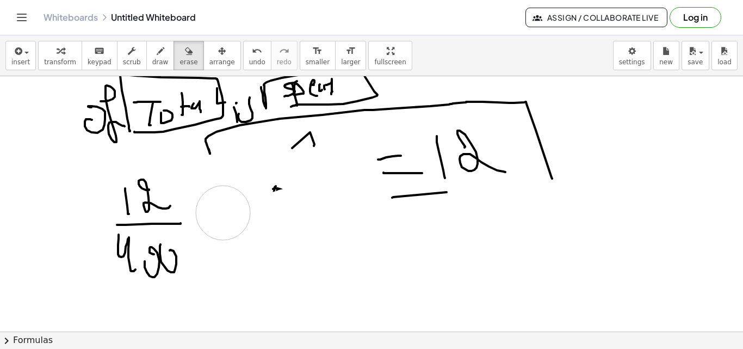
click at [146, 66] on button "draw" at bounding box center [160, 55] width 28 height 29
drag, startPoint x: 196, startPoint y: 203, endPoint x: 219, endPoint y: 226, distance: 31.9
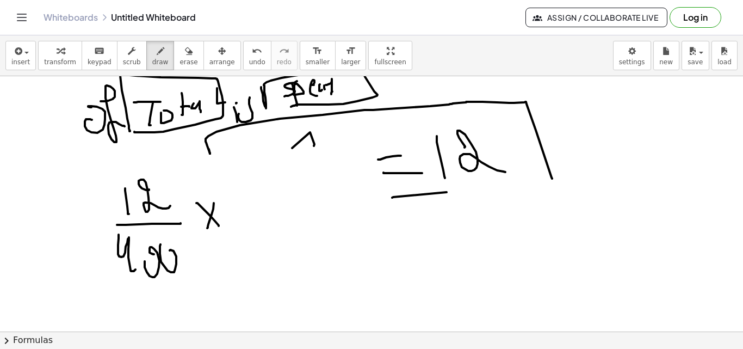
drag, startPoint x: 289, startPoint y: 210, endPoint x: 322, endPoint y: 209, distance: 32.6
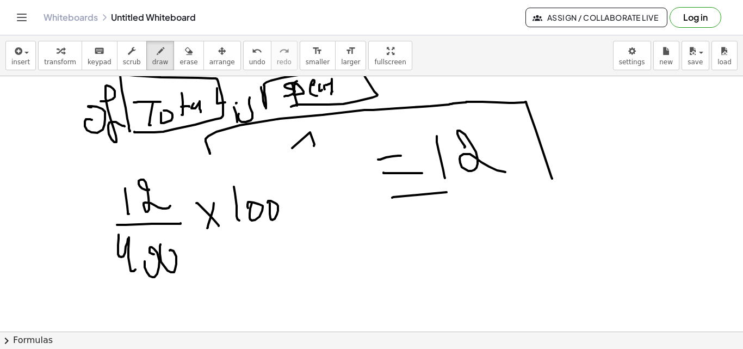
drag, startPoint x: 297, startPoint y: 221, endPoint x: 327, endPoint y: 220, distance: 29.4
drag, startPoint x: 334, startPoint y: 203, endPoint x: 364, endPoint y: 213, distance: 32.0
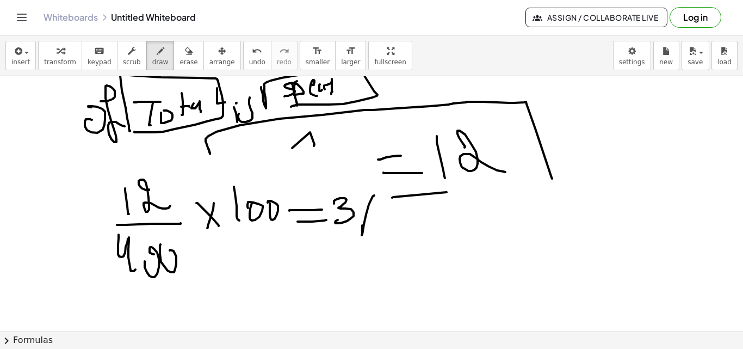
drag, startPoint x: 374, startPoint y: 195, endPoint x: 362, endPoint y: 210, distance: 18.9
drag, startPoint x: 464, startPoint y: 252, endPoint x: 487, endPoint y: 239, distance: 26.0
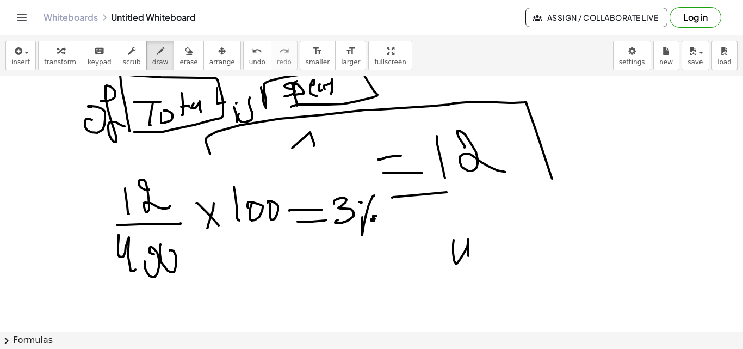
drag, startPoint x: 485, startPoint y: 255, endPoint x: 499, endPoint y: 241, distance: 19.6
drag, startPoint x: 499, startPoint y: 253, endPoint x: 502, endPoint y: 237, distance: 16.6
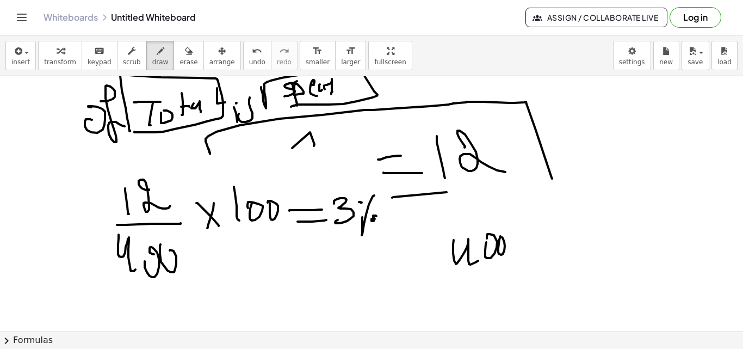
drag, startPoint x: 518, startPoint y: 261, endPoint x: 511, endPoint y: 239, distance: 22.7
drag, startPoint x: 510, startPoint y: 233, endPoint x: 531, endPoint y: 258, distance: 33.6
drag, startPoint x: 543, startPoint y: 233, endPoint x: 550, endPoint y: 254, distance: 22.4
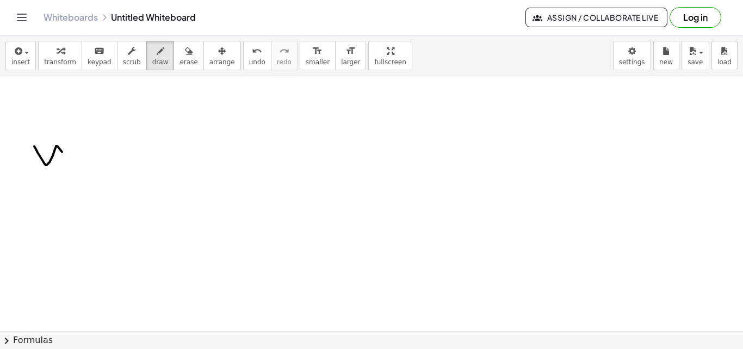
drag, startPoint x: 34, startPoint y: 146, endPoint x: 78, endPoint y: 142, distance: 43.7
drag, startPoint x: 80, startPoint y: 142, endPoint x: 114, endPoint y: 159, distance: 37.9
drag, startPoint x: 112, startPoint y: 164, endPoint x: 127, endPoint y: 128, distance: 38.5
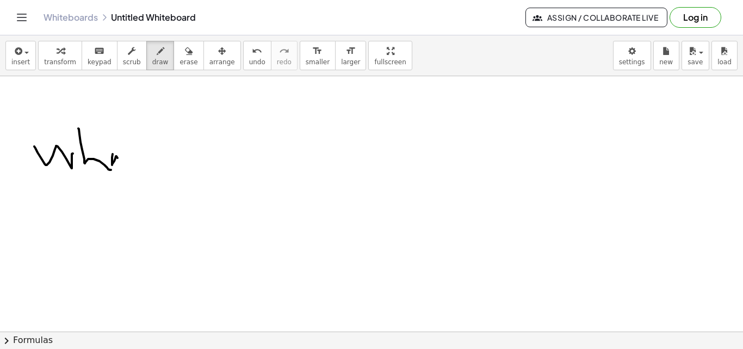
drag, startPoint x: 132, startPoint y: 145, endPoint x: 134, endPoint y: 158, distance: 12.7
drag, startPoint x: 134, startPoint y: 158, endPoint x: 152, endPoint y: 155, distance: 18.7
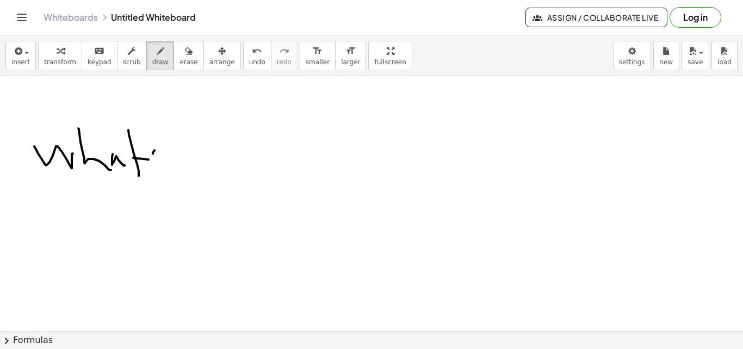
drag, startPoint x: 153, startPoint y: 153, endPoint x: 158, endPoint y: 158, distance: 6.5
drag, startPoint x: 191, startPoint y: 131, endPoint x: 198, endPoint y: 158, distance: 28.6
drag, startPoint x: 206, startPoint y: 135, endPoint x: 249, endPoint y: 123, distance: 44.6
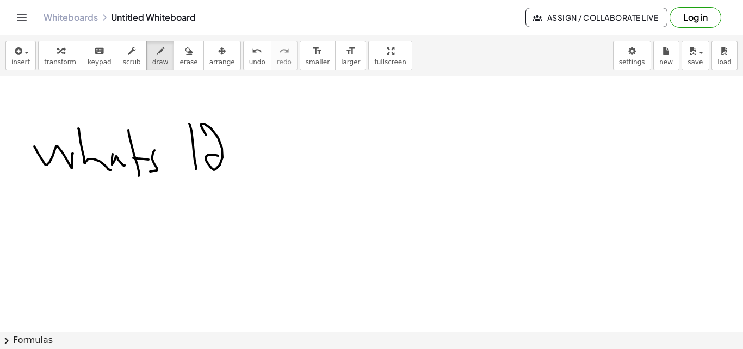
drag, startPoint x: 252, startPoint y: 127, endPoint x: 232, endPoint y: 139, distance: 22.9
drag, startPoint x: 232, startPoint y: 136, endPoint x: 266, endPoint y: 154, distance: 38.7
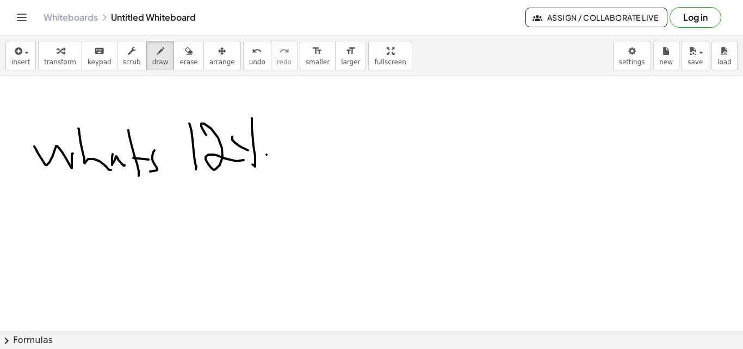
drag, startPoint x: 266, startPoint y: 154, endPoint x: 326, endPoint y: 144, distance: 60.8
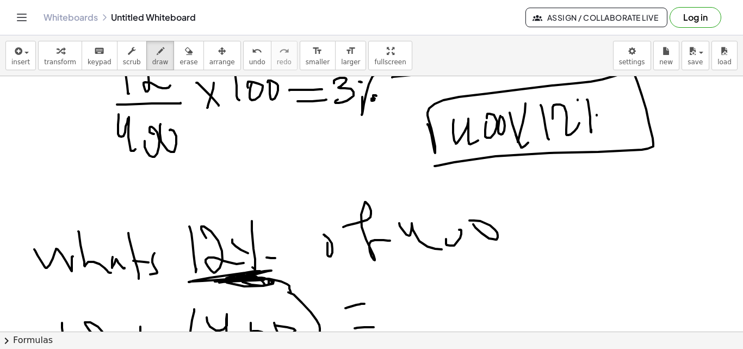
scroll to position [6759, 0]
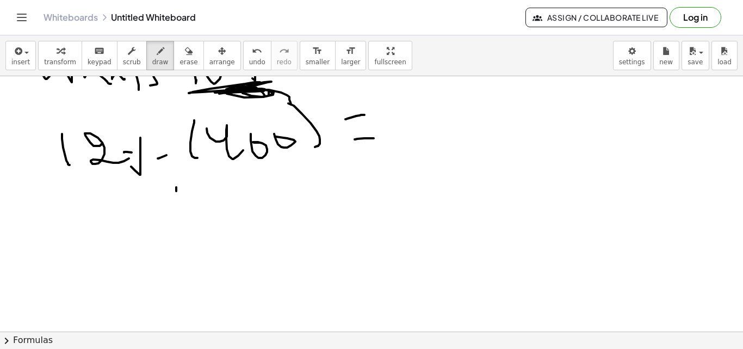
drag, startPoint x: 176, startPoint y: 191, endPoint x: 192, endPoint y: 247, distance: 58.2
drag, startPoint x: 194, startPoint y: 240, endPoint x: 232, endPoint y: 217, distance: 44.7
drag, startPoint x: 234, startPoint y: 185, endPoint x: 240, endPoint y: 171, distance: 15.4
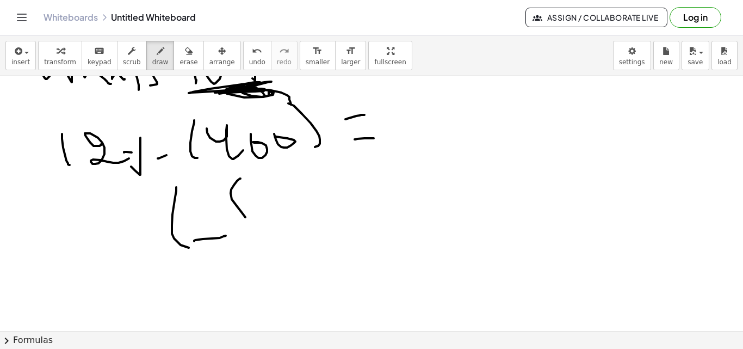
drag, startPoint x: 291, startPoint y: 214, endPoint x: 284, endPoint y: 207, distance: 9.6
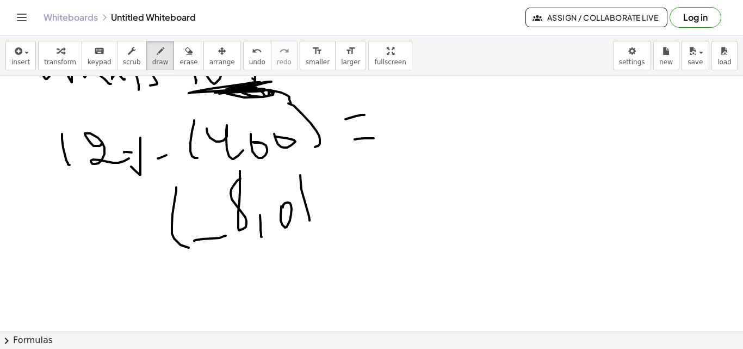
drag, startPoint x: 333, startPoint y: 163, endPoint x: 360, endPoint y: 219, distance: 62.0
drag, startPoint x: 369, startPoint y: 199, endPoint x: 386, endPoint y: 197, distance: 17.5
drag, startPoint x: 401, startPoint y: 190, endPoint x: 408, endPoint y: 208, distance: 19.5
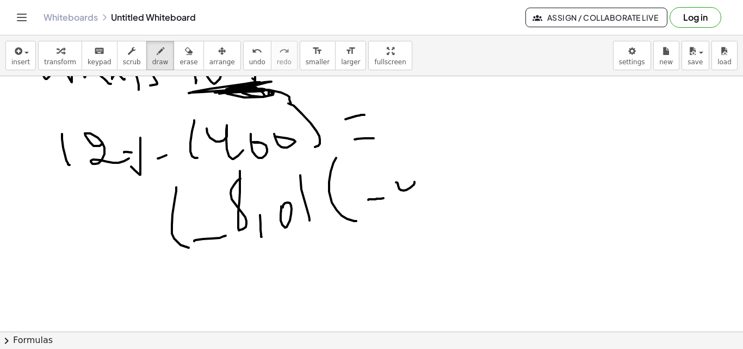
drag, startPoint x: 423, startPoint y: 210, endPoint x: 428, endPoint y: 208, distance: 5.9
drag, startPoint x: 437, startPoint y: 206, endPoint x: 454, endPoint y: 201, distance: 17.4
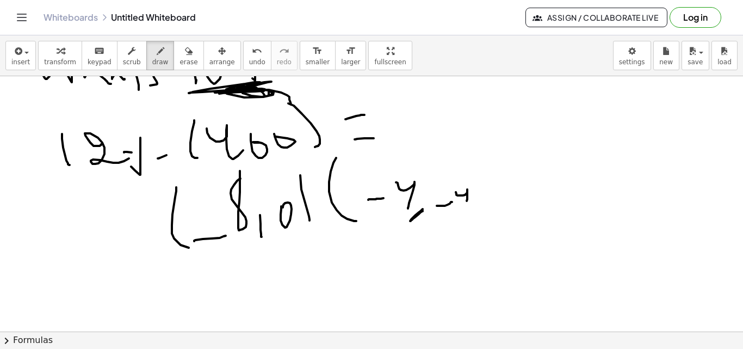
drag, startPoint x: 459, startPoint y: 195, endPoint x: 466, endPoint y: 203, distance: 10.4
drag, startPoint x: 469, startPoint y: 172, endPoint x: 444, endPoint y: 235, distance: 68.2
drag, startPoint x: 298, startPoint y: 177, endPoint x: 286, endPoint y: 238, distance: 62.6
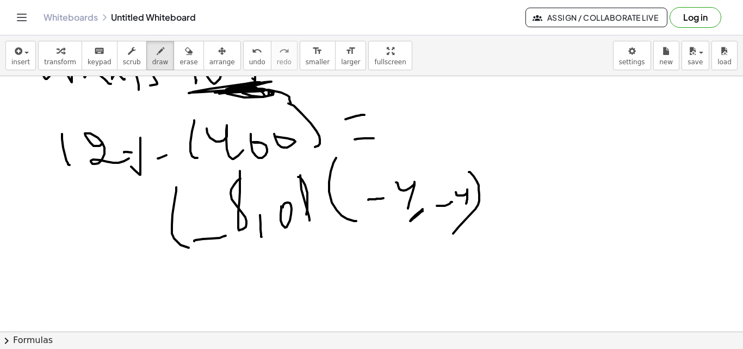
drag, startPoint x: 208, startPoint y: 280, endPoint x: 224, endPoint y: 299, distance: 24.3
drag, startPoint x: 234, startPoint y: 286, endPoint x: 240, endPoint y: 289, distance: 6.8
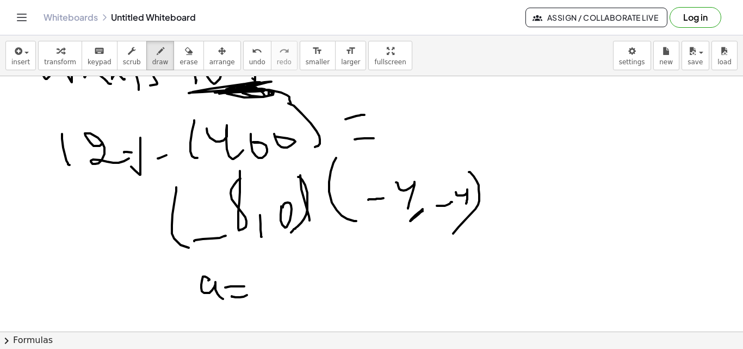
drag, startPoint x: 233, startPoint y: 296, endPoint x: 247, endPoint y: 295, distance: 14.2
drag, startPoint x: 255, startPoint y: 276, endPoint x: 264, endPoint y: 289, distance: 15.2
drag, startPoint x: 268, startPoint y: 285, endPoint x: 291, endPoint y: 290, distance: 24.5
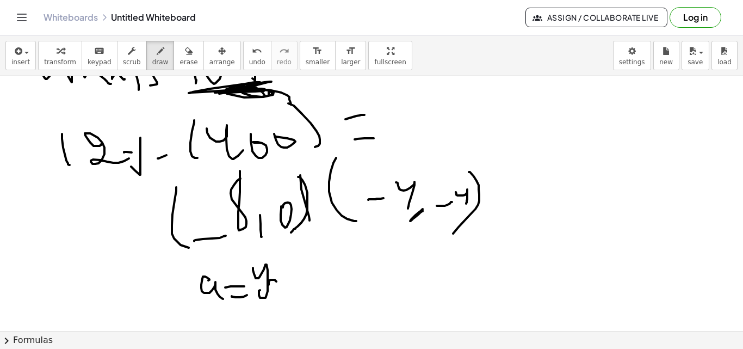
drag, startPoint x: 298, startPoint y: 277, endPoint x: 312, endPoint y: 266, distance: 17.8
drag, startPoint x: 315, startPoint y: 271, endPoint x: 318, endPoint y: 278, distance: 7.6
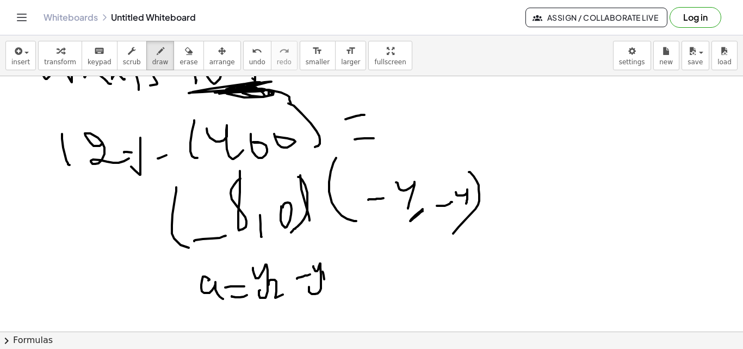
drag, startPoint x: 324, startPoint y: 279, endPoint x: 267, endPoint y: 295, distance: 59.4
drag, startPoint x: 229, startPoint y: 308, endPoint x: 381, endPoint y: 284, distance: 153.1
drag, startPoint x: 278, startPoint y: 318, endPoint x: 274, endPoint y: 315, distance: 5.6
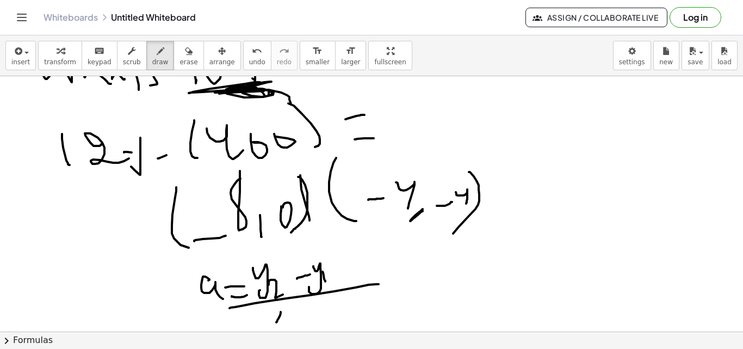
drag, startPoint x: 276, startPoint y: 318, endPoint x: 291, endPoint y: 319, distance: 15.3
drag, startPoint x: 294, startPoint y: 314, endPoint x: 313, endPoint y: 312, distance: 19.1
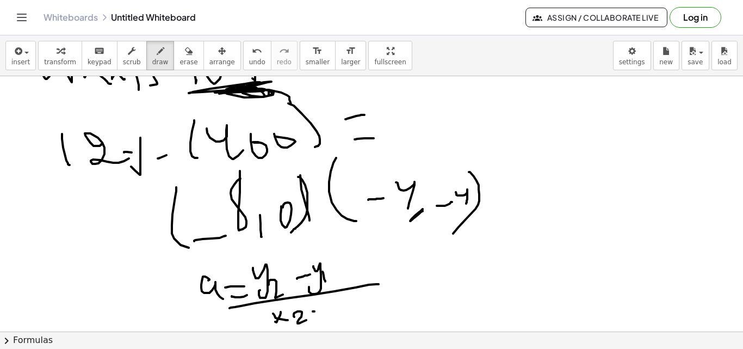
drag, startPoint x: 314, startPoint y: 311, endPoint x: 331, endPoint y: 304, distance: 17.8
drag, startPoint x: 336, startPoint y: 308, endPoint x: 340, endPoint y: 295, distance: 14.4
drag, startPoint x: 338, startPoint y: 299, endPoint x: 333, endPoint y: 316, distance: 18.2
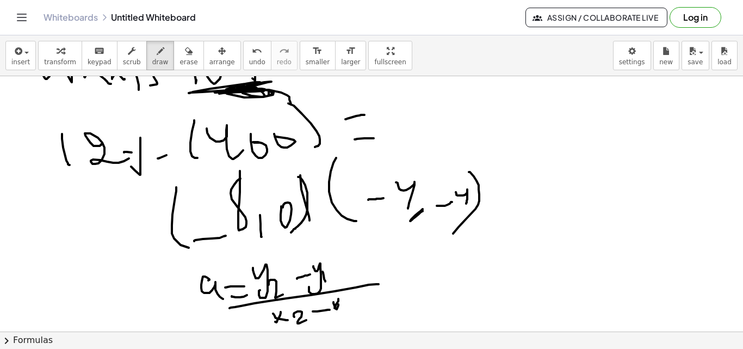
drag, startPoint x: 420, startPoint y: 268, endPoint x: 444, endPoint y: 268, distance: 24.5
drag, startPoint x: 424, startPoint y: 289, endPoint x: 458, endPoint y: 284, distance: 34.1
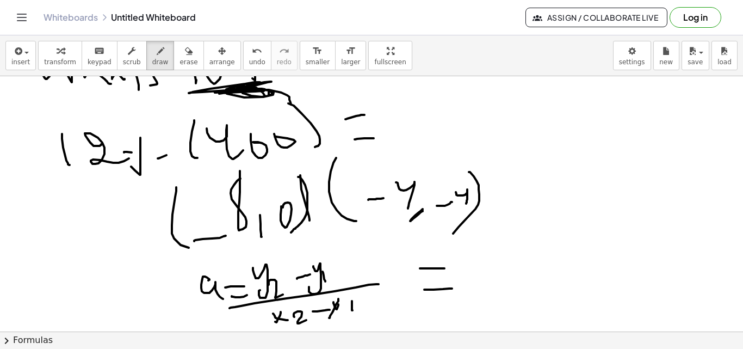
drag, startPoint x: 434, startPoint y: 180, endPoint x: 432, endPoint y: 226, distance: 46.3
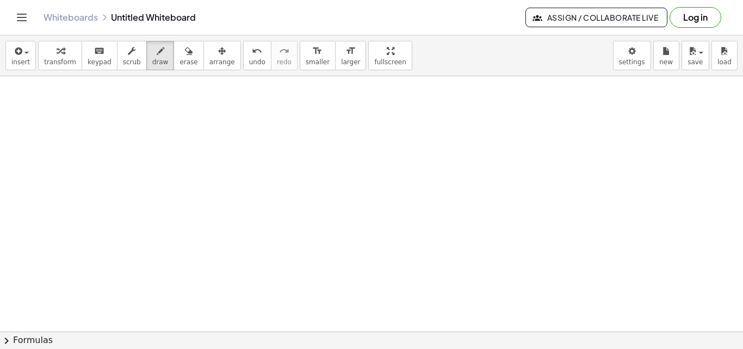
scroll to position [7260, 0]
drag, startPoint x: 128, startPoint y: 115, endPoint x: 139, endPoint y: 126, distance: 15.0
drag, startPoint x: 144, startPoint y: 123, endPoint x: 165, endPoint y: 115, distance: 22.7
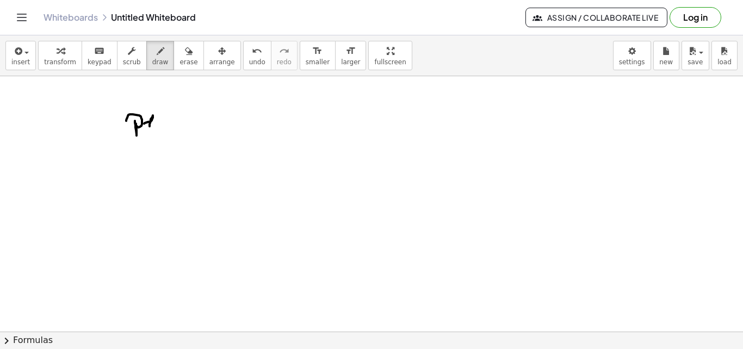
drag, startPoint x: 164, startPoint y: 117, endPoint x: 173, endPoint y: 123, distance: 11.0
drag, startPoint x: 174, startPoint y: 127, endPoint x: 186, endPoint y: 119, distance: 14.5
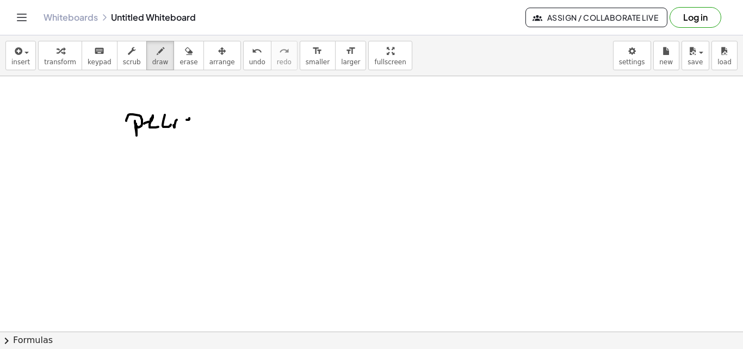
drag, startPoint x: 189, startPoint y: 119, endPoint x: 195, endPoint y: 119, distance: 6.0
drag, startPoint x: 195, startPoint y: 119, endPoint x: 205, endPoint y: 109, distance: 13.5
drag, startPoint x: 204, startPoint y: 94, endPoint x: 206, endPoint y: 120, distance: 25.6
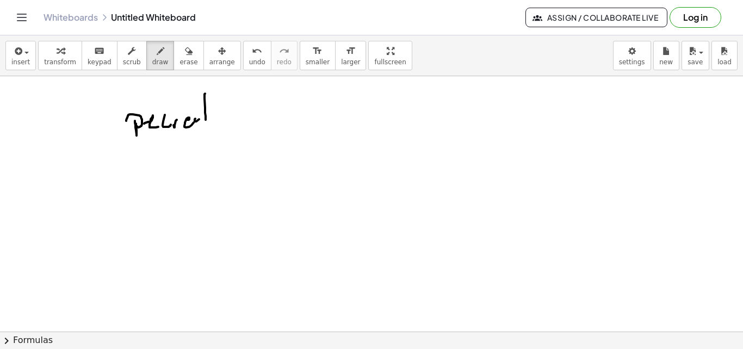
drag, startPoint x: 214, startPoint y: 111, endPoint x: 228, endPoint y: 113, distance: 13.7
drag, startPoint x: 227, startPoint y: 109, endPoint x: 315, endPoint y: 115, distance: 88.3
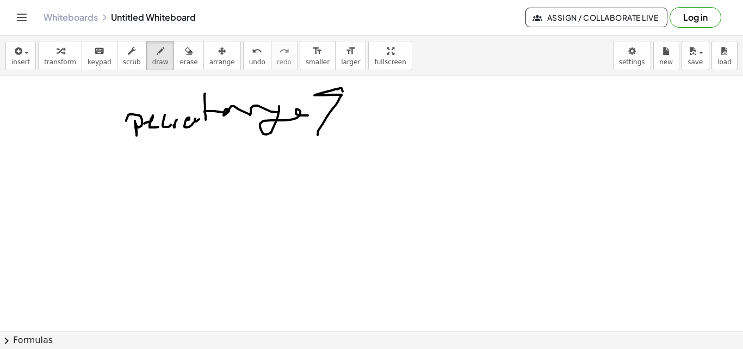
drag, startPoint x: 318, startPoint y: 135, endPoint x: 338, endPoint y: 124, distance: 22.9
drag, startPoint x: 137, startPoint y: 216, endPoint x: 137, endPoint y: 226, distance: 9.8
drag, startPoint x: 181, startPoint y: 225, endPoint x: 187, endPoint y: 222, distance: 6.1
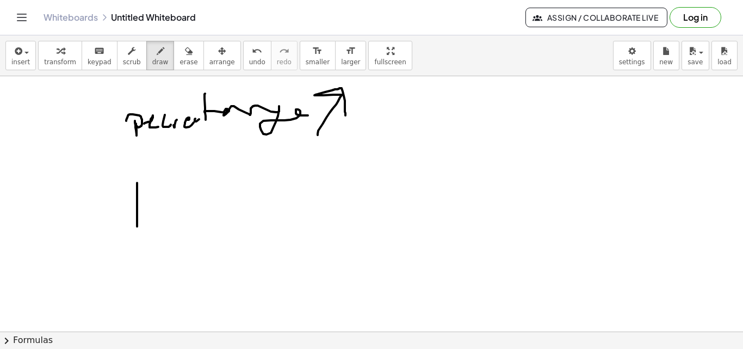
drag, startPoint x: 170, startPoint y: 223, endPoint x: 189, endPoint y: 237, distance: 23.7
drag, startPoint x: 237, startPoint y: 204, endPoint x: 229, endPoint y: 240, distance: 37.2
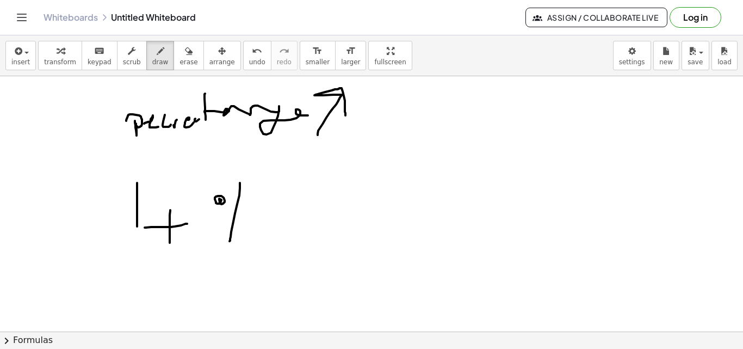
drag, startPoint x: 258, startPoint y: 220, endPoint x: 252, endPoint y: 215, distance: 7.7
drag, startPoint x: 393, startPoint y: 146, endPoint x: 407, endPoint y: 120, distance: 29.5
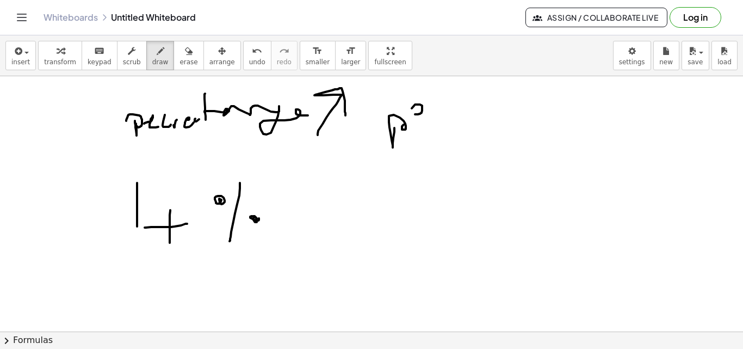
drag, startPoint x: 418, startPoint y: 114, endPoint x: 425, endPoint y: 125, distance: 12.8
drag, startPoint x: 432, startPoint y: 128, endPoint x: 454, endPoint y: 118, distance: 23.9
drag, startPoint x: 454, startPoint y: 120, endPoint x: 472, endPoint y: 121, distance: 18.5
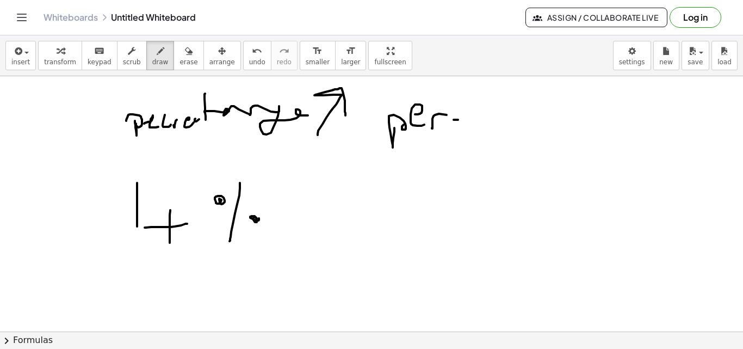
drag, startPoint x: 473, startPoint y: 120, endPoint x: 502, endPoint y: 122, distance: 29.4
drag, startPoint x: 505, startPoint y: 102, endPoint x: 506, endPoint y: 134, distance: 32.1
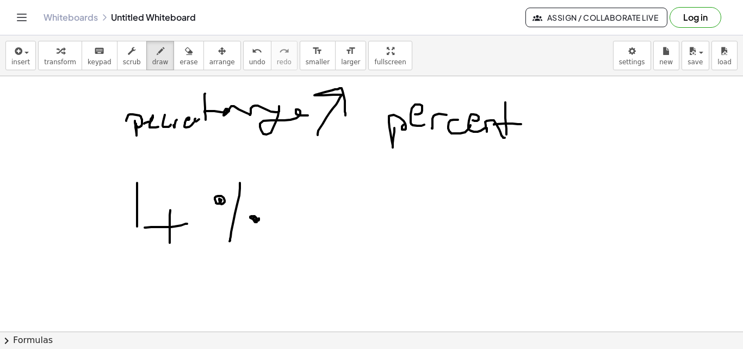
drag, startPoint x: 494, startPoint y: 125, endPoint x: 527, endPoint y: 124, distance: 33.7
drag, startPoint x: 520, startPoint y: 129, endPoint x: 567, endPoint y: 131, distance: 46.8
drag, startPoint x: 571, startPoint y: 110, endPoint x: 585, endPoint y: 131, distance: 25.2
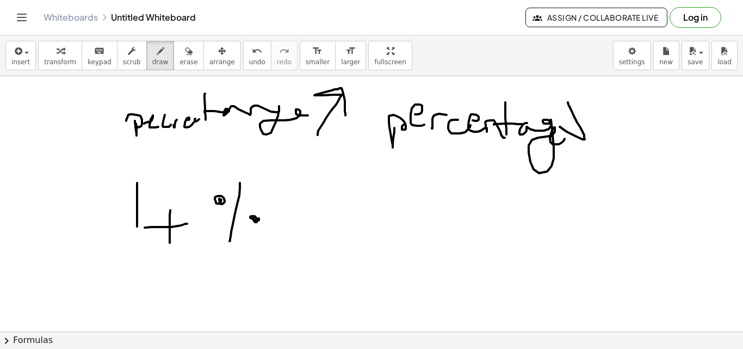
drag, startPoint x: 424, startPoint y: 188, endPoint x: 437, endPoint y: 228, distance: 42.3
drag, startPoint x: 474, startPoint y: 223, endPoint x: 493, endPoint y: 220, distance: 19.3
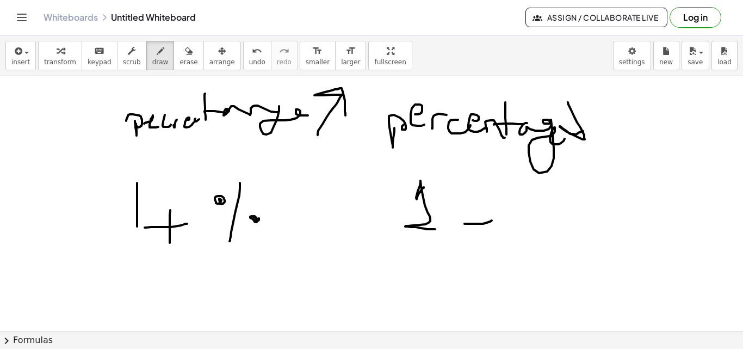
drag, startPoint x: 515, startPoint y: 229, endPoint x: 510, endPoint y: 224, distance: 7.3
drag, startPoint x: 493, startPoint y: 197, endPoint x: 536, endPoint y: 221, distance: 49.2
drag, startPoint x: 536, startPoint y: 221, endPoint x: 531, endPoint y: 232, distance: 11.9
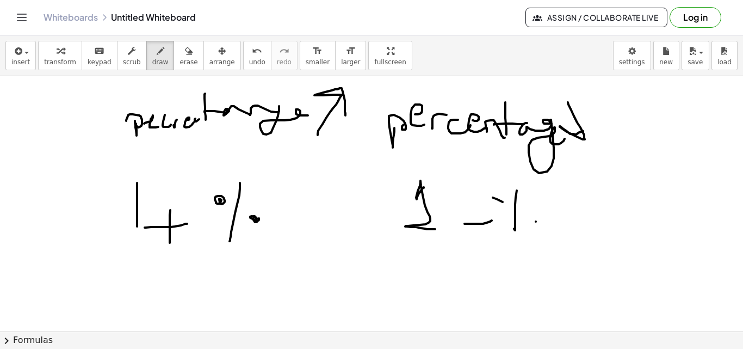
drag, startPoint x: 176, startPoint y: 268, endPoint x: 218, endPoint y: 280, distance: 43.9
drag, startPoint x: 232, startPoint y: 296, endPoint x: 249, endPoint y: 281, distance: 22.8
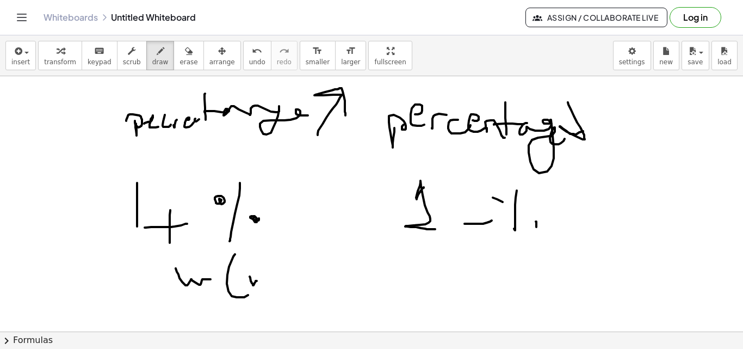
drag, startPoint x: 253, startPoint y: 285, endPoint x: 282, endPoint y: 284, distance: 29.4
drag, startPoint x: 304, startPoint y: 280, endPoint x: 322, endPoint y: 280, distance: 17.9
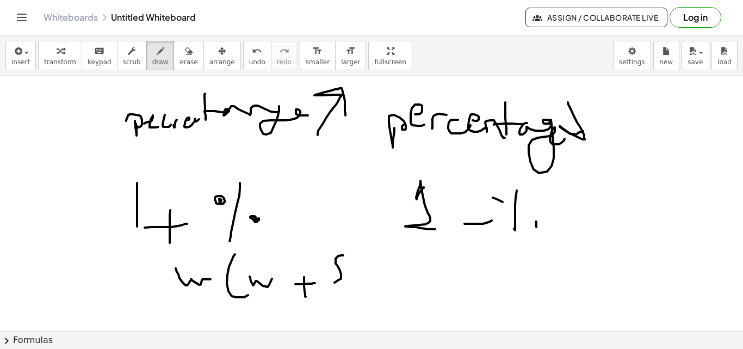
drag, startPoint x: 355, startPoint y: 258, endPoint x: 353, endPoint y: 290, distance: 31.6
drag, startPoint x: 387, startPoint y: 268, endPoint x: 397, endPoint y: 274, distance: 11.5
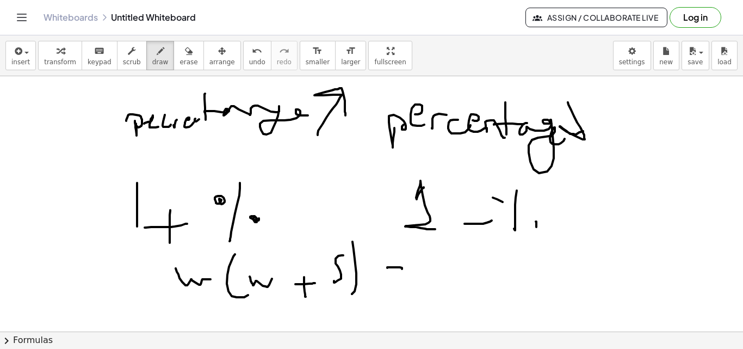
drag, startPoint x: 402, startPoint y: 260, endPoint x: 430, endPoint y: 279, distance: 32.9
drag, startPoint x: 434, startPoint y: 271, endPoint x: 418, endPoint y: 270, distance: 15.8
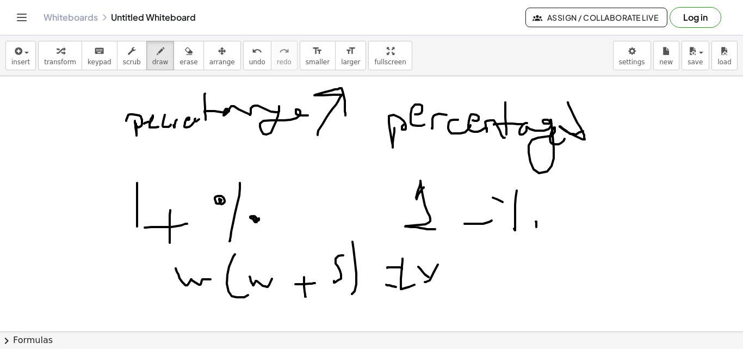
drag, startPoint x: 429, startPoint y: 277, endPoint x: 448, endPoint y: 261, distance: 24.7
drag, startPoint x: 452, startPoint y: 272, endPoint x: 440, endPoint y: 277, distance: 12.4
drag, startPoint x: 206, startPoint y: 264, endPoint x: 184, endPoint y: 301, distance: 42.7
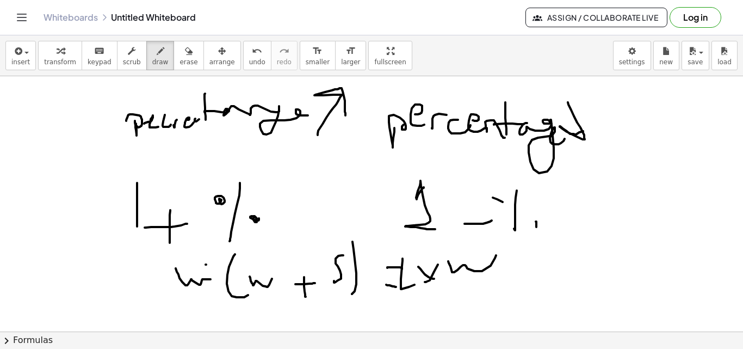
drag, startPoint x: 486, startPoint y: 249, endPoint x: 471, endPoint y: 293, distance: 46.4
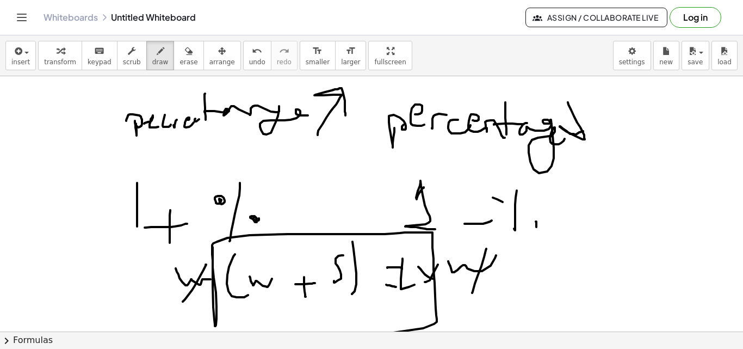
drag, startPoint x: 215, startPoint y: 324, endPoint x: 224, endPoint y: 343, distance: 20.7
click at [223, 344] on div "insert select one: Math Expression Function Text Youtube Video Graphing Geometr…" at bounding box center [371, 191] width 743 height 313
drag, startPoint x: 219, startPoint y: 284, endPoint x: 227, endPoint y: 281, distance: 8.3
drag, startPoint x: 425, startPoint y: 277, endPoint x: 414, endPoint y: 287, distance: 15.0
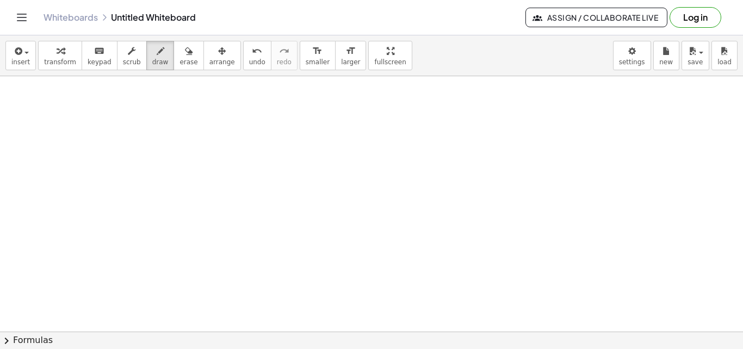
scroll to position [7653, 0]
drag, startPoint x: 109, startPoint y: 170, endPoint x: 134, endPoint y: 196, distance: 36.9
drag, startPoint x: 133, startPoint y: 176, endPoint x: 102, endPoint y: 193, distance: 35.8
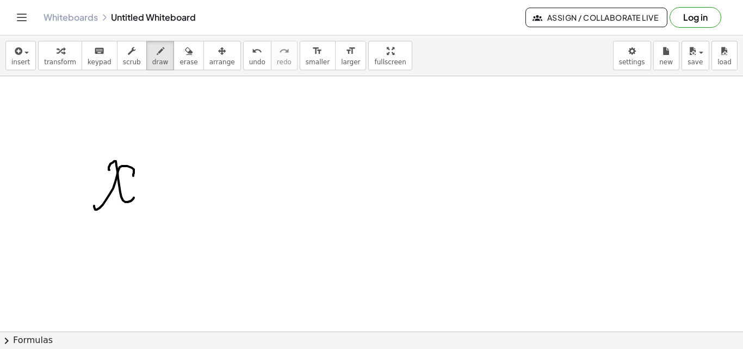
drag, startPoint x: 177, startPoint y: 183, endPoint x: 185, endPoint y: 189, distance: 10.6
drag, startPoint x: 174, startPoint y: 200, endPoint x: 223, endPoint y: 191, distance: 49.7
drag, startPoint x: 209, startPoint y: 165, endPoint x: 231, endPoint y: 198, distance: 39.7
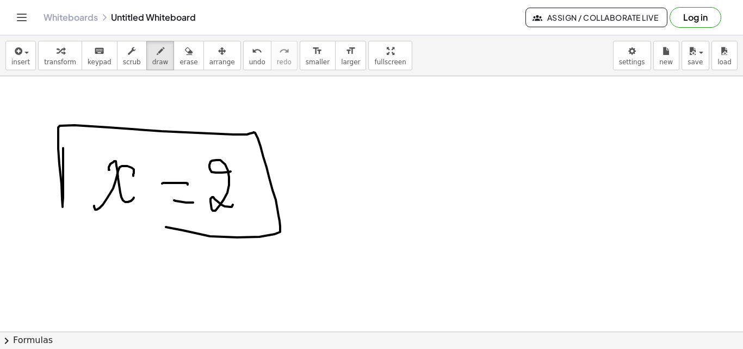
drag, startPoint x: 63, startPoint y: 187, endPoint x: 185, endPoint y: 77, distance: 164.4
drag, startPoint x: 354, startPoint y: 140, endPoint x: 370, endPoint y: 167, distance: 31.9
drag, startPoint x: 394, startPoint y: 197, endPoint x: 381, endPoint y: 140, distance: 59.1
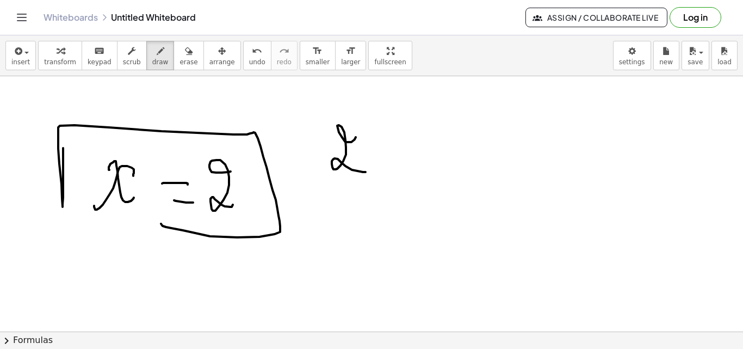
drag, startPoint x: 400, startPoint y: 145, endPoint x: 405, endPoint y: 165, distance: 21.2
drag, startPoint x: 420, startPoint y: 172, endPoint x: 434, endPoint y: 159, distance: 19.6
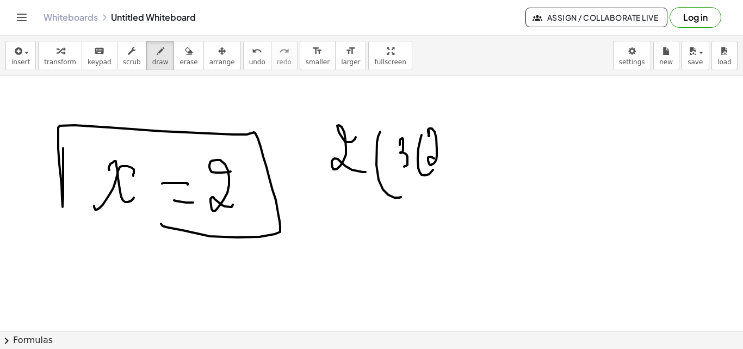
drag, startPoint x: 429, startPoint y: 132, endPoint x: 446, endPoint y: 147, distance: 23.1
drag, startPoint x: 446, startPoint y: 133, endPoint x: 453, endPoint y: 153, distance: 21.2
drag, startPoint x: 456, startPoint y: 121, endPoint x: 464, endPoint y: 152, distance: 31.9
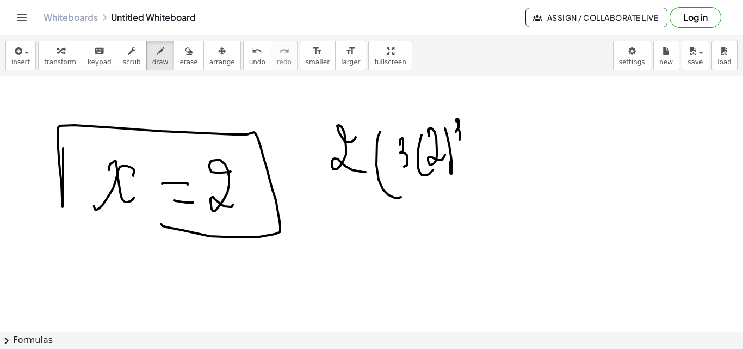
drag, startPoint x: 473, startPoint y: 160, endPoint x: 489, endPoint y: 160, distance: 15.8
drag, startPoint x: 481, startPoint y: 158, endPoint x: 481, endPoint y: 173, distance: 15.8
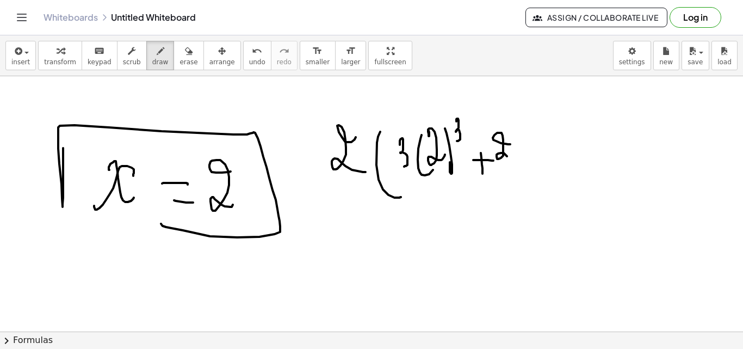
drag, startPoint x: 510, startPoint y: 144, endPoint x: 517, endPoint y: 143, distance: 7.7
drag, startPoint x: 516, startPoint y: 134, endPoint x: 520, endPoint y: 162, distance: 28.1
drag, startPoint x: 523, startPoint y: 135, endPoint x: 541, endPoint y: 142, distance: 19.8
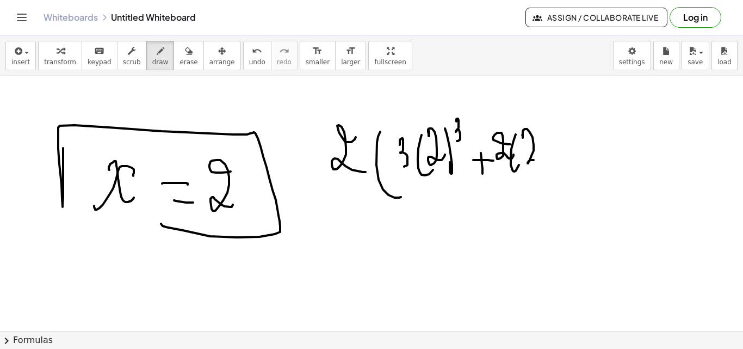
drag, startPoint x: 543, startPoint y: 132, endPoint x: 551, endPoint y: 134, distance: 8.3
drag, startPoint x: 549, startPoint y: 119, endPoint x: 557, endPoint y: 134, distance: 17.0
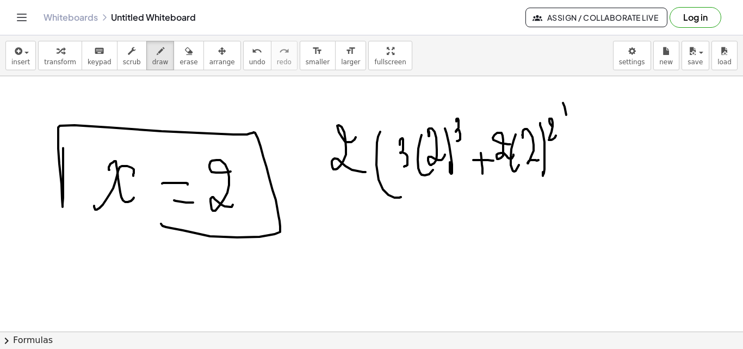
drag, startPoint x: 564, startPoint y: 107, endPoint x: 558, endPoint y: 172, distance: 66.1
drag, startPoint x: 518, startPoint y: 211, endPoint x: 512, endPoint y: 200, distance: 12.6
drag, startPoint x: 512, startPoint y: 215, endPoint x: 514, endPoint y: 225, distance: 10.6
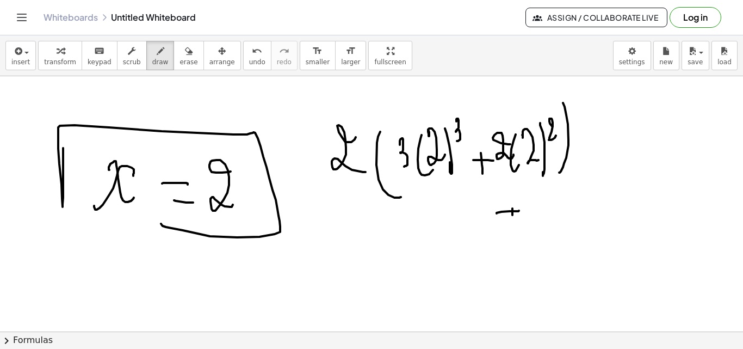
drag, startPoint x: 531, startPoint y: 195, endPoint x: 562, endPoint y: 196, distance: 30.5
drag, startPoint x: 561, startPoint y: 196, endPoint x: 586, endPoint y: 215, distance: 31.4
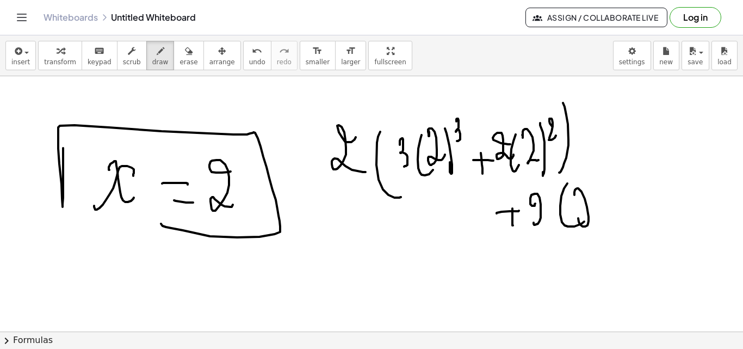
drag, startPoint x: 574, startPoint y: 192, endPoint x: 597, endPoint y: 205, distance: 25.8
drag, startPoint x: 606, startPoint y: 212, endPoint x: 558, endPoint y: 255, distance: 64.3
drag, startPoint x: 47, startPoint y: 106, endPoint x: 60, endPoint y: 114, distance: 14.6
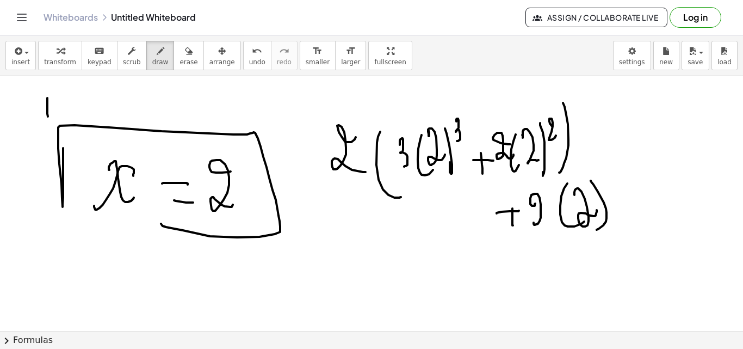
drag, startPoint x: 42, startPoint y: 110, endPoint x: 62, endPoint y: 113, distance: 20.4
drag, startPoint x: 63, startPoint y: 111, endPoint x: 63, endPoint y: 117, distance: 6.0
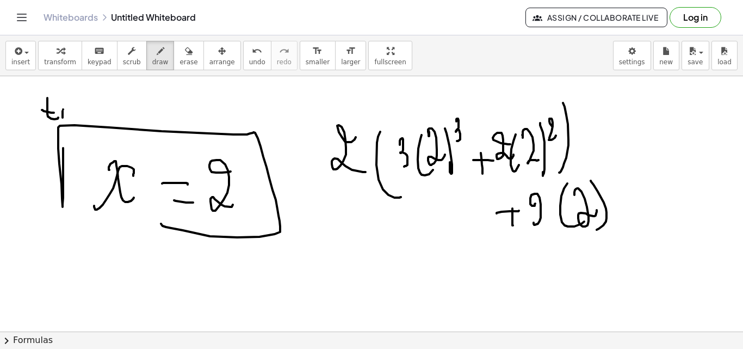
drag, startPoint x: 68, startPoint y: 121, endPoint x: 67, endPoint y: 114, distance: 7.1
drag, startPoint x: 29, startPoint y: 131, endPoint x: 14, endPoint y: 144, distance: 20.1
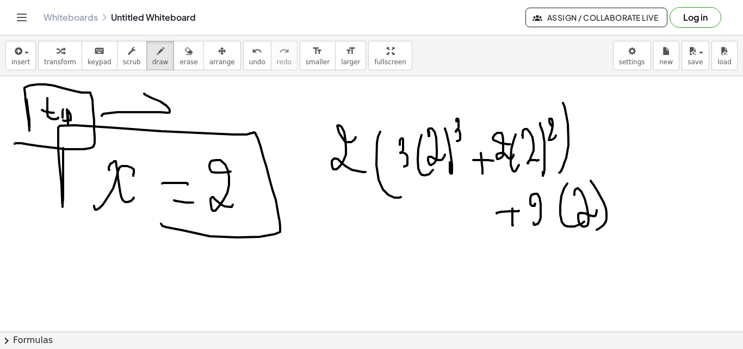
drag, startPoint x: 103, startPoint y: 114, endPoint x: 135, endPoint y: 150, distance: 48.2
drag, startPoint x: 193, startPoint y: 127, endPoint x: 183, endPoint y: 158, distance: 32.0
drag, startPoint x: 235, startPoint y: 83, endPoint x: 251, endPoint y: 115, distance: 35.3
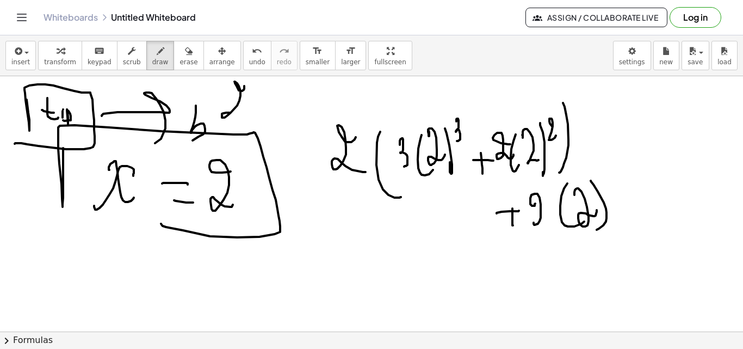
drag, startPoint x: 219, startPoint y: 114, endPoint x: 235, endPoint y: 127, distance: 21.2
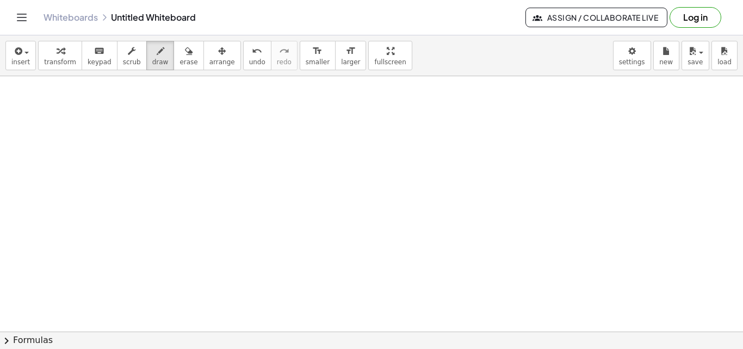
scroll to position [7996, 0]
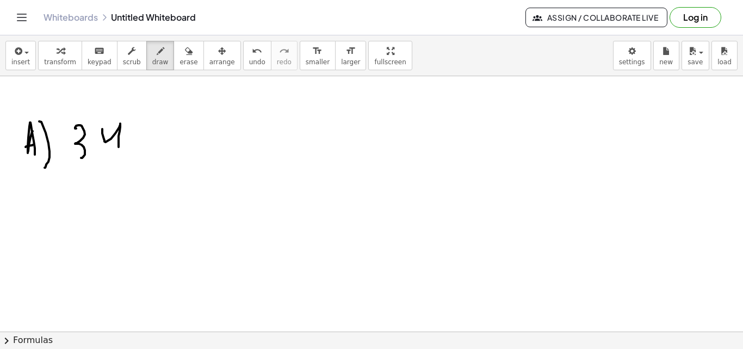
drag, startPoint x: 196, startPoint y: 147, endPoint x: 208, endPoint y: 144, distance: 12.4
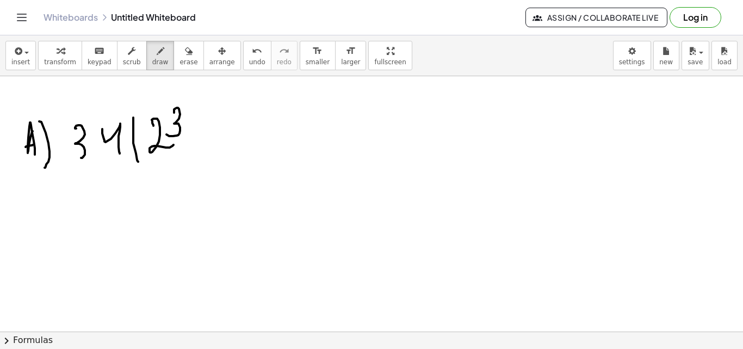
drag, startPoint x: 229, startPoint y: 122, endPoint x: 256, endPoint y: 133, distance: 28.8
drag, startPoint x: 263, startPoint y: 102, endPoint x: 272, endPoint y: 116, distance: 16.6
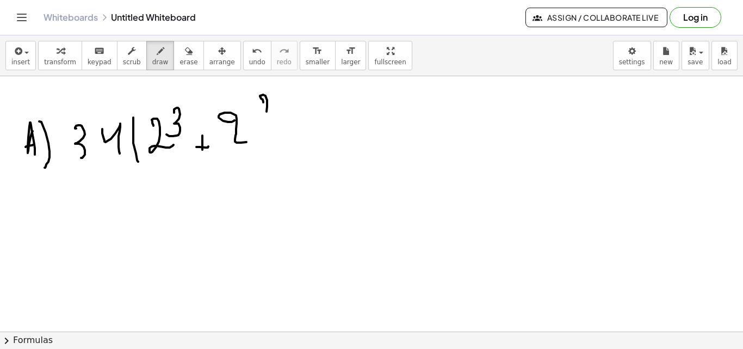
drag, startPoint x: 318, startPoint y: 117, endPoint x: 325, endPoint y: 110, distance: 10.0
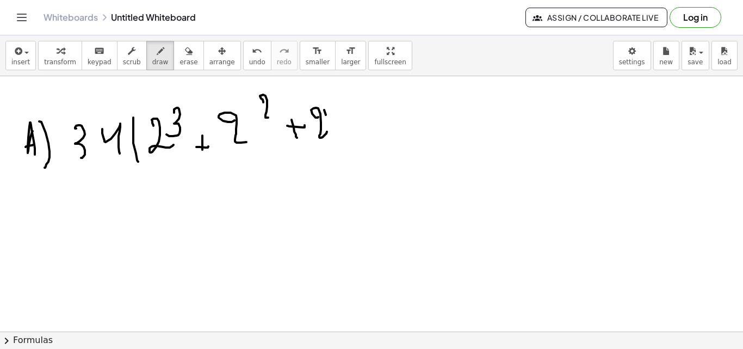
drag, startPoint x: 326, startPoint y: 115, endPoint x: 327, endPoint y: 149, distance: 34.3
drag, startPoint x: 364, startPoint y: 148, endPoint x: 378, endPoint y: 149, distance: 14.2
drag, startPoint x: 376, startPoint y: 157, endPoint x: 406, endPoint y: 136, distance: 36.8
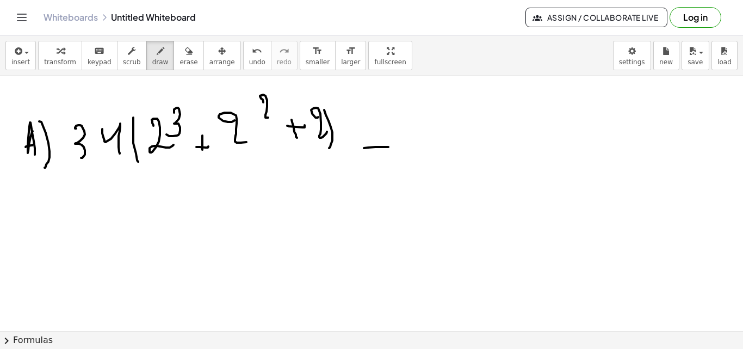
drag, startPoint x: 406, startPoint y: 134, endPoint x: 432, endPoint y: 154, distance: 33.0
drag, startPoint x: 432, startPoint y: 153, endPoint x: 433, endPoint y: 159, distance: 6.6
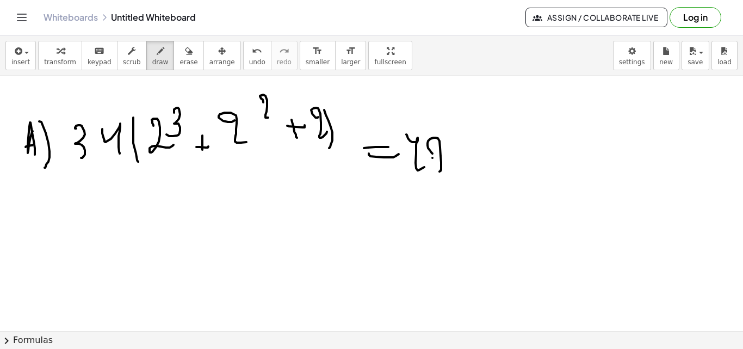
drag, startPoint x: 432, startPoint y: 158, endPoint x: 453, endPoint y: 149, distance: 22.4
drag, startPoint x: 463, startPoint y: 156, endPoint x: 443, endPoint y: 153, distance: 20.3
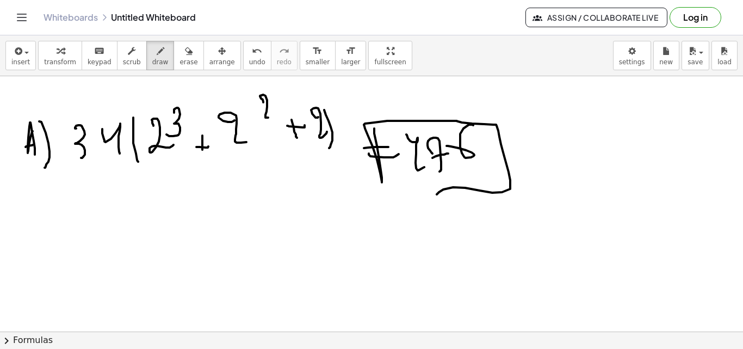
drag, startPoint x: 377, startPoint y: 146, endPoint x: 481, endPoint y: 208, distance: 121.7
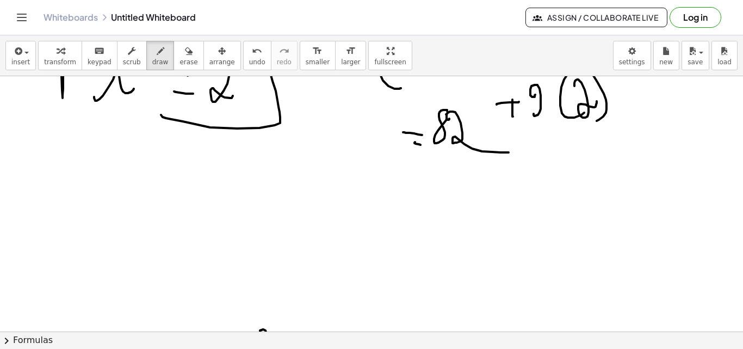
scroll to position [7680, 0]
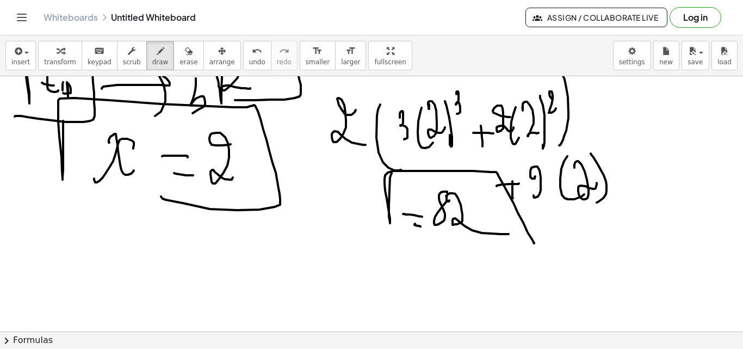
drag, startPoint x: 389, startPoint y: 216, endPoint x: 326, endPoint y: 227, distance: 63.4
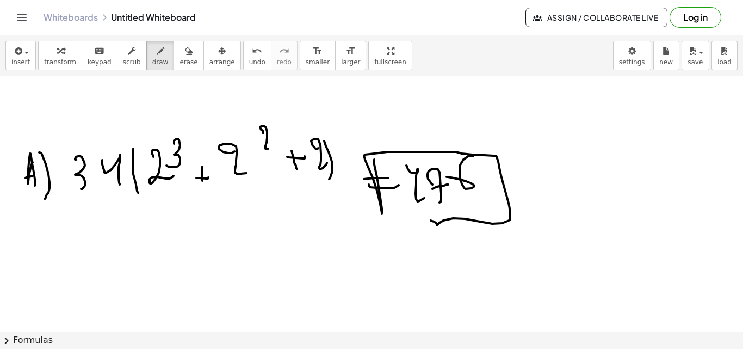
scroll to position [8006, 0]
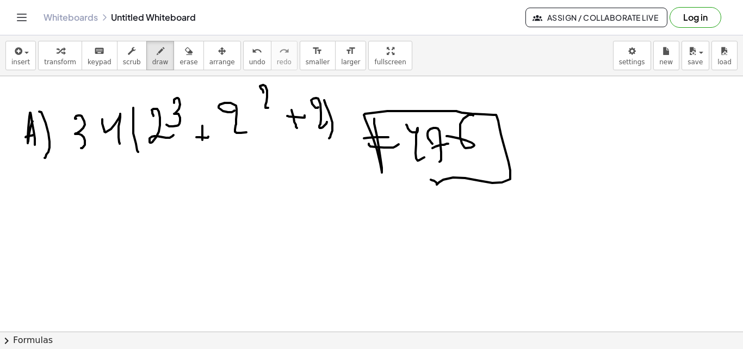
drag, startPoint x: 527, startPoint y: 127, endPoint x: 552, endPoint y: 145, distance: 30.8
drag, startPoint x: 548, startPoint y: 136, endPoint x: 517, endPoint y: 190, distance: 61.9
drag, startPoint x: 35, startPoint y: 197, endPoint x: 51, endPoint y: 202, distance: 16.0
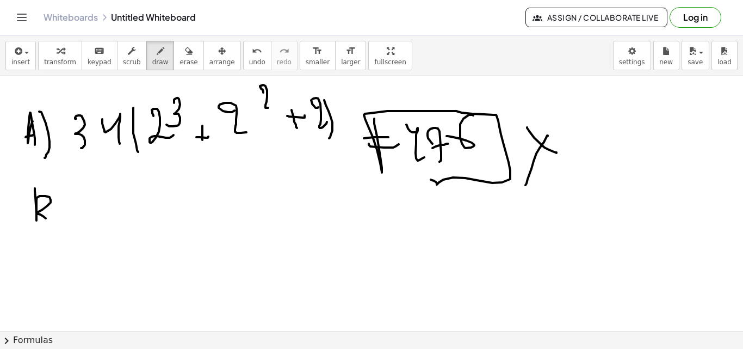
drag, startPoint x: 60, startPoint y: 198, endPoint x: 60, endPoint y: 234, distance: 35.9
drag, startPoint x: 97, startPoint y: 208, endPoint x: 116, endPoint y: 231, distance: 29.7
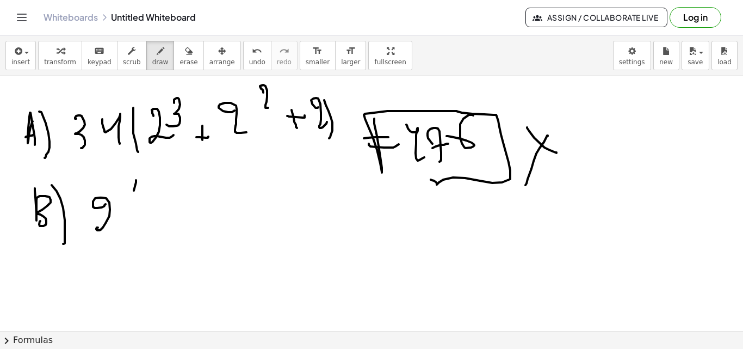
drag, startPoint x: 314, startPoint y: 253, endPoint x: 322, endPoint y: 246, distance: 10.0
drag, startPoint x: 319, startPoint y: 244, endPoint x: 331, endPoint y: 277, distance: 35.5
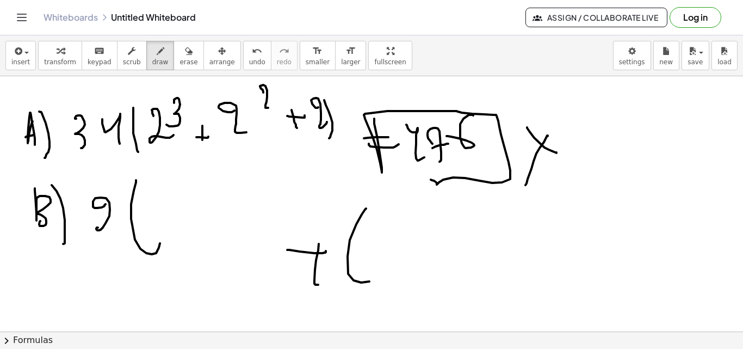
drag, startPoint x: 362, startPoint y: 214, endPoint x: 354, endPoint y: 257, distance: 43.6
drag, startPoint x: 357, startPoint y: 254, endPoint x: 383, endPoint y: 256, distance: 25.6
drag, startPoint x: 439, startPoint y: 228, endPoint x: 410, endPoint y: 234, distance: 29.4
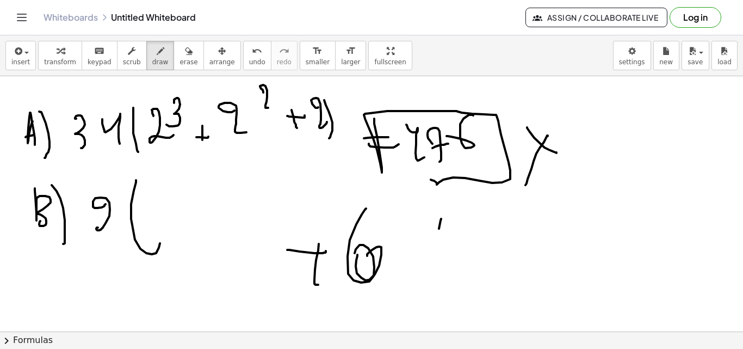
drag, startPoint x: 410, startPoint y: 234, endPoint x: 435, endPoint y: 260, distance: 36.5
drag, startPoint x: 436, startPoint y: 263, endPoint x: 567, endPoint y: 247, distance: 131.5
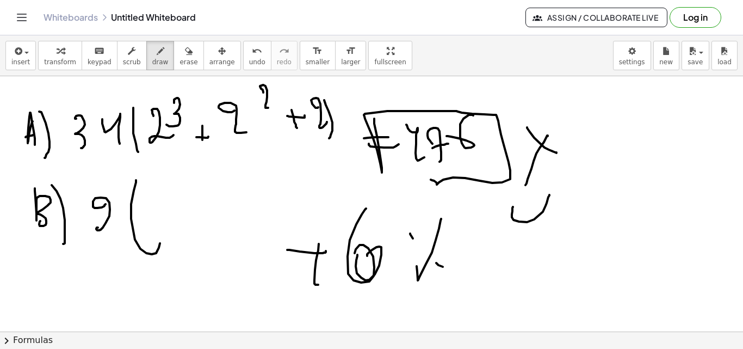
drag, startPoint x: 513, startPoint y: 207, endPoint x: 547, endPoint y: 247, distance: 52.8
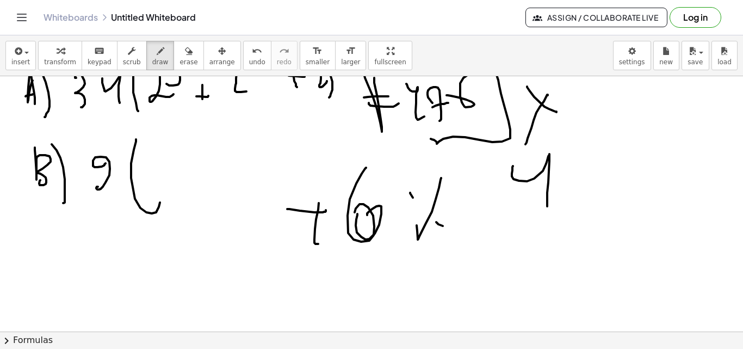
scroll to position [8169, 0]
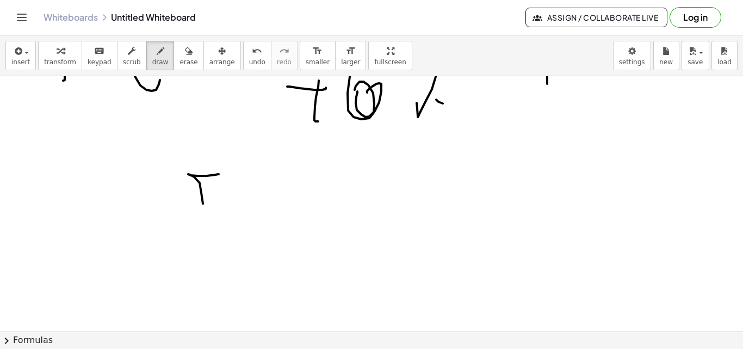
drag, startPoint x: 219, startPoint y: 174, endPoint x: 238, endPoint y: 224, distance: 53.5
drag, startPoint x: 251, startPoint y: 183, endPoint x: 268, endPoint y: 199, distance: 23.5
drag, startPoint x: 285, startPoint y: 194, endPoint x: 294, endPoint y: 225, distance: 32.1
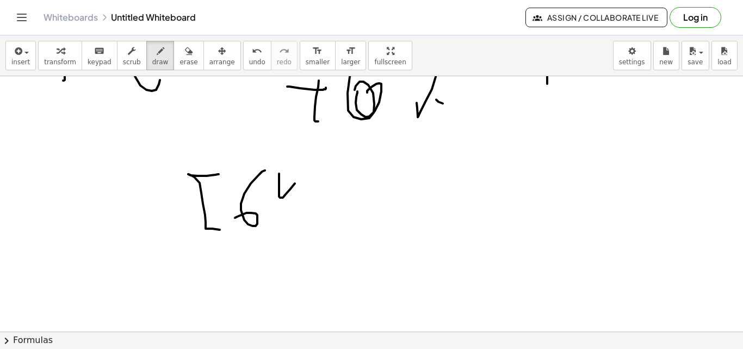
drag, startPoint x: 328, startPoint y: 171, endPoint x: 315, endPoint y: 217, distance: 47.4
drag, startPoint x: 309, startPoint y: 185, endPoint x: 313, endPoint y: 192, distance: 7.6
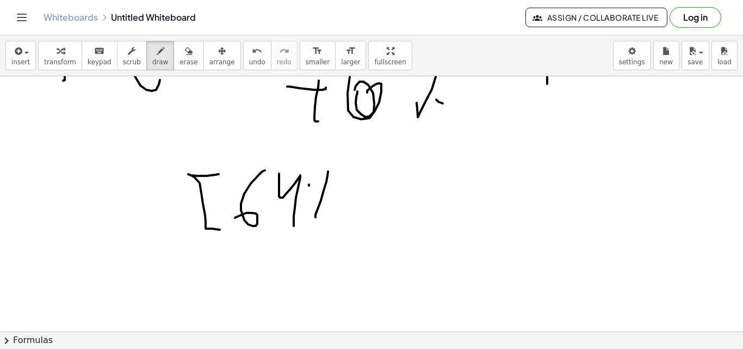
drag, startPoint x: 325, startPoint y: 212, endPoint x: 335, endPoint y: 213, distance: 10.4
drag, startPoint x: 358, startPoint y: 212, endPoint x: 393, endPoint y: 210, distance: 34.9
drag, startPoint x: 250, startPoint y: 200, endPoint x: 283, endPoint y: 201, distance: 33.2
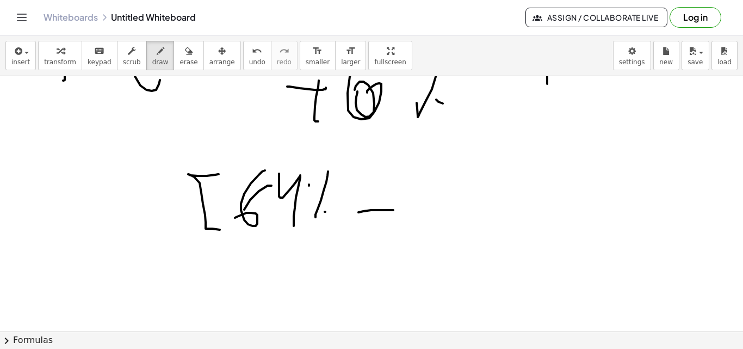
drag, startPoint x: 434, startPoint y: 196, endPoint x: 495, endPoint y: 262, distance: 89.7
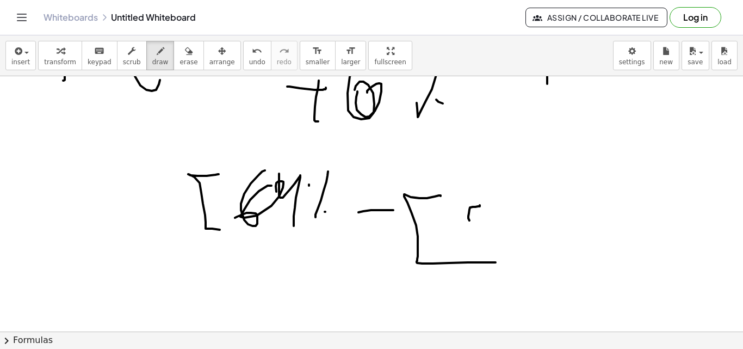
drag, startPoint x: 470, startPoint y: 207, endPoint x: 477, endPoint y: 245, distance: 38.7
drag, startPoint x: 513, startPoint y: 208, endPoint x: 517, endPoint y: 228, distance: 19.9
drag, startPoint x: 550, startPoint y: 218, endPoint x: 537, endPoint y: 215, distance: 13.3
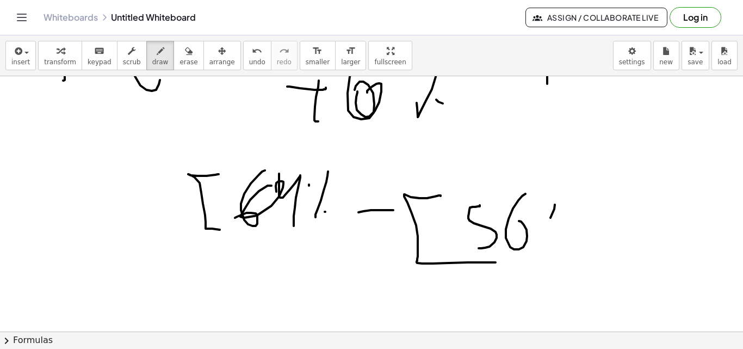
drag, startPoint x: 538, startPoint y: 211, endPoint x: 559, endPoint y: 241, distance: 36.7
drag, startPoint x: 559, startPoint y: 241, endPoint x: 591, endPoint y: 241, distance: 32.1
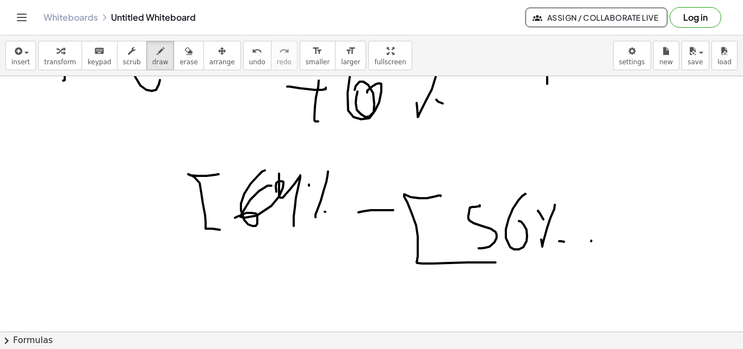
drag, startPoint x: 591, startPoint y: 240, endPoint x: 626, endPoint y: 234, distance: 35.9
drag, startPoint x: 642, startPoint y: 202, endPoint x: 660, endPoint y: 215, distance: 21.8
drag, startPoint x: 660, startPoint y: 213, endPoint x: 670, endPoint y: 241, distance: 30.1
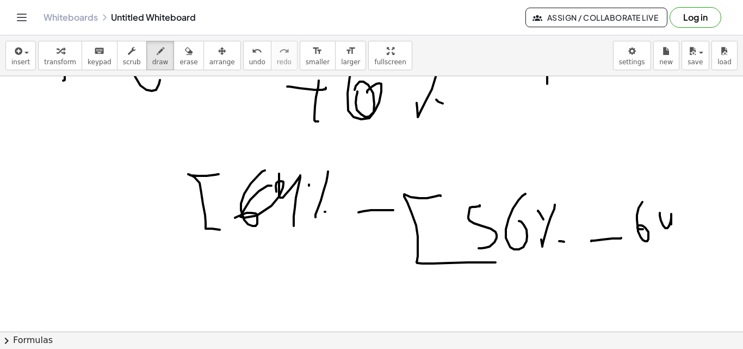
drag, startPoint x: 685, startPoint y: 200, endPoint x: 685, endPoint y: 218, distance: 17.9
drag, startPoint x: 678, startPoint y: 200, endPoint x: 688, endPoint y: 209, distance: 14.2
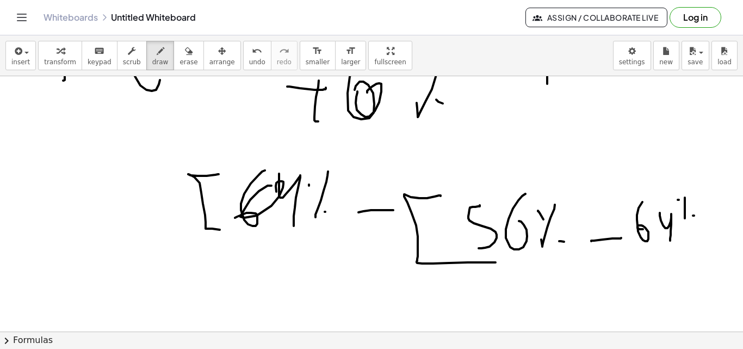
drag, startPoint x: 693, startPoint y: 215, endPoint x: 696, endPoint y: 201, distance: 14.9
drag, startPoint x: 693, startPoint y: 199, endPoint x: 668, endPoint y: 244, distance: 50.9
drag, startPoint x: 369, startPoint y: 152, endPoint x: 367, endPoint y: 165, distance: 13.2
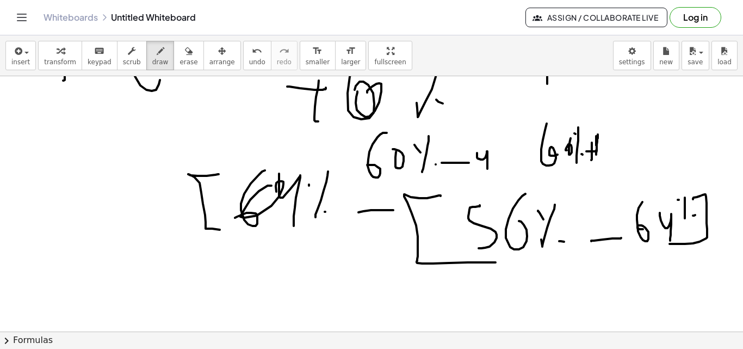
scroll to position [8211, 0]
